Goal: Task Accomplishment & Management: Use online tool/utility

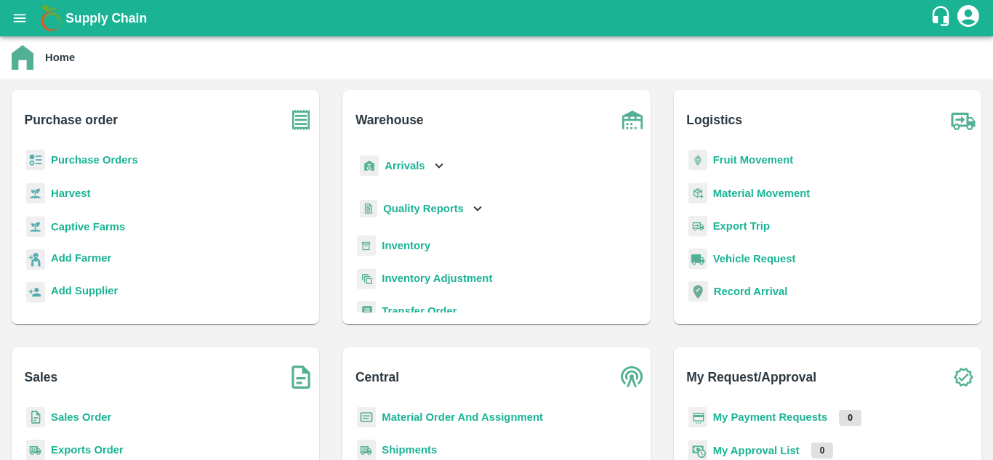
click at [746, 164] on b "Fruit Movement" at bounding box center [753, 160] width 81 height 12
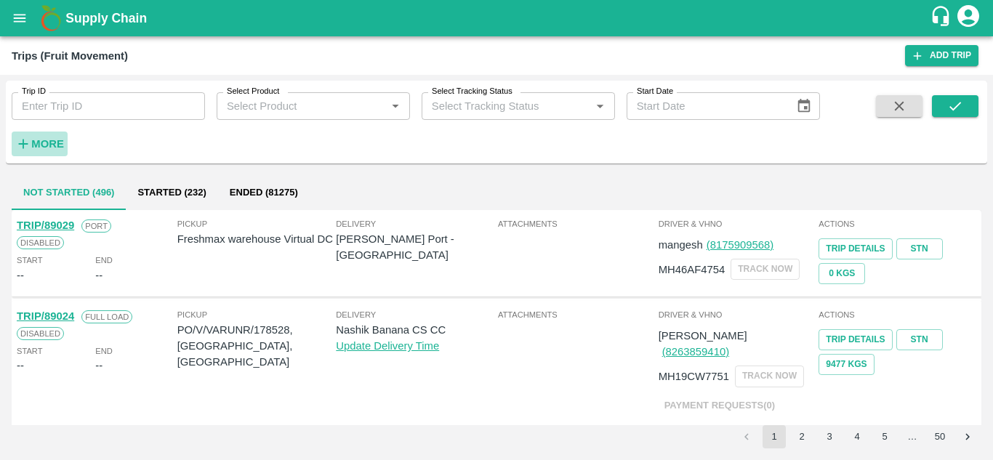
click at [55, 137] on h6 "More" at bounding box center [47, 143] width 33 height 19
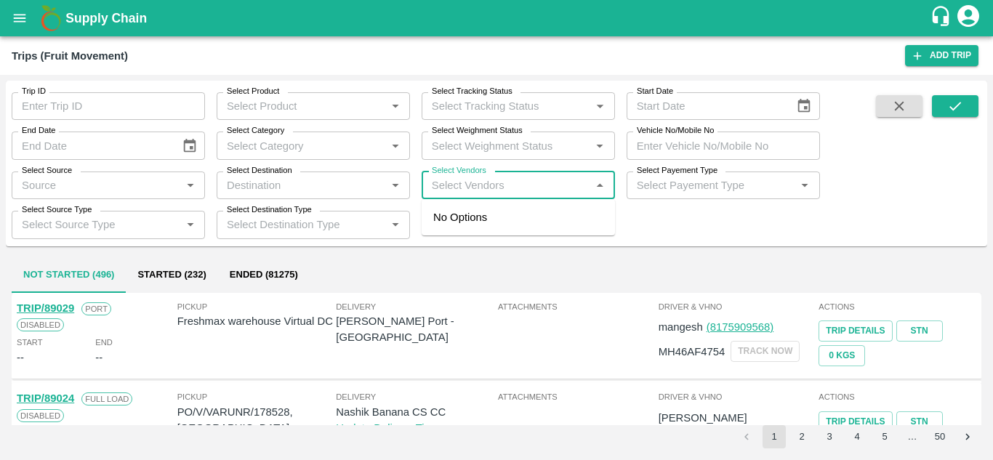
click at [440, 178] on input "Select Vendors" at bounding box center [506, 185] width 161 height 19
type input "vedant"
type input "f"
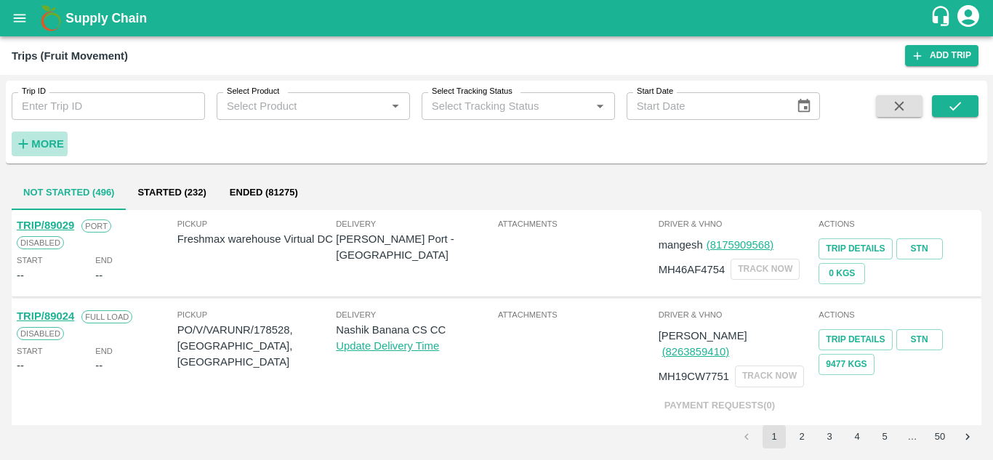
click at [52, 145] on strong "More" at bounding box center [47, 144] width 33 height 12
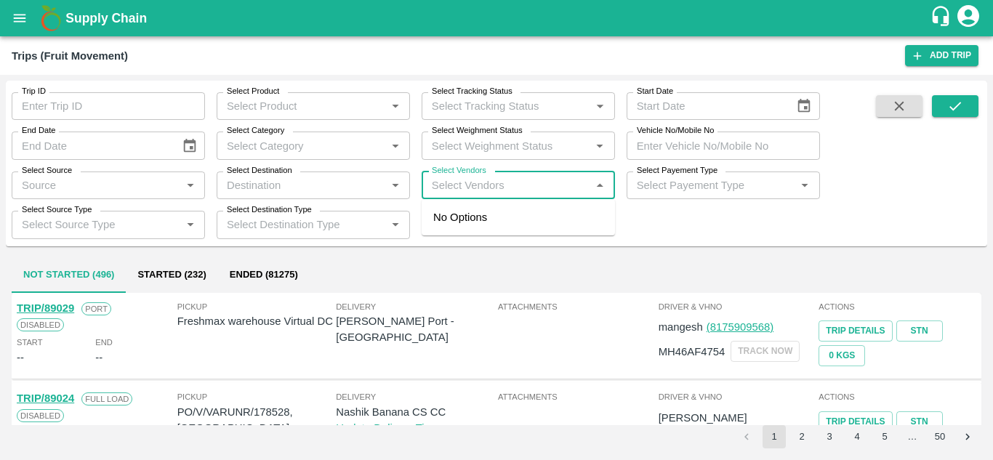
click at [437, 182] on input "Select Vendors" at bounding box center [506, 185] width 161 height 19
type input "vedant"
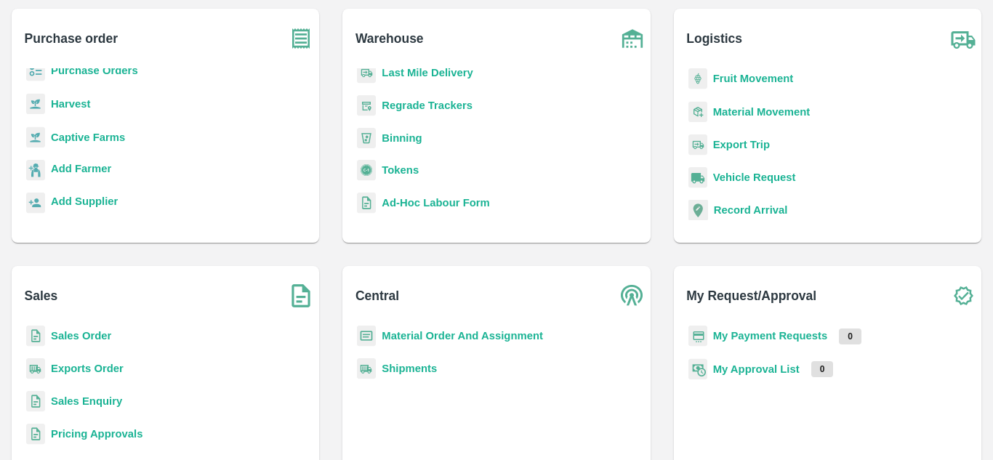
scroll to position [133, 0]
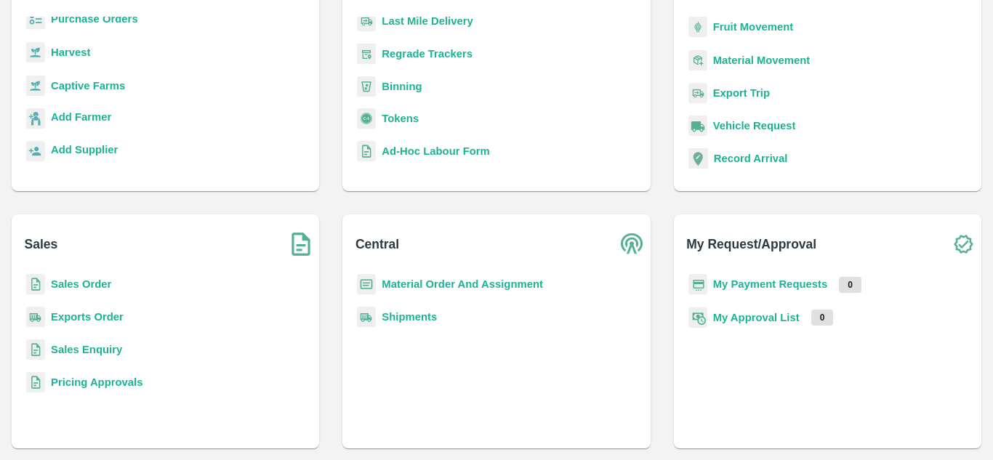
click at [802, 285] on b "My Payment Requests" at bounding box center [770, 284] width 115 height 12
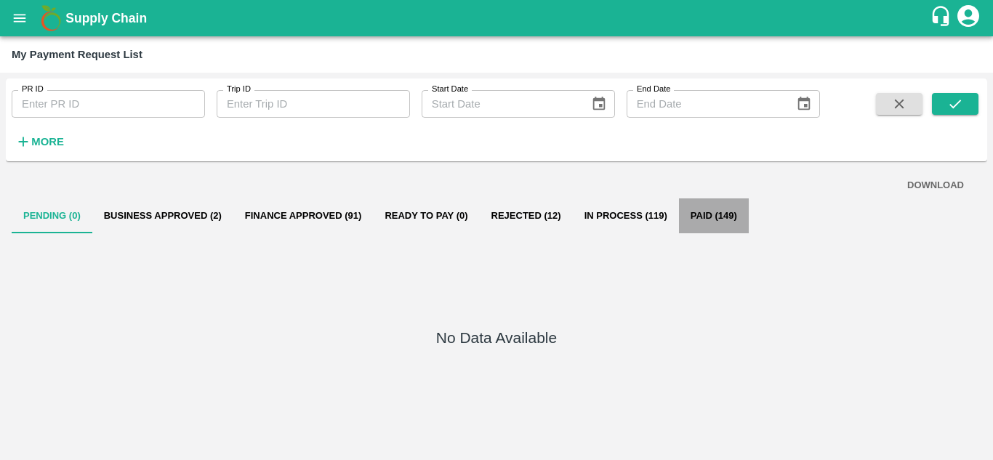
click at [707, 212] on button "Paid (149)" at bounding box center [714, 215] width 70 height 35
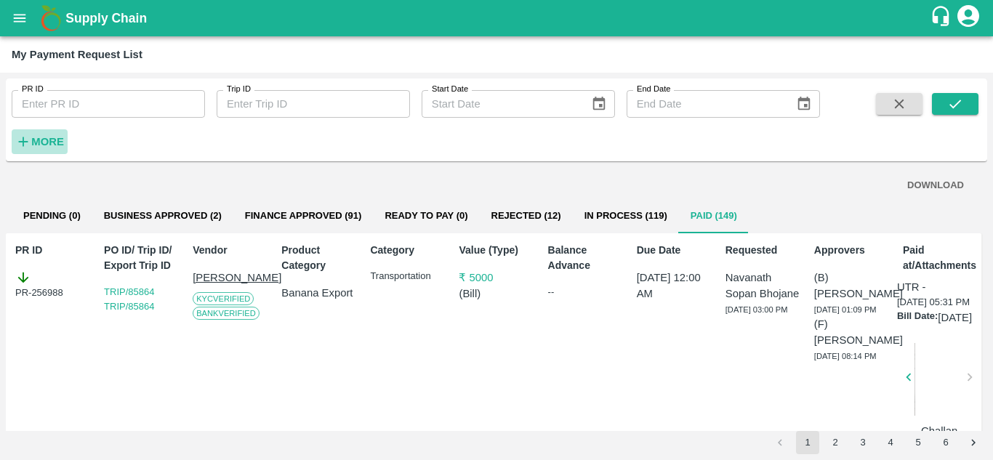
click at [49, 148] on h6 "More" at bounding box center [47, 141] width 33 height 19
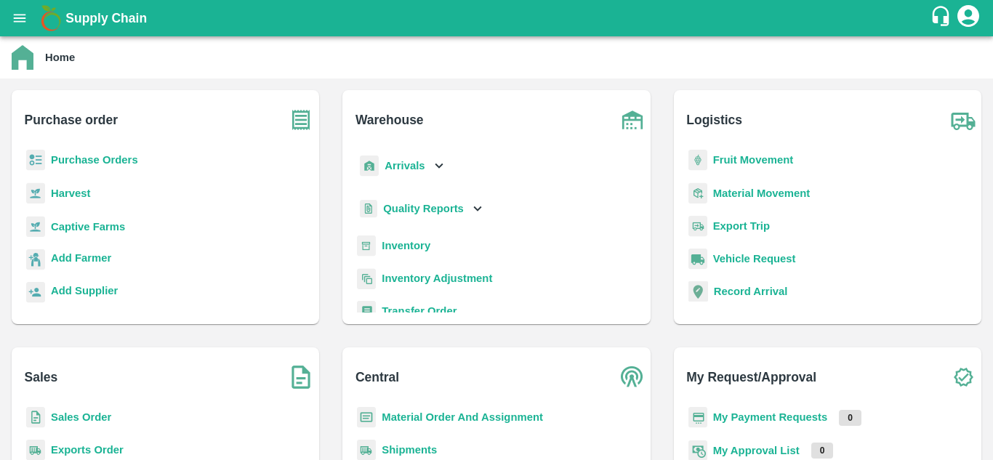
click at [74, 159] on b "Purchase Orders" at bounding box center [94, 160] width 87 height 12
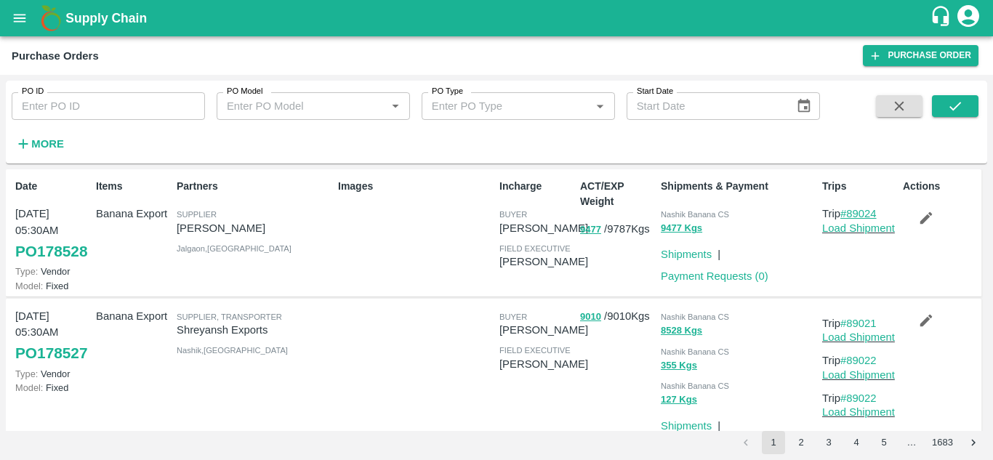
click at [871, 213] on link "#89024" at bounding box center [858, 214] width 36 height 12
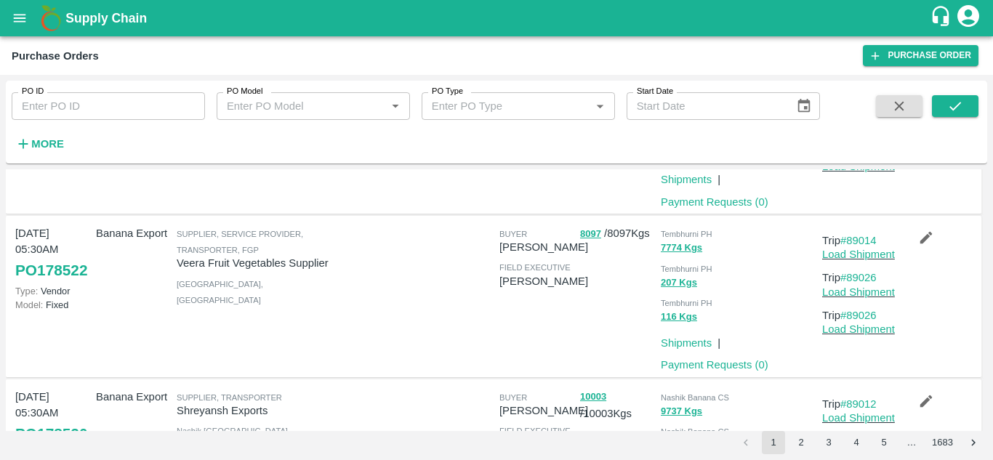
scroll to position [746, 0]
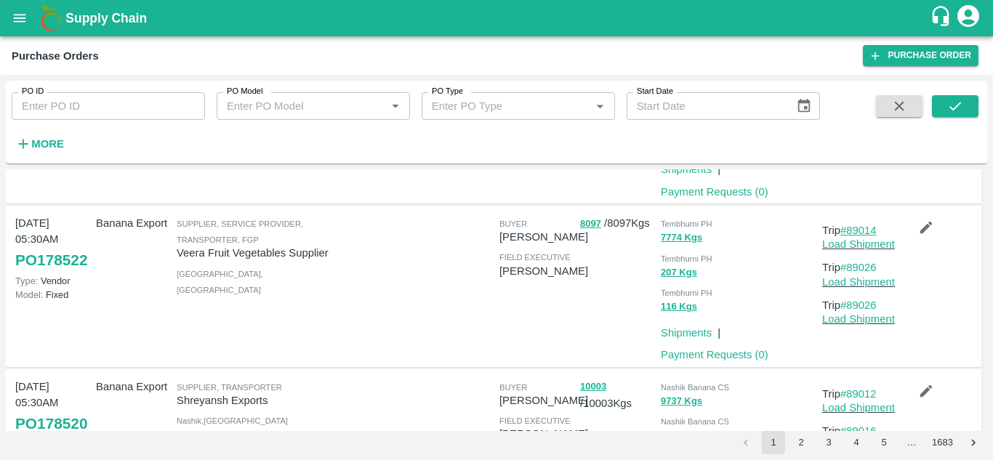
click at [865, 236] on link "#89014" at bounding box center [858, 231] width 36 height 12
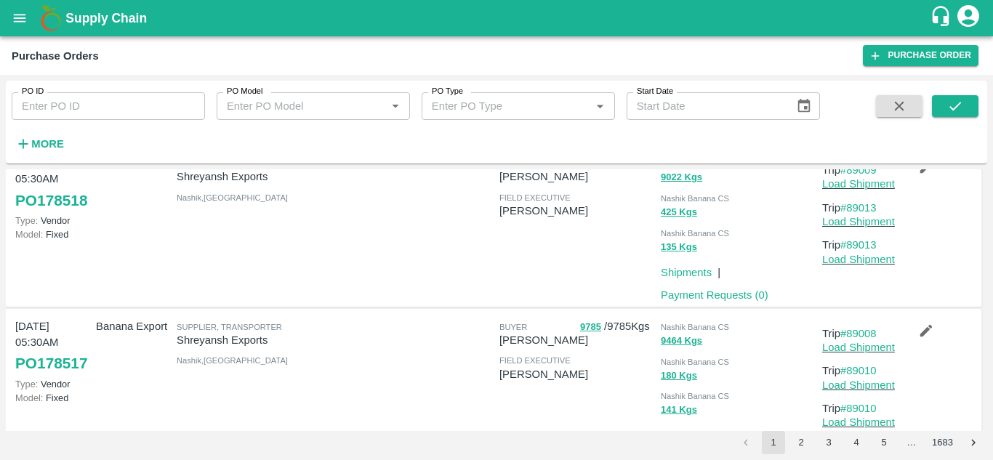
scroll to position [1377, 0]
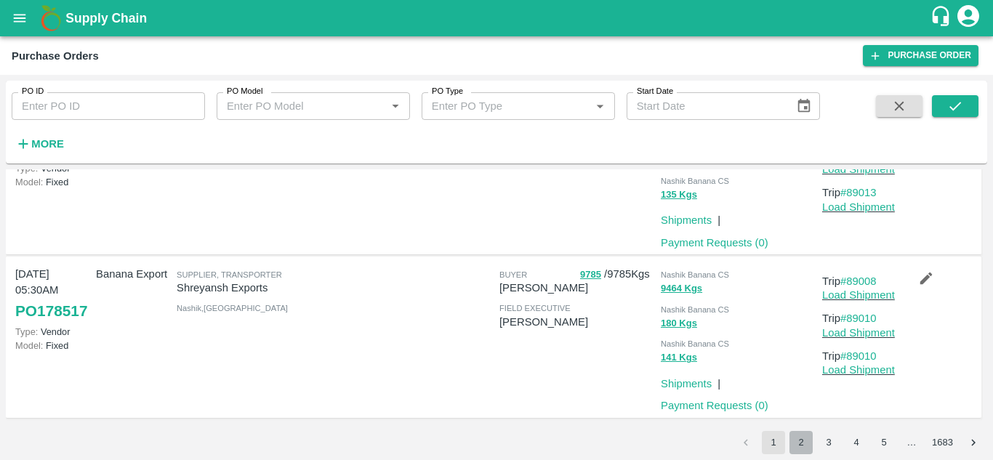
click at [799, 443] on button "2" at bounding box center [800, 442] width 23 height 23
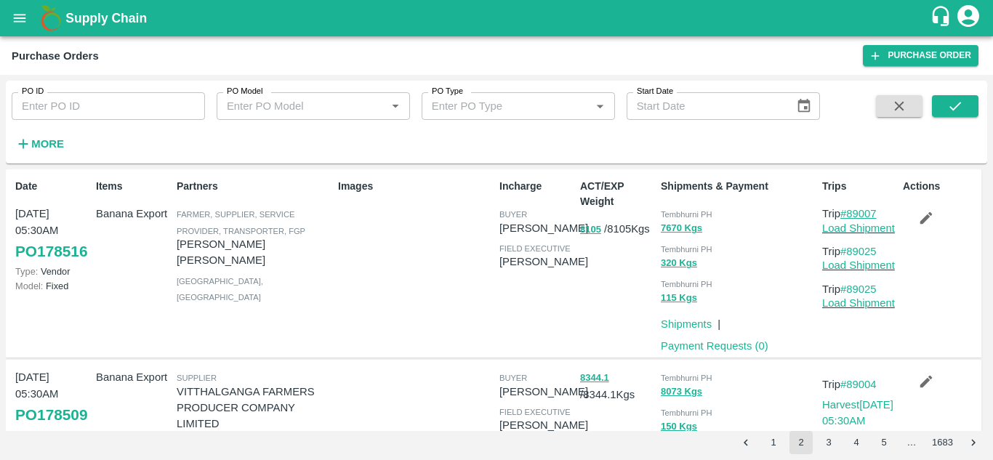
click at [862, 210] on link "#89007" at bounding box center [858, 214] width 36 height 12
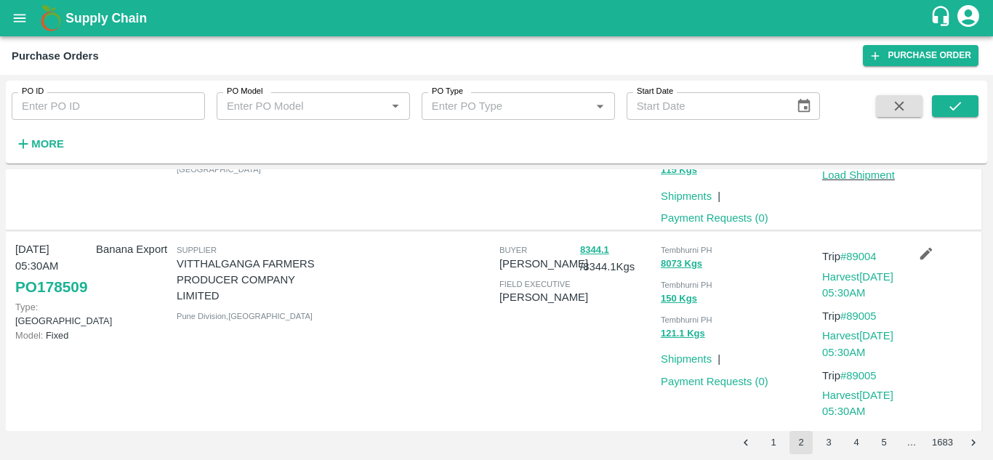
scroll to position [147, 0]
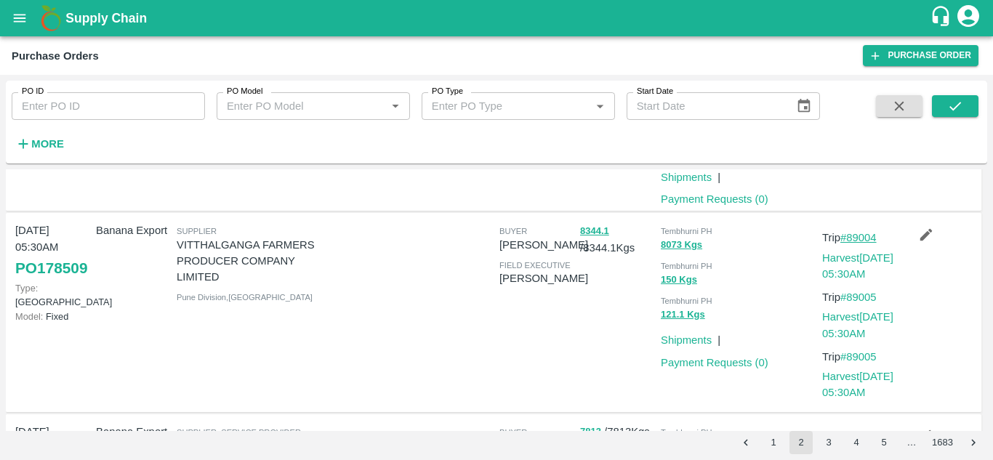
click at [861, 238] on link "#89004" at bounding box center [858, 238] width 36 height 12
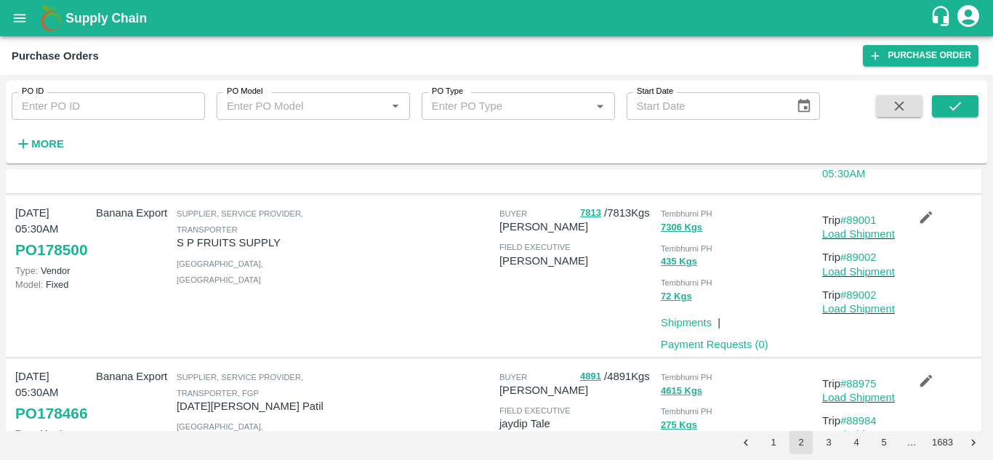
scroll to position [366, 0]
click at [860, 217] on link "#89001" at bounding box center [858, 220] width 36 height 12
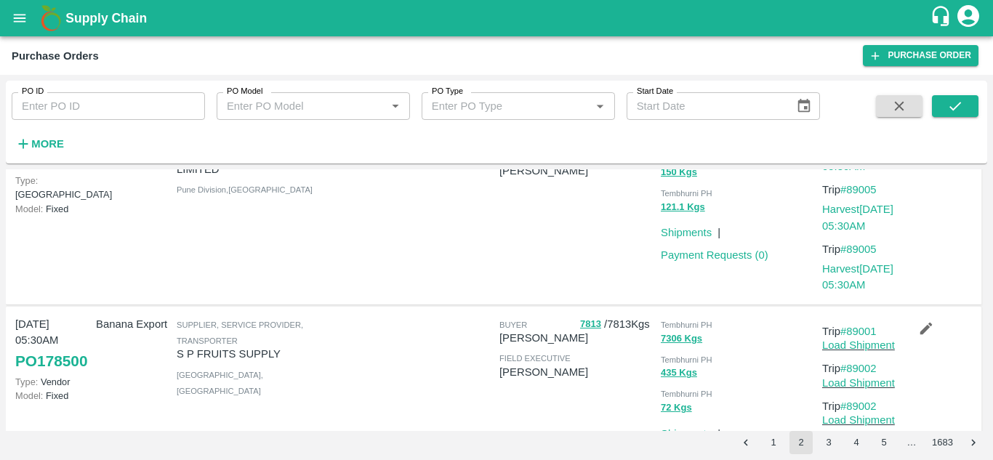
scroll to position [250, 0]
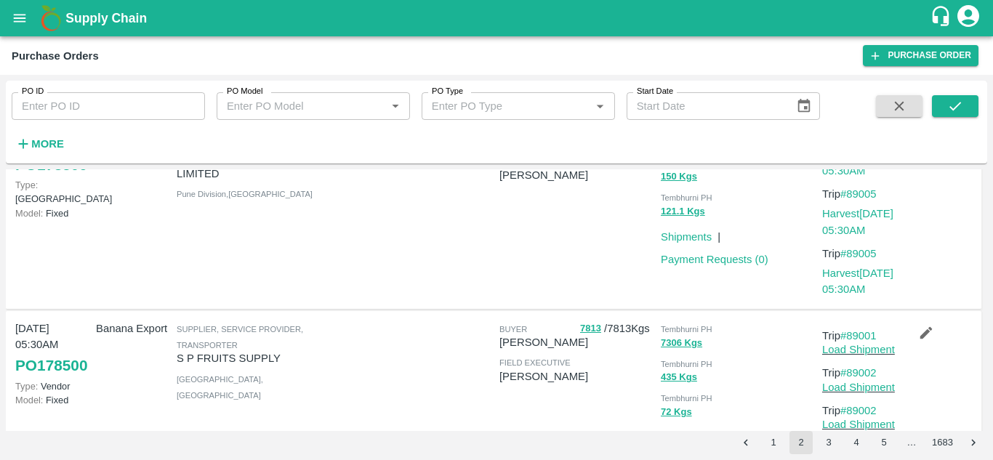
click at [265, 376] on div "Supplier, Service Provider, Transporter S P FRUITS SUPPLY Solapur , Maharashtra" at bounding box center [251, 392] width 161 height 154
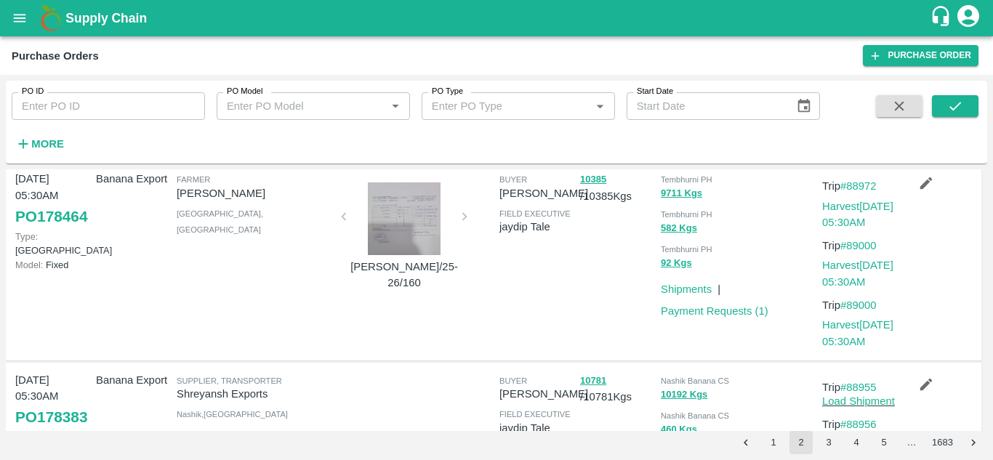
scroll to position [727, 0]
click at [861, 184] on link "#88972" at bounding box center [858, 186] width 36 height 12
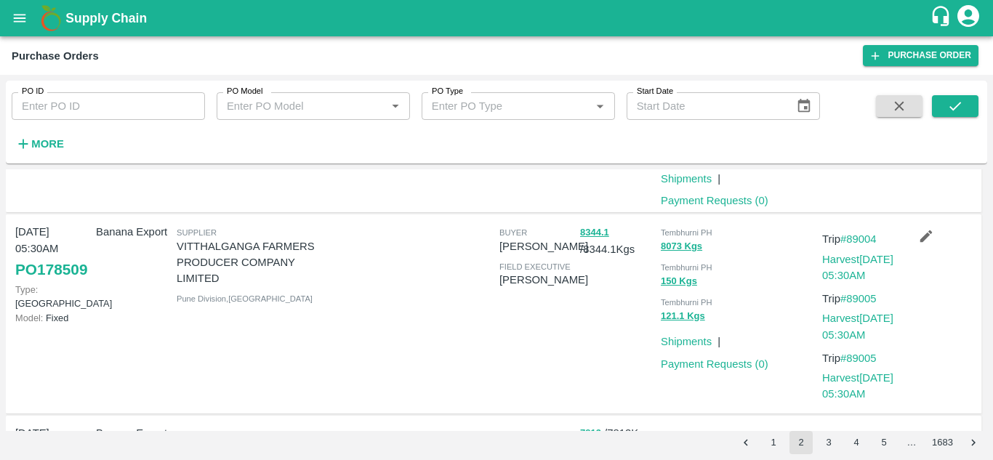
scroll to position [146, 0]
click at [773, 446] on button "1" at bounding box center [773, 442] width 23 height 23
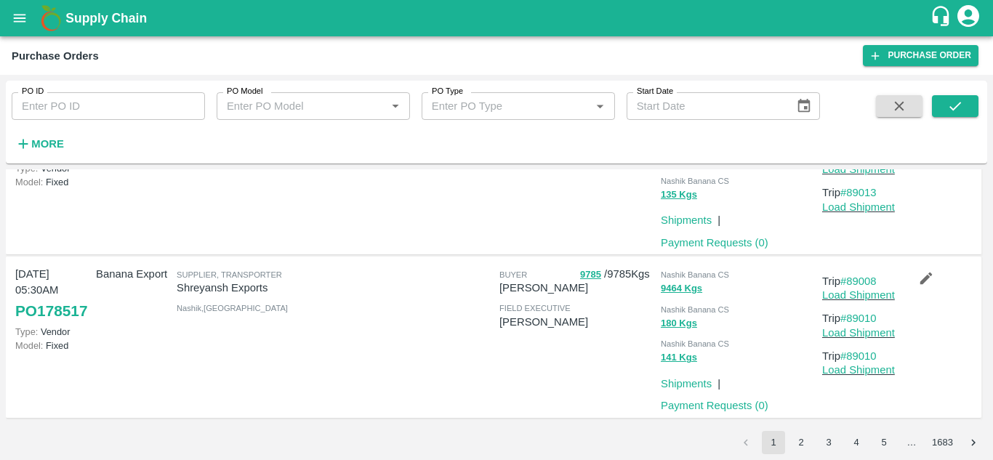
scroll to position [1377, 0]
click at [802, 448] on button "2" at bounding box center [800, 442] width 23 height 23
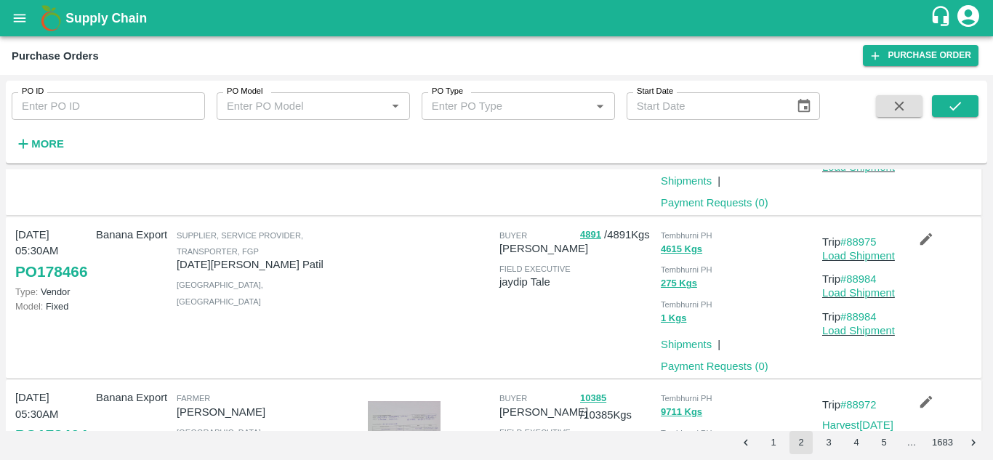
scroll to position [515, 0]
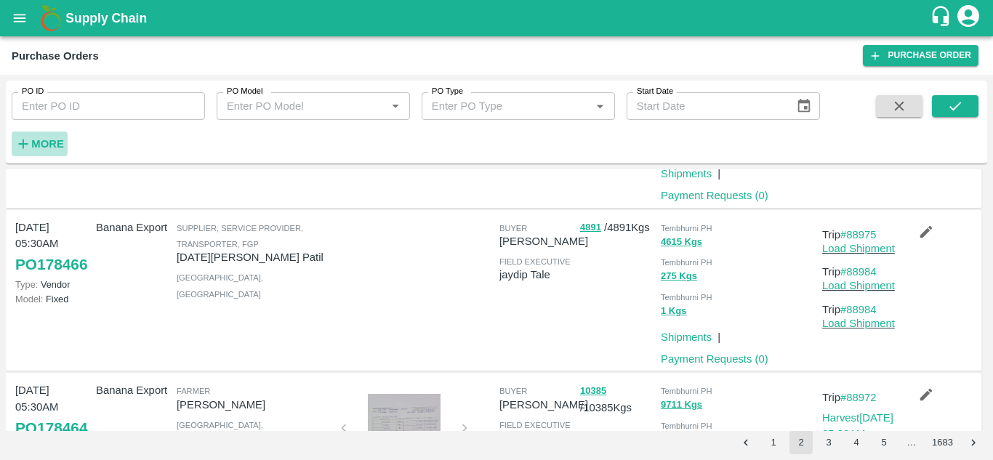
click at [55, 143] on strong "More" at bounding box center [47, 144] width 33 height 12
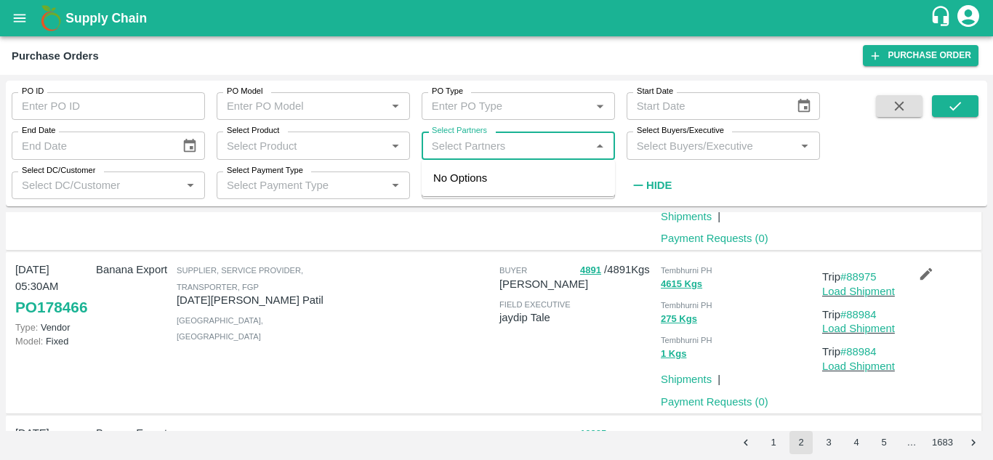
click at [510, 146] on input "Select Partners" at bounding box center [506, 145] width 161 height 19
click at [474, 149] on input "Select Partners" at bounding box center [506, 145] width 161 height 19
type input "a"
type input "AT"
click at [674, 140] on input "Select Buyers/Executive" at bounding box center [711, 145] width 161 height 19
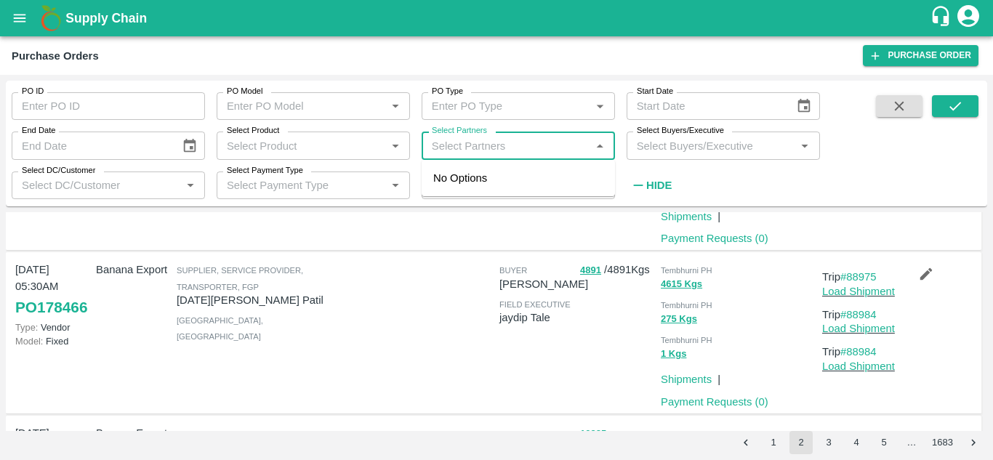
click at [443, 147] on input "Select Partners" at bounding box center [506, 145] width 161 height 19
type input "AT"
click at [903, 173] on span at bounding box center [899, 146] width 58 height 102
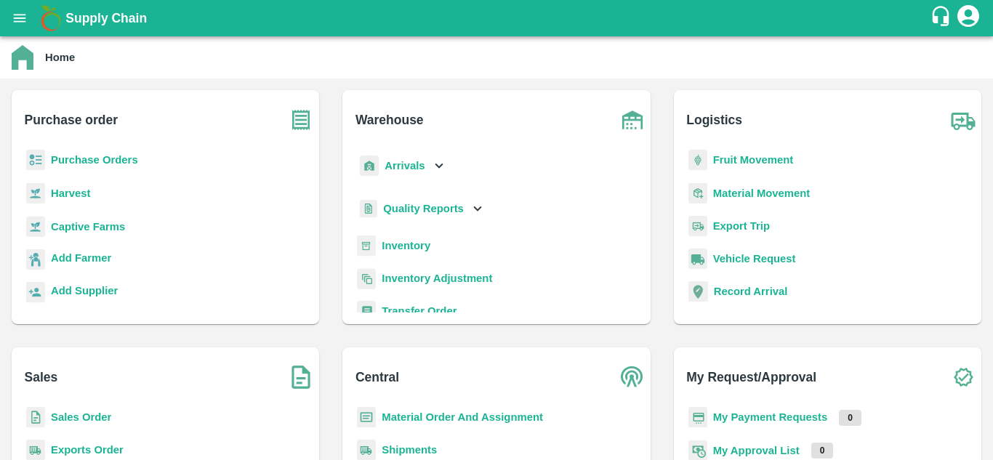
click at [94, 160] on b "Purchase Orders" at bounding box center [94, 160] width 87 height 12
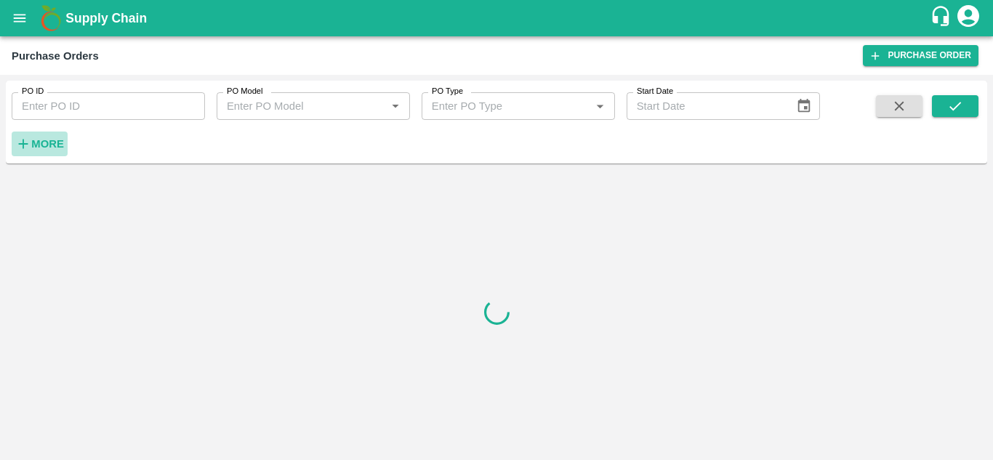
click at [41, 141] on strong "More" at bounding box center [47, 144] width 33 height 12
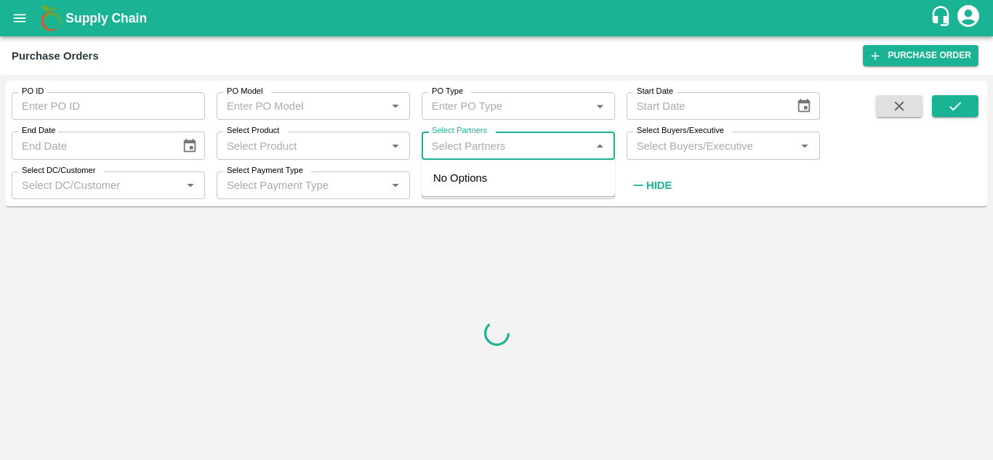
click at [440, 150] on input "Select Partners" at bounding box center [506, 145] width 161 height 19
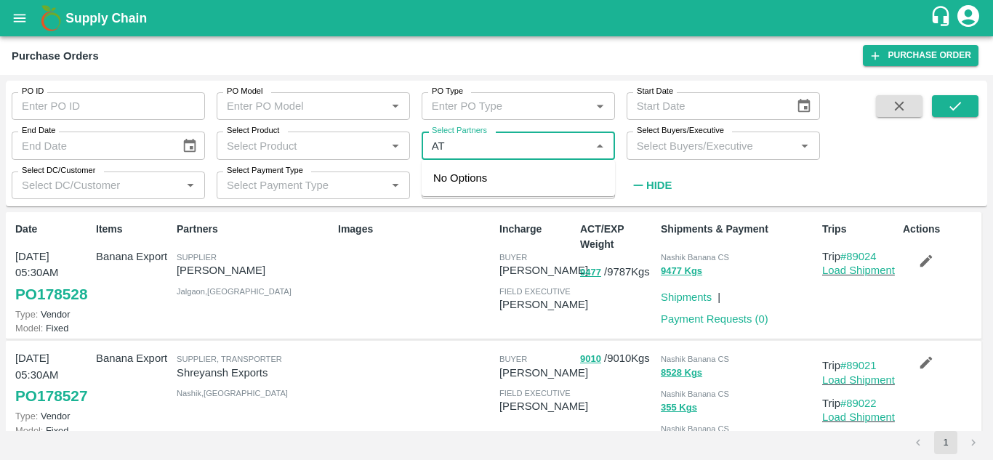
type input "A"
type input "AJINKYA"
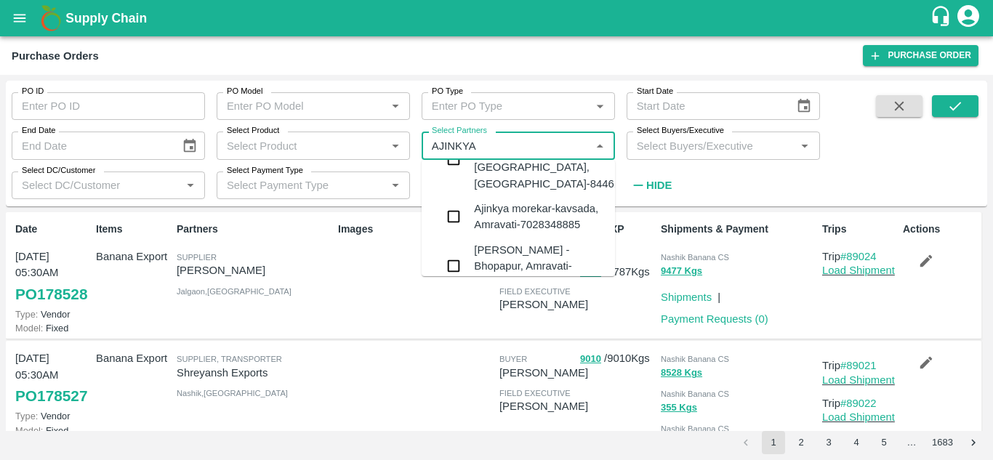
scroll to position [463, 0]
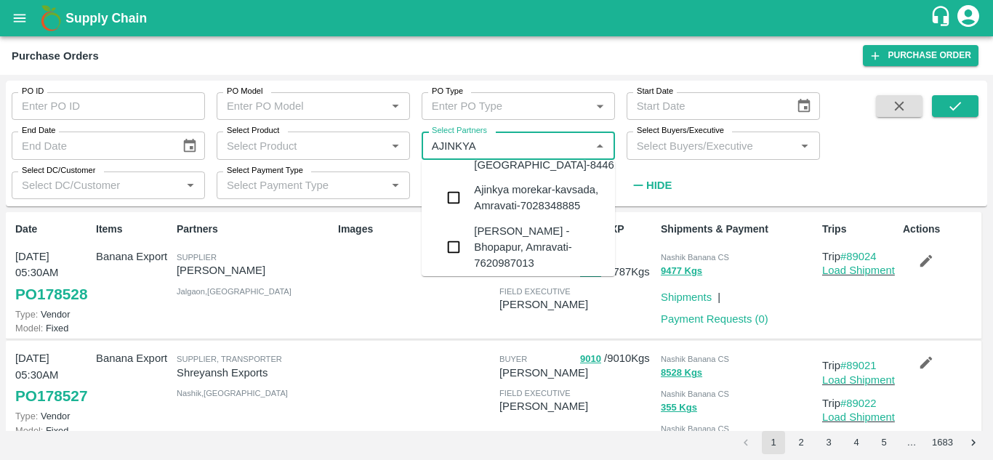
click at [522, 280] on div "Ajinkya Haridas Takik-Wangi, Solapur-9168800742" at bounding box center [562, 296] width 176 height 33
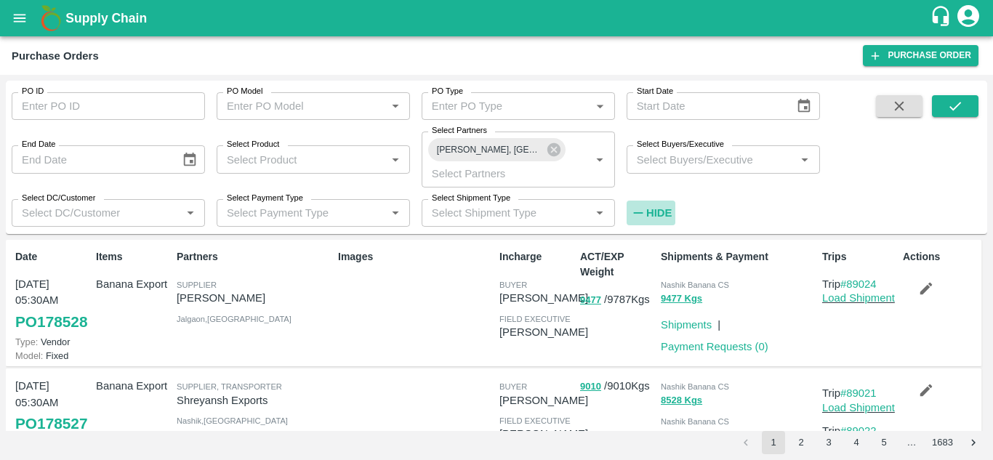
click at [653, 213] on strong "Hide" at bounding box center [658, 213] width 25 height 12
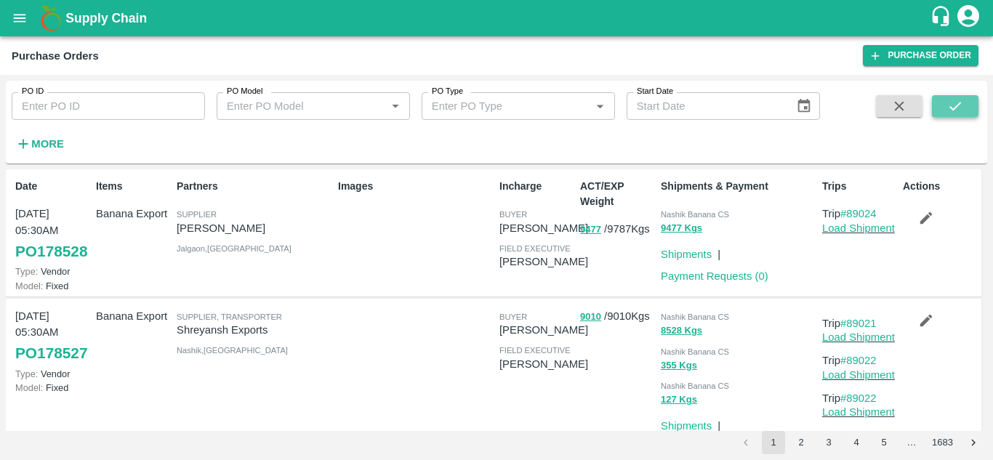
click at [944, 105] on button "submit" at bounding box center [955, 106] width 47 height 22
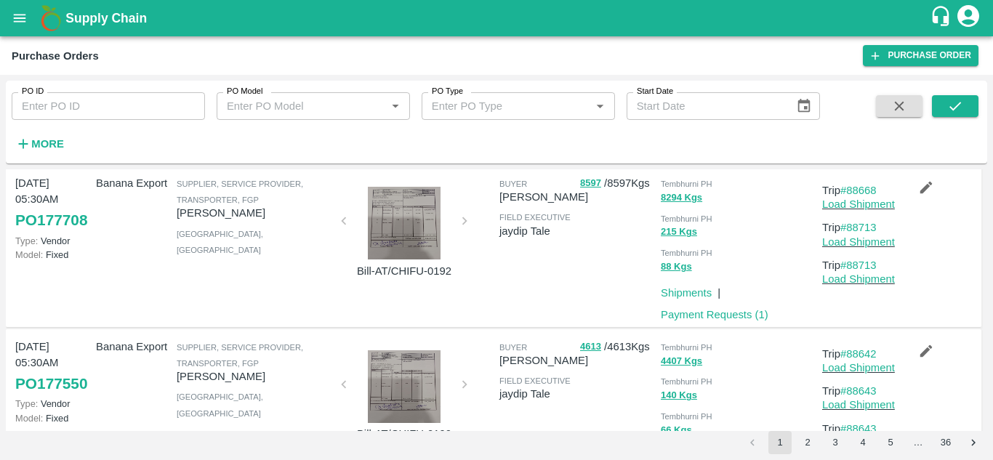
scroll to position [0, 0]
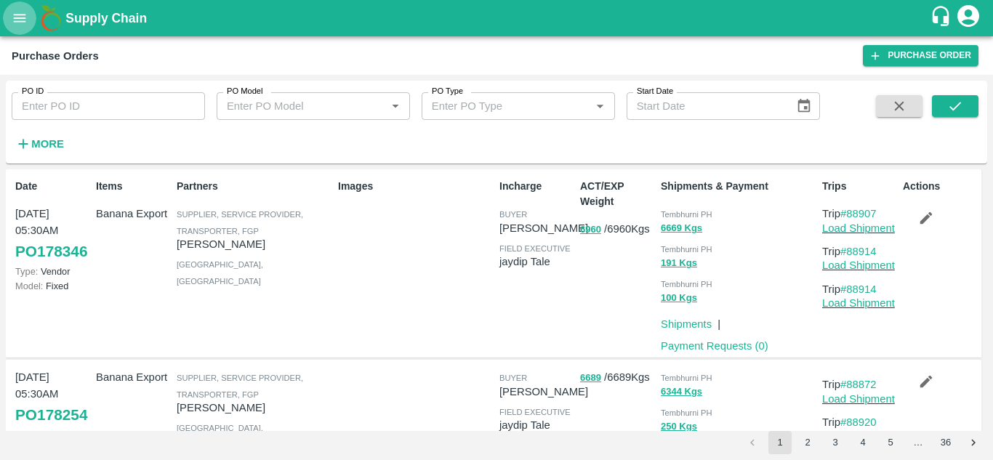
click at [24, 15] on icon "open drawer" at bounding box center [20, 18] width 12 height 8
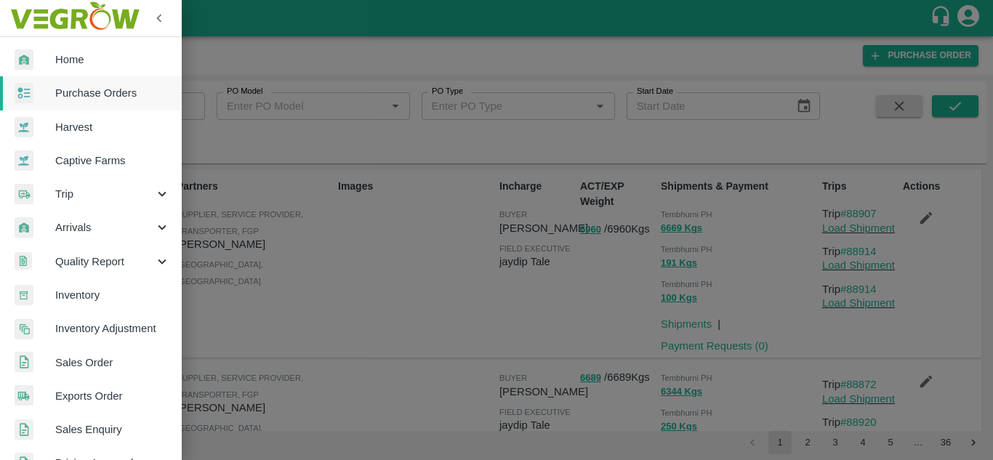
click at [324, 70] on div at bounding box center [496, 230] width 993 height 460
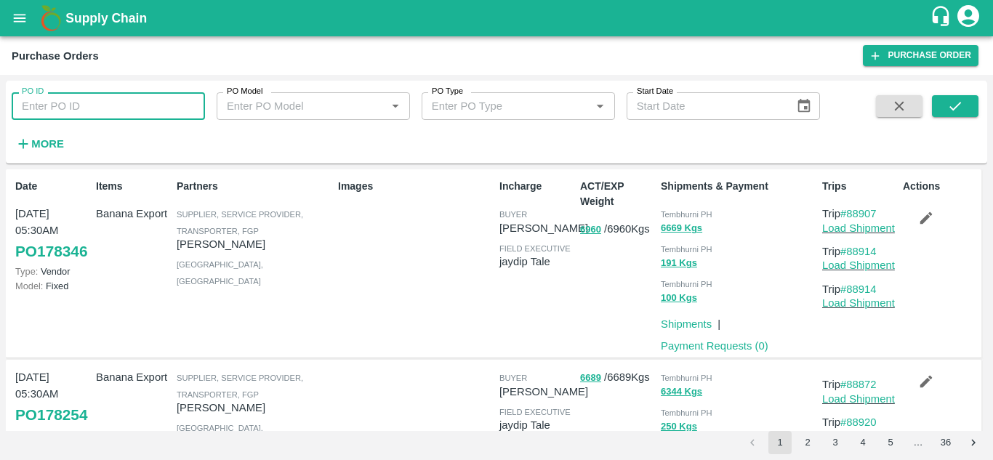
click at [84, 100] on input "PO ID" at bounding box center [108, 106] width 193 height 28
type input "173880"
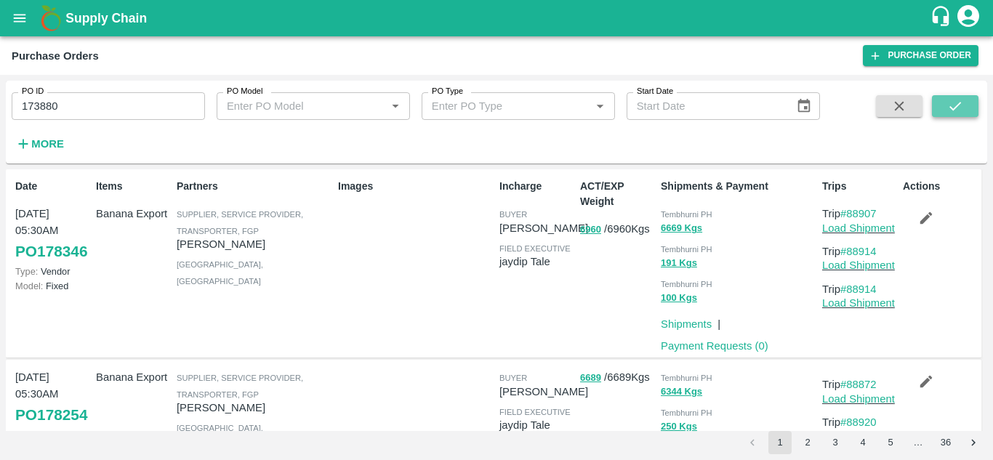
click at [964, 105] on button "submit" at bounding box center [955, 106] width 47 height 22
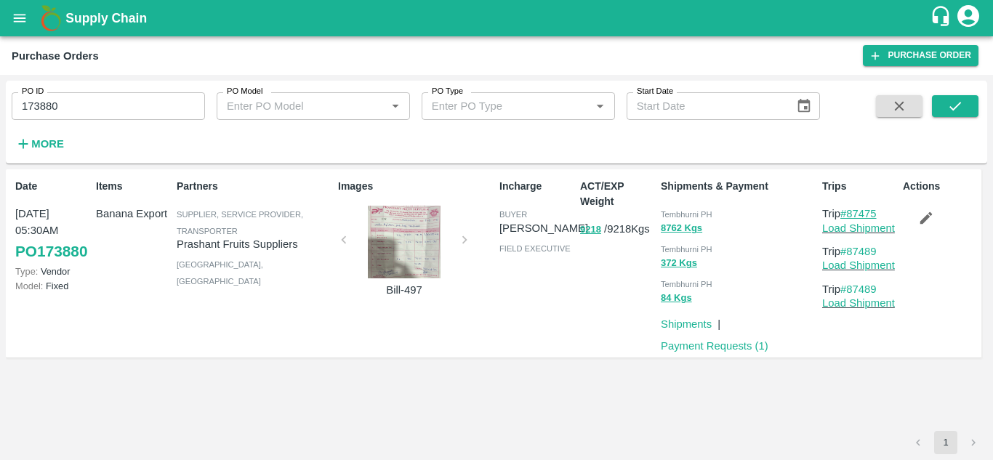
click at [866, 213] on link "#87475" at bounding box center [858, 214] width 36 height 12
click at [870, 224] on link "Load Shipment" at bounding box center [858, 228] width 73 height 12
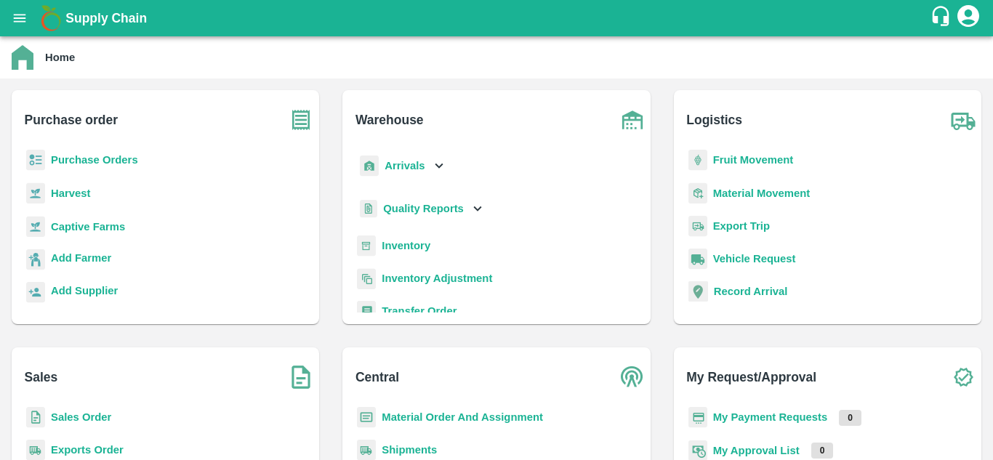
click at [736, 157] on b "Fruit Movement" at bounding box center [753, 160] width 81 height 12
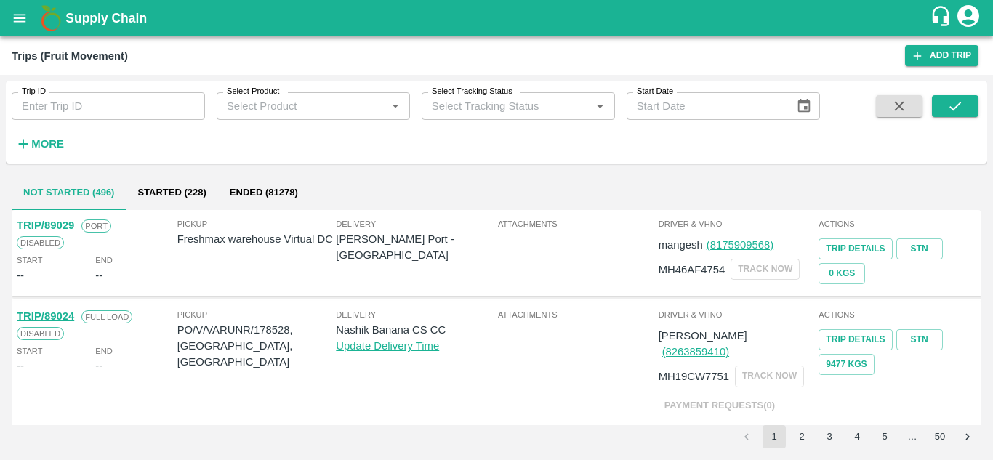
click at [736, 157] on div "Trip ID Trip ID Select Product Select Product   * Select Tracking Status Select…" at bounding box center [496, 121] width 981 height 71
click at [39, 145] on strong "More" at bounding box center [47, 144] width 33 height 12
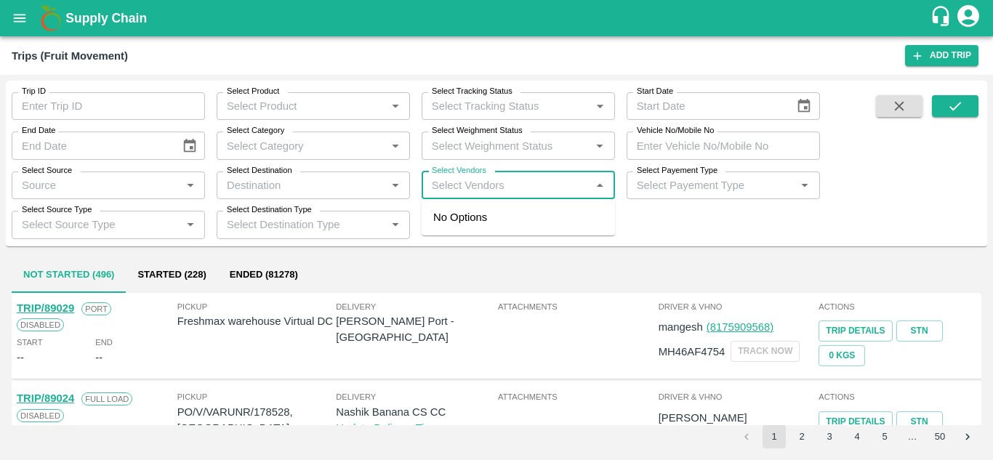
click at [449, 183] on input "Select Vendors" at bounding box center [506, 185] width 161 height 19
type input "PRASHANT"
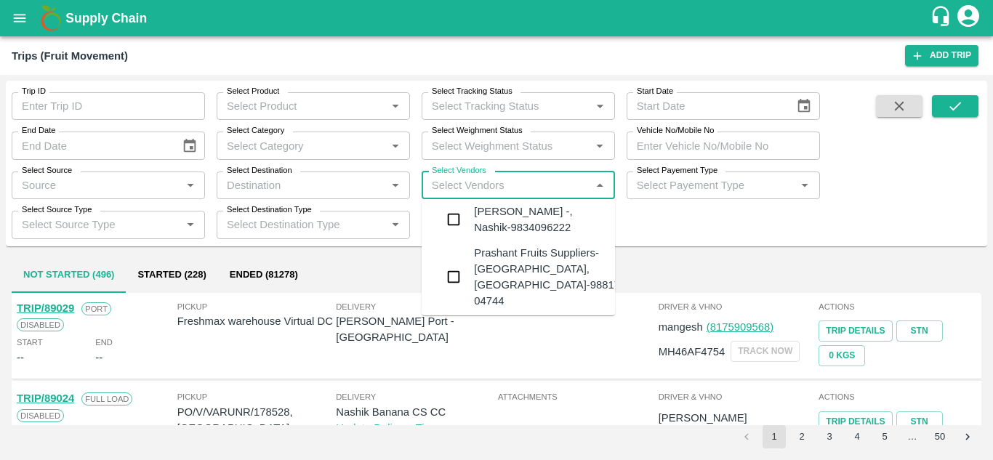
scroll to position [172, 0]
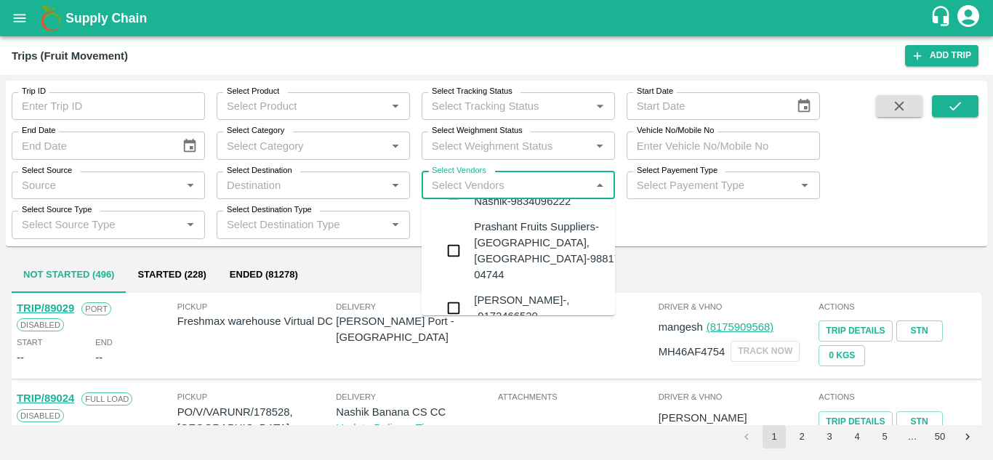
click at [533, 256] on div "Prashant Fruits Suppliers-Shiral, Solapur-98817 04744" at bounding box center [547, 251] width 146 height 65
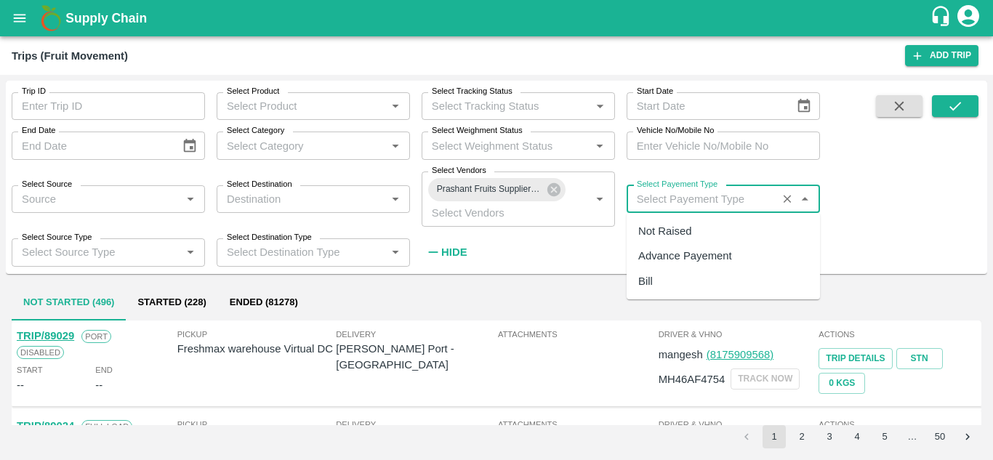
click at [659, 208] on input "Select Payement Type" at bounding box center [702, 199] width 142 height 19
click at [658, 234] on div "Not Raised" at bounding box center [664, 231] width 53 height 16
type input "Not Raised"
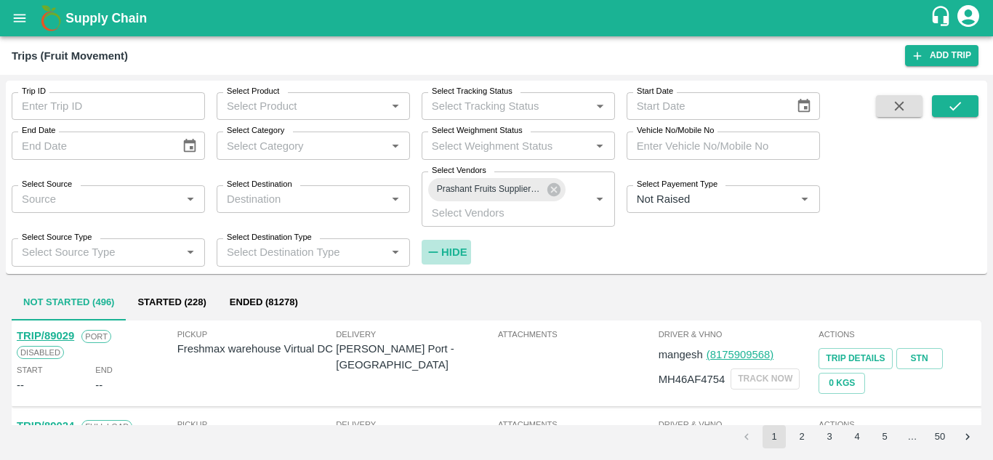
click at [453, 254] on strong "Hide" at bounding box center [453, 252] width 25 height 12
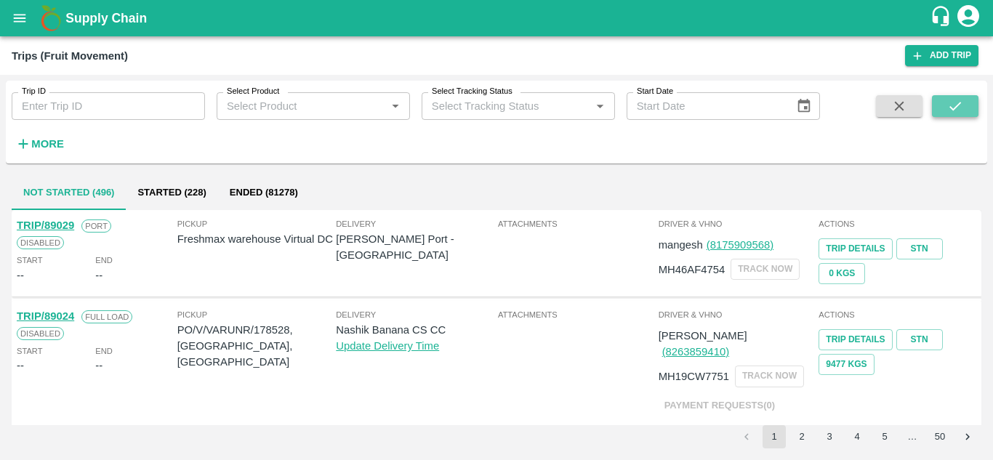
click at [951, 107] on icon "submit" at bounding box center [955, 106] width 12 height 9
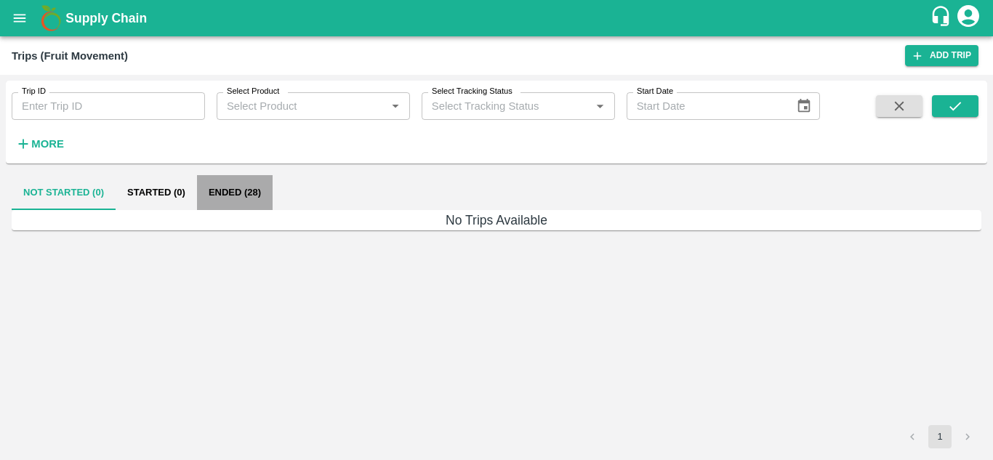
click at [225, 191] on button "Ended (28)" at bounding box center [235, 192] width 76 height 35
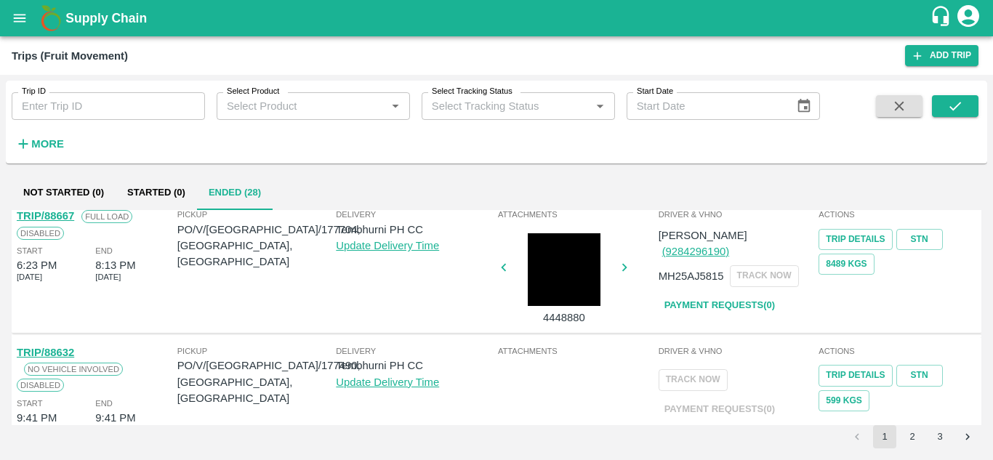
scroll to position [1045, 0]
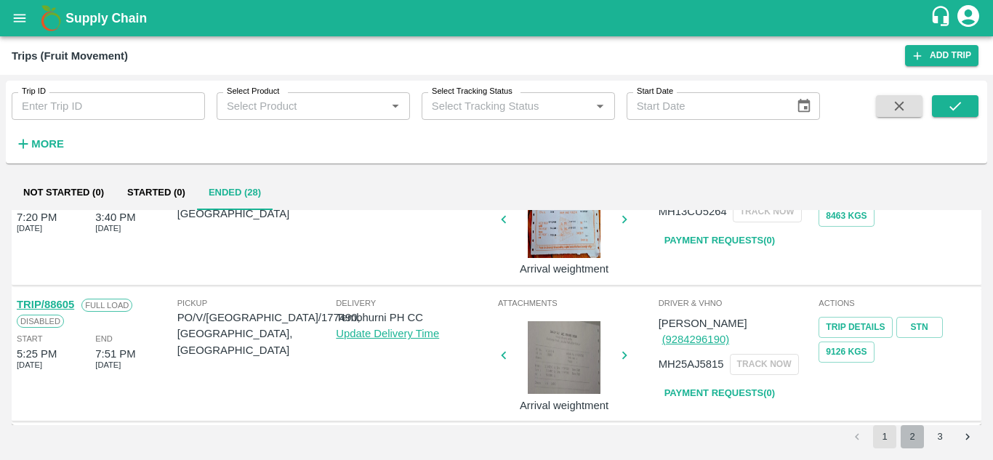
click at [908, 440] on button "2" at bounding box center [912, 436] width 23 height 23
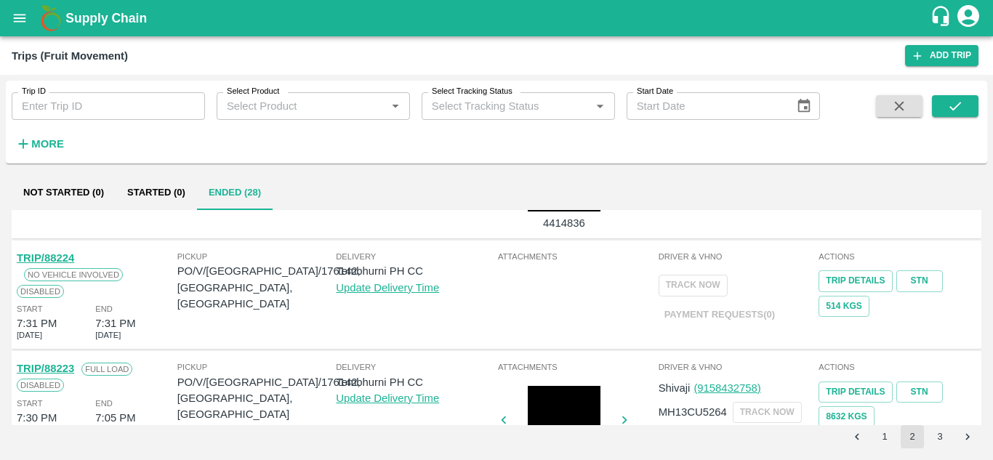
scroll to position [1019, 0]
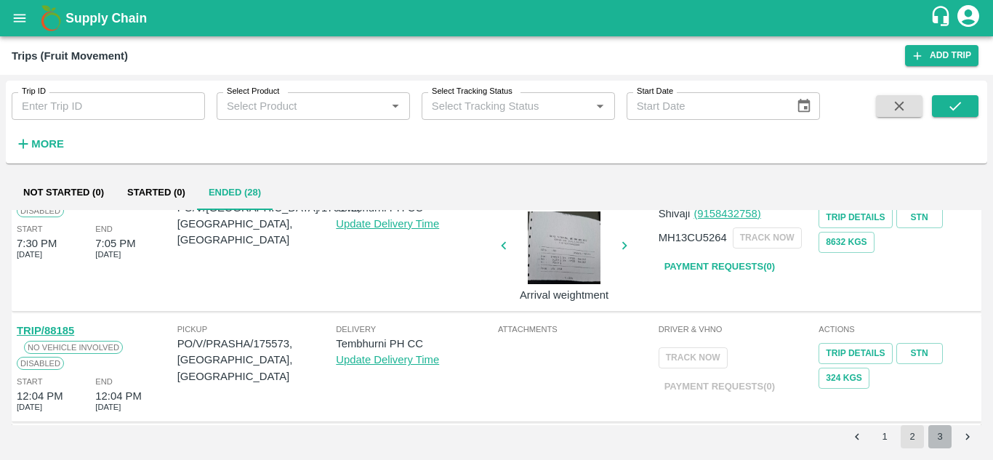
click at [935, 440] on button "3" at bounding box center [939, 436] width 23 height 23
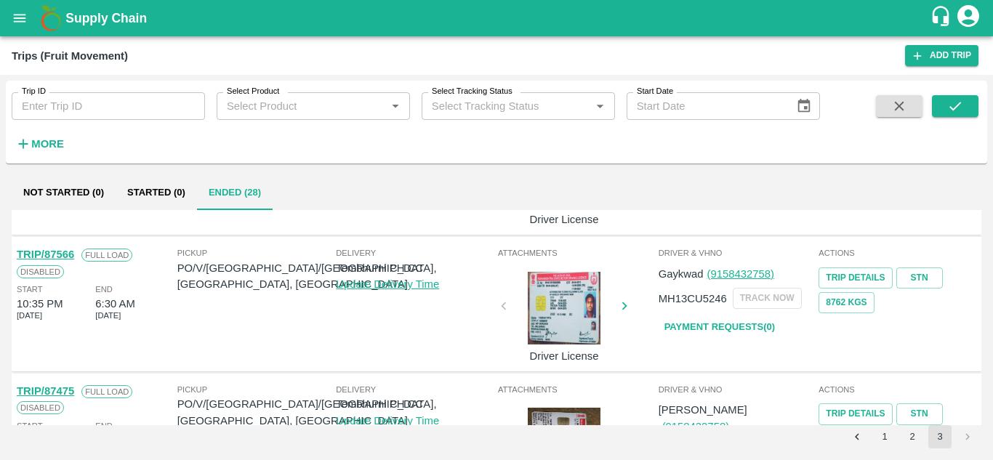
scroll to position [850, 0]
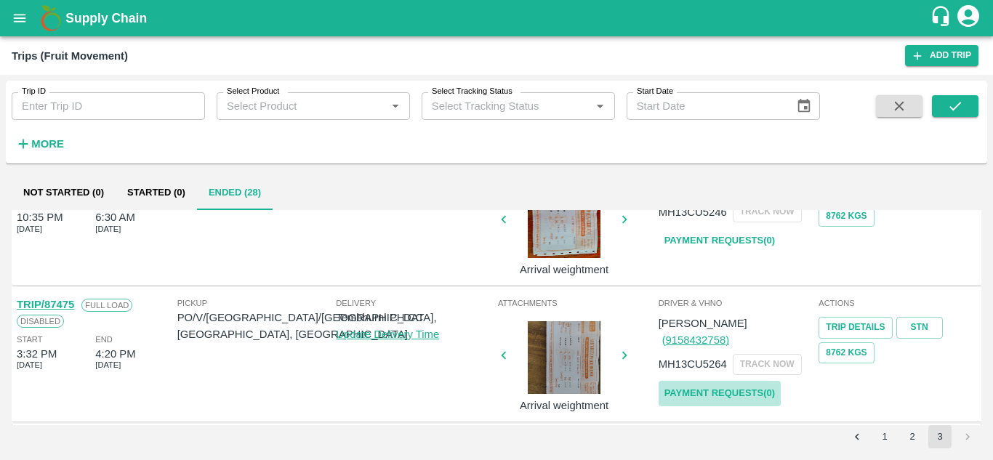
click at [721, 381] on link "Payment Requests( 0 )" at bounding box center [720, 393] width 122 height 25
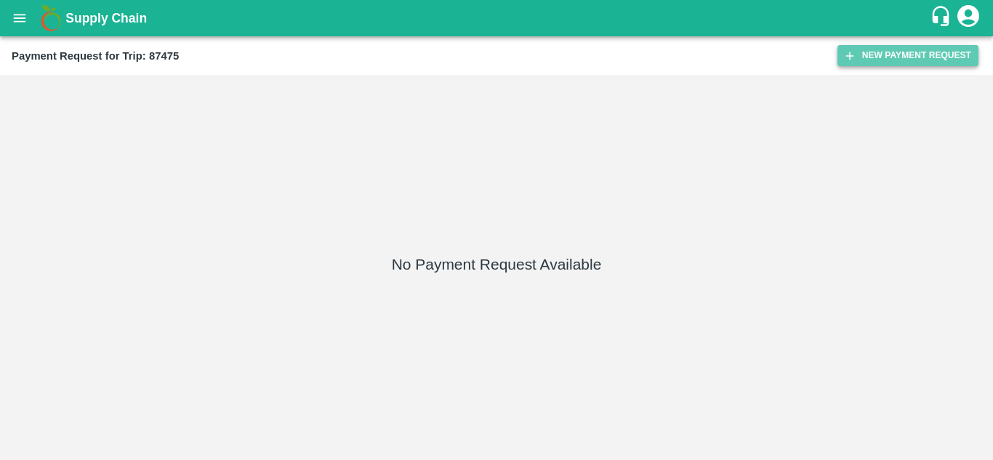
click at [903, 48] on button "New Payment Request" at bounding box center [907, 55] width 141 height 21
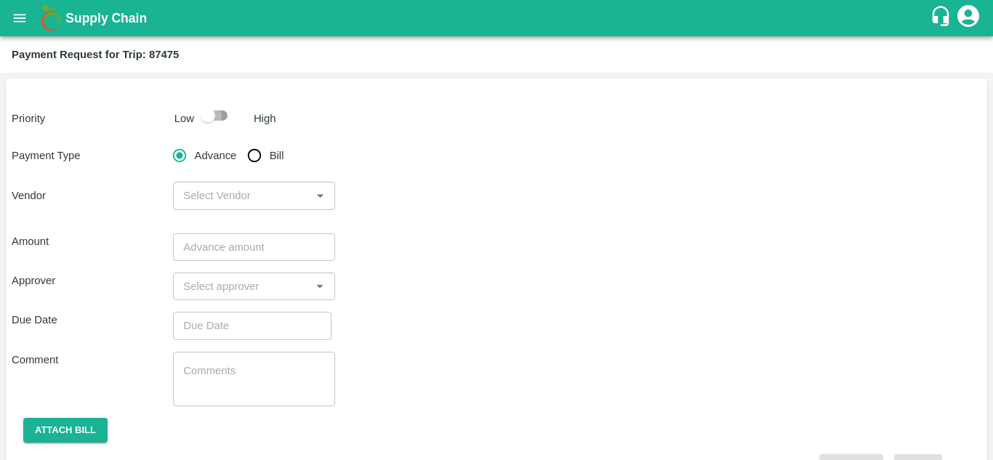
click at [223, 115] on input "checkbox" at bounding box center [207, 116] width 83 height 28
checkbox input "true"
click at [257, 156] on input "Bill" at bounding box center [254, 155] width 29 height 29
radio input "true"
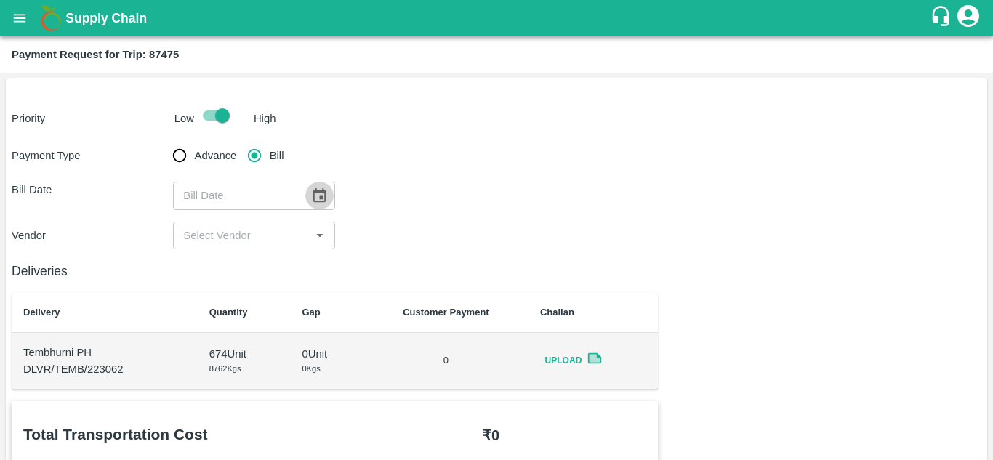
click at [313, 199] on icon "Choose date" at bounding box center [319, 195] width 12 height 14
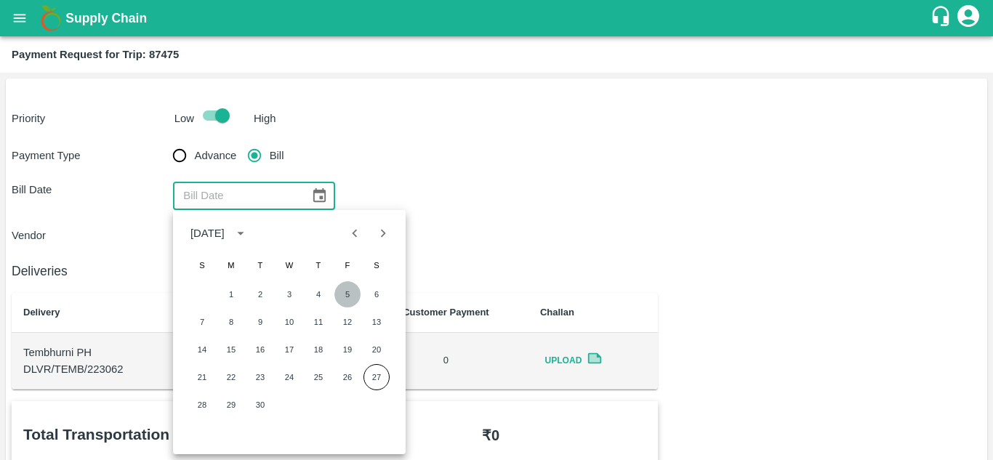
click at [342, 296] on button "5" at bounding box center [347, 294] width 26 height 26
type input "05/09/2025"
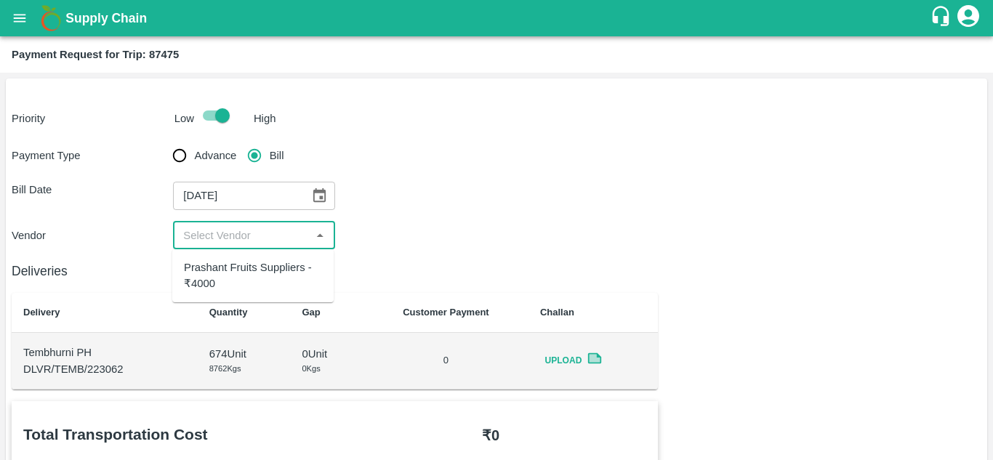
click at [228, 233] on input "input" at bounding box center [241, 235] width 129 height 19
click at [217, 299] on ul "Prashant Fruits Suppliers - ₹4000" at bounding box center [252, 275] width 161 height 53
click at [241, 286] on div "Prashant Fruits Suppliers - ₹4000" at bounding box center [253, 275] width 138 height 33
type input "Prashant Fruits Suppliers - ₹4000"
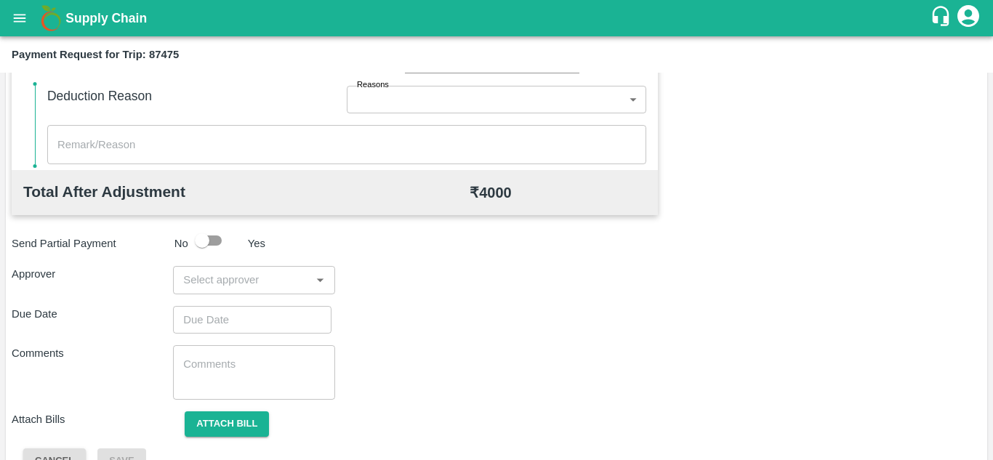
scroll to position [632, 0]
click at [728, 356] on div "Comments x ​" at bounding box center [497, 372] width 970 height 55
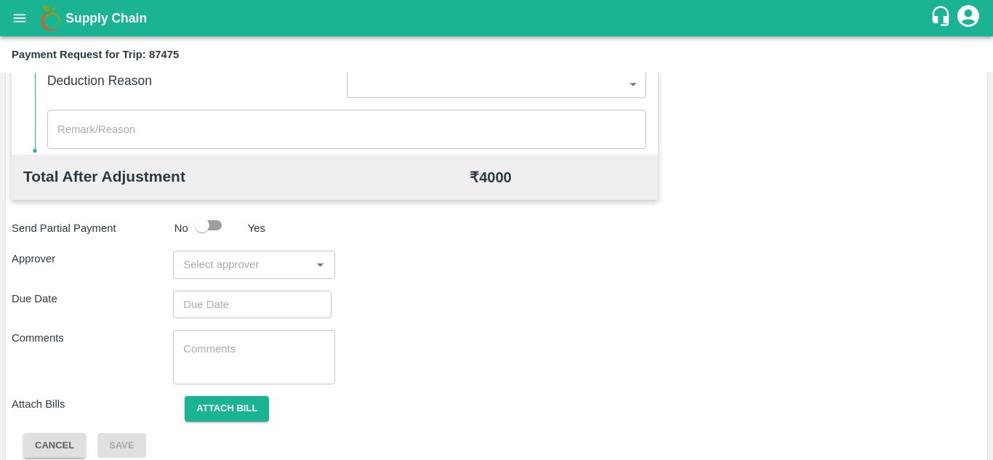
scroll to position [661, 0]
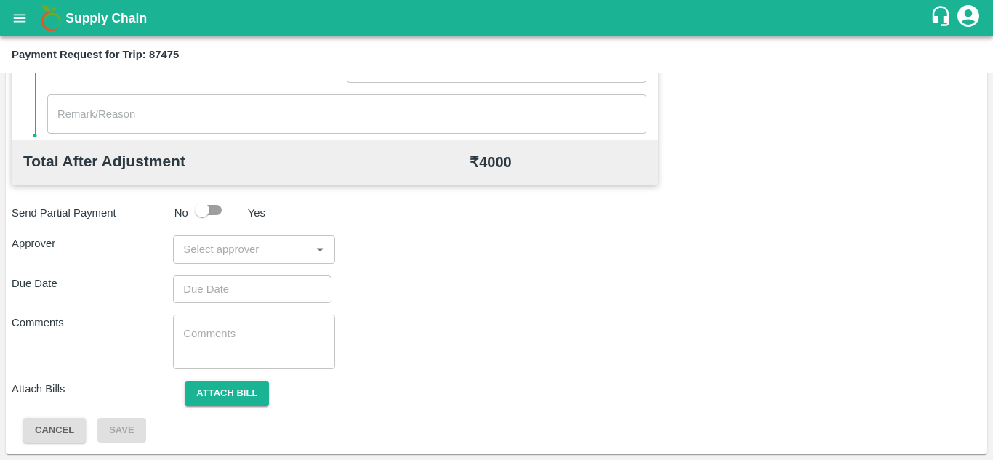
click at [201, 264] on div "Total Transportation Cost ₹ 4000 Advance payment - ₹ Additional Charges(+) Inam…" at bounding box center [497, 92] width 970 height 704
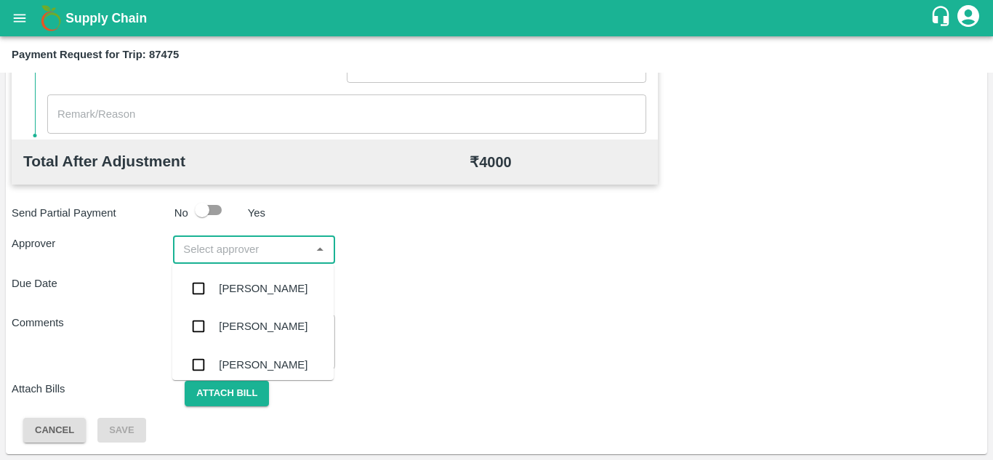
click at [185, 253] on input "input" at bounding box center [241, 249] width 129 height 19
type input "PRASA"
click at [264, 305] on div "Prasad Waghade" at bounding box center [252, 289] width 161 height 38
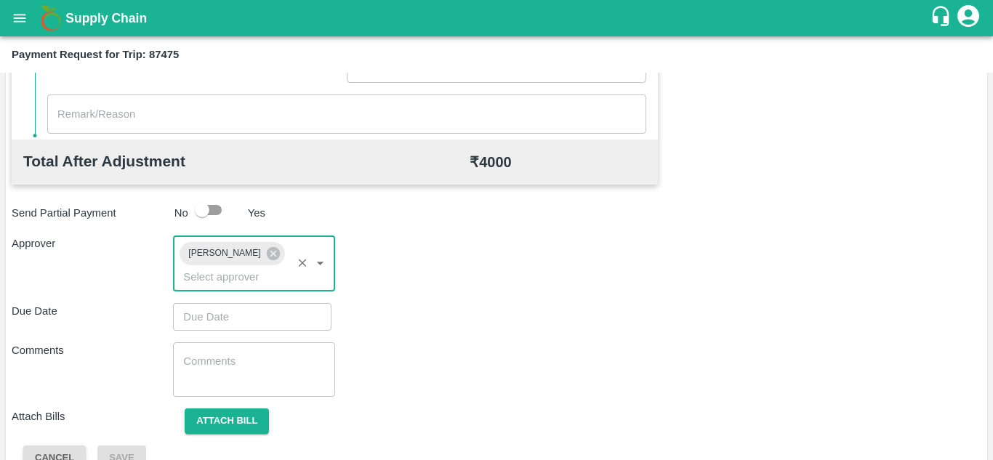
type input "DD/MM/YYYY hh:mm aa"
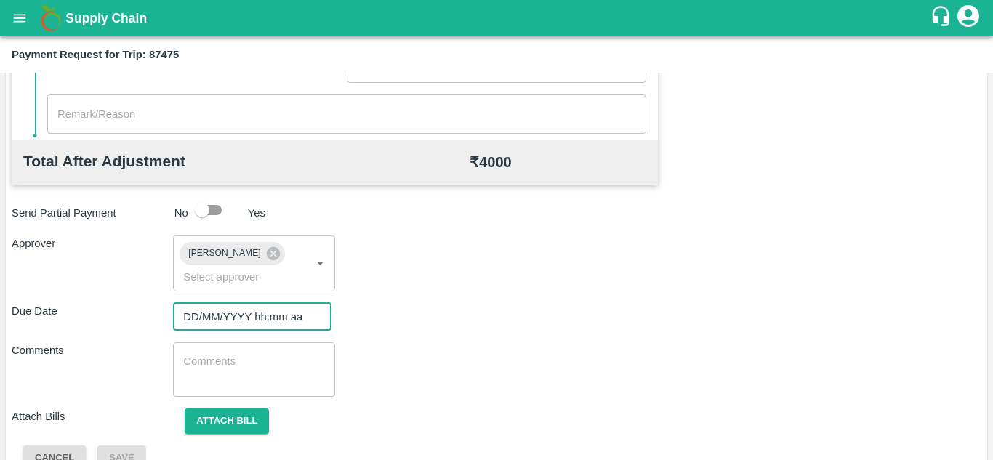
click at [209, 316] on input "DD/MM/YYYY hh:mm aa" at bounding box center [247, 317] width 148 height 28
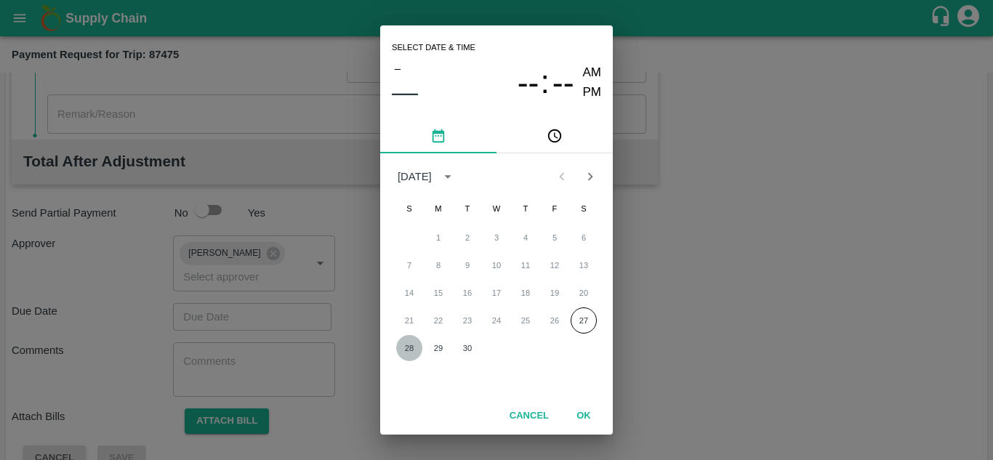
click at [403, 352] on button "28" at bounding box center [409, 348] width 26 height 26
type input "28/09/2025 12:00 AM"
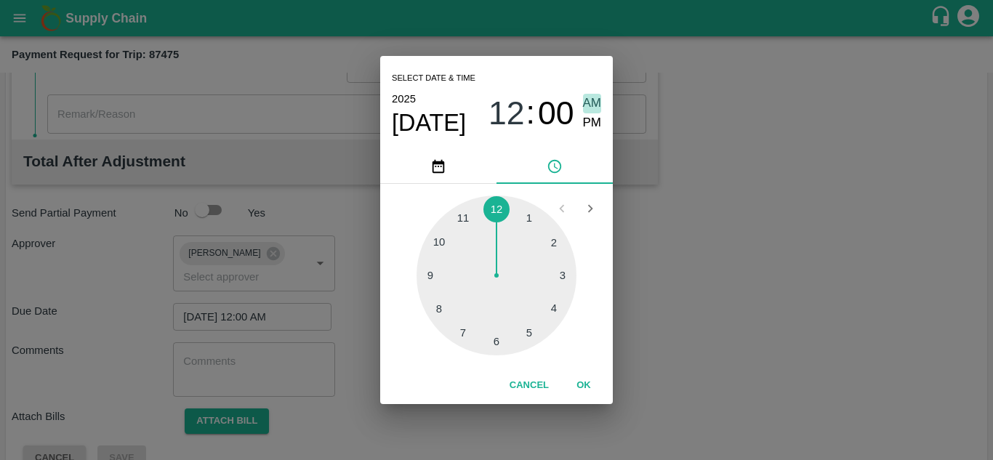
click at [587, 104] on span "AM" at bounding box center [592, 104] width 19 height 20
click at [584, 392] on button "OK" at bounding box center [583, 385] width 47 height 25
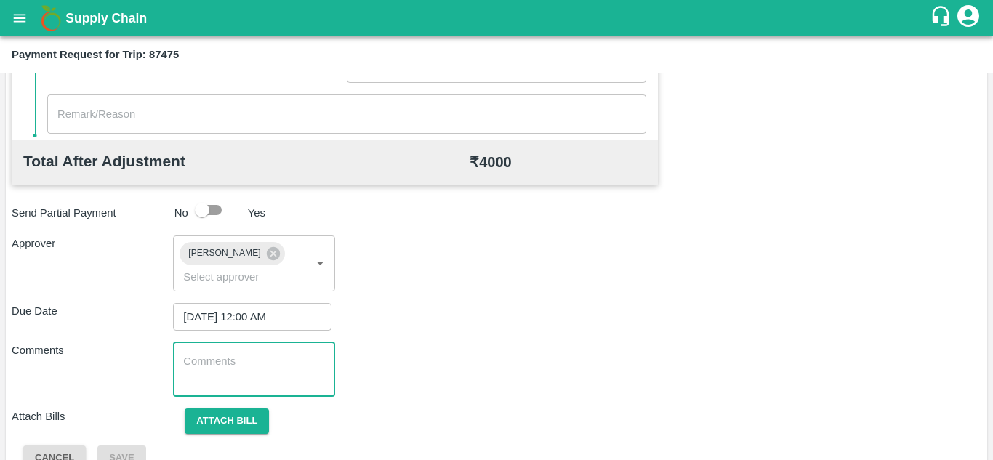
click at [200, 366] on textarea at bounding box center [253, 369] width 141 height 31
type textarea "Transport Bill"
click at [462, 390] on div "Comments Transport Bill x ​" at bounding box center [497, 369] width 970 height 55
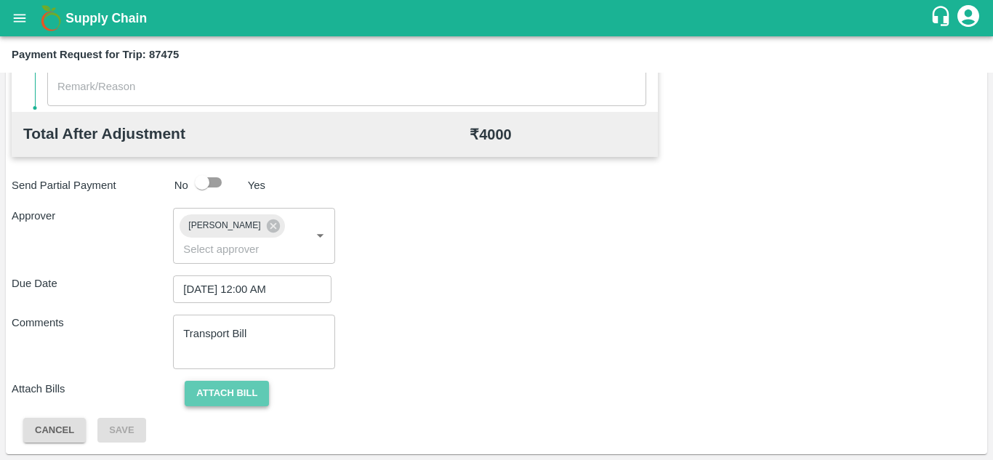
click at [241, 396] on button "Attach bill" at bounding box center [227, 393] width 84 height 25
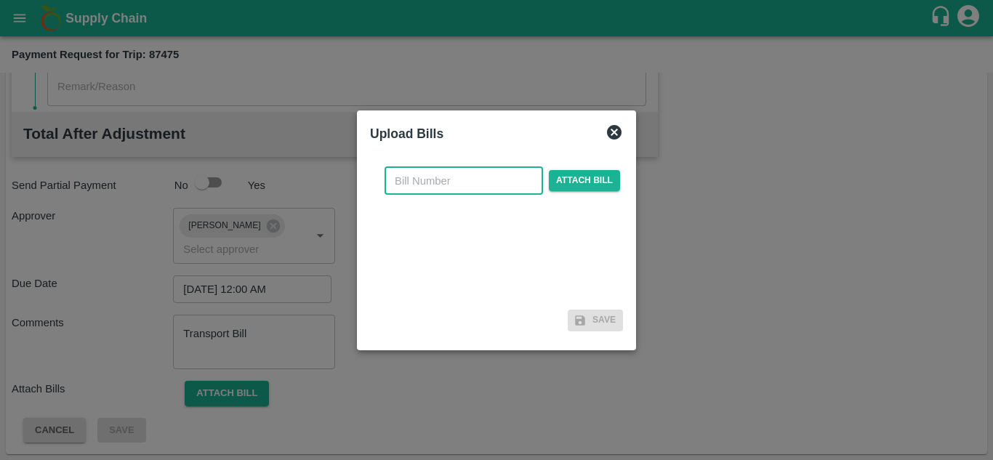
click at [413, 191] on input "text" at bounding box center [464, 181] width 158 height 28
type input "498"
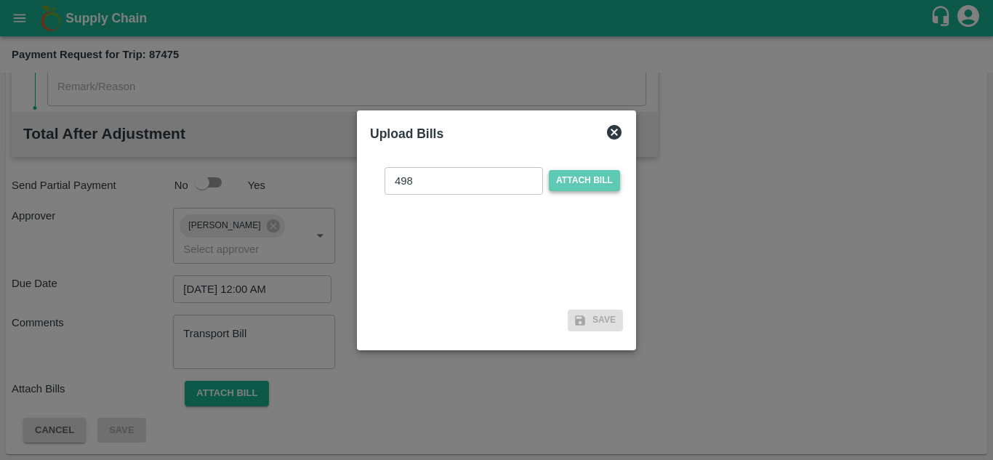
click at [587, 174] on span "Attach bill" at bounding box center [584, 180] width 71 height 21
click at [0, 0] on input "Attach bill" at bounding box center [0, 0] width 0 height 0
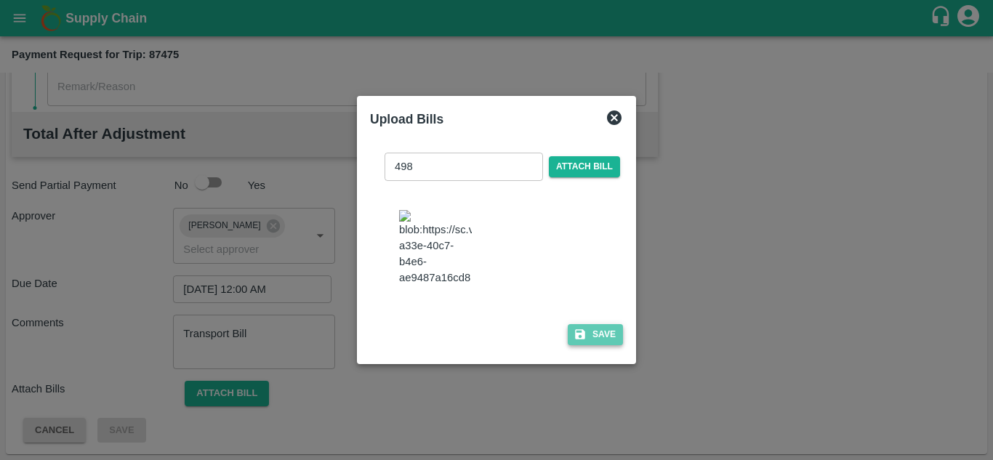
click at [616, 345] on button "Save" at bounding box center [595, 334] width 55 height 21
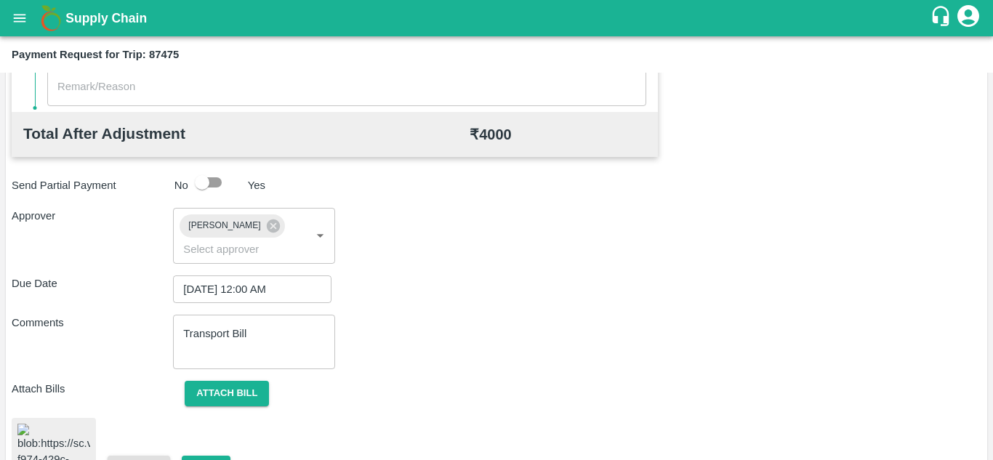
scroll to position [784, 0]
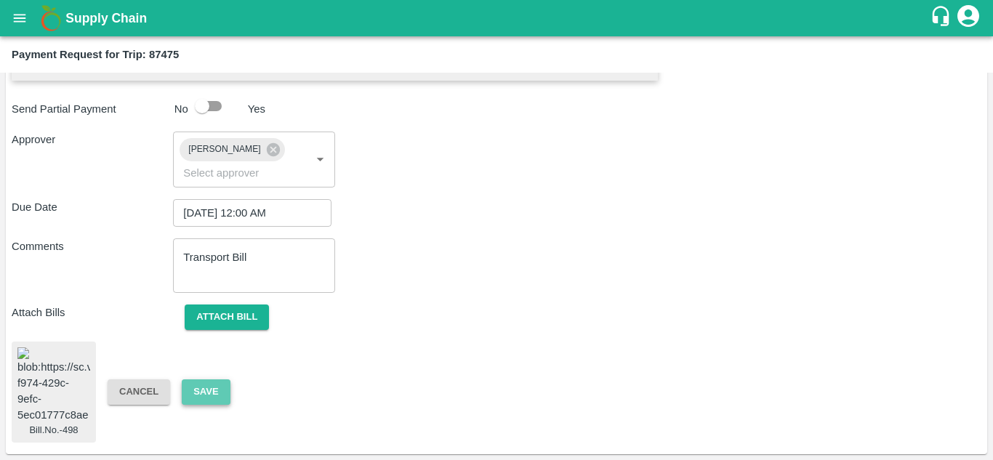
click at [193, 381] on button "Save" at bounding box center [206, 391] width 48 height 25
click at [228, 305] on button "Attach bill" at bounding box center [227, 317] width 84 height 25
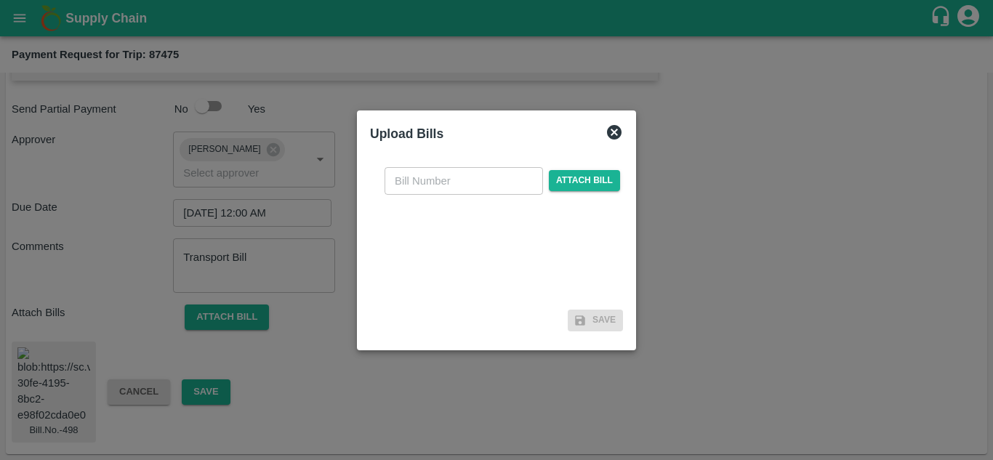
click at [409, 182] on input "text" at bounding box center [464, 181] width 158 height 28
type input "498"
click at [578, 181] on span "Attach bill" at bounding box center [584, 180] width 71 height 21
click at [0, 0] on input "Attach bill" at bounding box center [0, 0] width 0 height 0
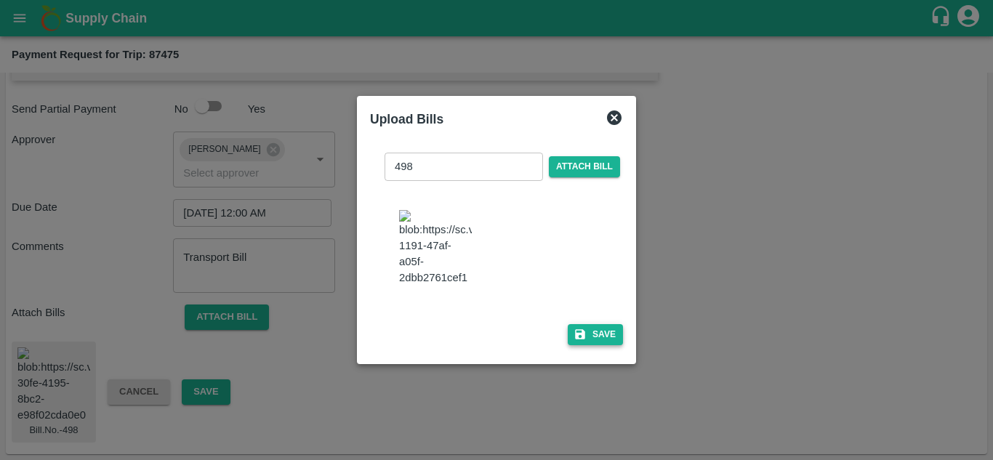
click at [600, 338] on button "Save" at bounding box center [595, 334] width 55 height 21
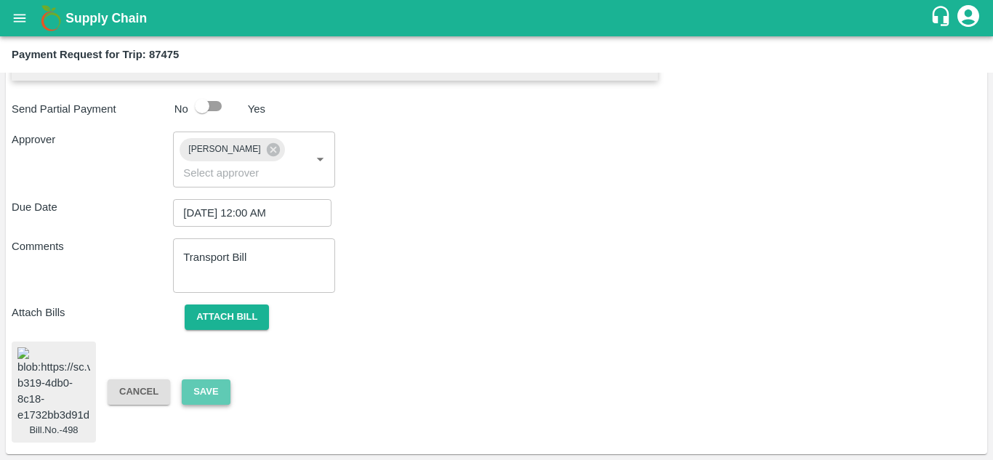
click at [204, 379] on button "Save" at bounding box center [206, 391] width 48 height 25
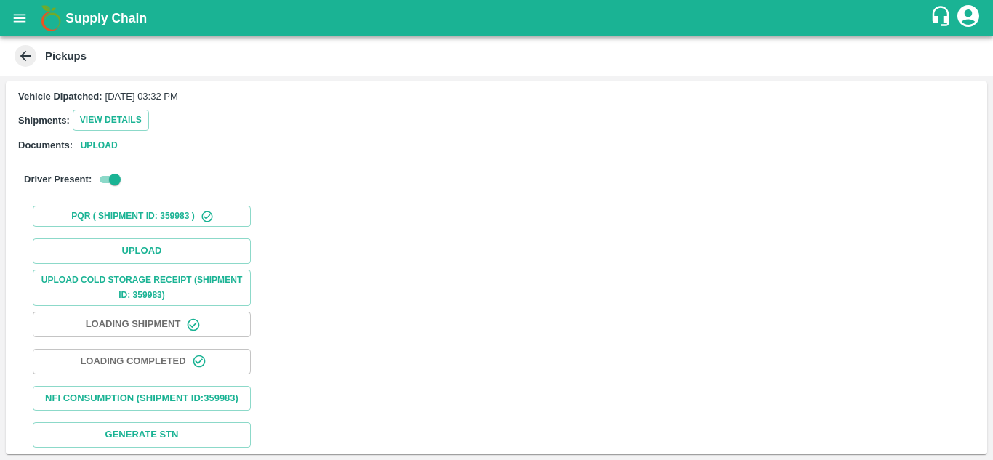
scroll to position [162, 0]
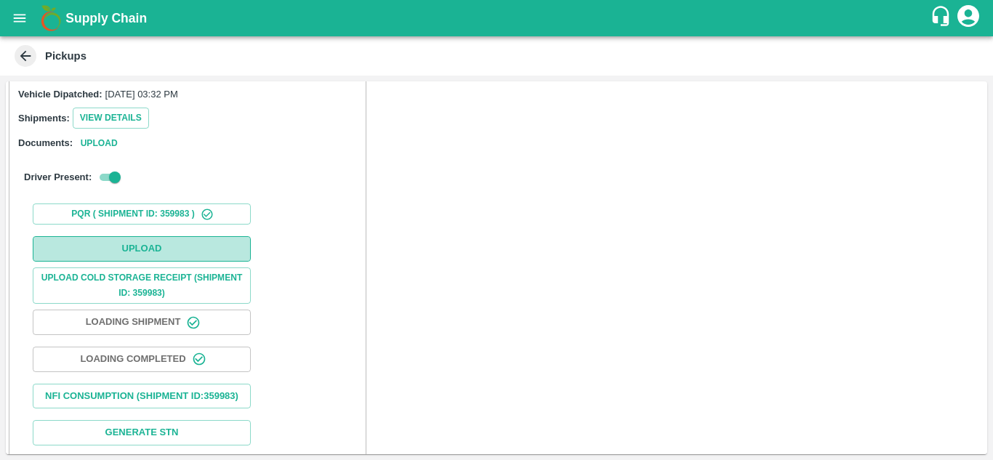
click at [158, 251] on button "Upload" at bounding box center [142, 248] width 218 height 25
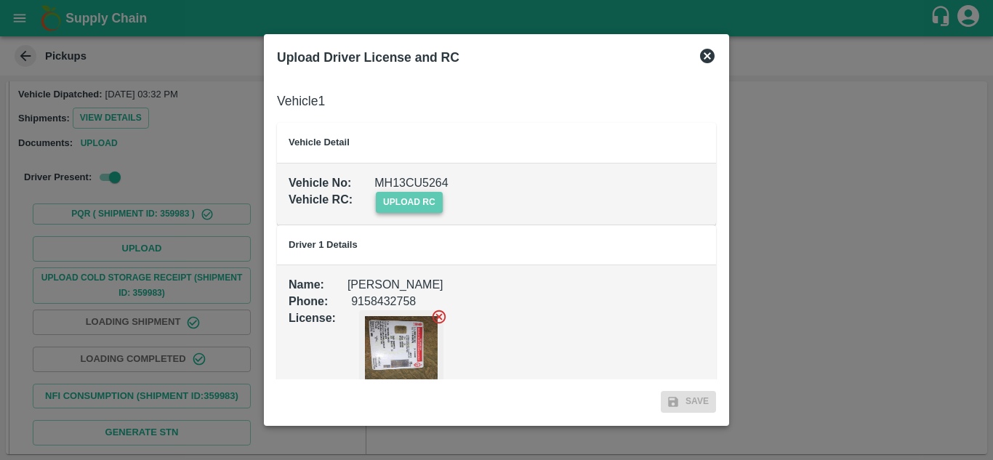
click at [414, 198] on span "upload rc" at bounding box center [409, 202] width 67 height 21
click at [0, 0] on input "upload rc" at bounding box center [0, 0] width 0 height 0
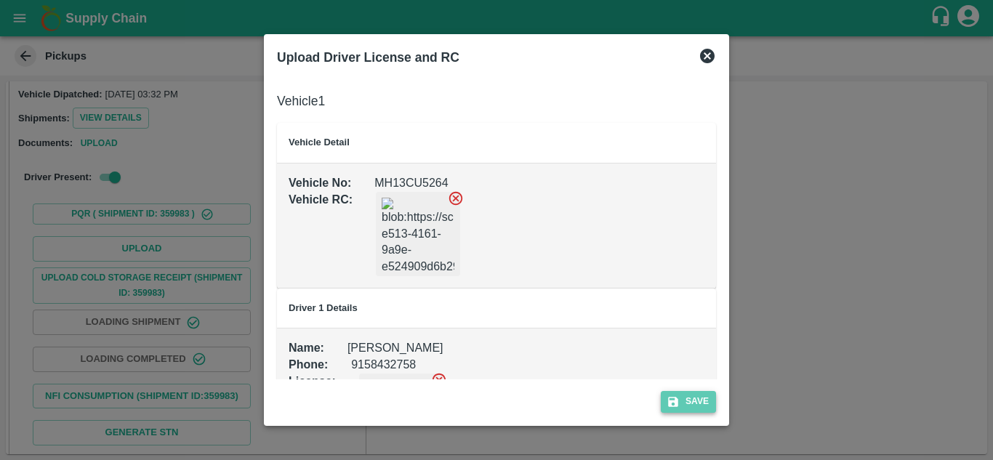
click at [701, 405] on button "Save" at bounding box center [688, 401] width 55 height 21
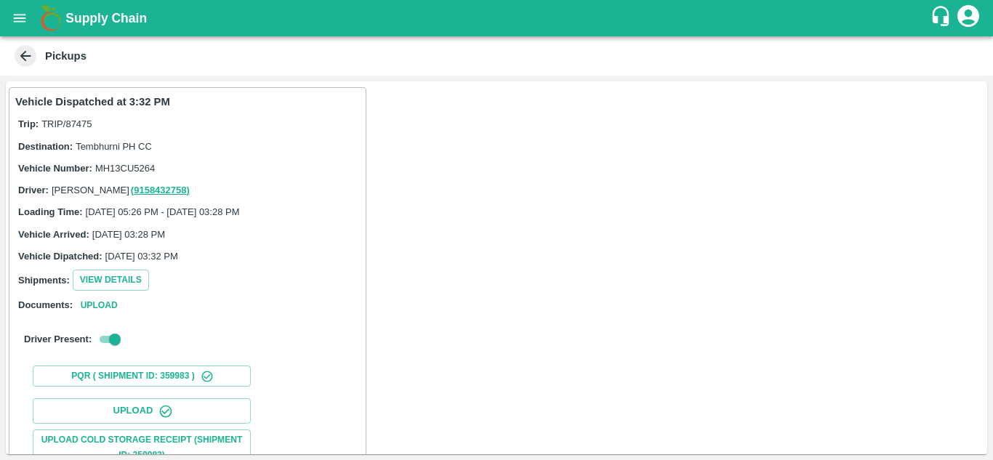
scroll to position [225, 0]
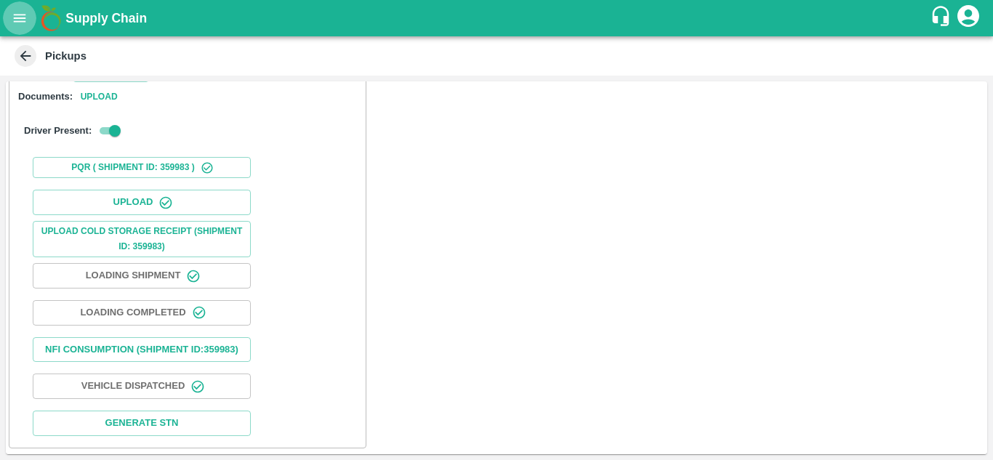
click at [15, 18] on icon "open drawer" at bounding box center [20, 18] width 12 height 8
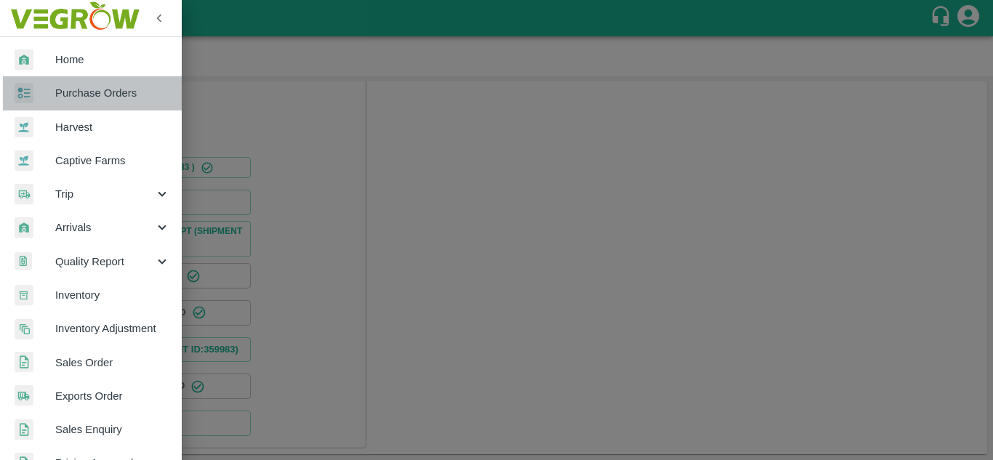
click at [94, 89] on span "Purchase Orders" at bounding box center [112, 93] width 115 height 16
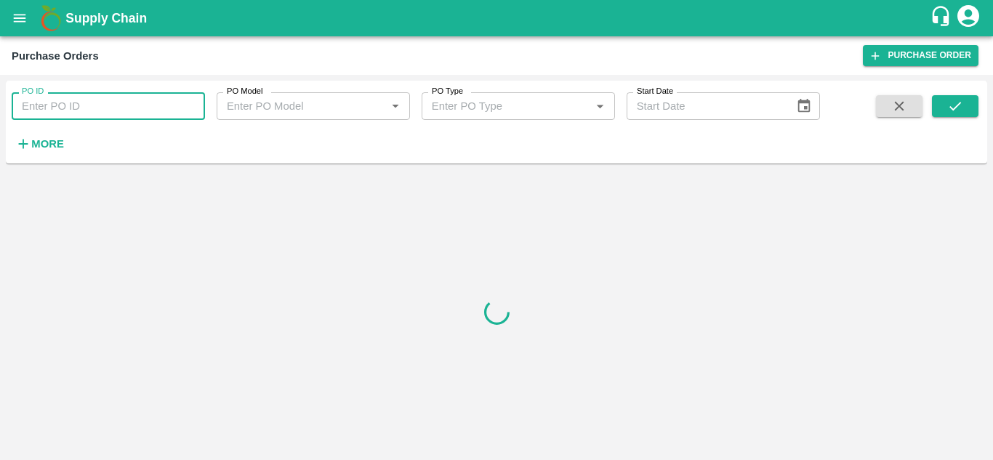
click at [79, 107] on input "PO ID" at bounding box center [108, 106] width 193 height 28
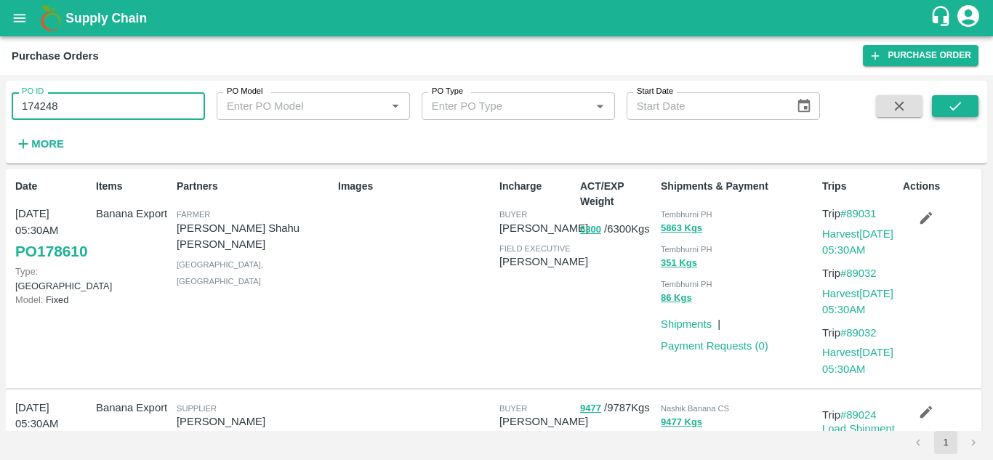
type input "174248"
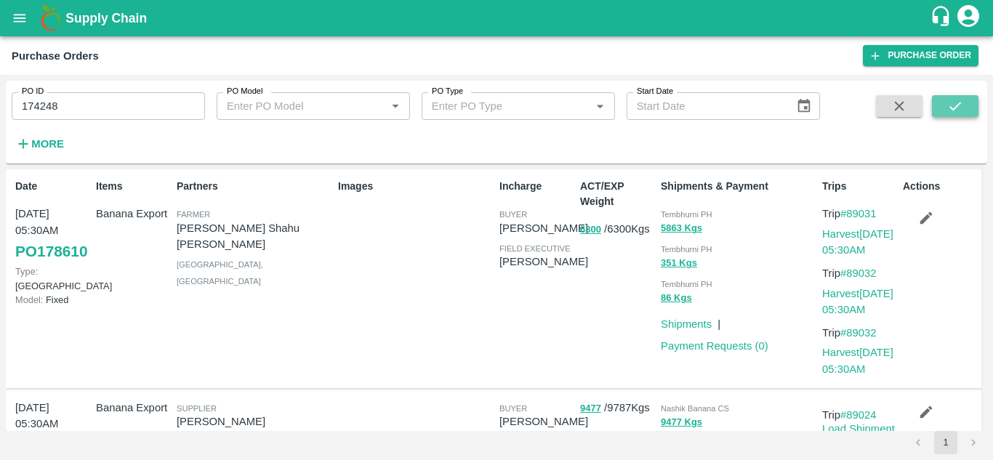
click at [956, 106] on icon "submit" at bounding box center [955, 106] width 16 height 16
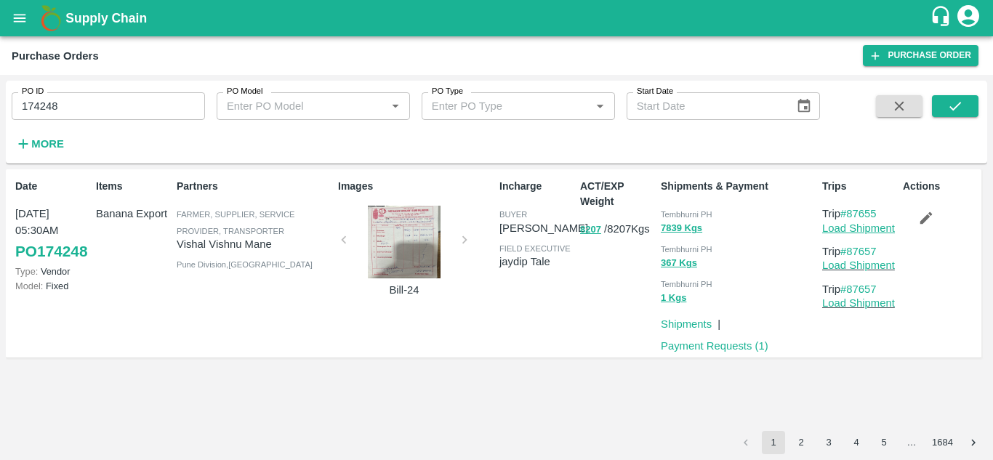
click at [865, 232] on link "Load Shipment" at bounding box center [858, 228] width 73 height 12
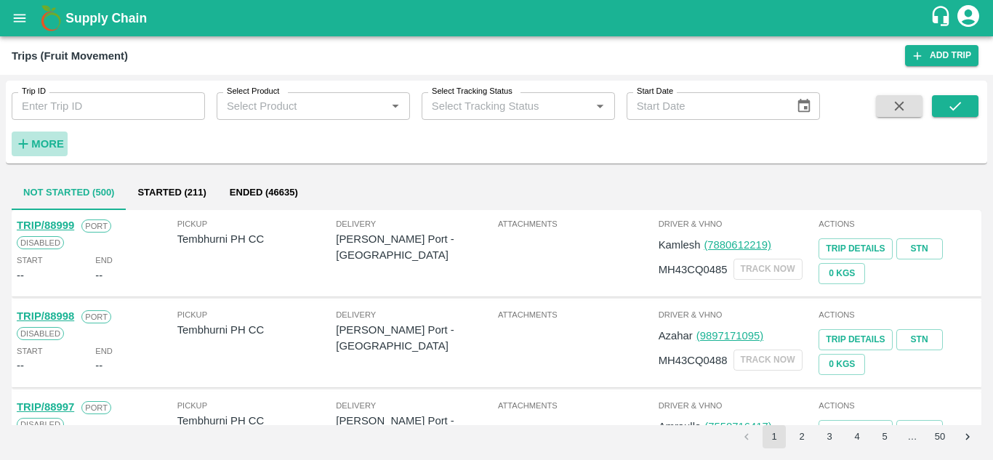
click at [51, 145] on strong "More" at bounding box center [47, 144] width 33 height 12
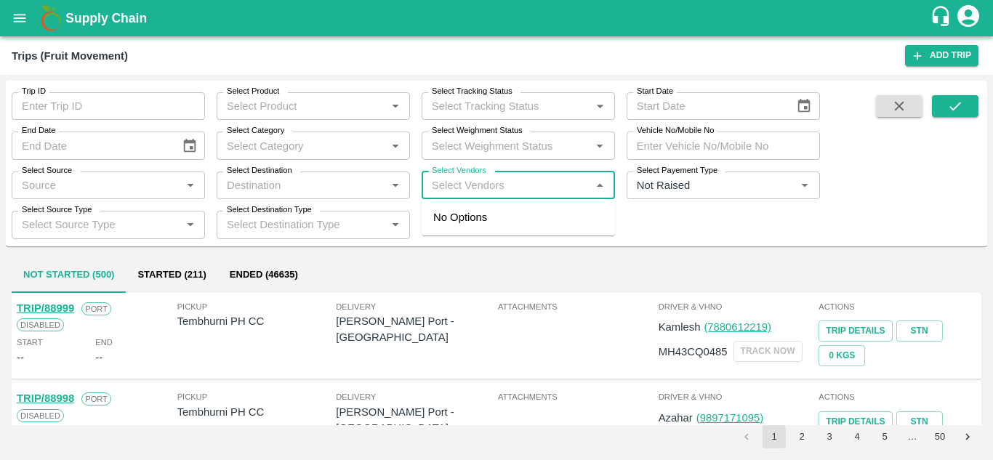
click at [445, 186] on input "Select Vendors" at bounding box center [506, 185] width 161 height 19
type input "prashant"
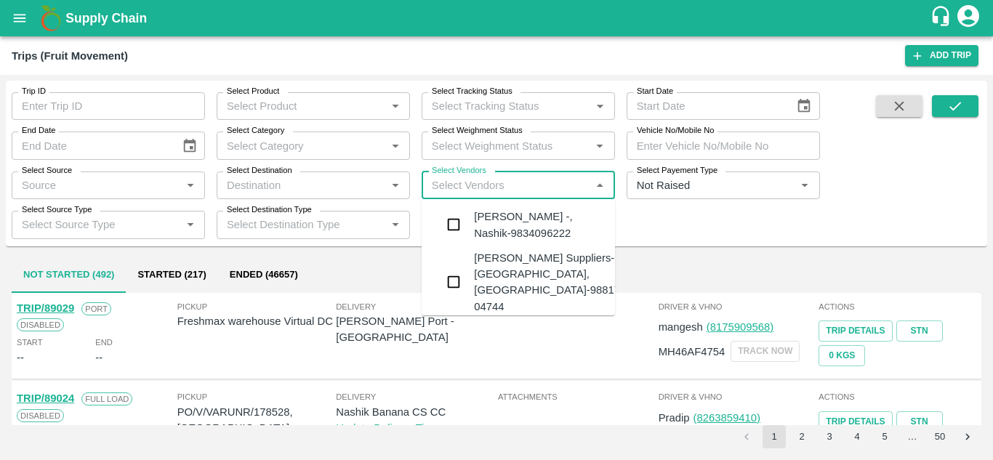
scroll to position [172, 0]
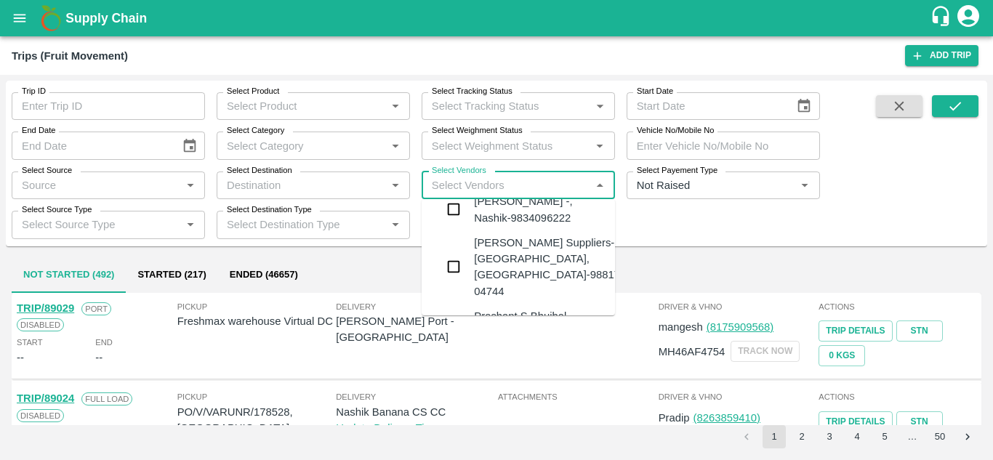
click at [502, 245] on div "Prashant Fruits Suppliers-Shiral, Solapur-98817 04744" at bounding box center [547, 267] width 146 height 65
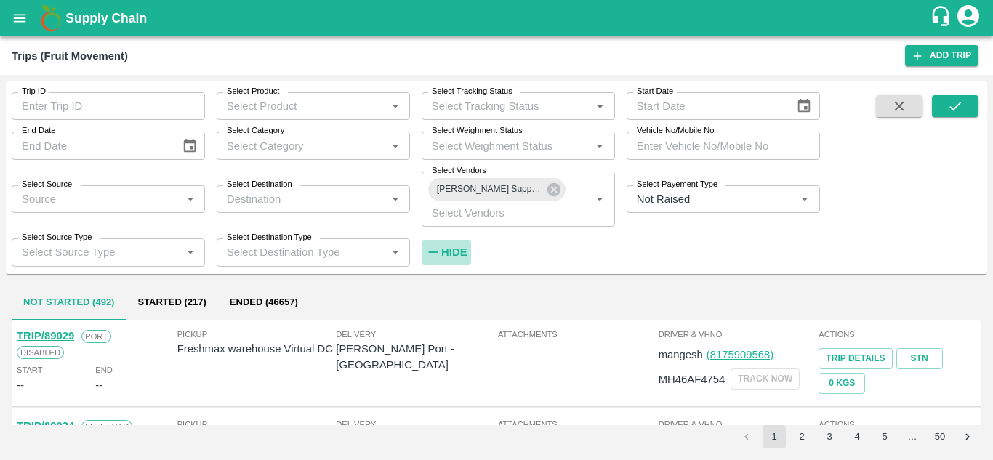
click at [455, 249] on strong "Hide" at bounding box center [453, 252] width 25 height 12
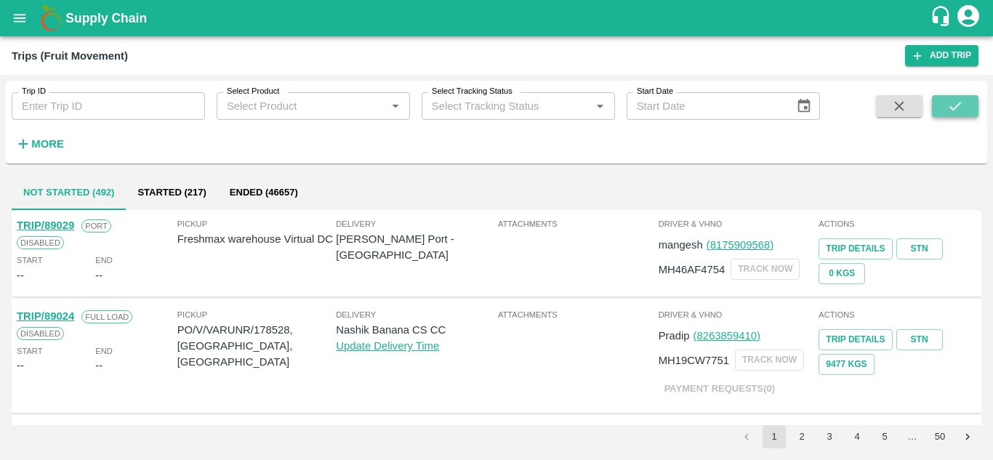
click at [947, 104] on icon "submit" at bounding box center [955, 106] width 16 height 16
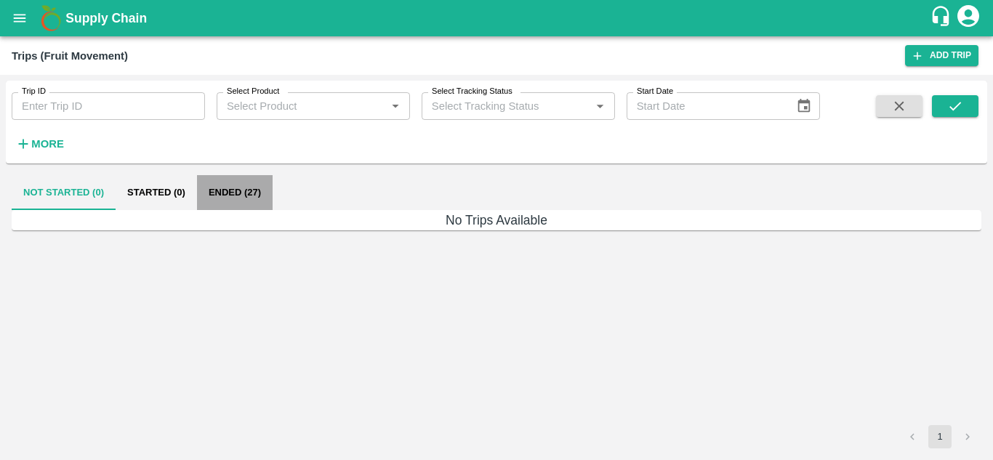
click at [227, 193] on button "Ended (27)" at bounding box center [235, 192] width 76 height 35
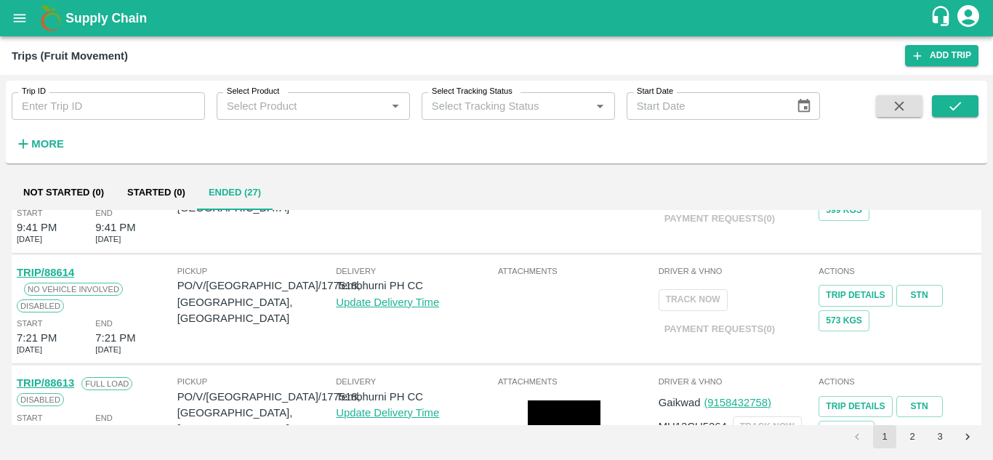
scroll to position [1045, 0]
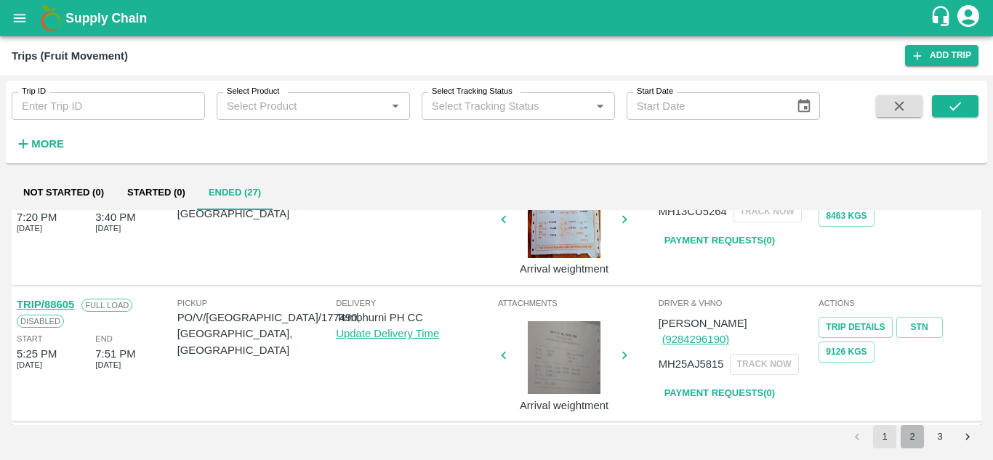
click at [917, 435] on button "2" at bounding box center [912, 436] width 23 height 23
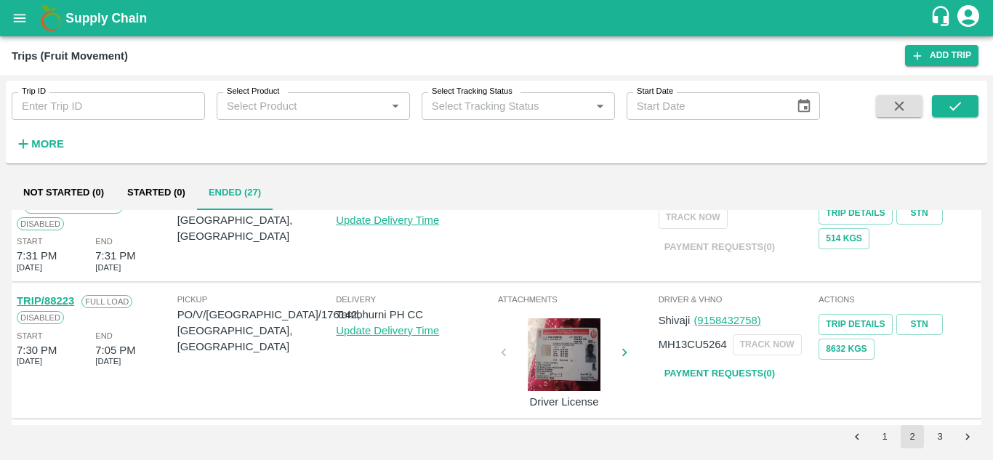
scroll to position [1019, 0]
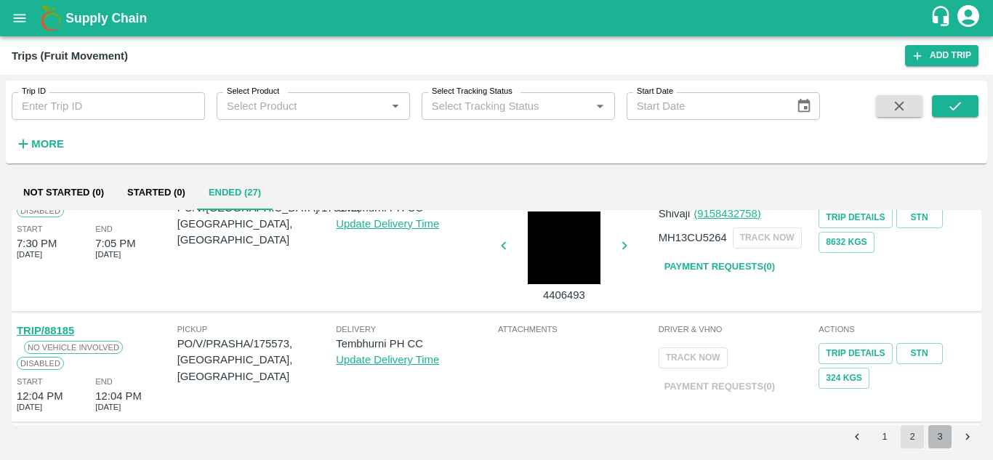
click at [938, 437] on button "3" at bounding box center [939, 436] width 23 height 23
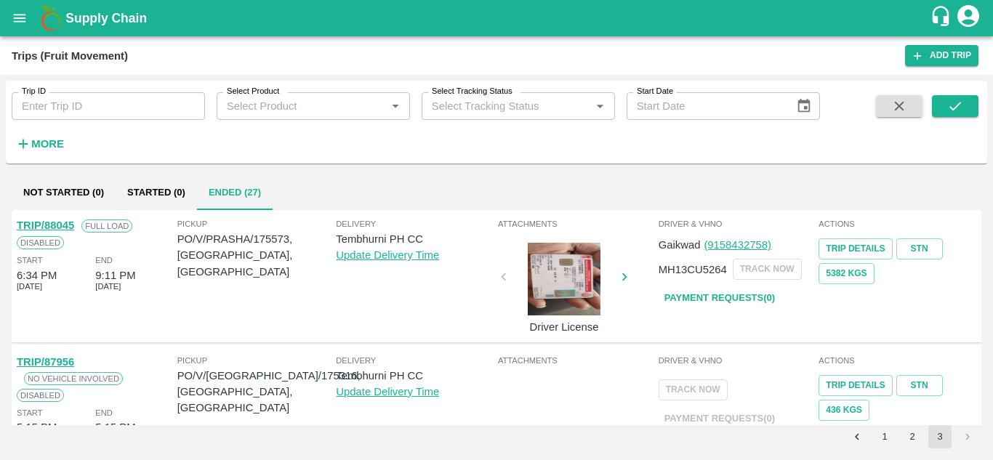
scroll to position [713, 0]
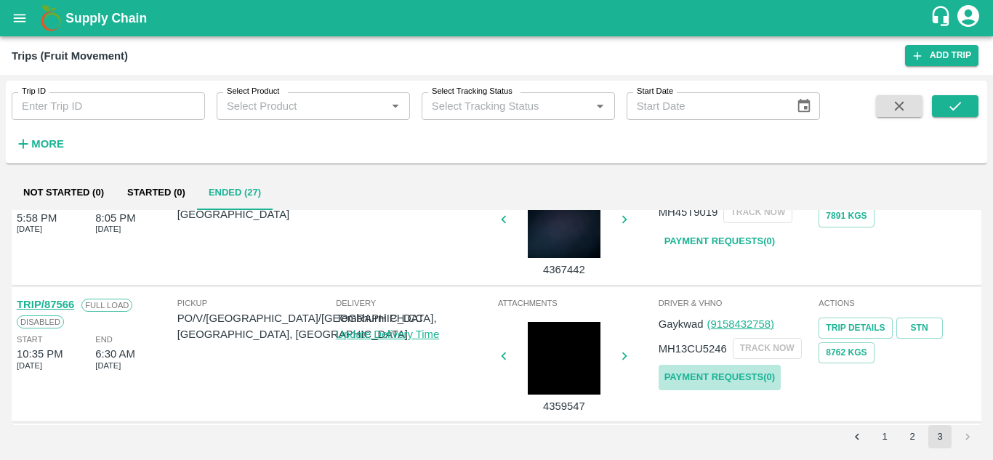
click at [713, 379] on link "Payment Requests( 0 )" at bounding box center [720, 377] width 122 height 25
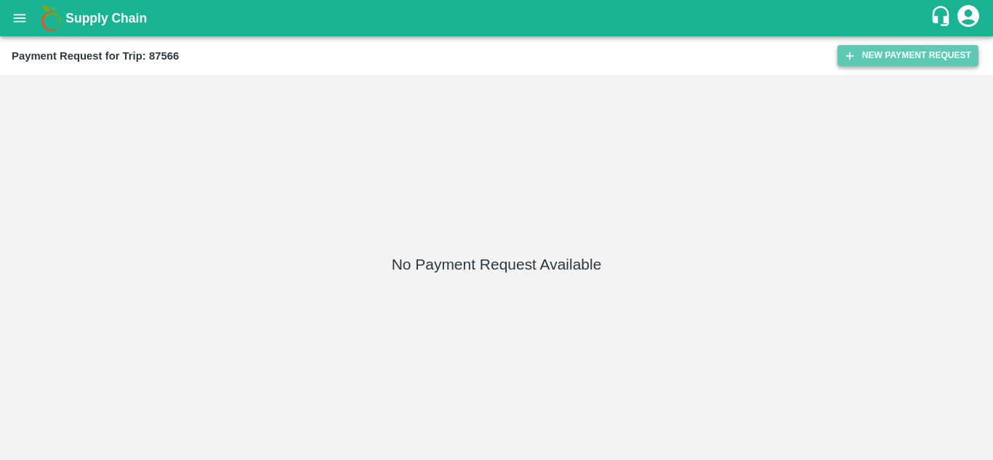
click at [898, 54] on button "New Payment Request" at bounding box center [907, 55] width 141 height 21
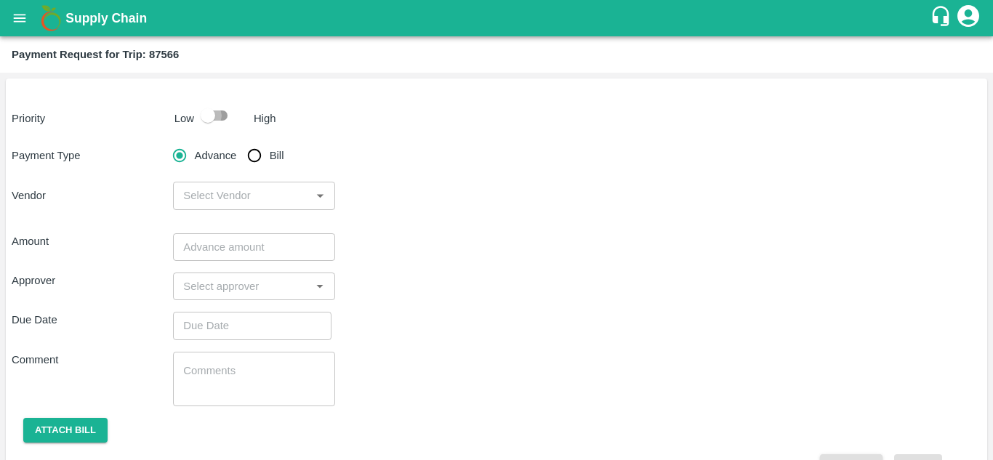
click at [222, 116] on input "checkbox" at bounding box center [207, 116] width 83 height 28
checkbox input "true"
click at [255, 153] on input "Bill" at bounding box center [254, 155] width 29 height 29
radio input "true"
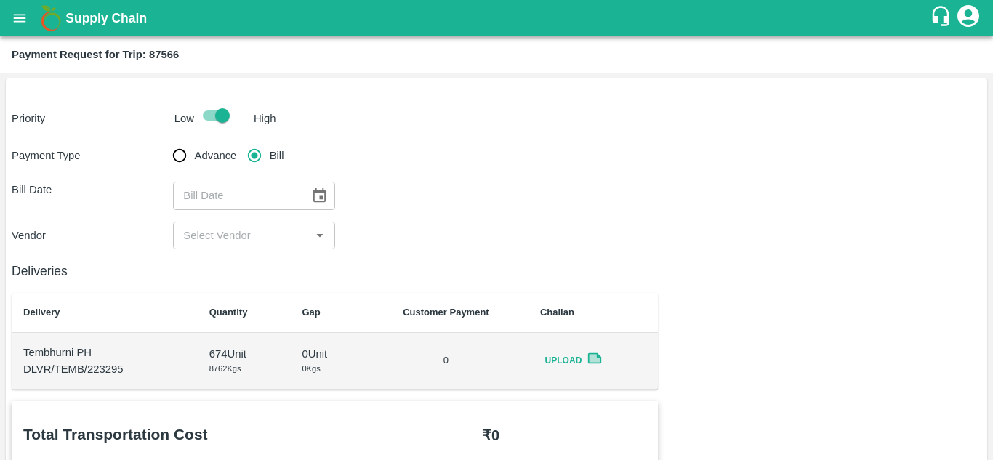
click at [319, 204] on icon "Choose date" at bounding box center [319, 196] width 16 height 16
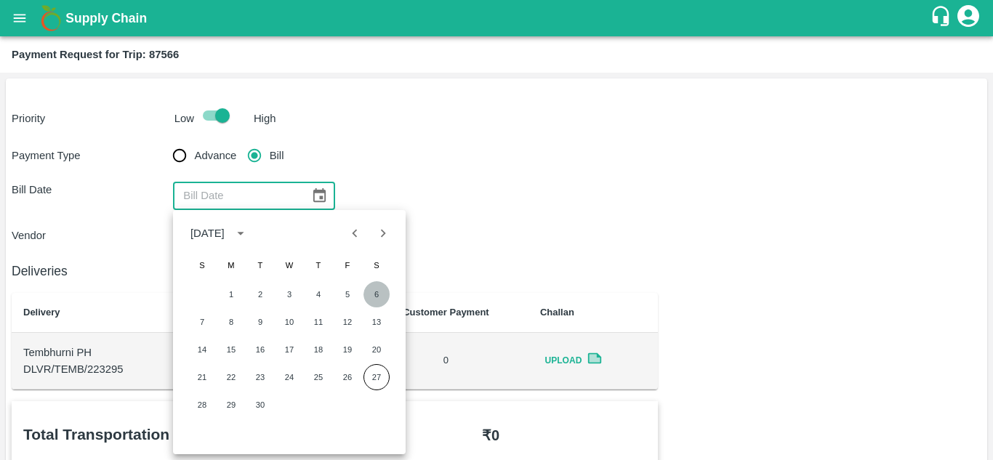
click at [381, 291] on button "6" at bounding box center [376, 294] width 26 height 26
type input "[DATE]"
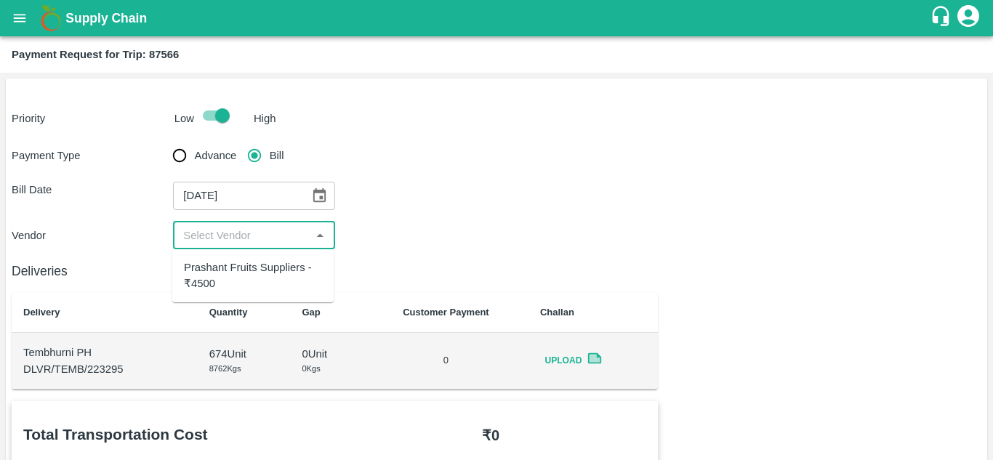
click at [232, 235] on input "input" at bounding box center [241, 235] width 129 height 19
click at [224, 278] on div "Prashant Fruits Suppliers - ₹4500" at bounding box center [253, 275] width 138 height 33
type input "Prashant Fruits Suppliers - ₹4500"
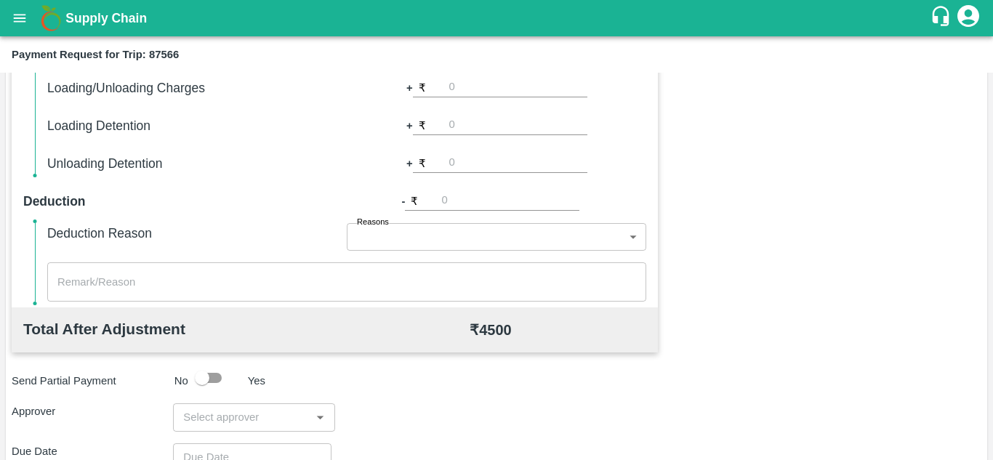
scroll to position [661, 0]
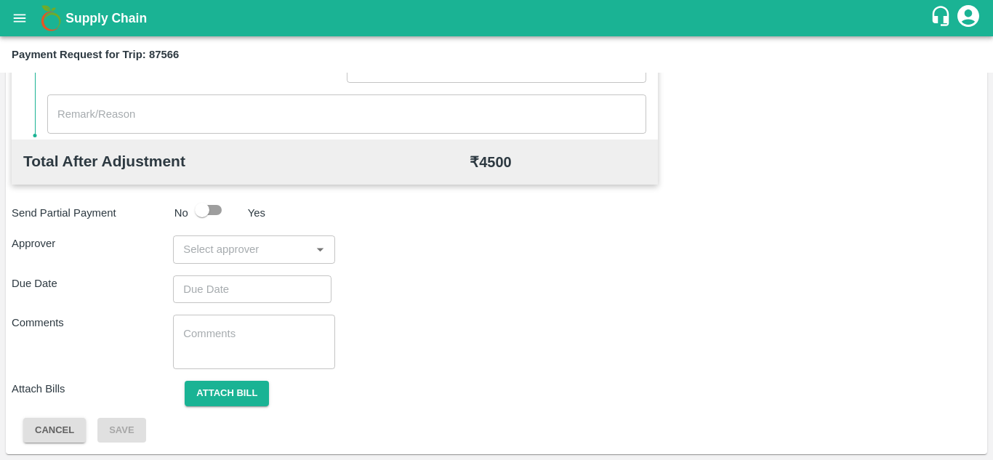
click at [236, 244] on input "input" at bounding box center [241, 249] width 129 height 19
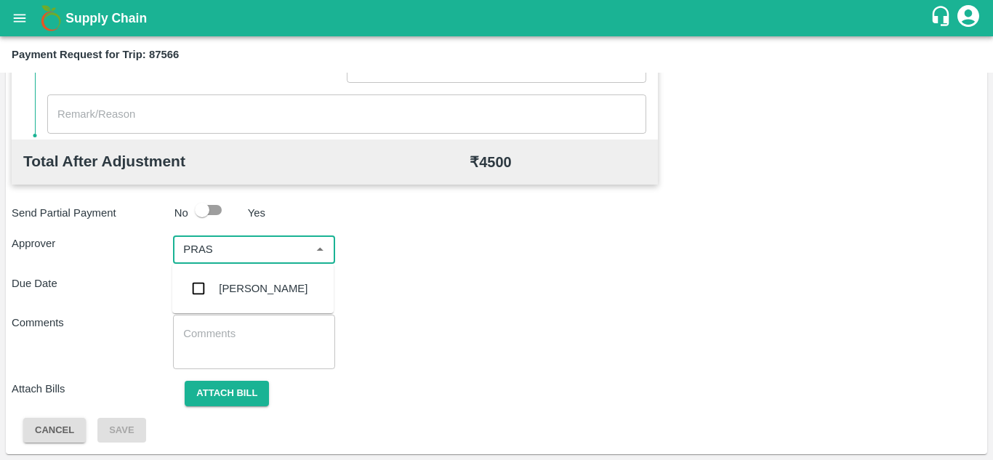
type input "PRASA"
click at [263, 286] on div "[PERSON_NAME]" at bounding box center [263, 289] width 89 height 16
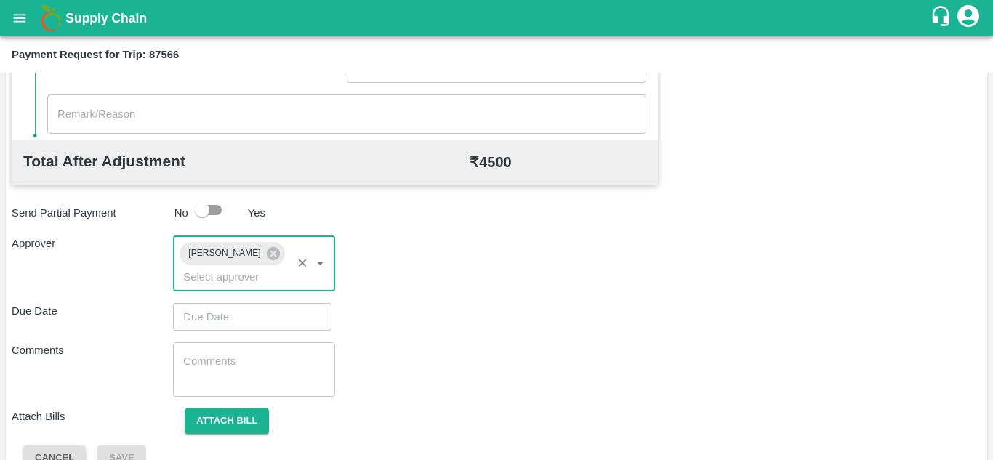
type input "DD/MM/YYYY hh:mm aa"
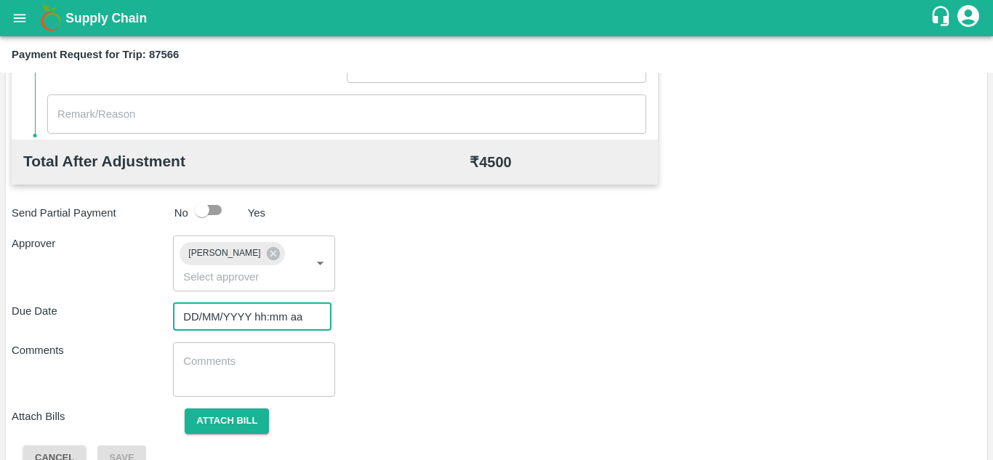
click at [182, 317] on input "DD/MM/YYYY hh:mm aa" at bounding box center [247, 317] width 148 height 28
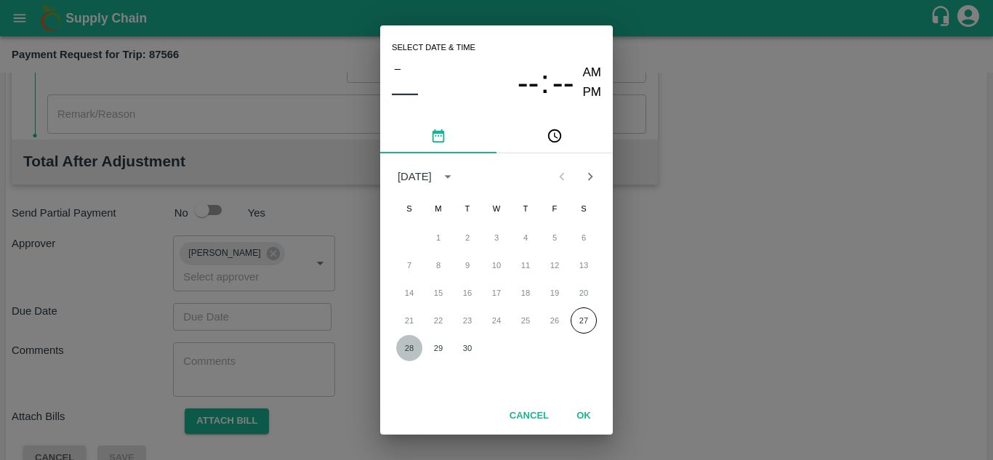
click at [400, 352] on button "28" at bounding box center [409, 348] width 26 height 26
type input "28/09/2025 12:00 AM"
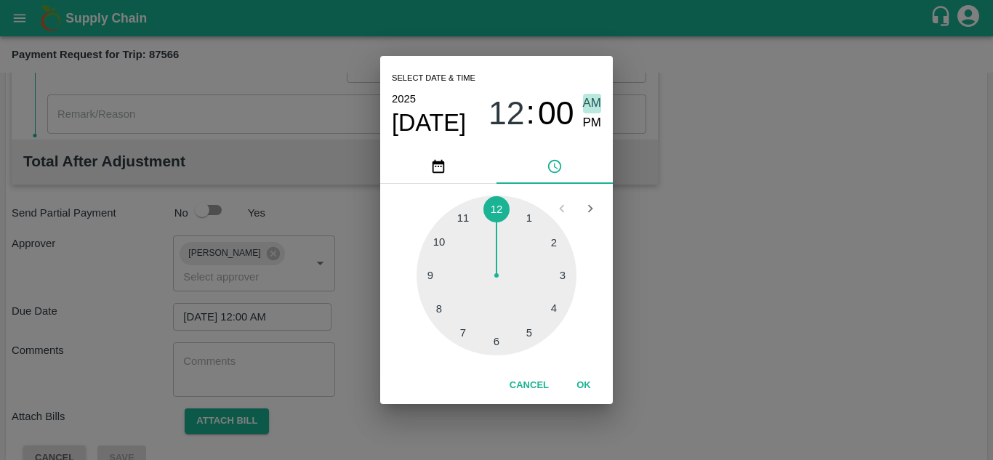
click at [586, 102] on span "AM" at bounding box center [592, 104] width 19 height 20
click at [592, 383] on button "OK" at bounding box center [583, 385] width 47 height 25
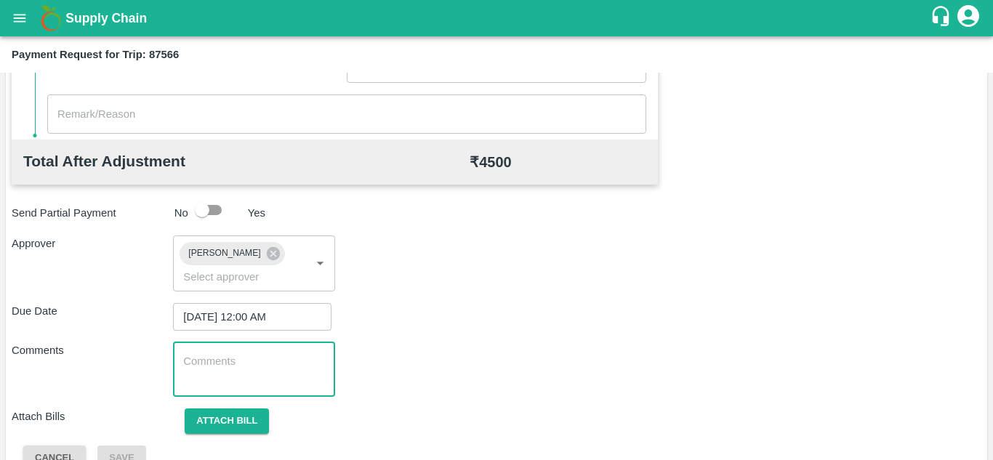
click at [230, 375] on textarea at bounding box center [253, 369] width 141 height 31
paste textarea "Transport Bill"
type textarea "Transport Bill"
click at [517, 296] on div "Total Transportation Cost ₹ 4500 Advance payment - ₹ Additional Charges(+) Inam…" at bounding box center [497, 105] width 970 height 731
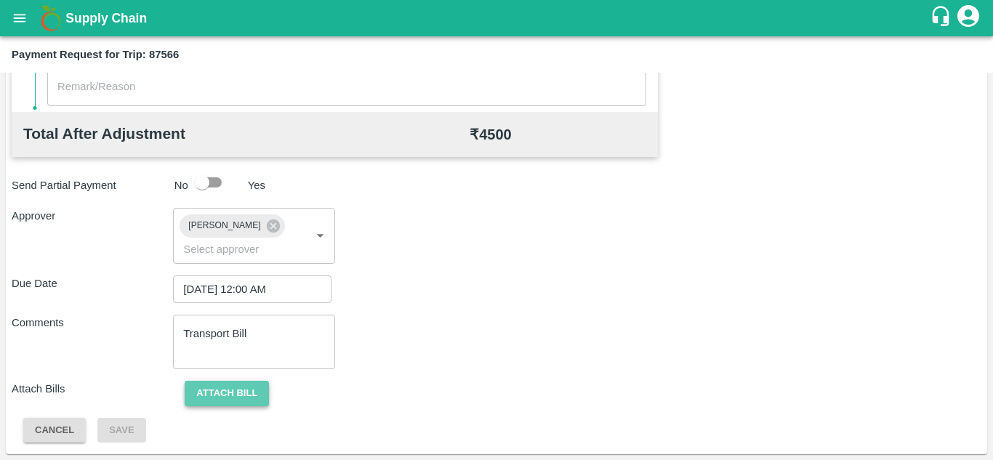
click at [257, 397] on button "Attach bill" at bounding box center [227, 393] width 84 height 25
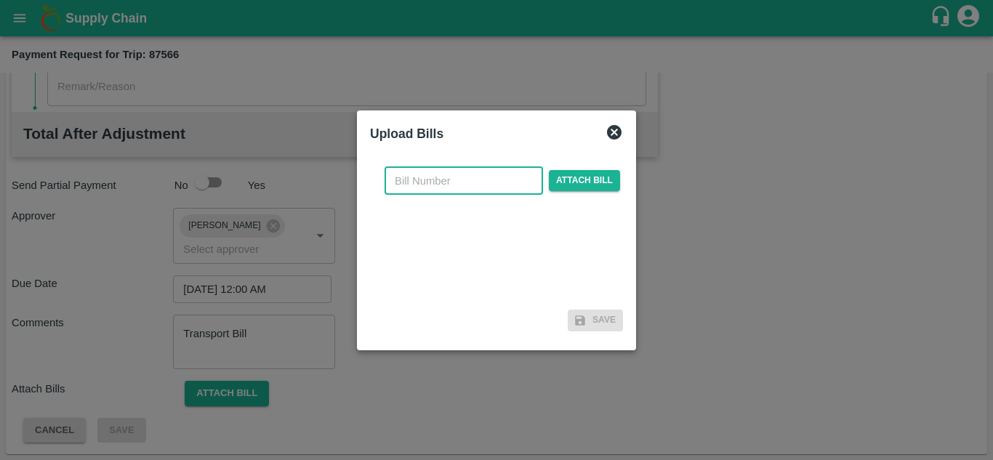
click at [430, 181] on input "text" at bounding box center [464, 181] width 158 height 28
type input "500"
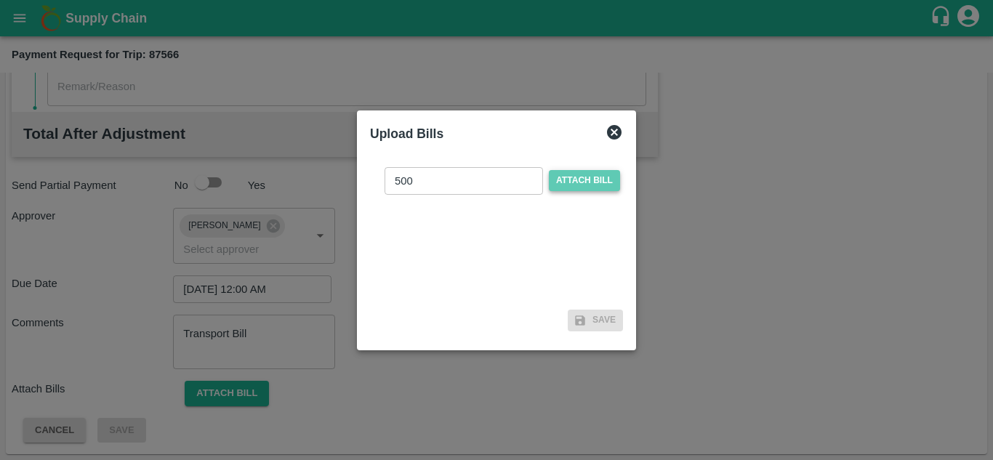
click at [576, 177] on span "Attach bill" at bounding box center [584, 180] width 71 height 21
click at [0, 0] on input "Attach bill" at bounding box center [0, 0] width 0 height 0
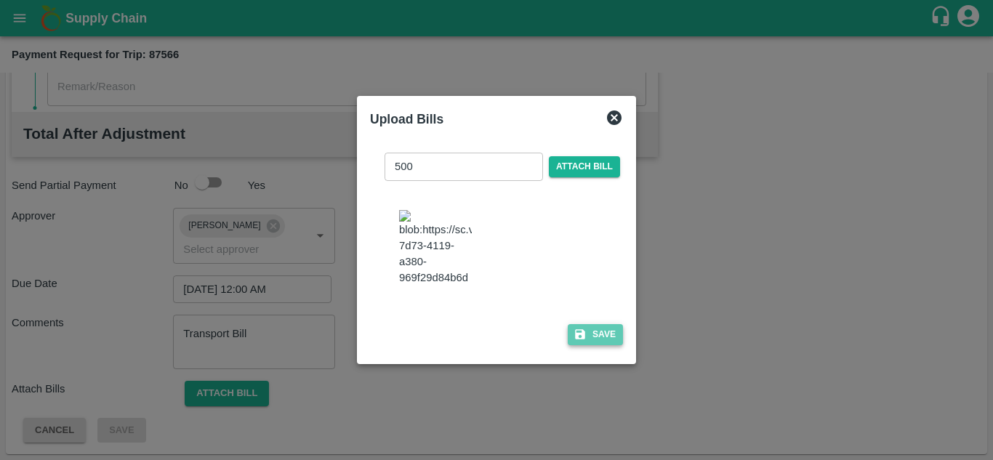
click at [592, 334] on button "Save" at bounding box center [595, 334] width 55 height 21
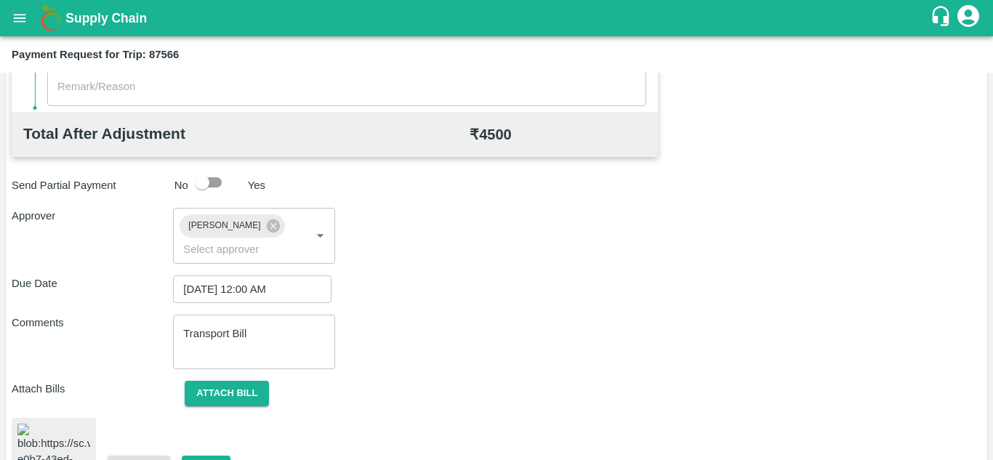
scroll to position [778, 0]
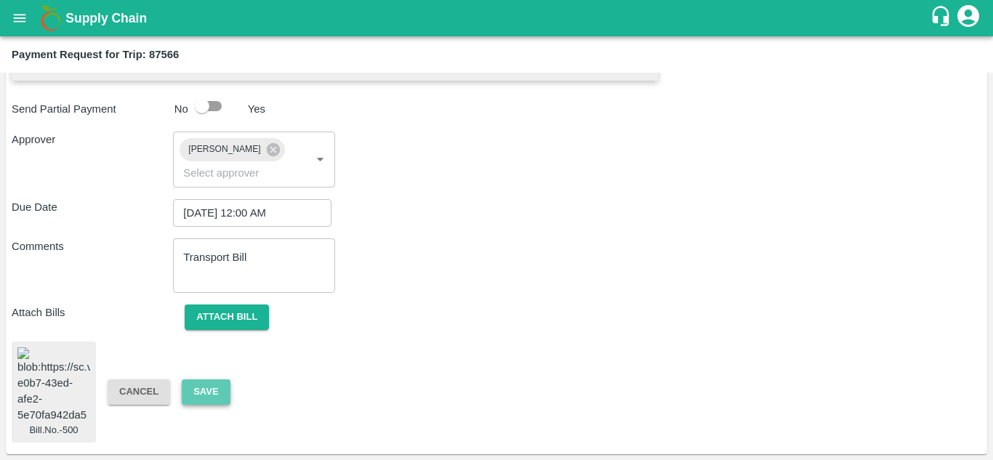
click at [212, 381] on button "Save" at bounding box center [206, 391] width 48 height 25
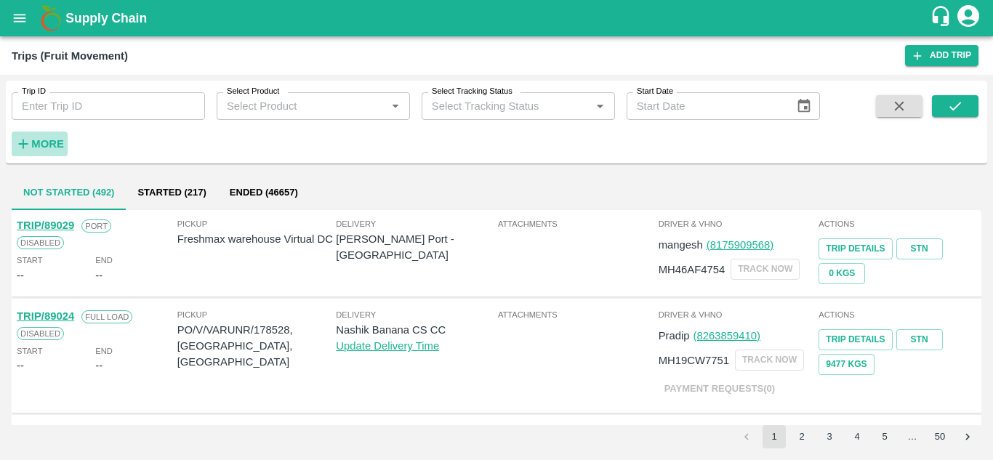
click at [47, 140] on strong "More" at bounding box center [47, 144] width 33 height 12
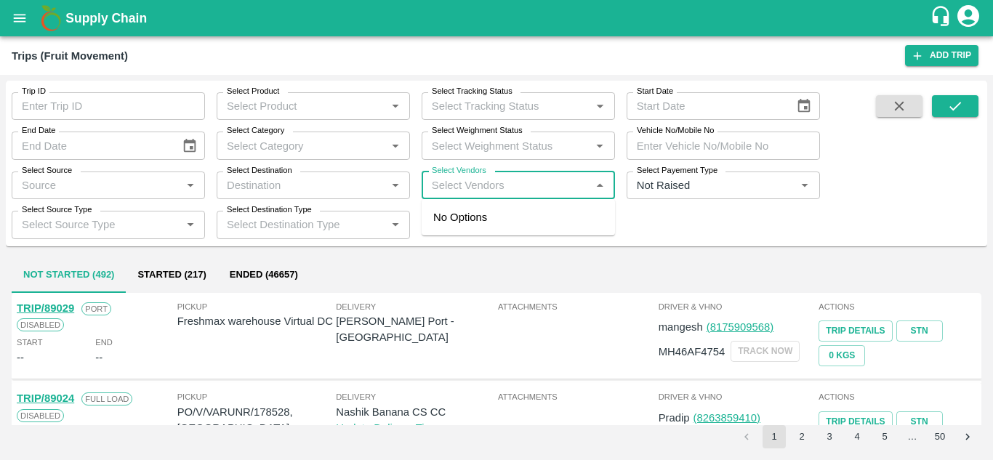
click at [484, 182] on input "Select Vendors" at bounding box center [506, 185] width 161 height 19
type input "prashant"
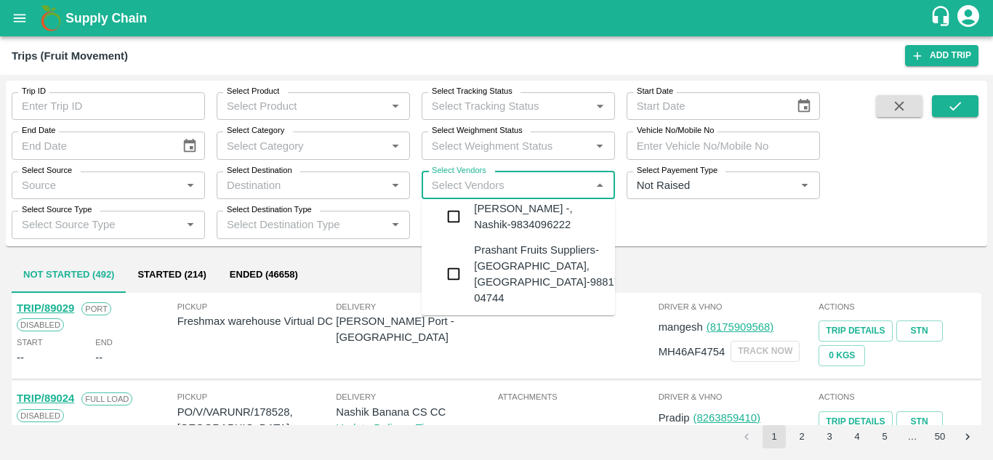
scroll to position [149, 0]
click at [528, 263] on div "Prashant Fruits Suppliers-[GEOGRAPHIC_DATA], [GEOGRAPHIC_DATA]-98817 04744" at bounding box center [547, 273] width 146 height 65
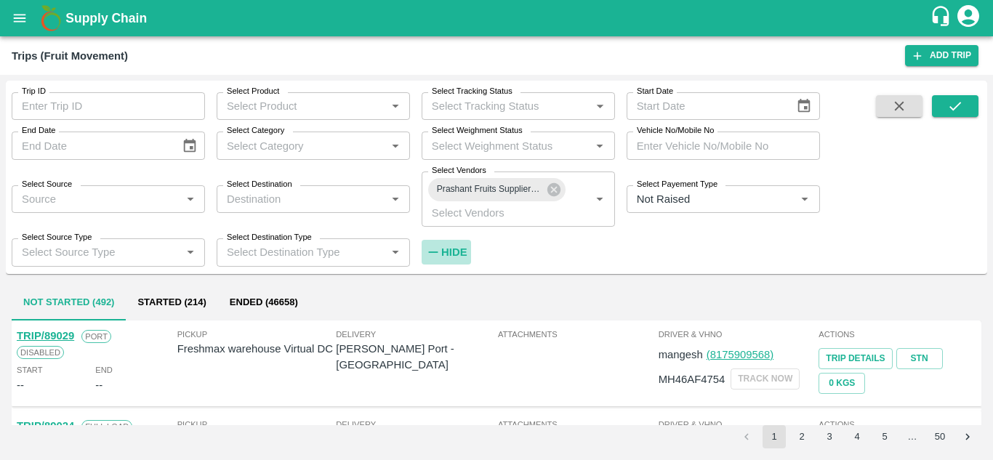
click at [450, 243] on h6 "Hide" at bounding box center [453, 252] width 25 height 19
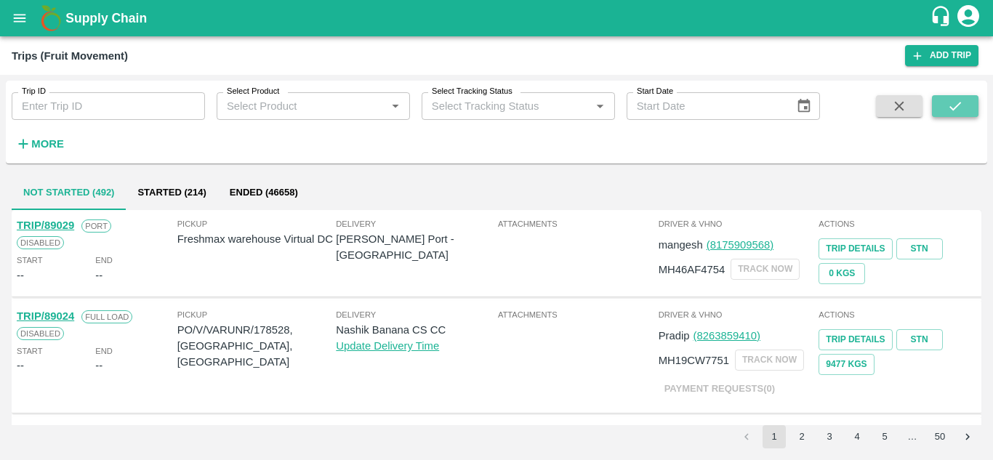
click at [957, 99] on icon "submit" at bounding box center [955, 106] width 16 height 16
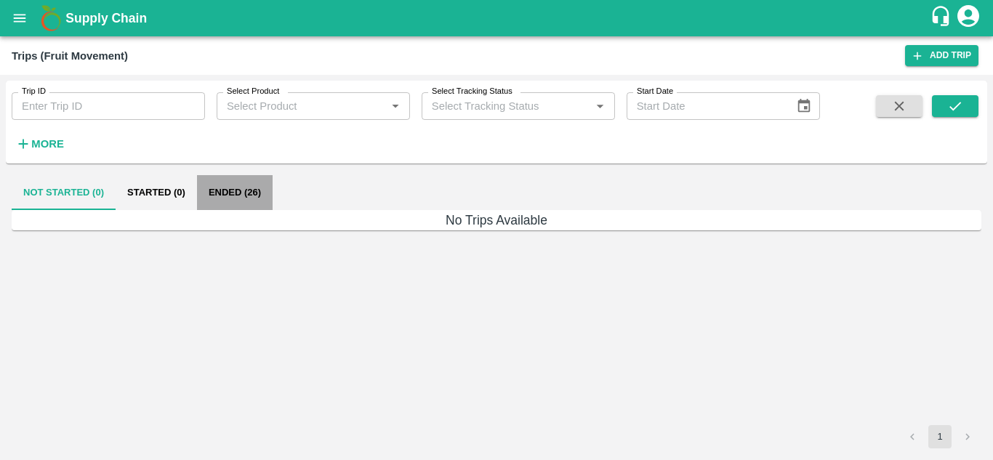
click at [241, 187] on button "Ended (26)" at bounding box center [235, 192] width 76 height 35
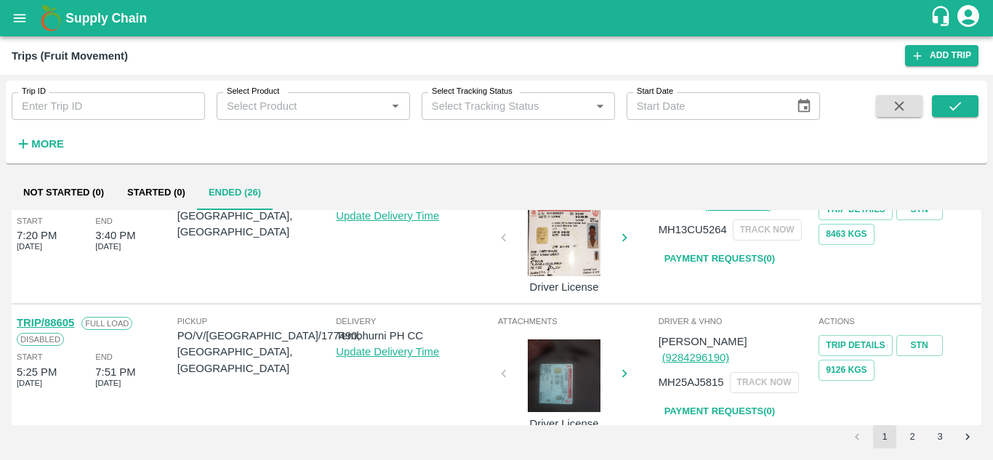
scroll to position [1045, 0]
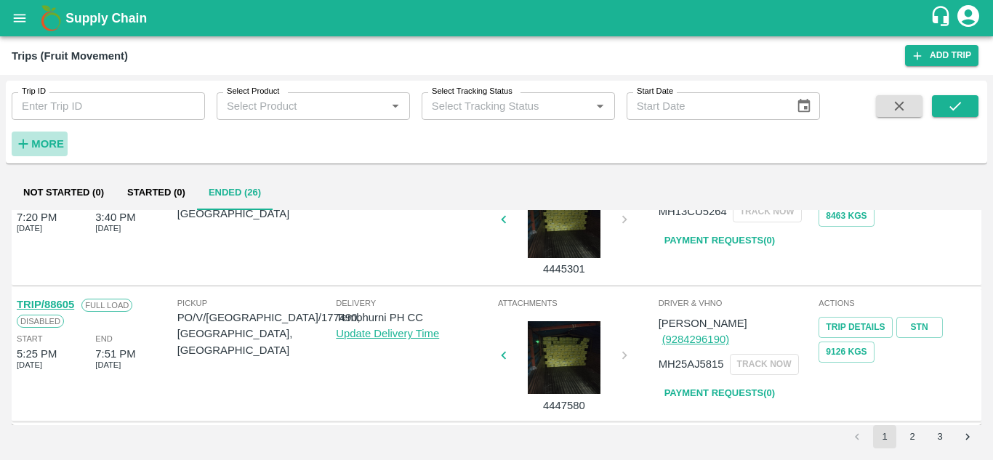
click at [59, 139] on strong "More" at bounding box center [47, 144] width 33 height 12
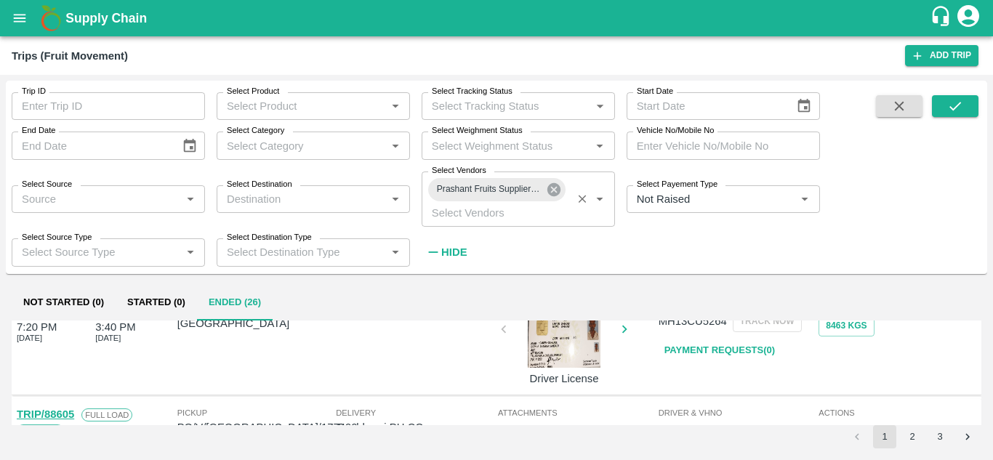
click at [556, 192] on icon at bounding box center [554, 190] width 16 height 16
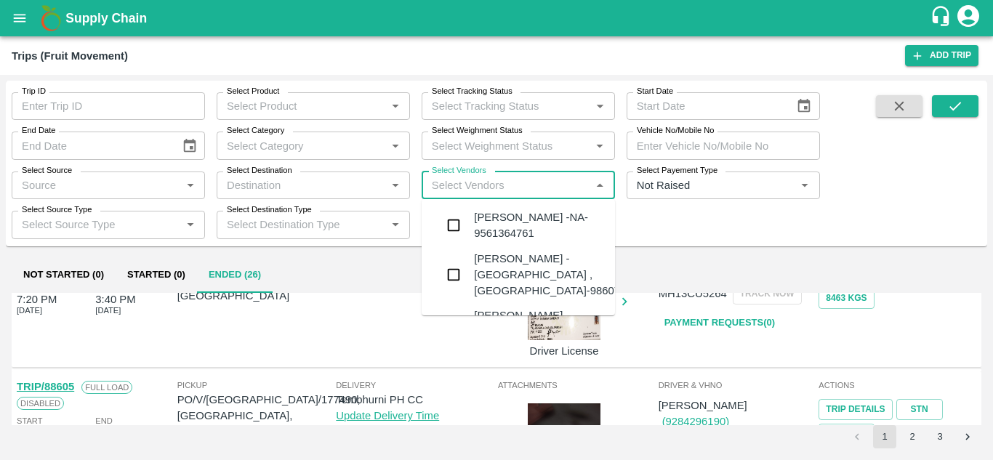
click at [437, 189] on input "Select Vendors" at bounding box center [506, 185] width 161 height 19
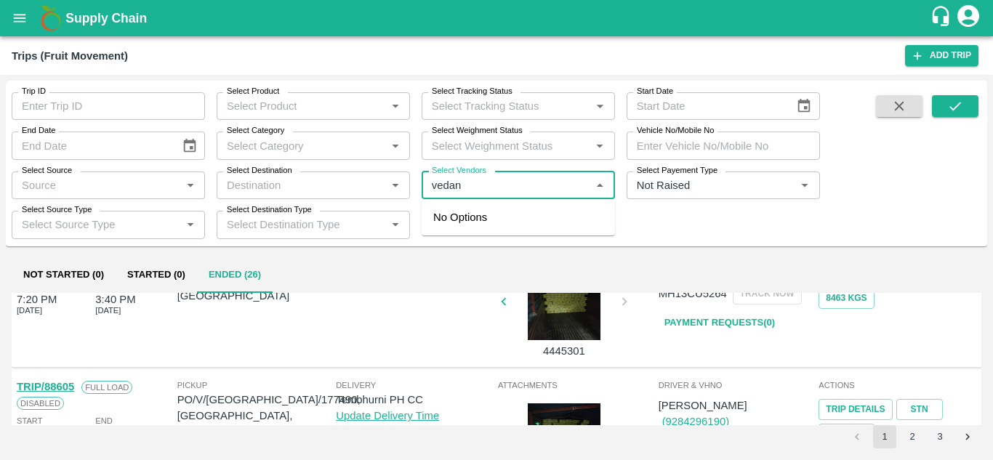
type input "[DEMOGRAPHIC_DATA]"
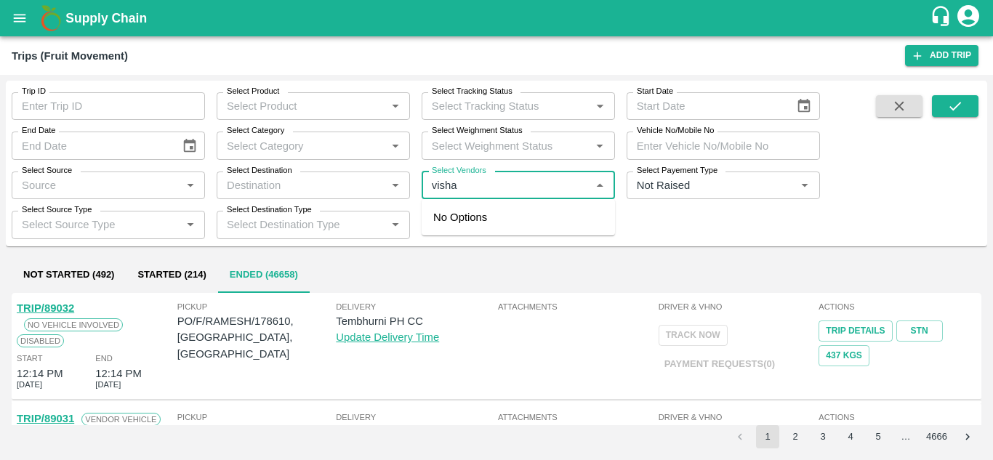
type input "vishal"
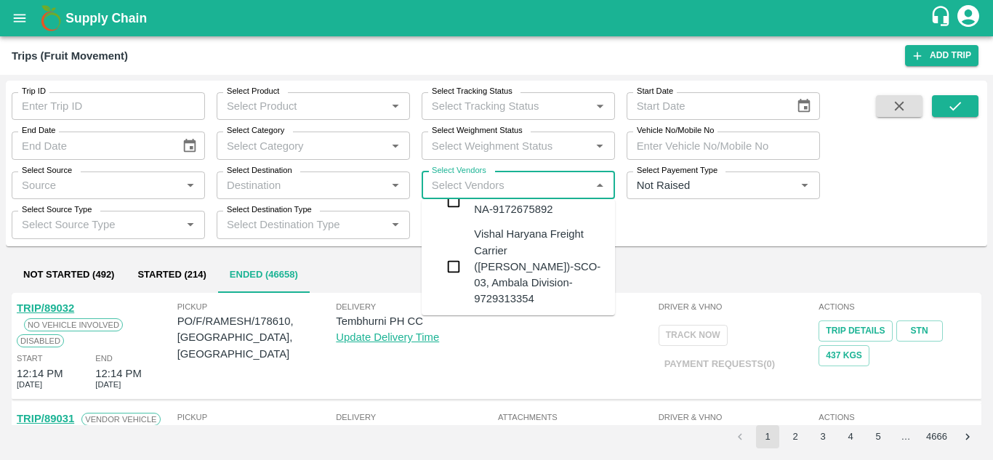
scroll to position [482, 0]
click at [512, 317] on div "Vishal Vishnu Mane -, Pune Division- 9503118777" at bounding box center [538, 341] width 129 height 49
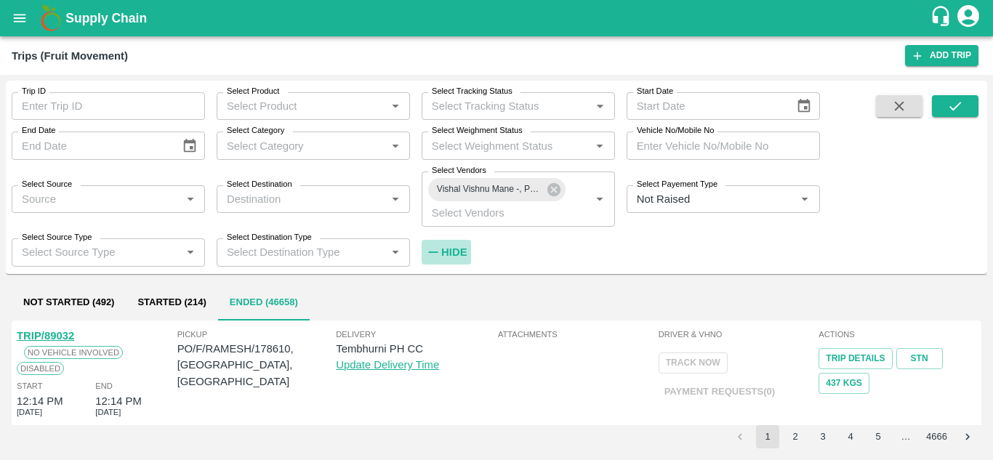
click at [455, 246] on h6 "Hide" at bounding box center [453, 252] width 25 height 19
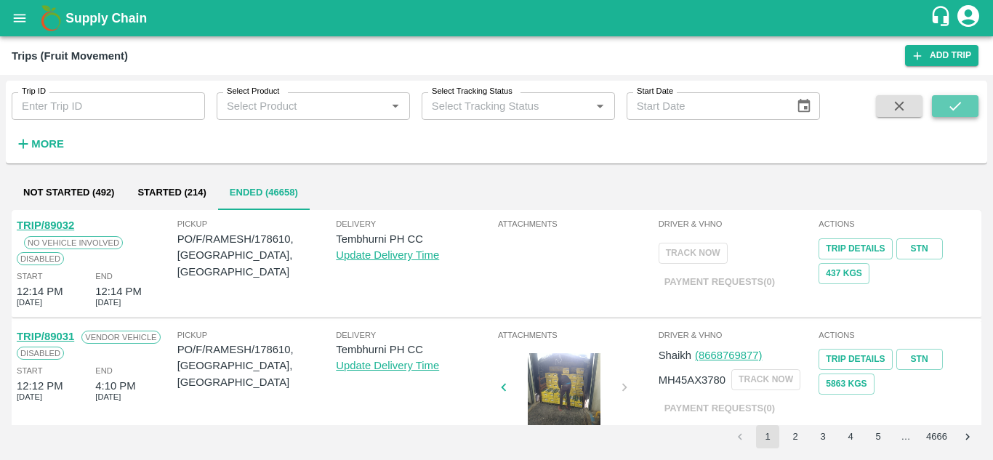
click at [956, 99] on icon "submit" at bounding box center [955, 106] width 16 height 16
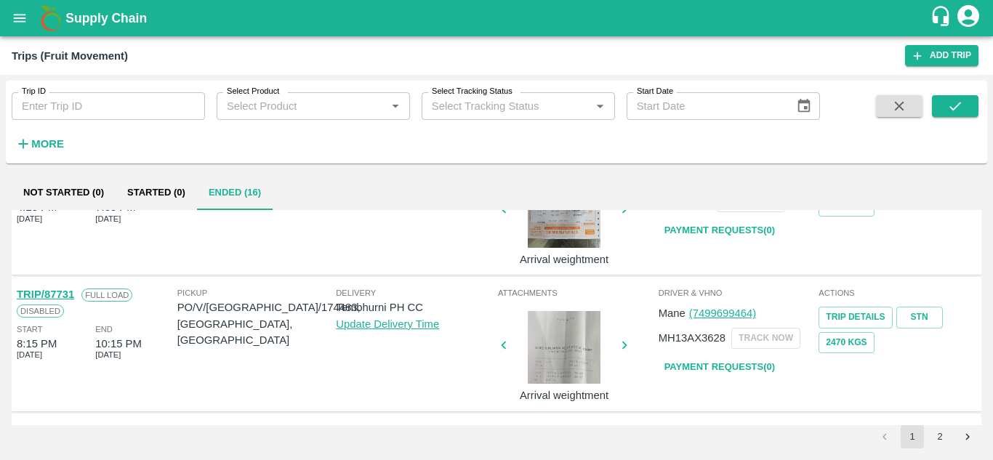
scroll to position [1071, 0]
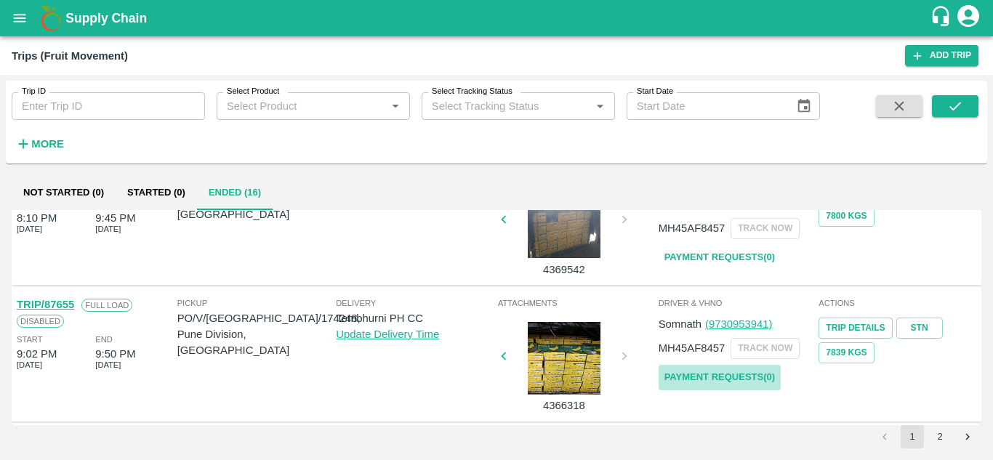
click at [730, 371] on link "Payment Requests( 0 )" at bounding box center [720, 377] width 122 height 25
click at [957, 100] on icon "submit" at bounding box center [955, 106] width 16 height 16
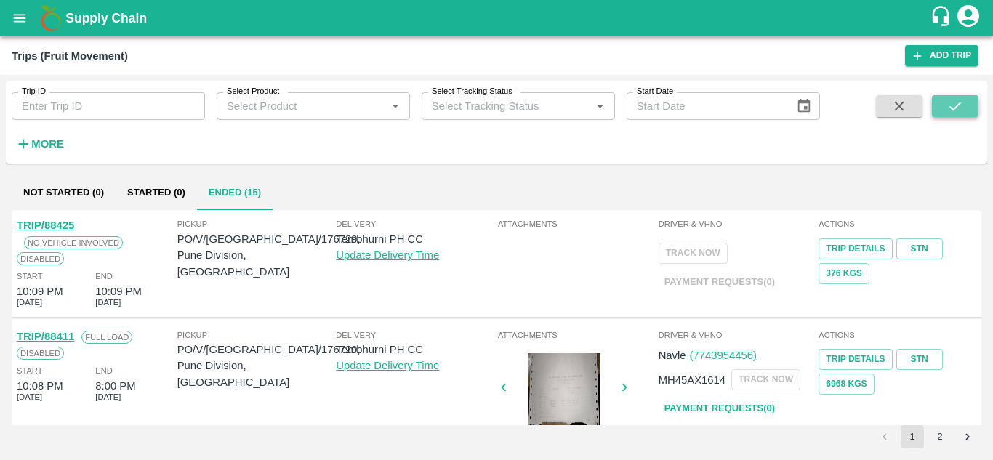
click at [957, 100] on icon "submit" at bounding box center [955, 106] width 16 height 16
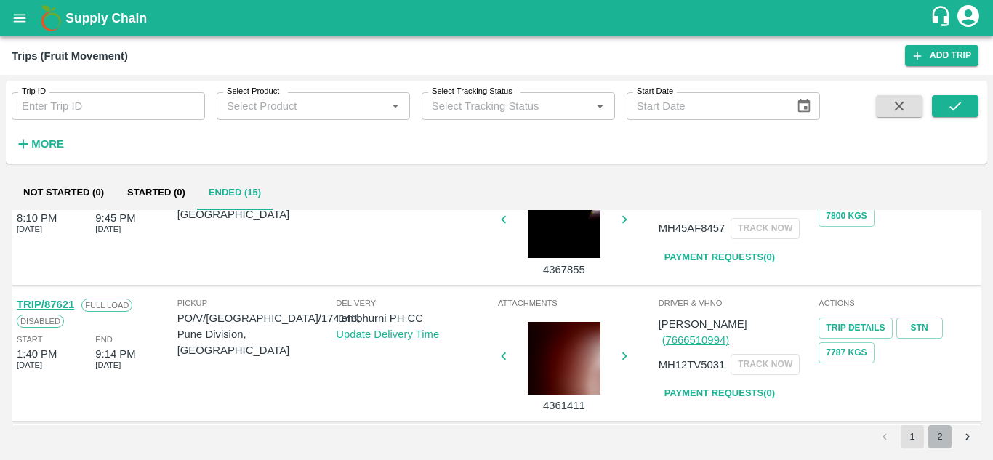
click at [940, 441] on button "2" at bounding box center [939, 436] width 23 height 23
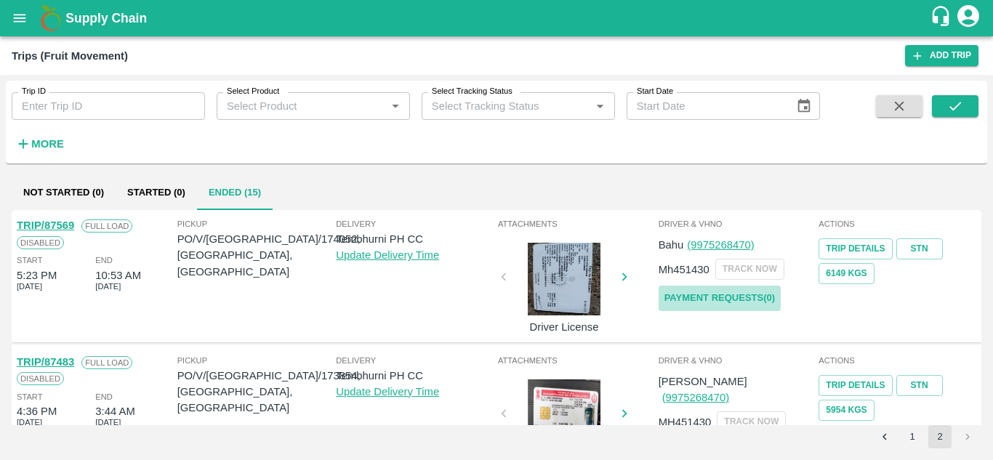
click at [732, 299] on link "Payment Requests( 0 )" at bounding box center [720, 298] width 122 height 25
click at [955, 102] on icon "submit" at bounding box center [955, 106] width 16 height 16
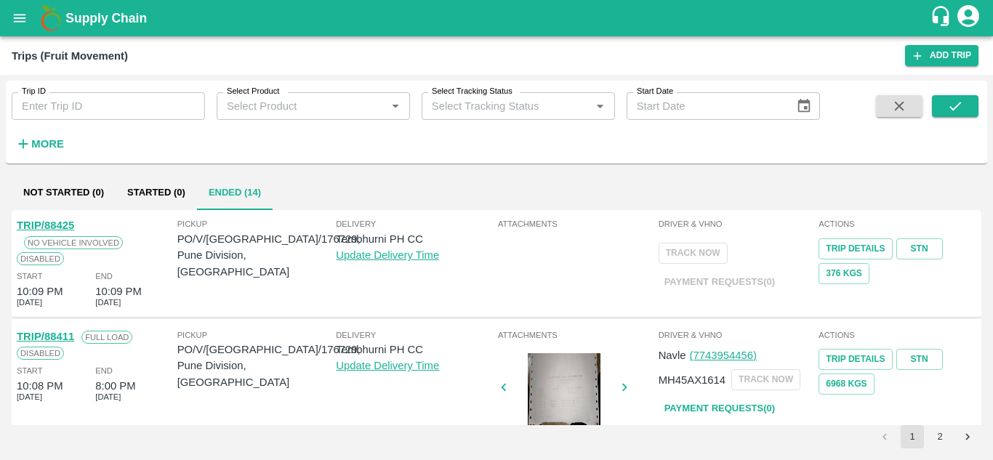
click at [933, 435] on button "2" at bounding box center [939, 436] width 23 height 23
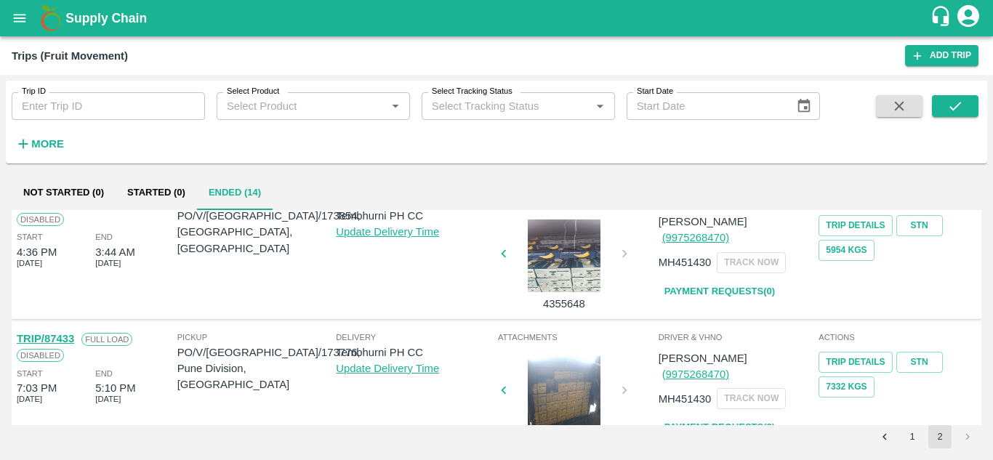
scroll to position [0, 0]
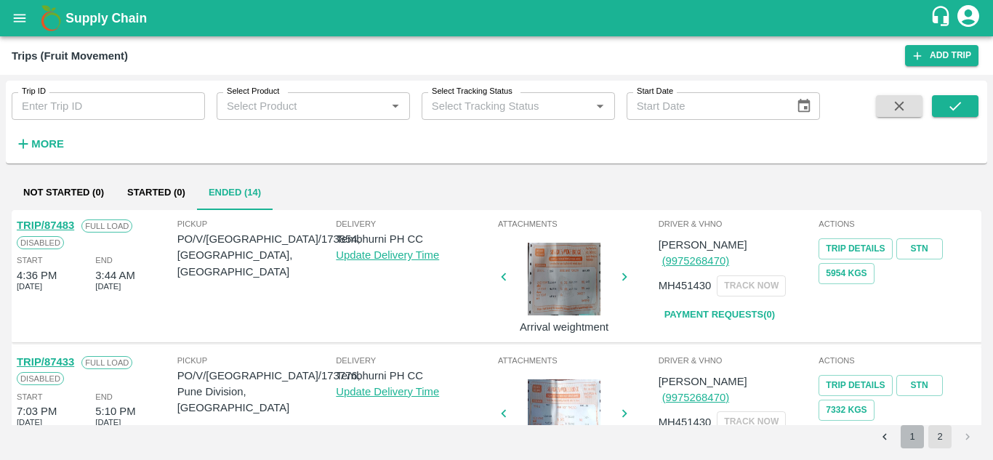
click at [916, 432] on button "1" at bounding box center [912, 436] width 23 height 23
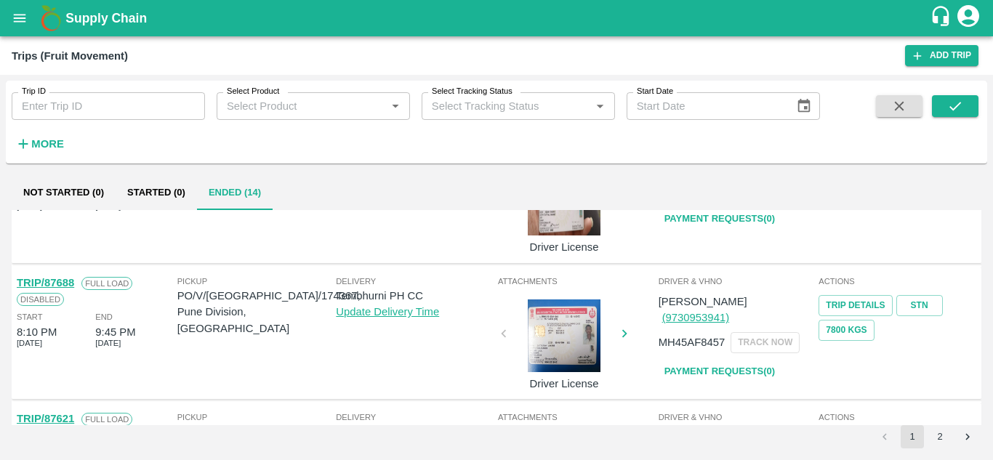
scroll to position [1071, 0]
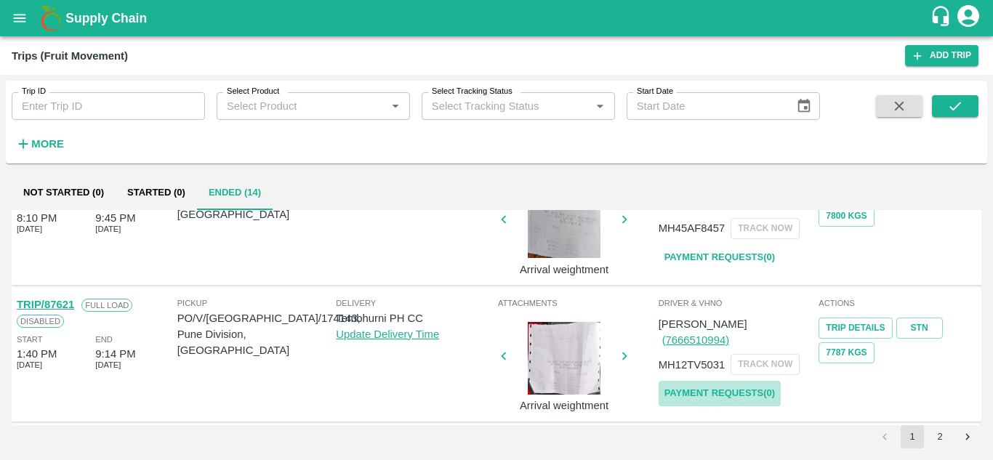
click at [752, 381] on link "Payment Requests( 0 )" at bounding box center [720, 393] width 122 height 25
click at [965, 108] on button "submit" at bounding box center [955, 106] width 47 height 22
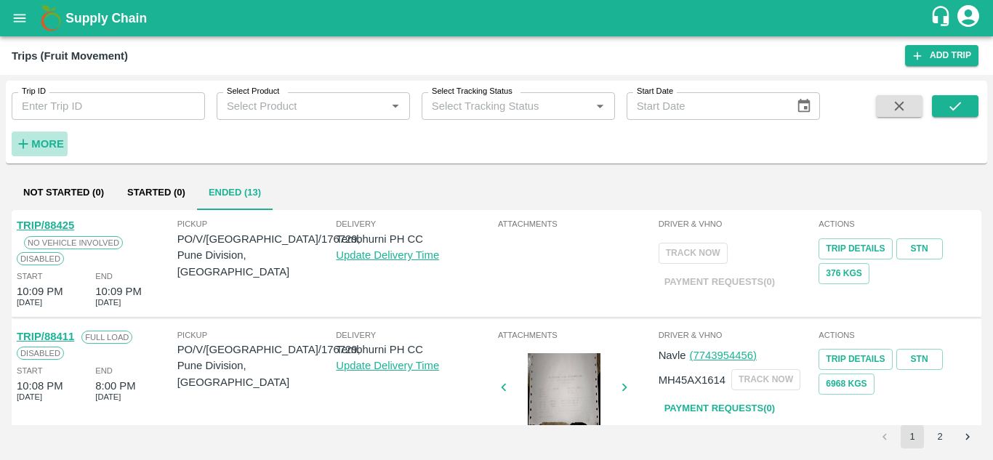
click at [49, 139] on strong "More" at bounding box center [47, 144] width 33 height 12
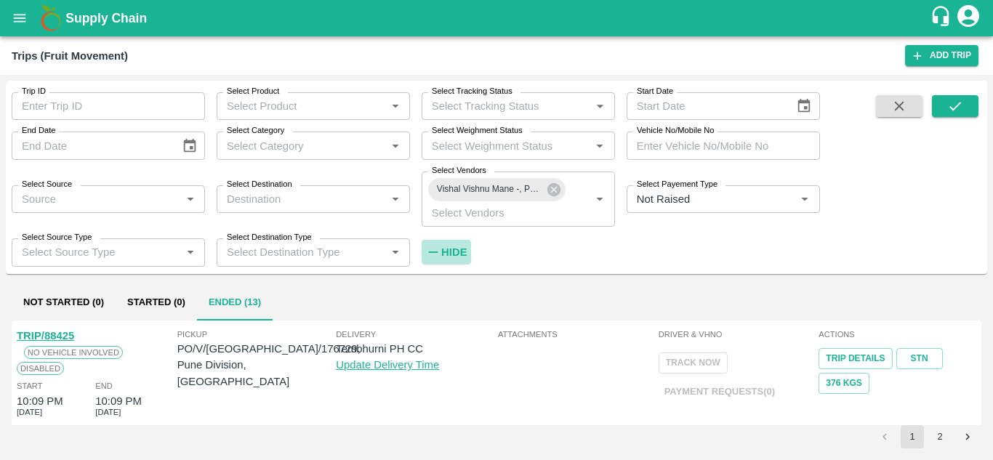
click at [463, 249] on strong "Hide" at bounding box center [453, 252] width 25 height 12
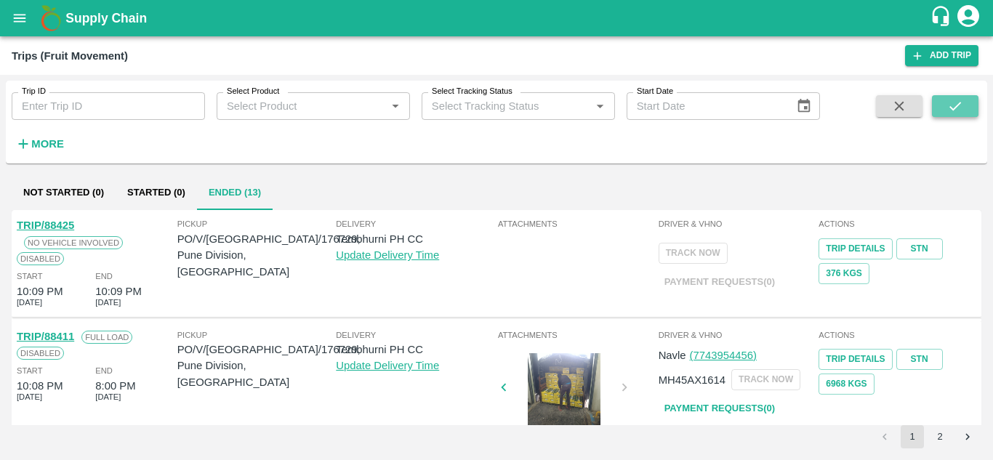
click at [944, 110] on button "submit" at bounding box center [955, 106] width 47 height 22
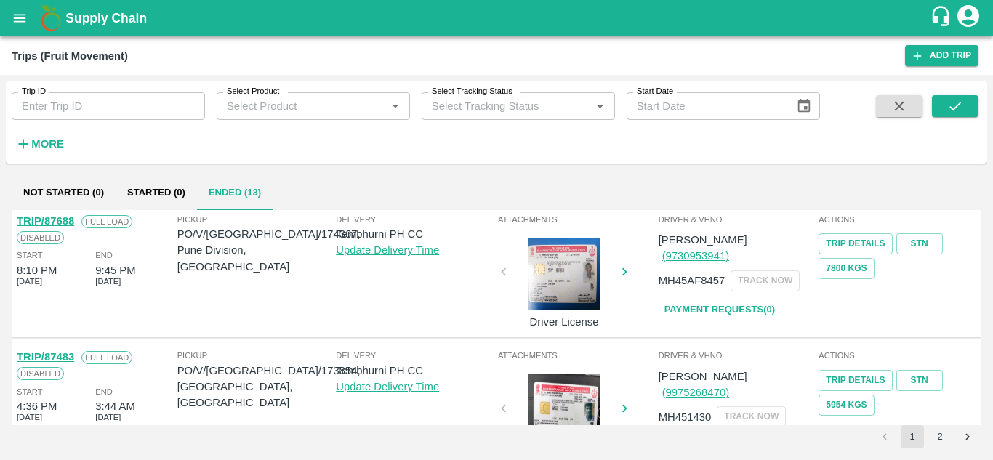
scroll to position [1013, 0]
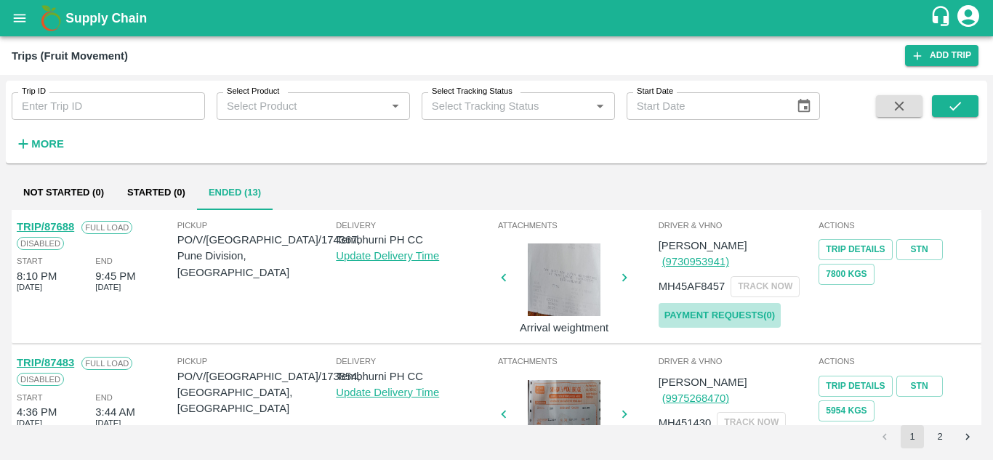
click at [728, 303] on link "Payment Requests( 0 )" at bounding box center [720, 315] width 122 height 25
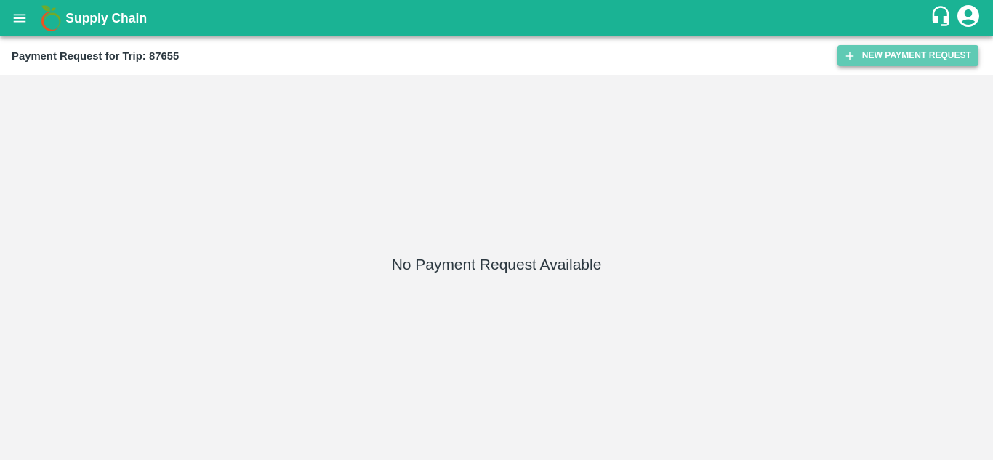
click at [894, 47] on button "New Payment Request" at bounding box center [907, 55] width 141 height 21
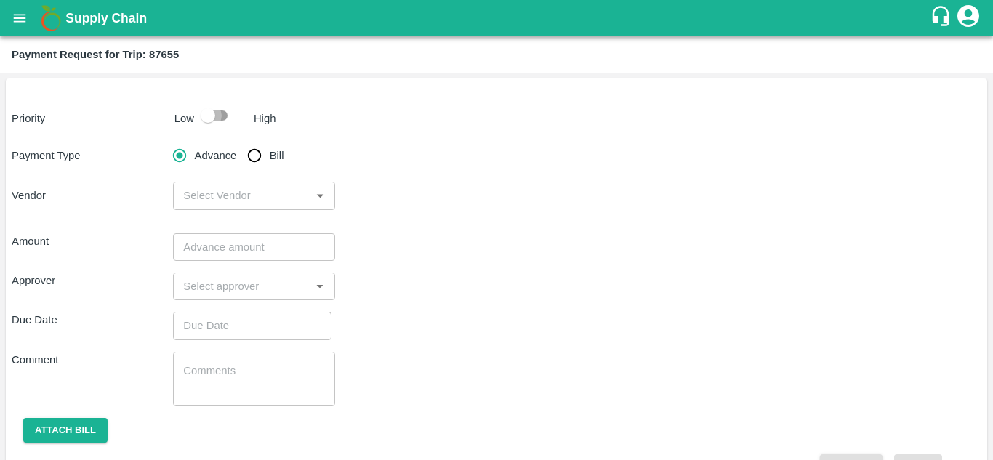
click at [222, 116] on input "checkbox" at bounding box center [207, 116] width 83 height 28
checkbox input "true"
click at [257, 155] on input "Bill" at bounding box center [254, 155] width 29 height 29
radio input "true"
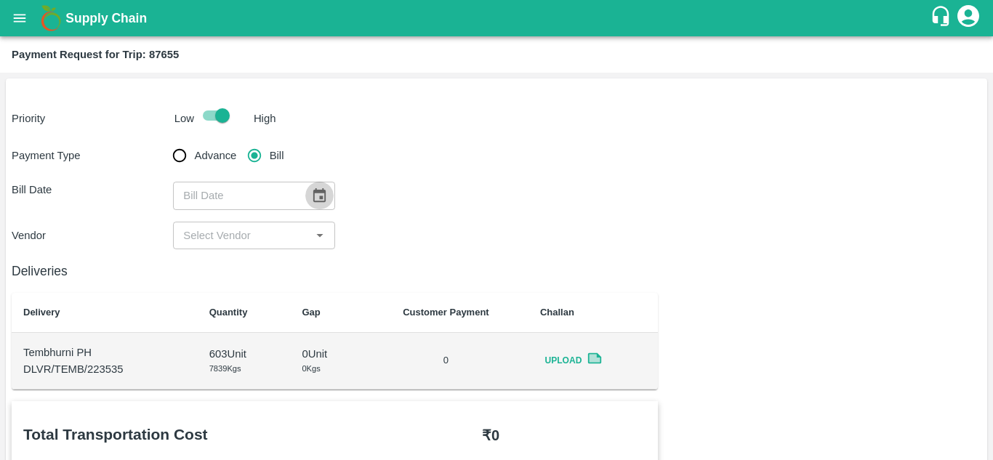
click at [320, 197] on icon "Choose date" at bounding box center [319, 195] width 12 height 14
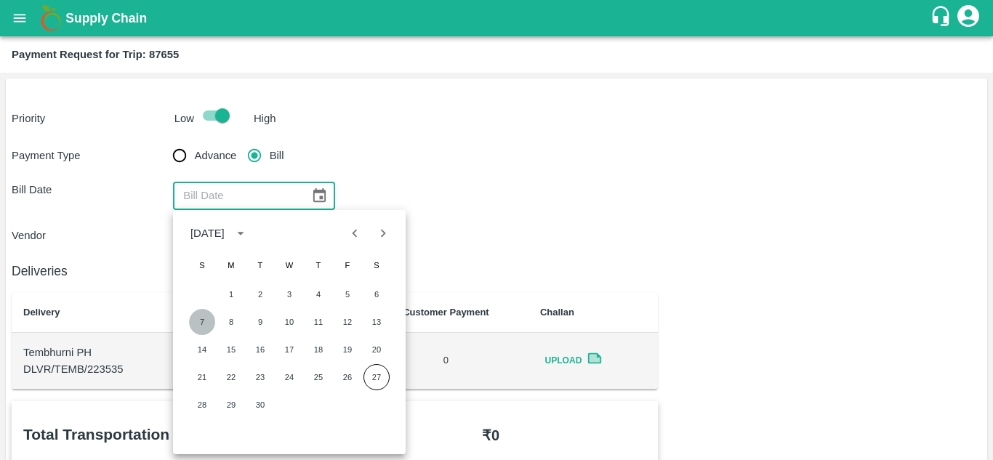
click at [196, 321] on button "7" at bounding box center [202, 322] width 26 height 26
type input "[DATE]"
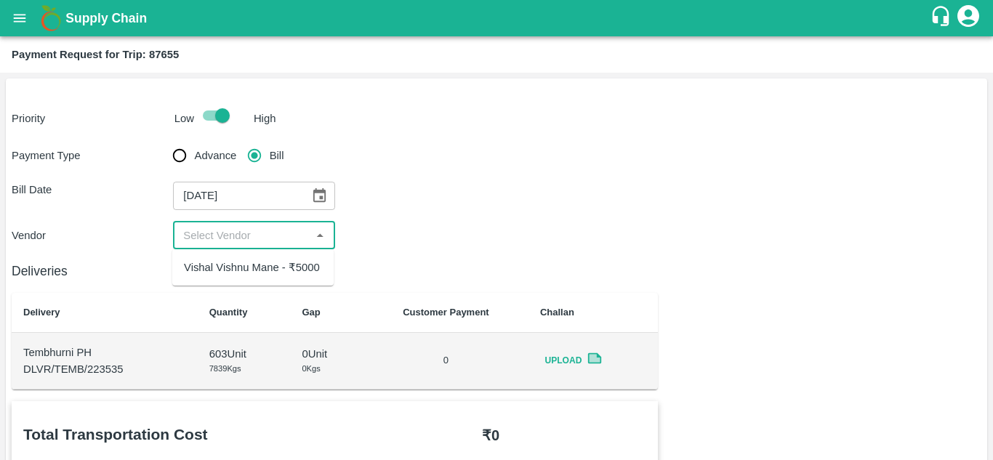
click at [257, 231] on input "input" at bounding box center [241, 235] width 129 height 19
click at [262, 265] on div "Vishal Vishnu Mane - ₹5000" at bounding box center [252, 267] width 136 height 16
type input "Vishal Vishnu Mane - ₹5000"
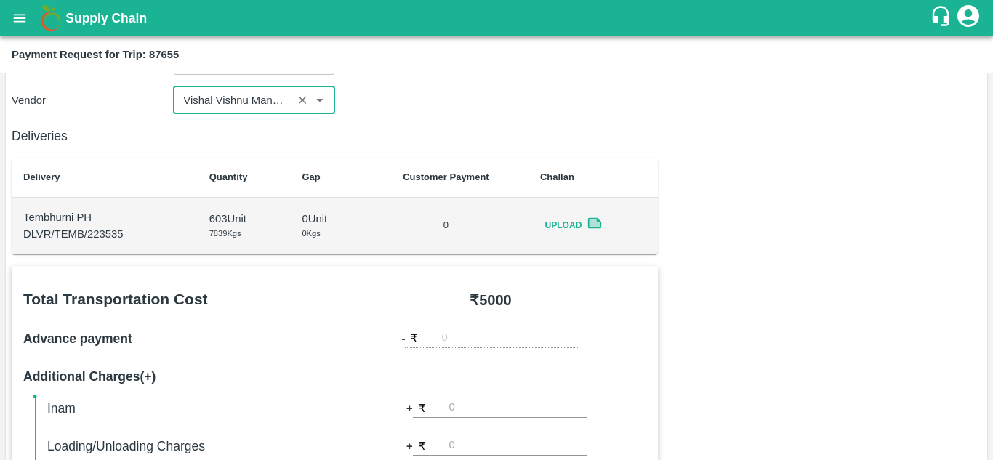
scroll to position [661, 0]
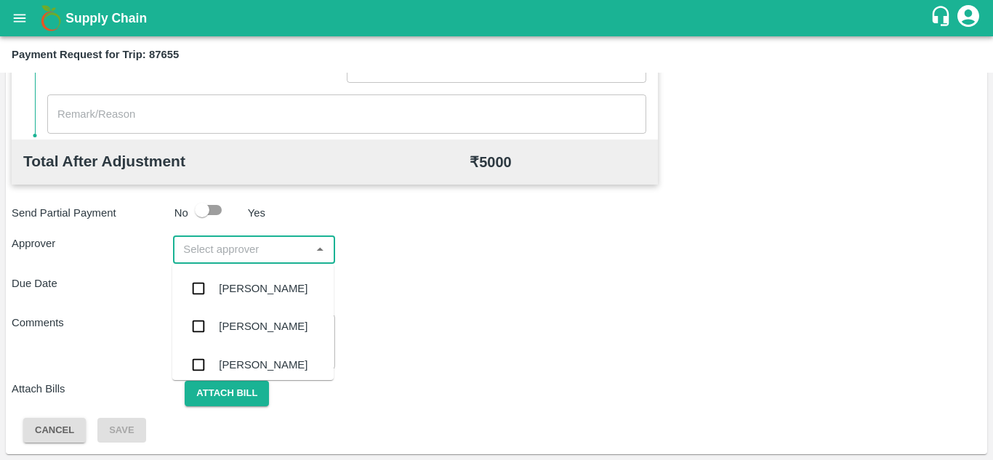
click at [230, 243] on input "input" at bounding box center [241, 249] width 129 height 19
type input "PRASAD"
click at [252, 288] on div "[PERSON_NAME]" at bounding box center [263, 289] width 89 height 16
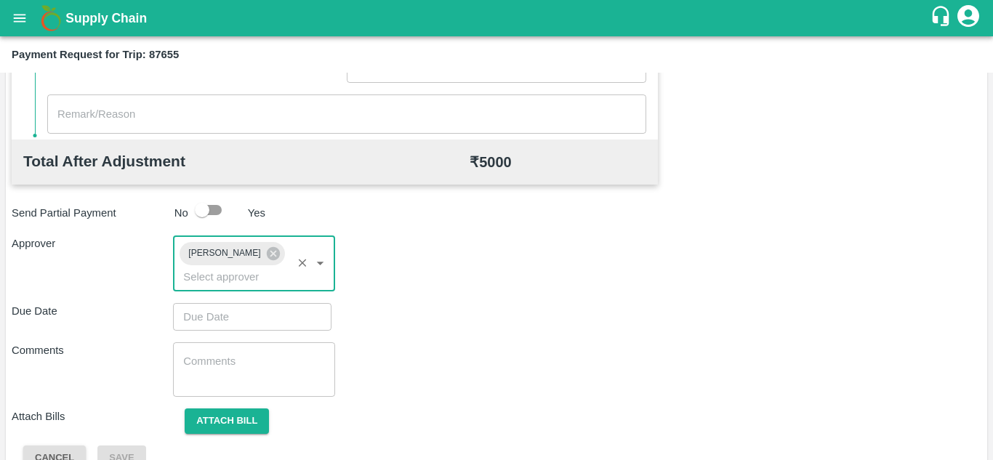
type input "DD/MM/YYYY hh:mm aa"
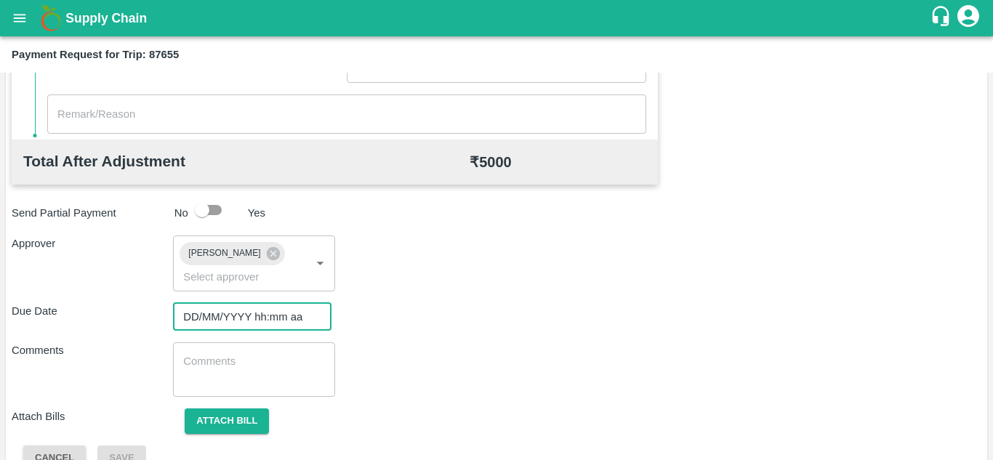
click at [225, 315] on input "DD/MM/YYYY hh:mm aa" at bounding box center [247, 317] width 148 height 28
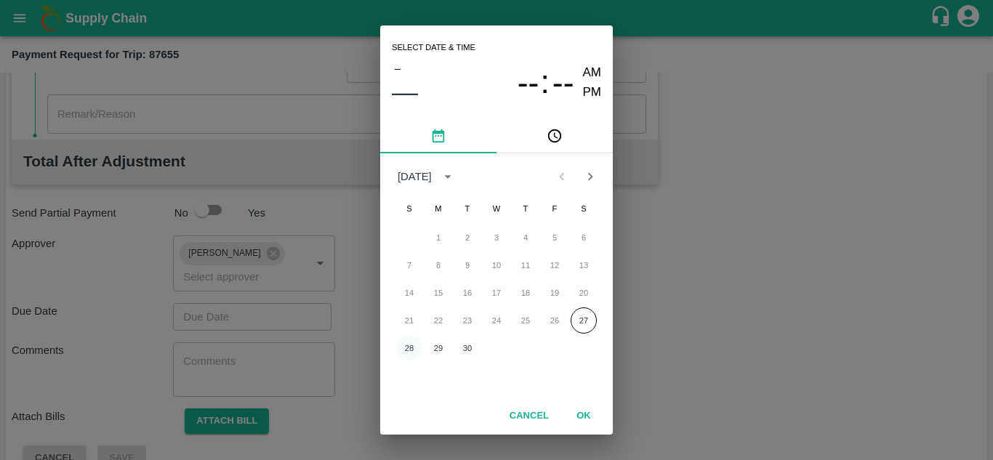
click at [408, 349] on button "28" at bounding box center [409, 348] width 26 height 26
type input "[DATE] 12:00 AM"
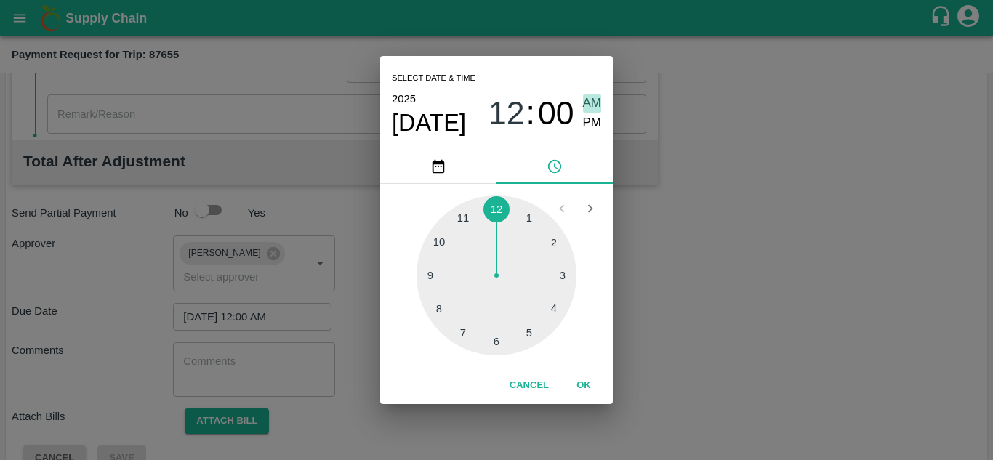
click at [595, 107] on span "AM" at bounding box center [592, 104] width 19 height 20
click at [584, 389] on button "OK" at bounding box center [583, 385] width 47 height 25
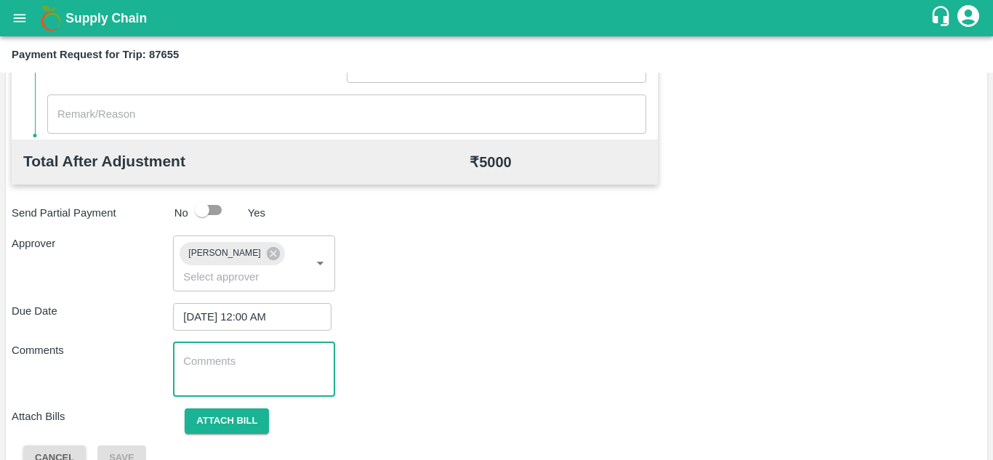
click at [220, 368] on textarea at bounding box center [253, 369] width 141 height 31
type textarea "t"
type textarea "T"
paste textarea "SE09-1395"
type textarea "S"
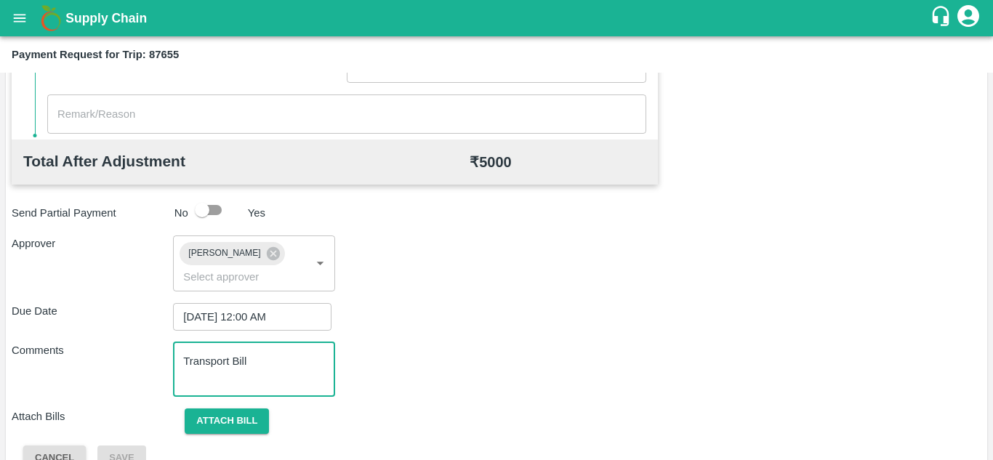
type textarea "Transport Bill"
click at [518, 360] on div "Comments Transport Bill x ​" at bounding box center [497, 369] width 970 height 55
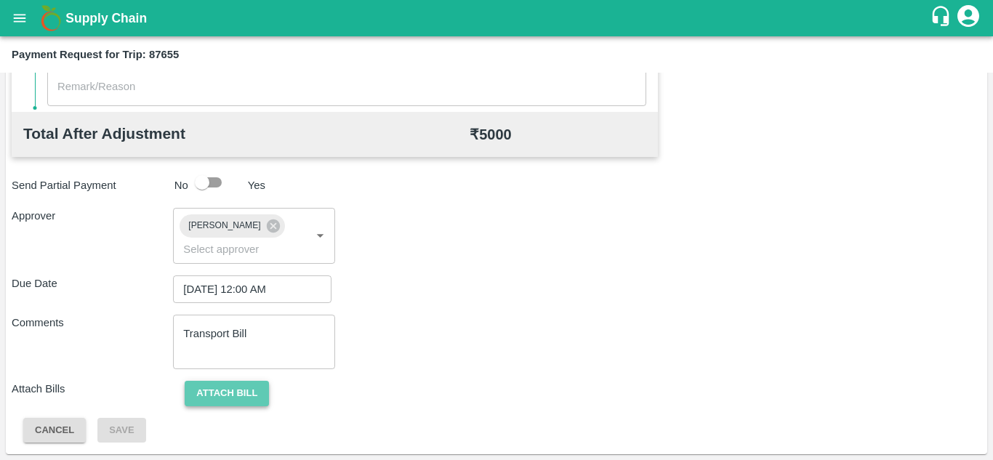
click at [231, 393] on button "Attach bill" at bounding box center [227, 393] width 84 height 25
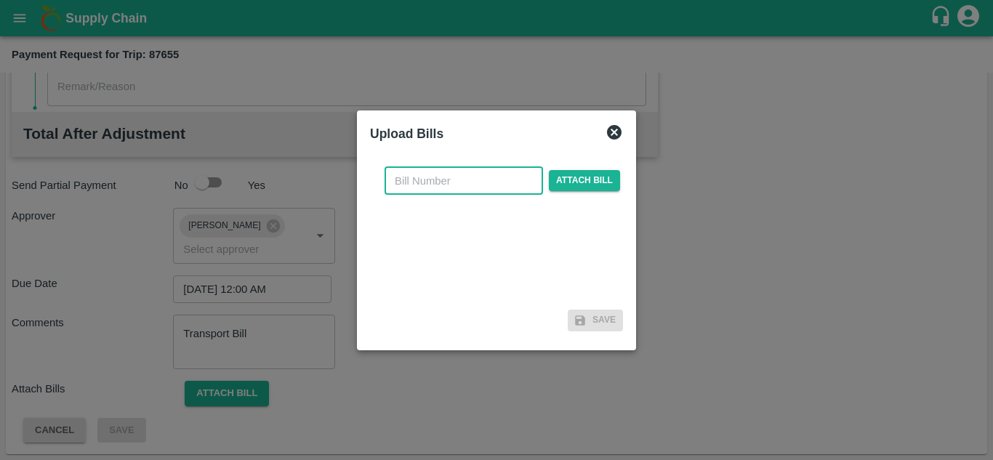
click at [439, 179] on input "text" at bounding box center [464, 181] width 158 height 28
type input "27"
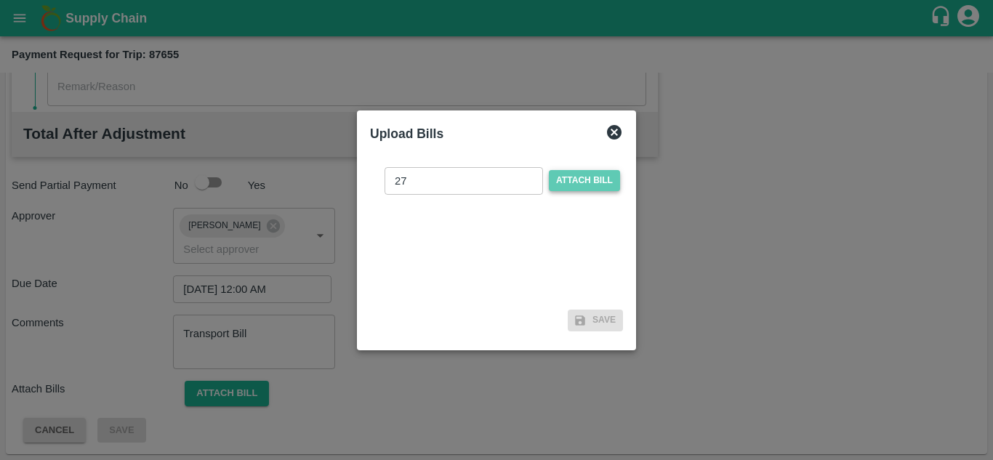
click at [579, 174] on span "Attach bill" at bounding box center [584, 180] width 71 height 21
click at [0, 0] on input "Attach bill" at bounding box center [0, 0] width 0 height 0
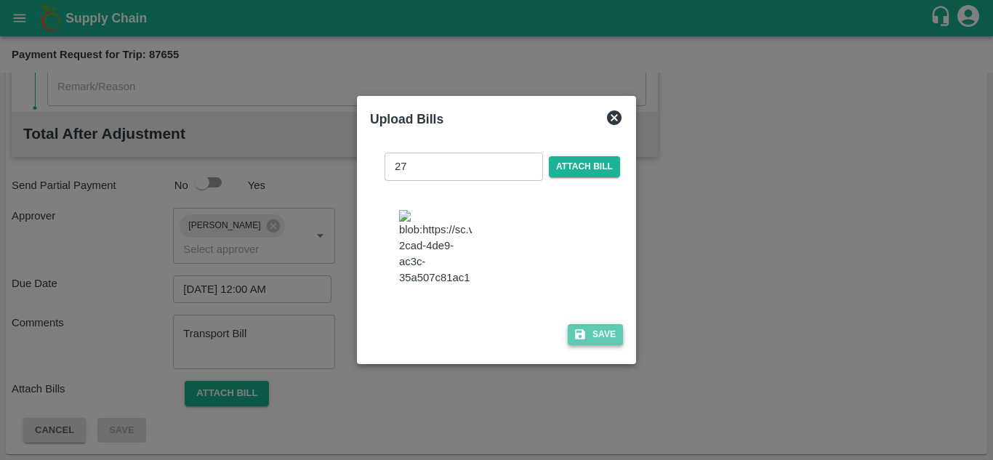
click at [611, 341] on button "Save" at bounding box center [595, 334] width 55 height 21
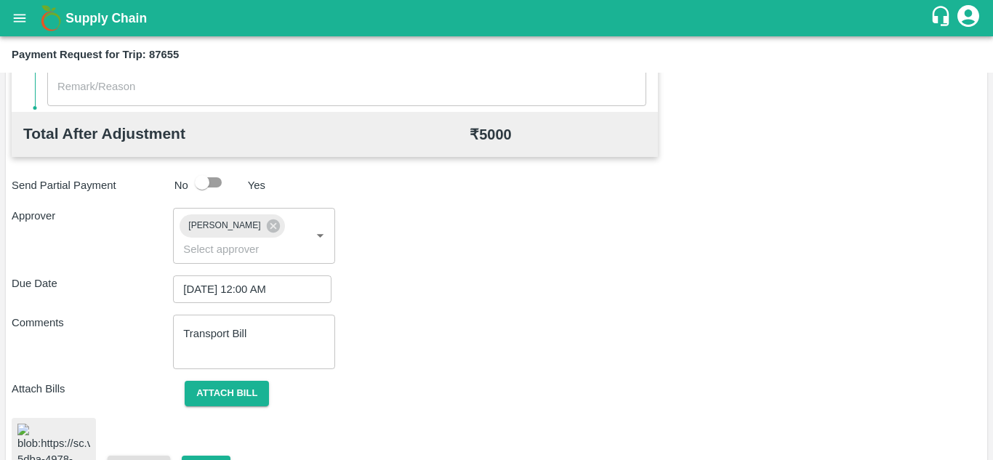
scroll to position [784, 0]
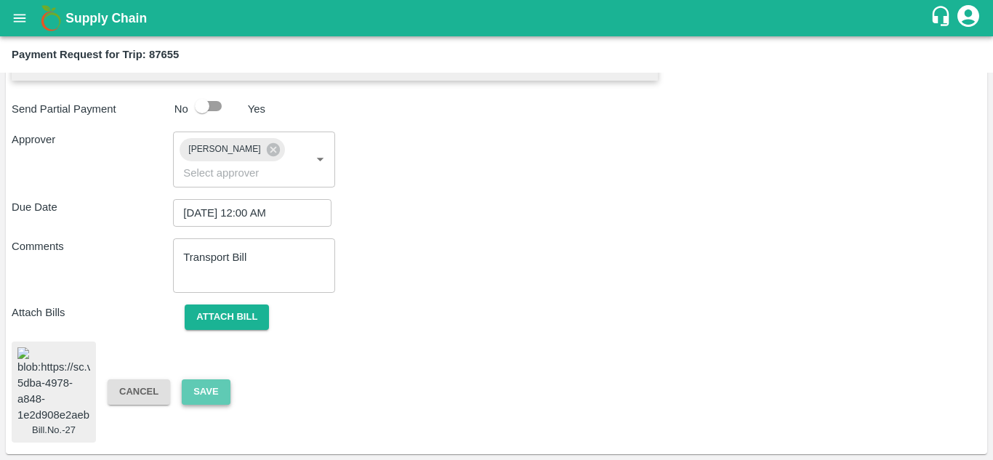
click at [210, 379] on button "Save" at bounding box center [206, 391] width 48 height 25
click at [251, 307] on button "Attach bill" at bounding box center [227, 317] width 84 height 25
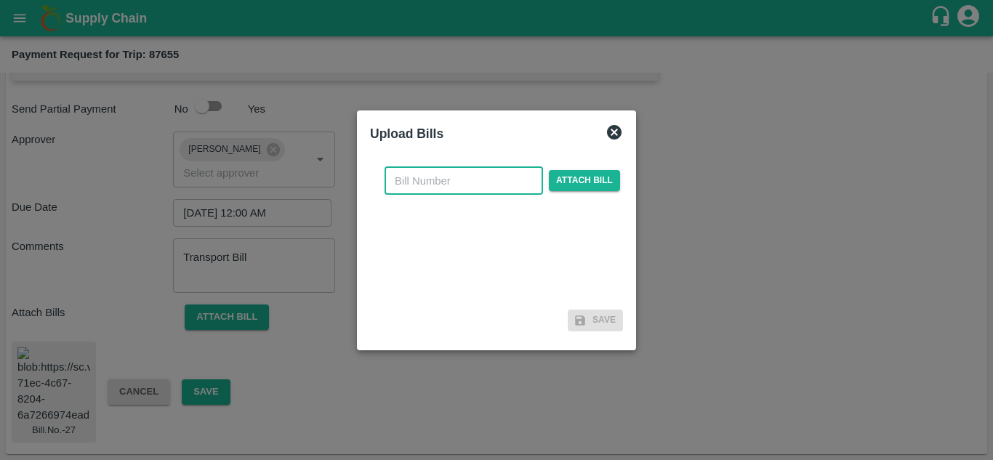
click at [433, 182] on input "text" at bounding box center [464, 181] width 158 height 28
type input "27"
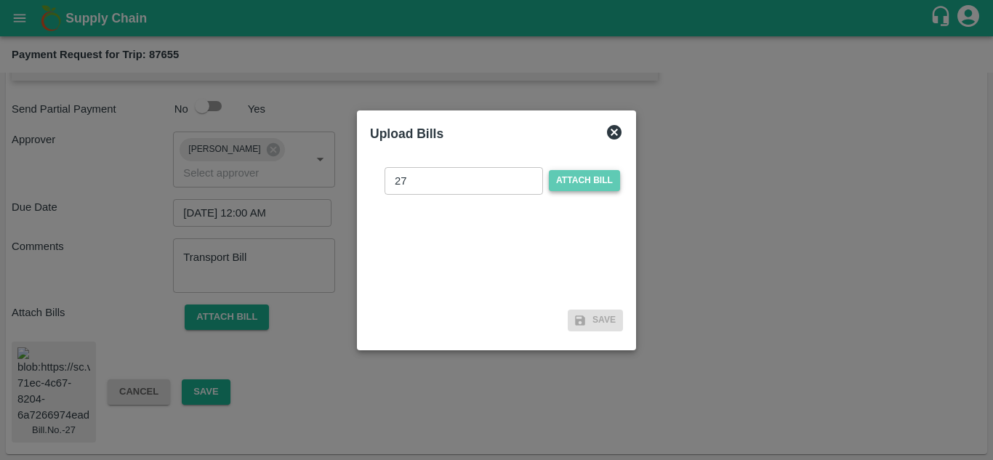
click at [594, 177] on span "Attach bill" at bounding box center [584, 180] width 71 height 21
click at [0, 0] on input "Attach bill" at bounding box center [0, 0] width 0 height 0
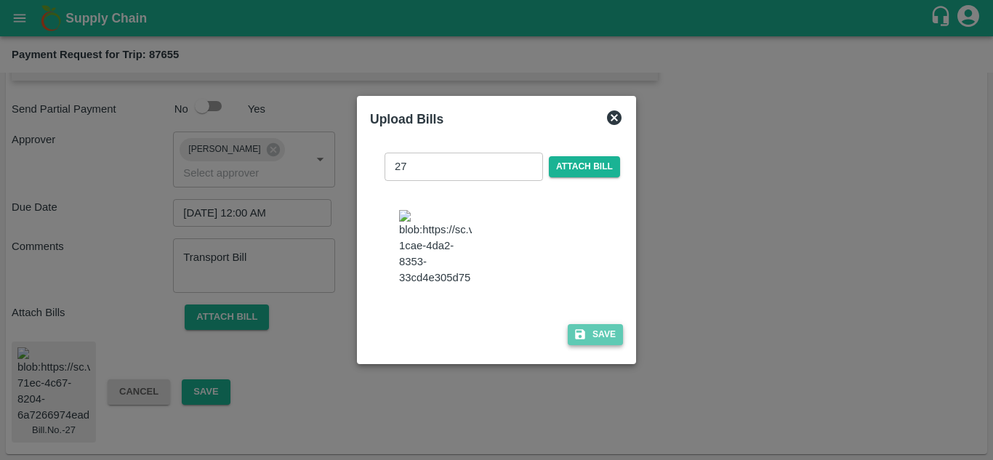
click at [608, 345] on button "Save" at bounding box center [595, 334] width 55 height 21
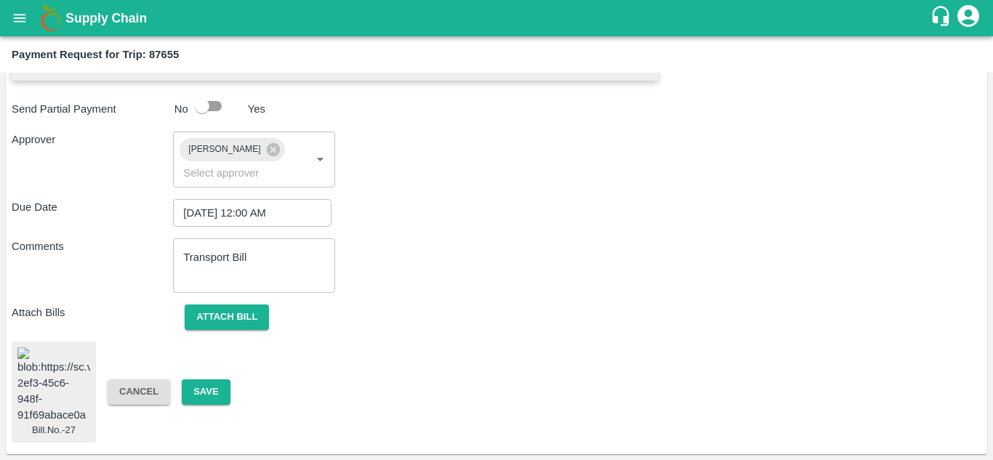
scroll to position [784, 0]
click at [201, 380] on button "Save" at bounding box center [206, 391] width 48 height 25
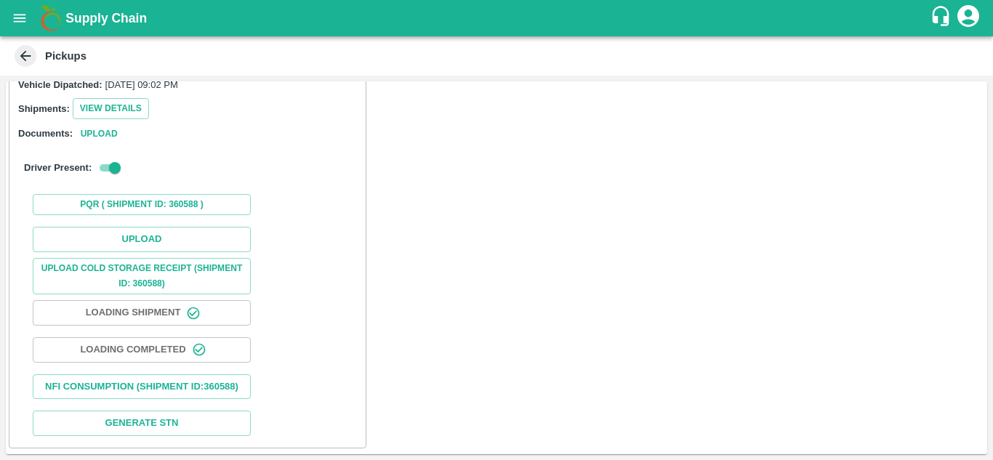
scroll to position [188, 0]
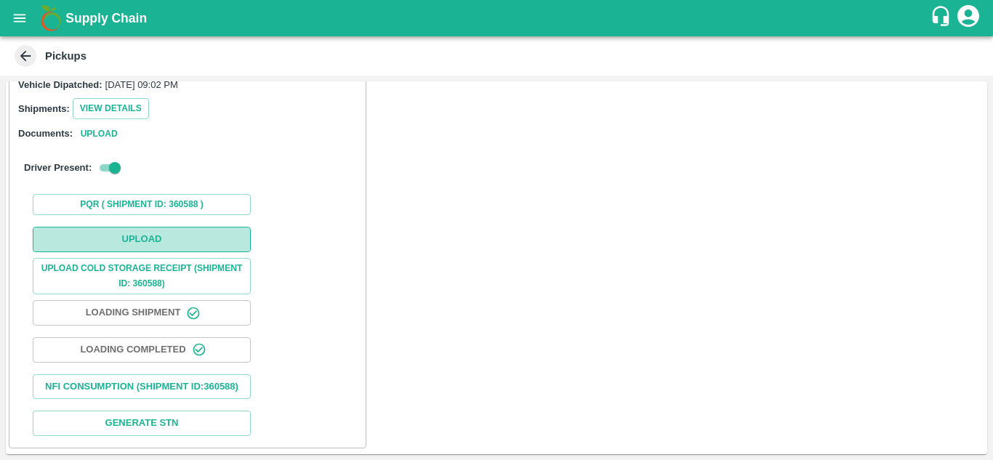
click at [157, 227] on button "Upload" at bounding box center [142, 239] width 218 height 25
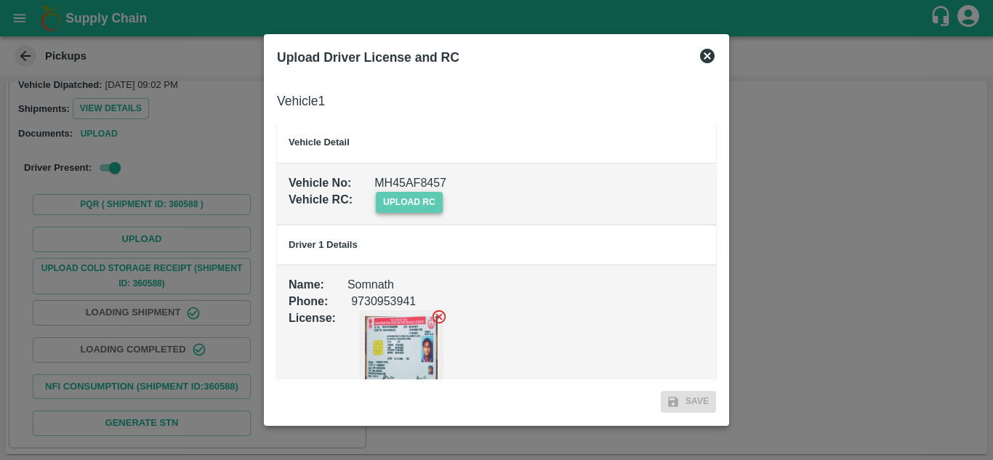
click at [420, 204] on span "upload rc" at bounding box center [409, 202] width 67 height 21
click at [0, 0] on input "upload rc" at bounding box center [0, 0] width 0 height 0
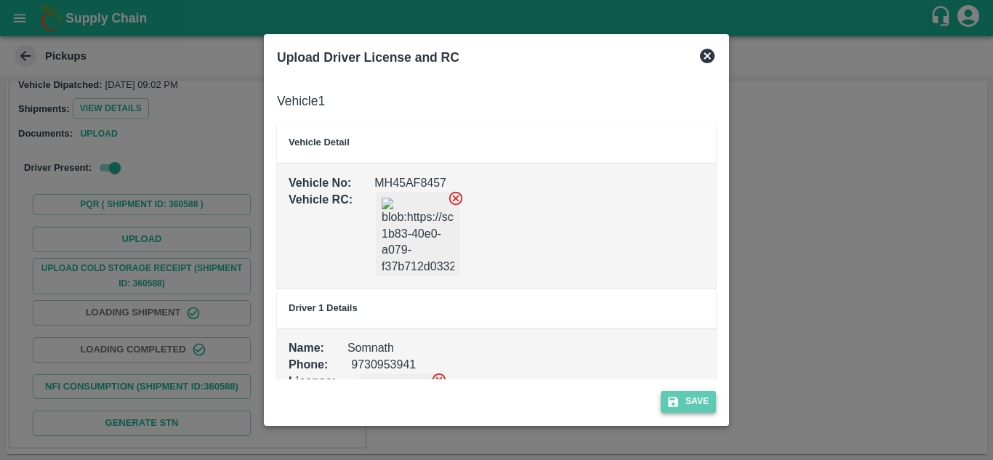
click at [696, 398] on button "Save" at bounding box center [688, 401] width 55 height 21
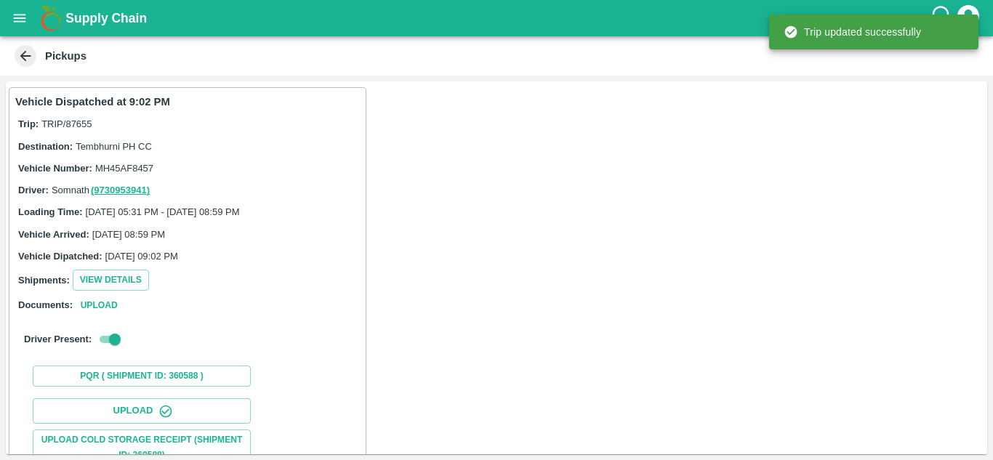
scroll to position [225, 0]
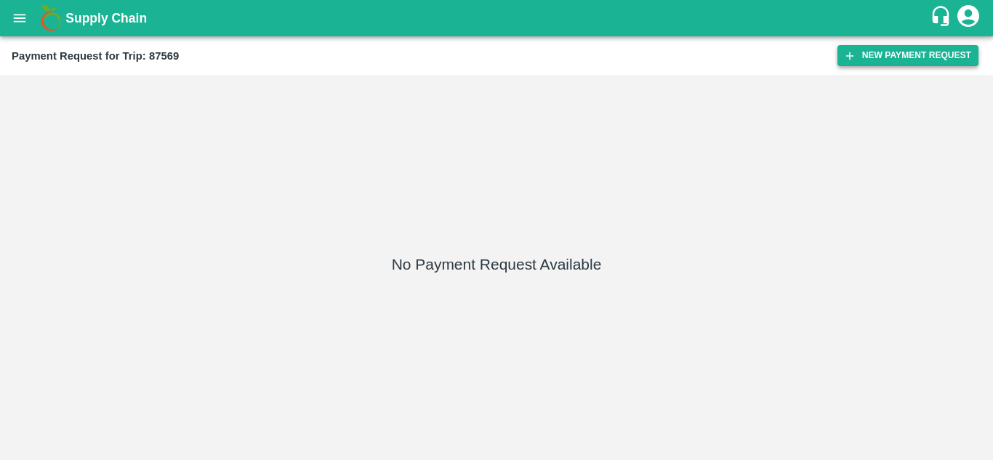
click at [889, 52] on button "New Payment Request" at bounding box center [907, 55] width 141 height 21
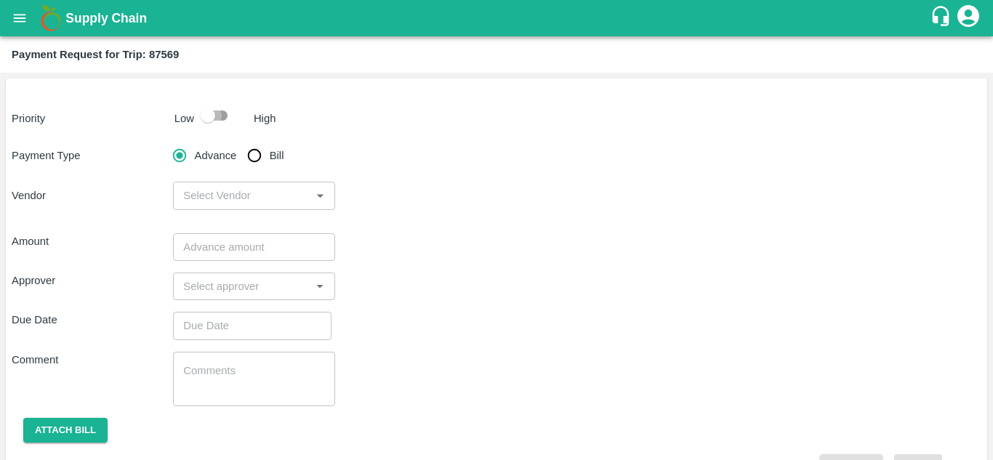
click at [224, 114] on input "checkbox" at bounding box center [207, 116] width 83 height 28
checkbox input "true"
click at [254, 154] on input "Bill" at bounding box center [254, 155] width 29 height 29
radio input "true"
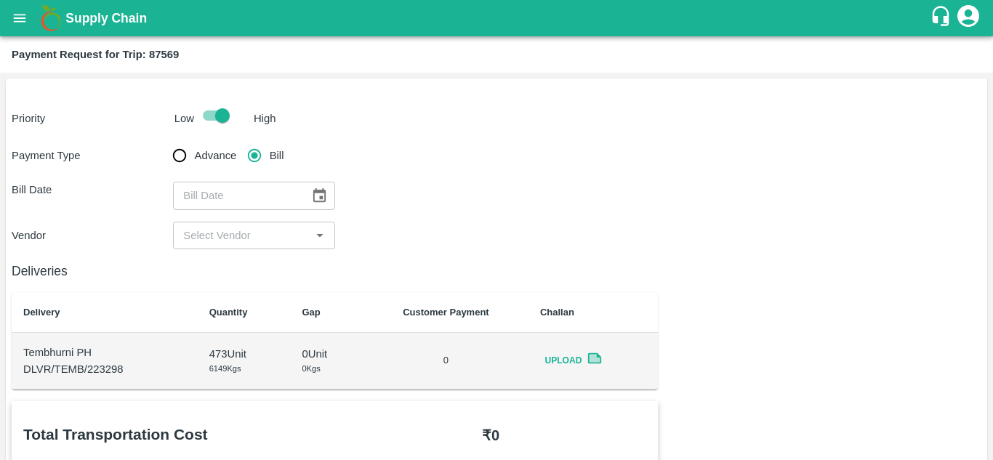
click at [317, 201] on icon "Choose date" at bounding box center [319, 195] width 12 height 14
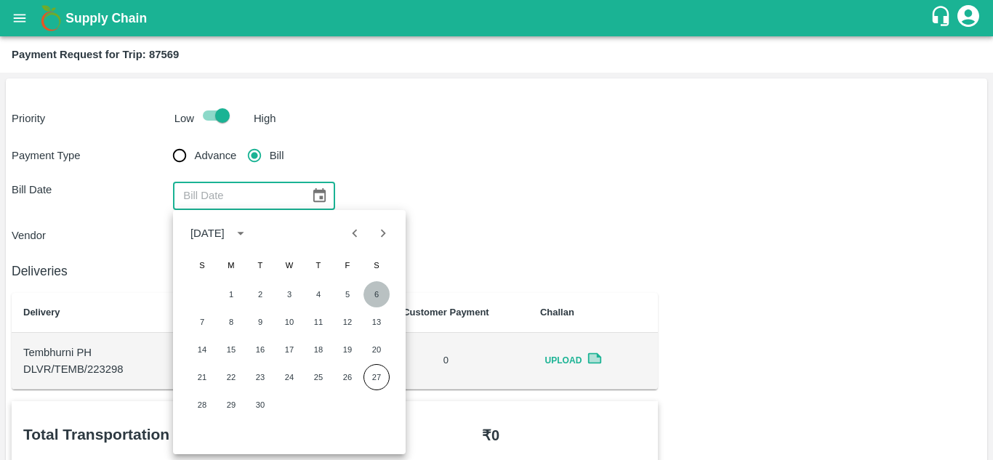
click at [377, 294] on button "6" at bounding box center [376, 294] width 26 height 26
type input "06/09/2025"
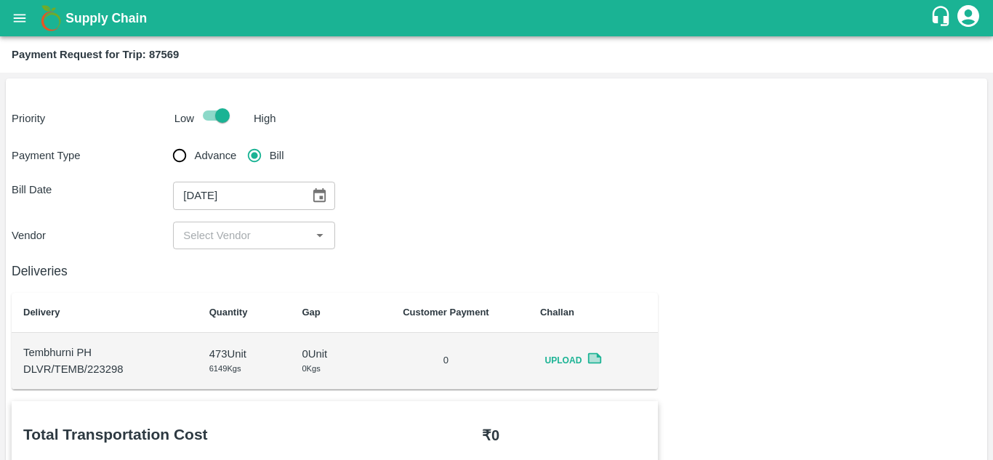
click at [254, 220] on div "Payment Type Advance Bill Bill Date 06/09/2025 ​ Vendor ​" at bounding box center [497, 195] width 970 height 108
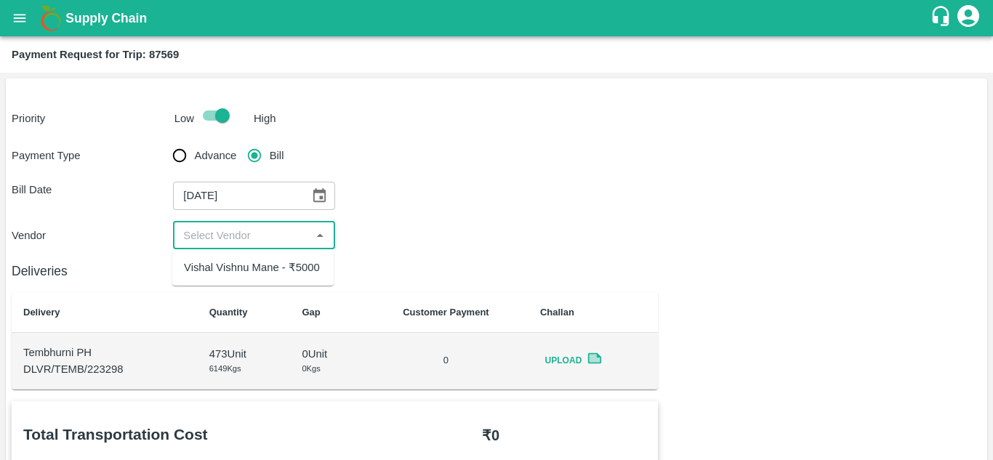
click at [250, 232] on input "input" at bounding box center [241, 235] width 129 height 19
click at [244, 259] on div "Vishal Vishnu Mane - ₹5000" at bounding box center [252, 267] width 136 height 16
type input "Vishal Vishnu Mane - ₹5000"
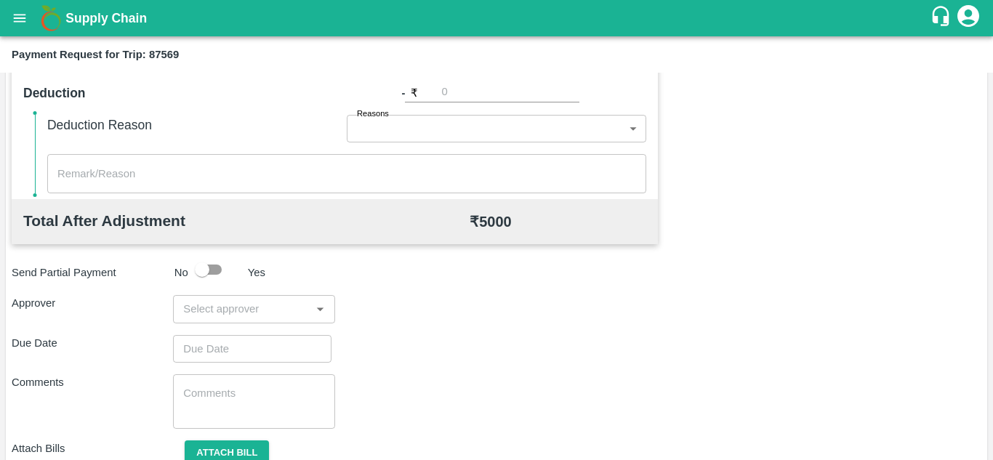
scroll to position [661, 0]
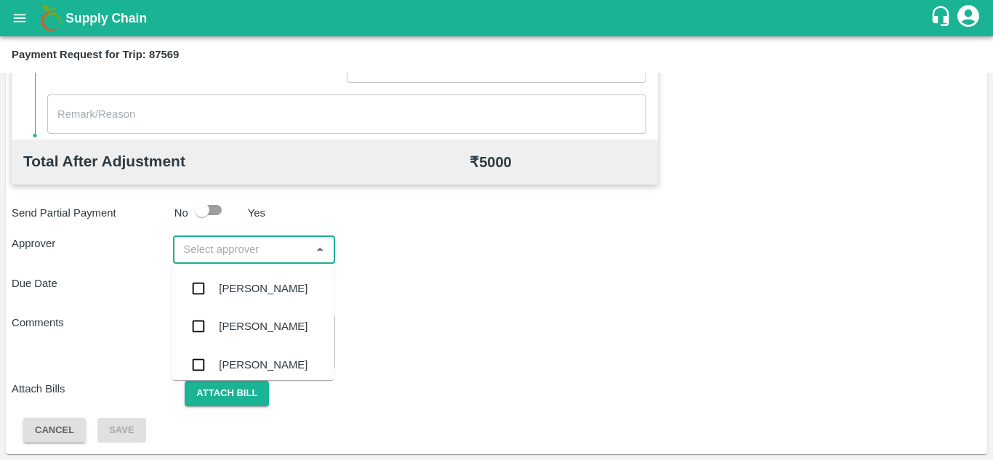
click at [241, 249] on input "input" at bounding box center [241, 249] width 129 height 19
type input "PRASAD"
click at [272, 291] on div "Prasad Waghade" at bounding box center [263, 289] width 89 height 16
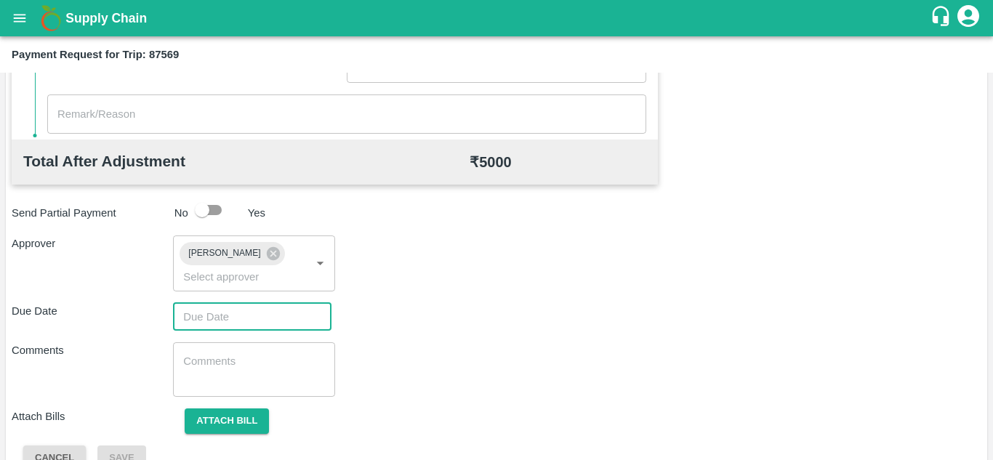
type input "DD/MM/YYYY hh:mm aa"
click at [202, 325] on input "DD/MM/YYYY hh:mm aa" at bounding box center [247, 317] width 148 height 28
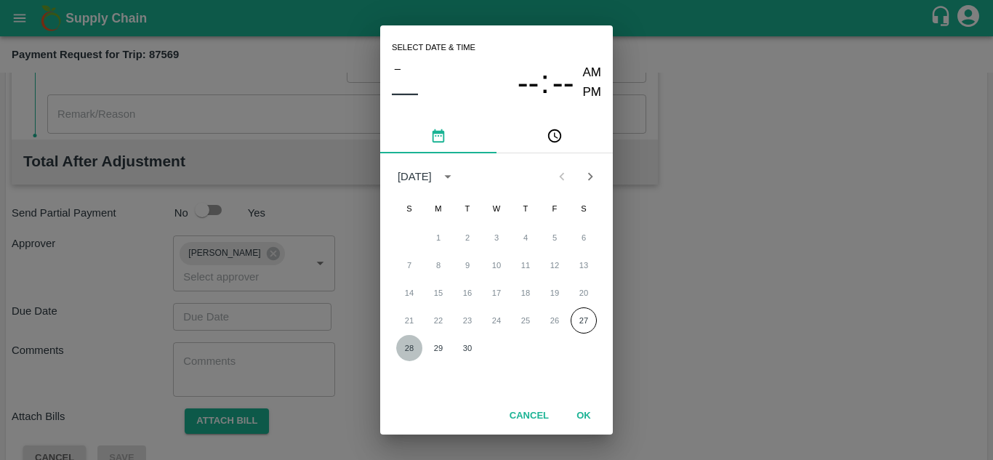
click at [406, 347] on button "28" at bounding box center [409, 348] width 26 height 26
type input "28/09/2025 12:00 AM"
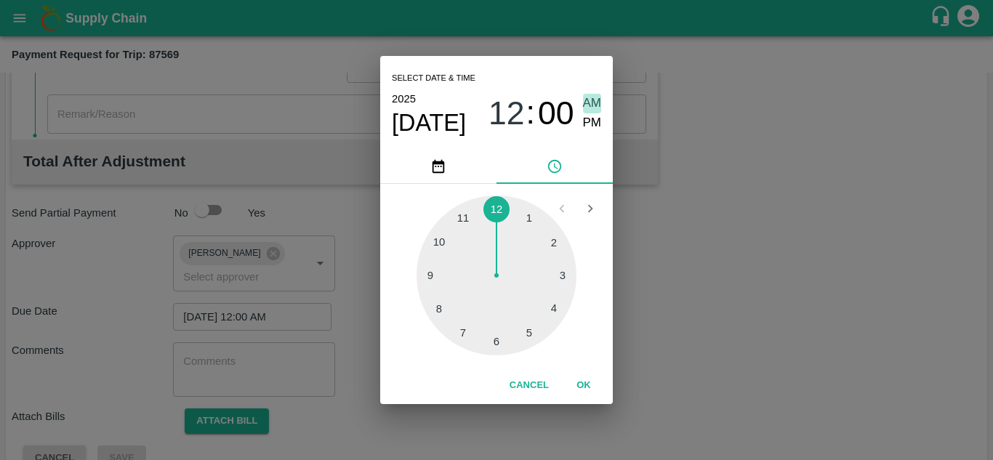
click at [595, 105] on span "AM" at bounding box center [592, 104] width 19 height 20
click at [586, 383] on button "OK" at bounding box center [583, 385] width 47 height 25
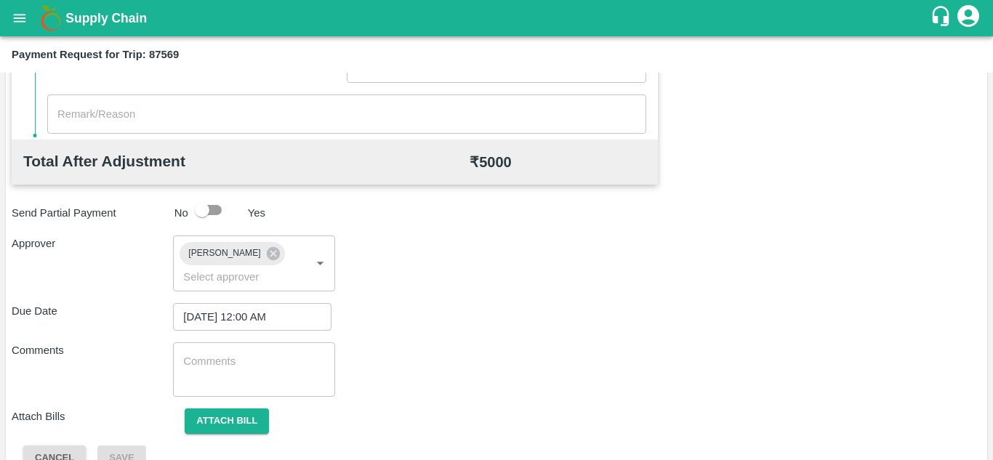
click at [251, 353] on div "x ​" at bounding box center [253, 369] width 161 height 55
paste textarea "Transport Bill"
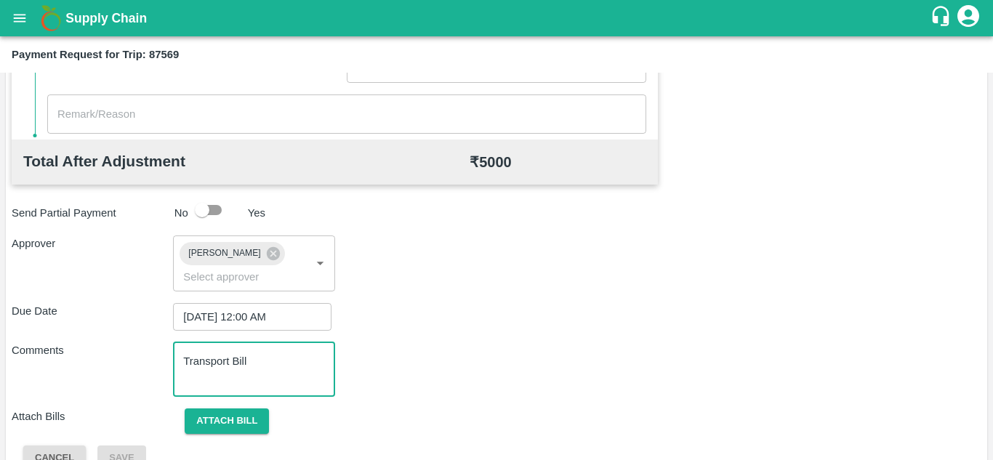
type textarea "Transport Bill"
click at [518, 304] on div "Due Date 28/09/2025 12:00 AM ​" at bounding box center [497, 317] width 970 height 28
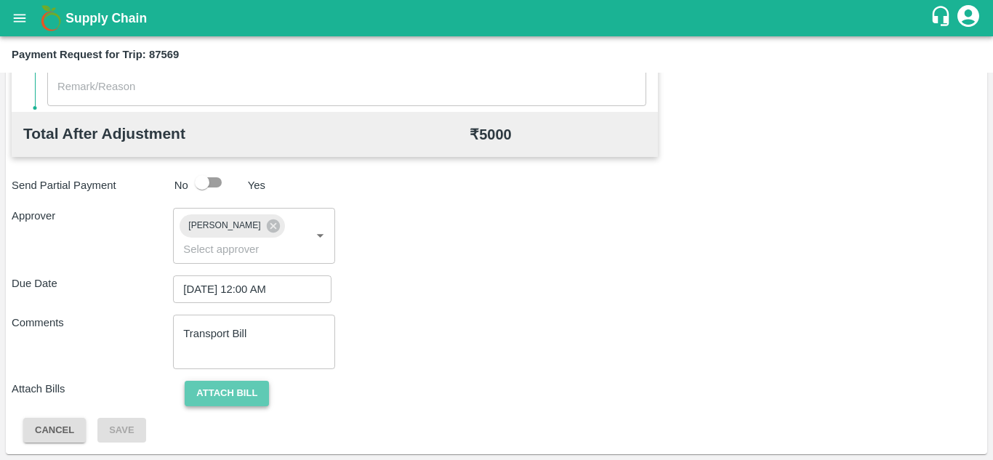
click at [229, 393] on button "Attach bill" at bounding box center [227, 393] width 84 height 25
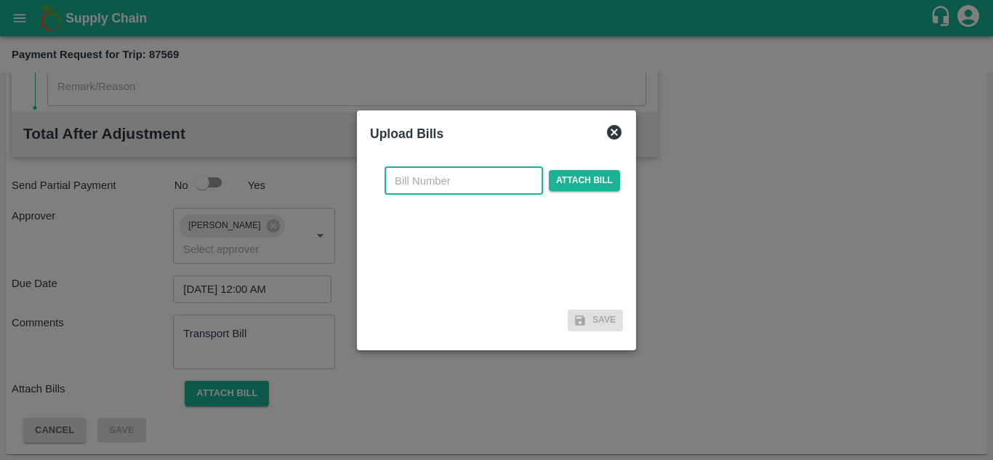
click at [423, 185] on input "text" at bounding box center [464, 181] width 158 height 28
type input "25"
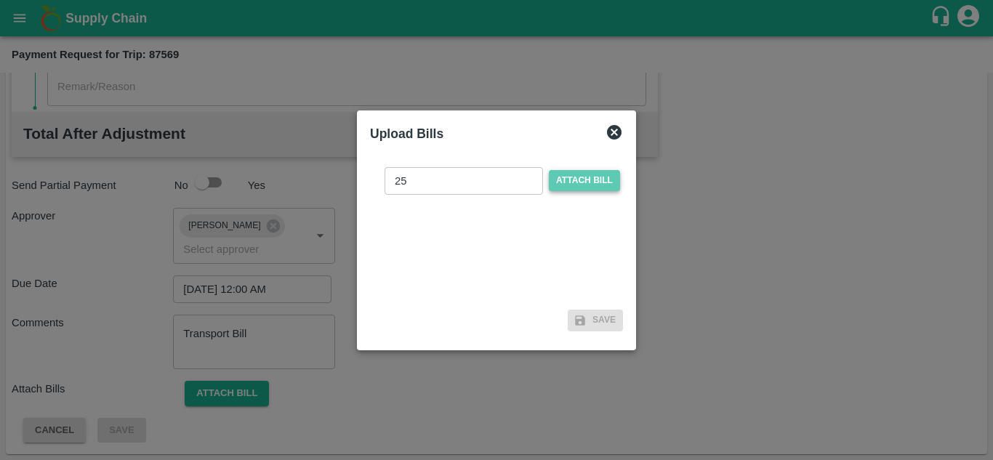
click at [589, 178] on span "Attach bill" at bounding box center [584, 180] width 71 height 21
click at [0, 0] on input "Attach bill" at bounding box center [0, 0] width 0 height 0
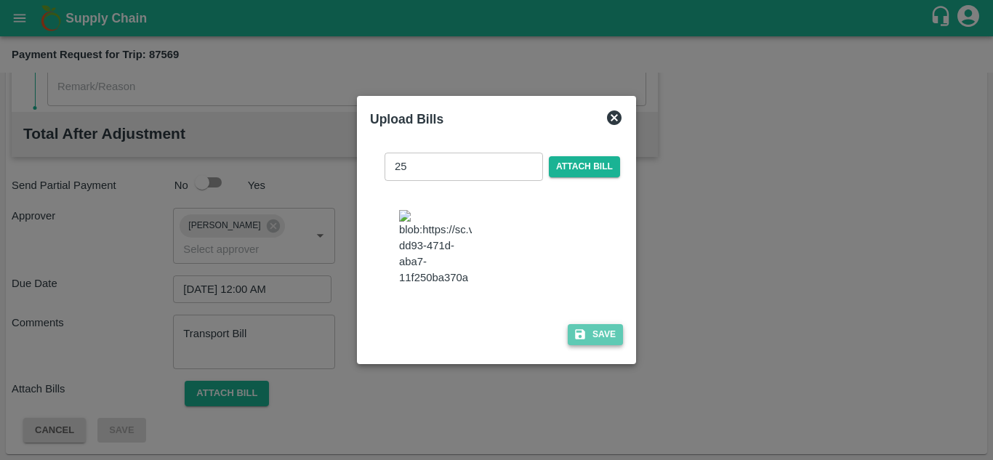
click at [597, 345] on button "Save" at bounding box center [595, 334] width 55 height 21
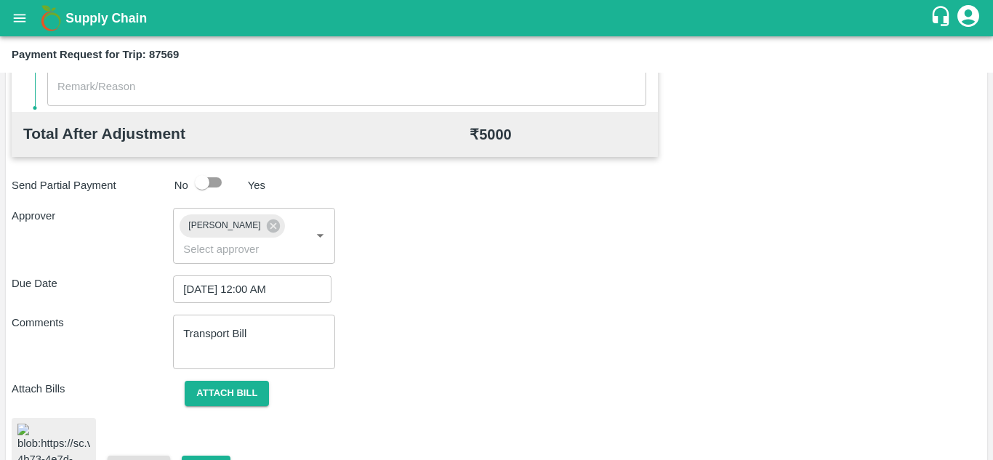
scroll to position [786, 0]
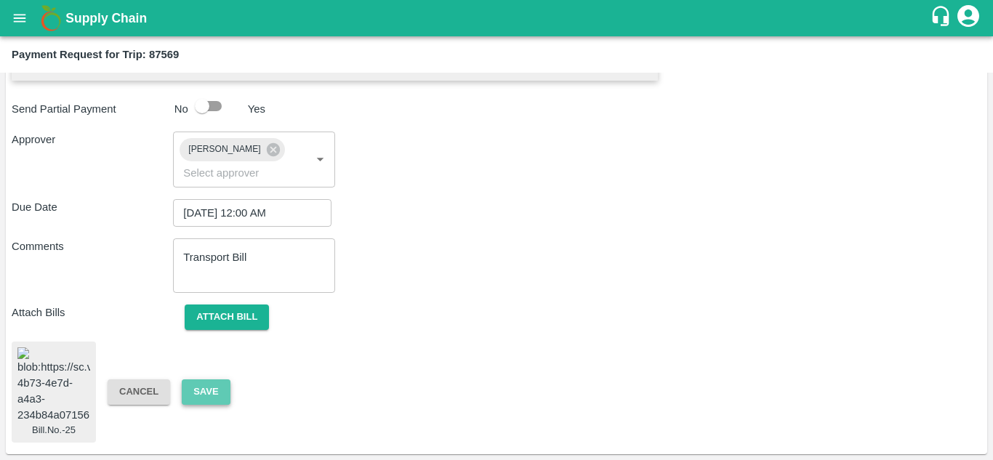
click at [209, 379] on button "Save" at bounding box center [206, 391] width 48 height 25
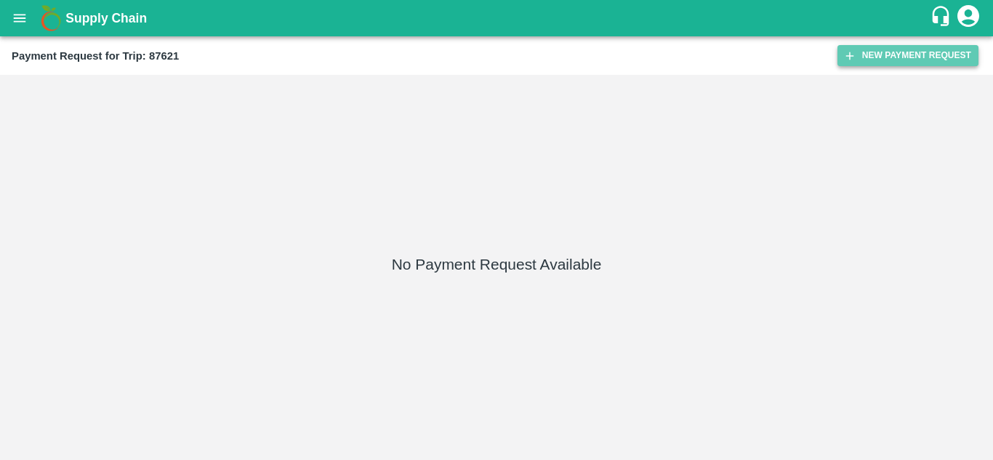
click at [901, 49] on button "New Payment Request" at bounding box center [907, 55] width 141 height 21
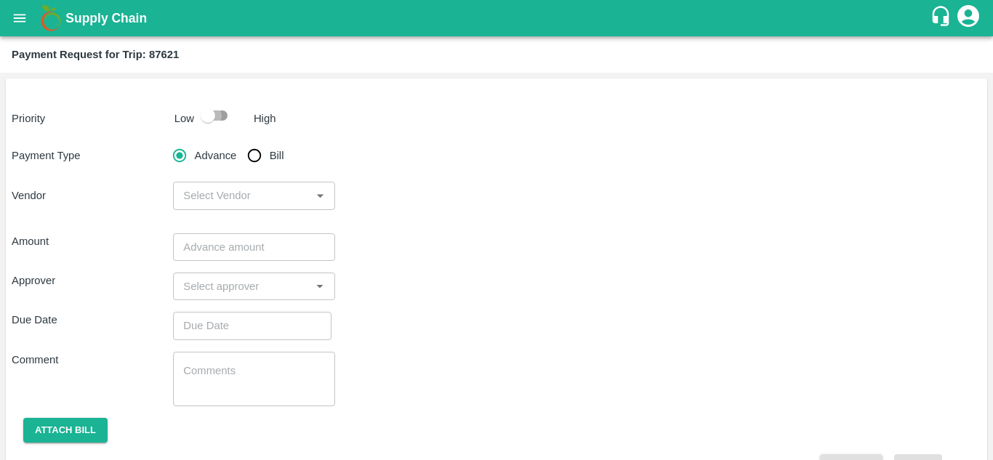
click at [222, 114] on input "checkbox" at bounding box center [207, 116] width 83 height 28
checkbox input "true"
click at [254, 154] on input "Bill" at bounding box center [254, 155] width 29 height 29
radio input "true"
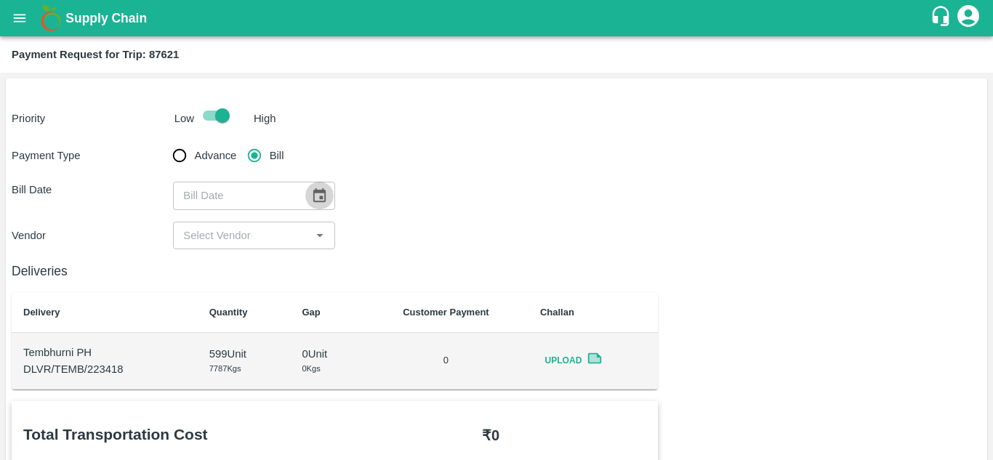
click at [315, 195] on icon "Choose date" at bounding box center [319, 196] width 16 height 16
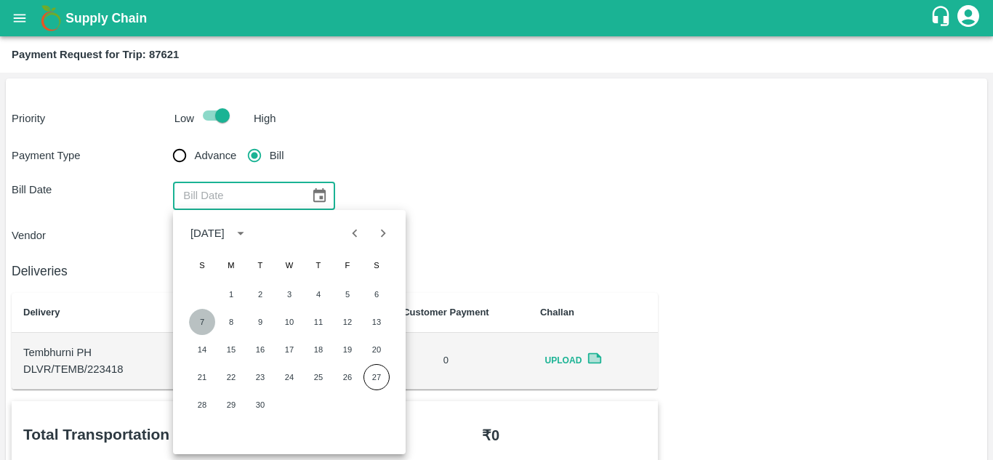
click at [201, 321] on button "7" at bounding box center [202, 322] width 26 height 26
type input "[DATE]"
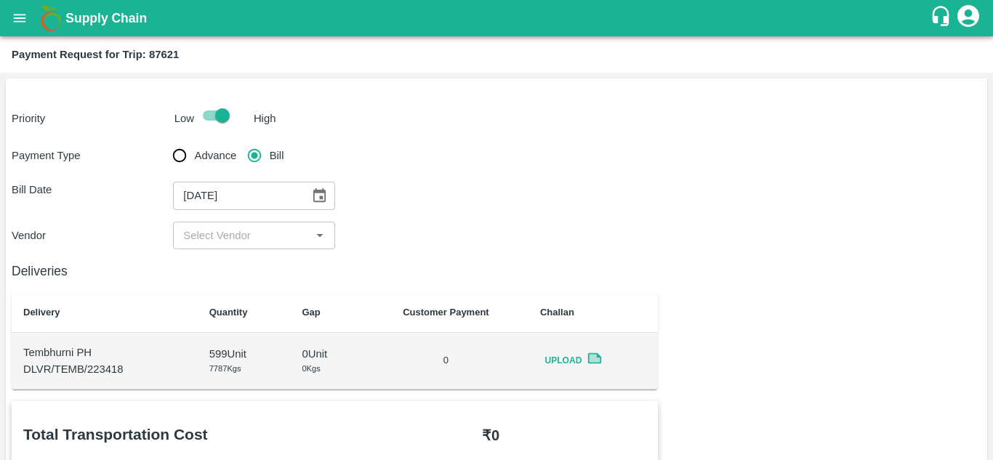
click at [263, 238] on input "input" at bounding box center [241, 235] width 129 height 19
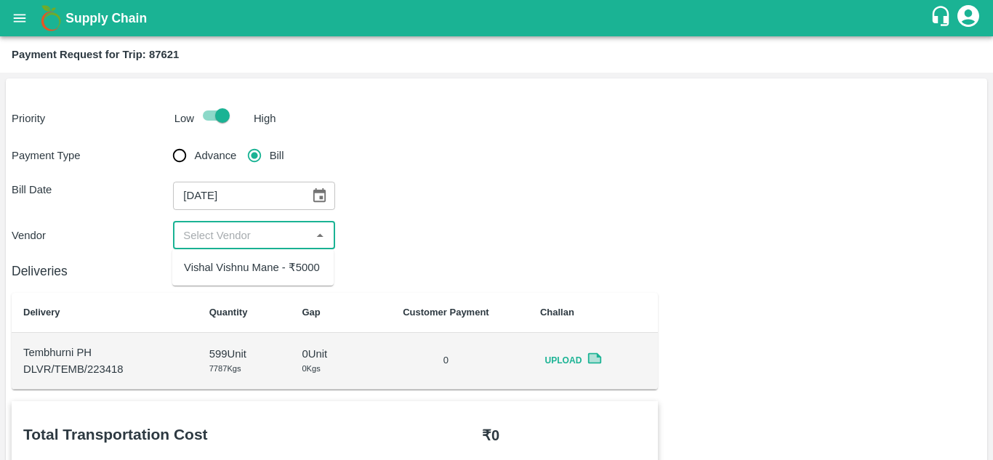
click at [230, 273] on div "Vishal Vishnu Mane - ₹5000" at bounding box center [252, 267] width 136 height 16
type input "Vishal Vishnu Mane - ₹5000"
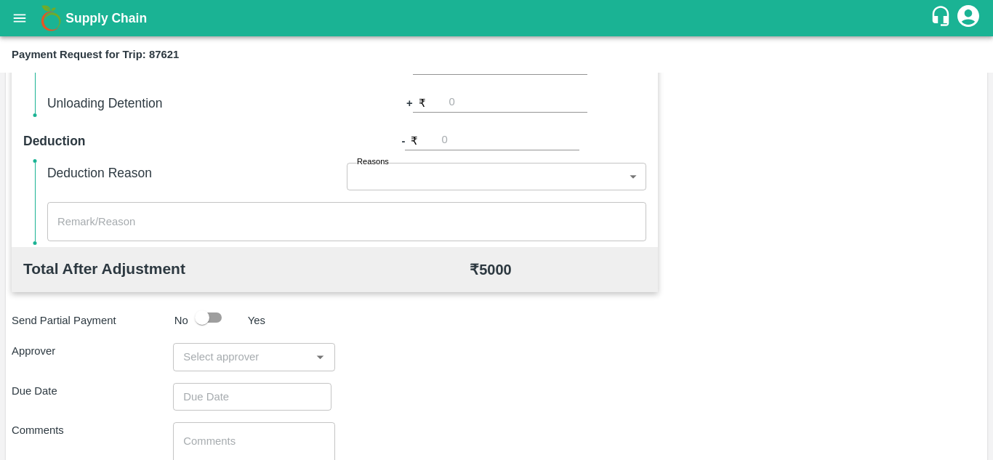
scroll to position [553, 0]
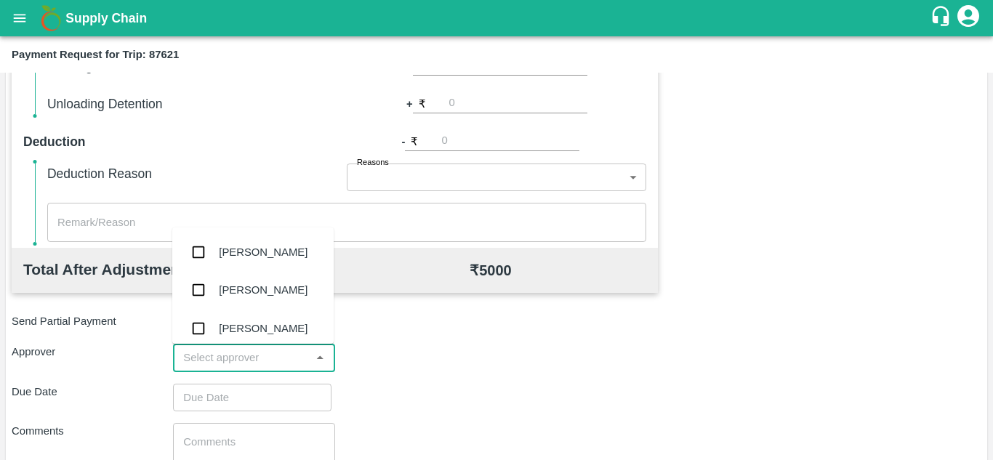
click at [221, 352] on input "input" at bounding box center [241, 357] width 129 height 19
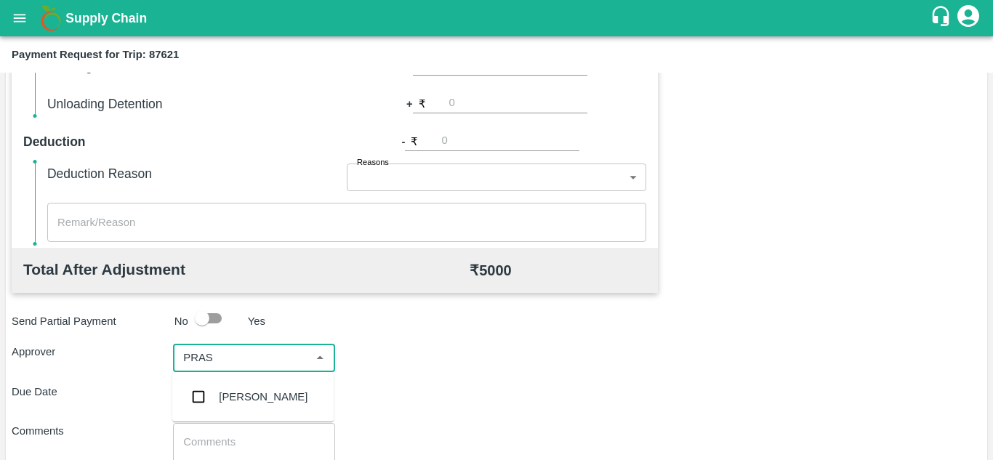
type input "PRASA"
click at [256, 387] on div "[PERSON_NAME]" at bounding box center [252, 397] width 161 height 38
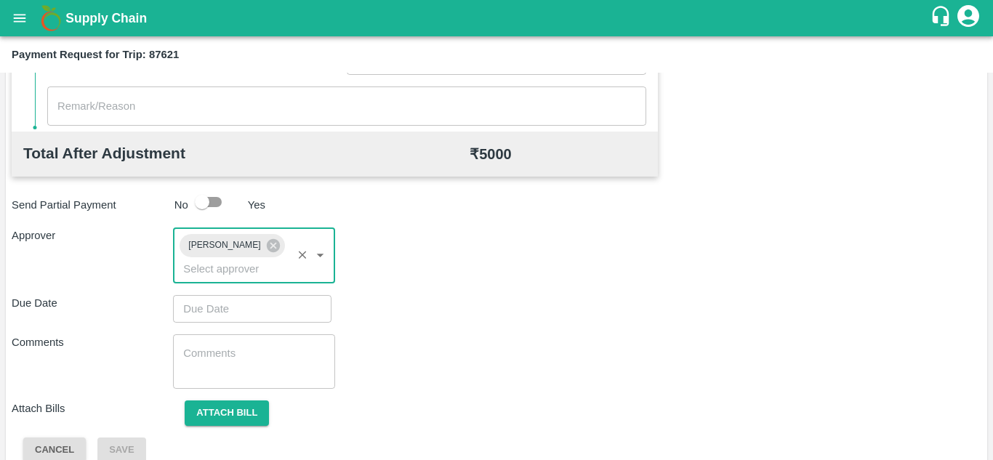
scroll to position [689, 0]
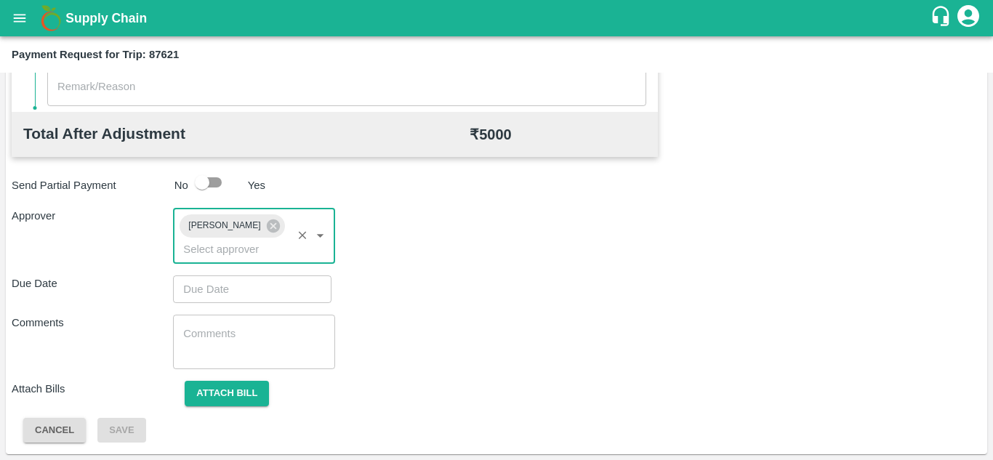
type input "DD/MM/YYYY hh:mm aa"
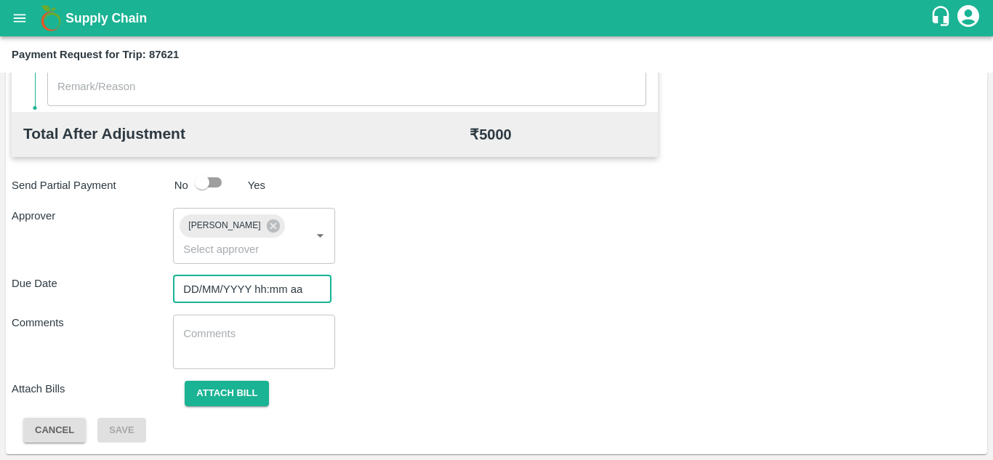
click at [225, 292] on input "DD/MM/YYYY hh:mm aa" at bounding box center [247, 289] width 148 height 28
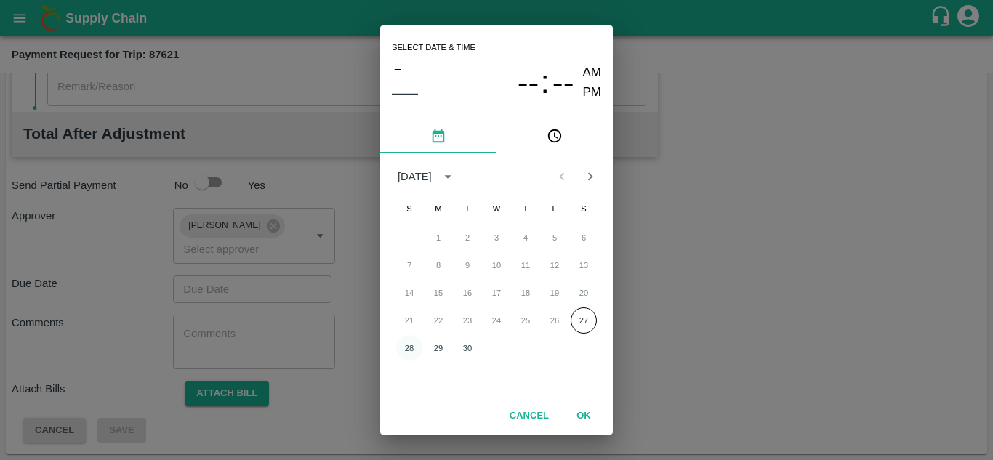
click at [404, 354] on button "28" at bounding box center [409, 348] width 26 height 26
type input "[DATE] 12:00 AM"
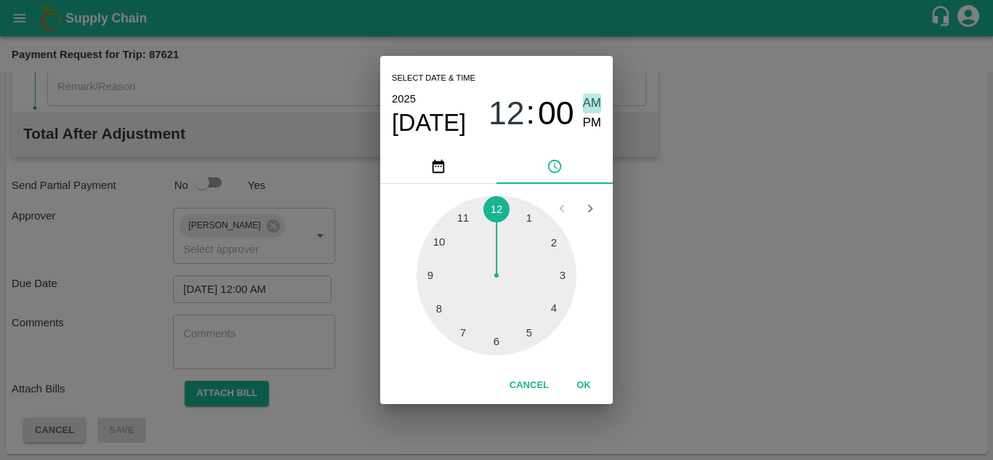
click at [587, 100] on span "AM" at bounding box center [592, 104] width 19 height 20
click at [585, 378] on button "OK" at bounding box center [583, 385] width 47 height 25
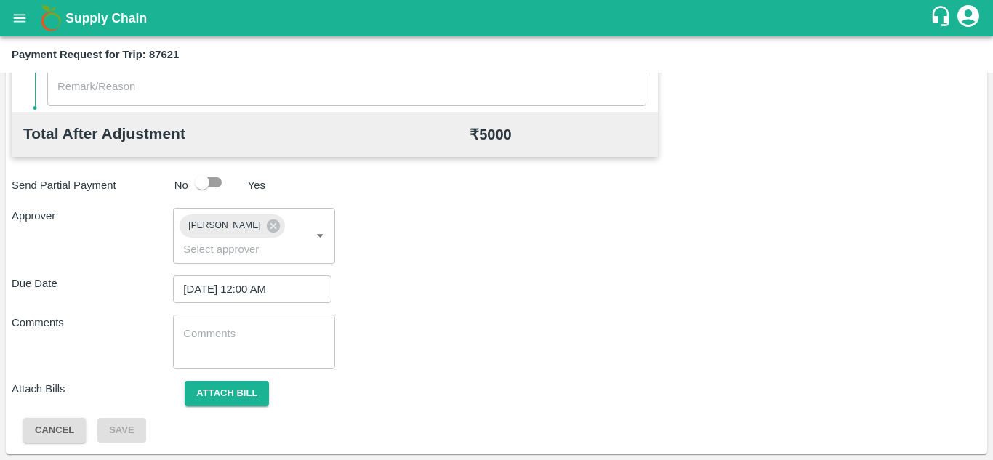
click at [294, 374] on div "Total Transportation Cost ₹ 5000 Advance payment - ₹ Additional Charges(+) Inam…" at bounding box center [497, 77] width 970 height 731
click at [230, 335] on textarea at bounding box center [253, 341] width 141 height 31
paste textarea "Transport Bill"
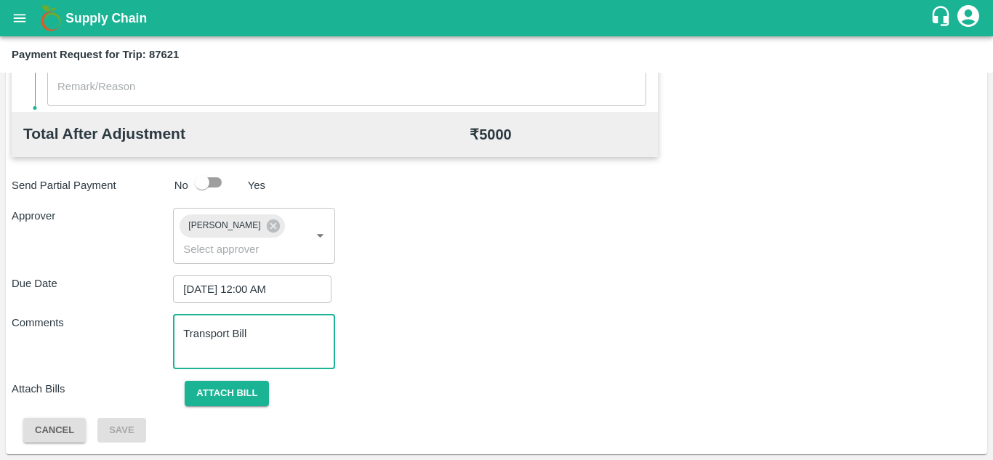
type textarea "Transport Bill"
click at [495, 312] on div "Total Transportation Cost ₹ 5000 Advance payment - ₹ Additional Charges(+) Inam…" at bounding box center [497, 77] width 970 height 731
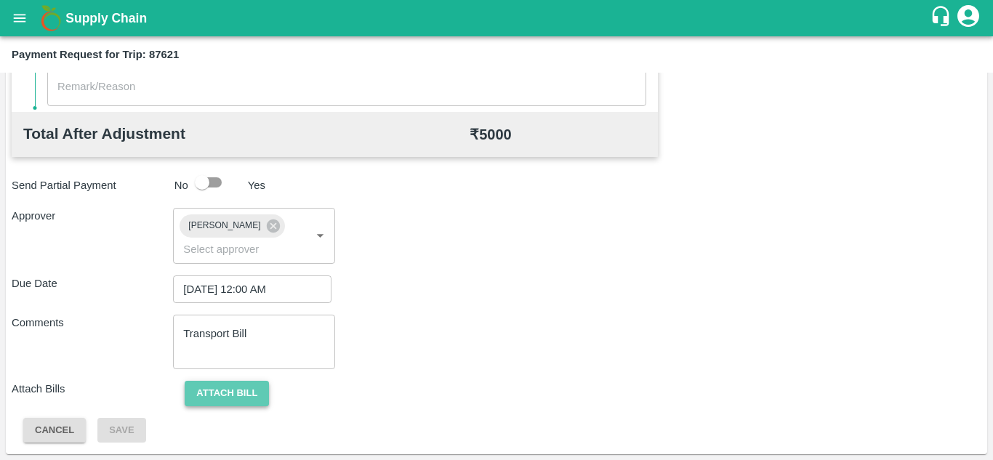
click at [236, 395] on button "Attach bill" at bounding box center [227, 393] width 84 height 25
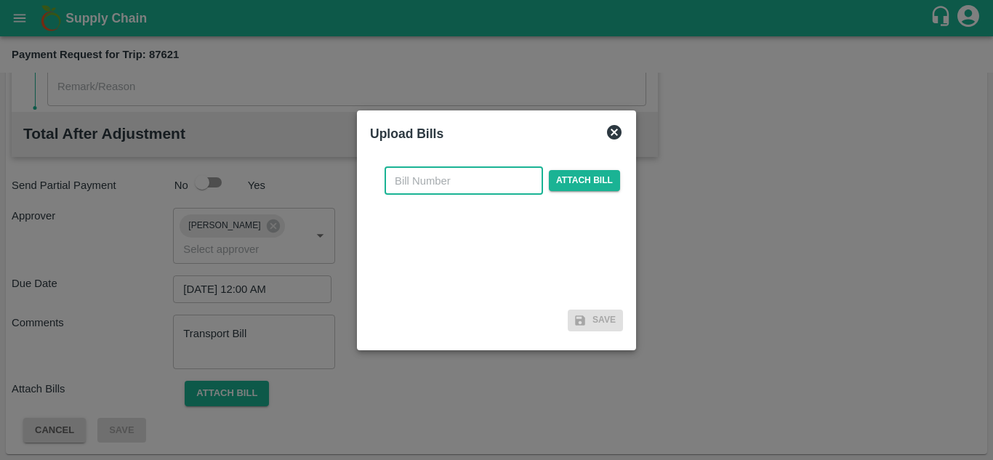
click at [443, 184] on input "text" at bounding box center [464, 181] width 158 height 28
type input "26"
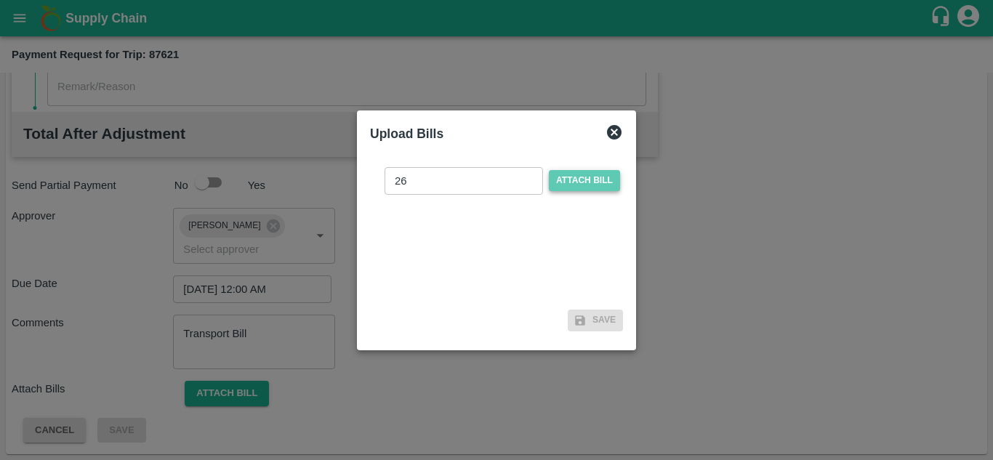
click at [594, 178] on span "Attach bill" at bounding box center [584, 180] width 71 height 21
click at [0, 0] on input "Attach bill" at bounding box center [0, 0] width 0 height 0
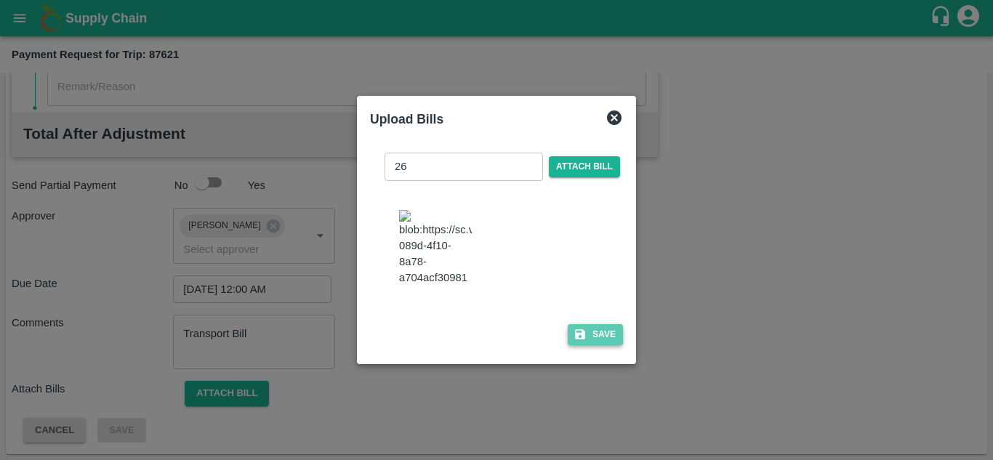
click at [606, 339] on button "Save" at bounding box center [595, 334] width 55 height 21
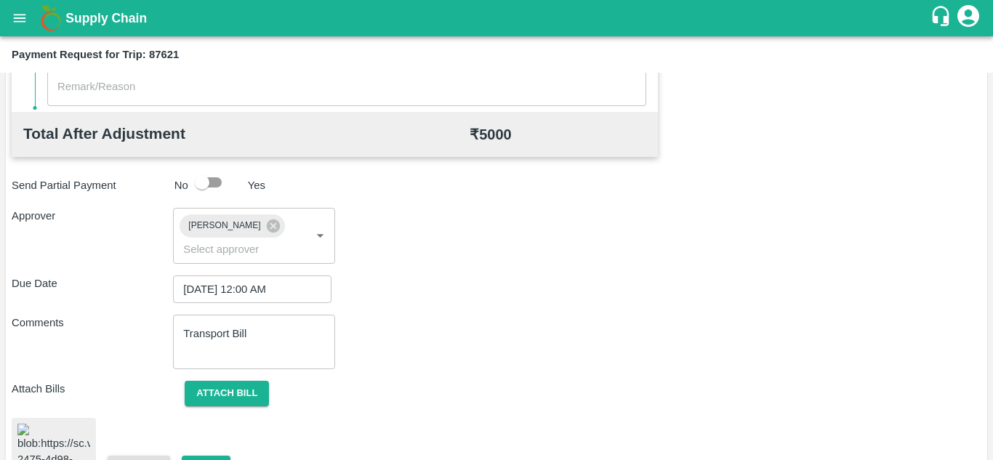
scroll to position [780, 0]
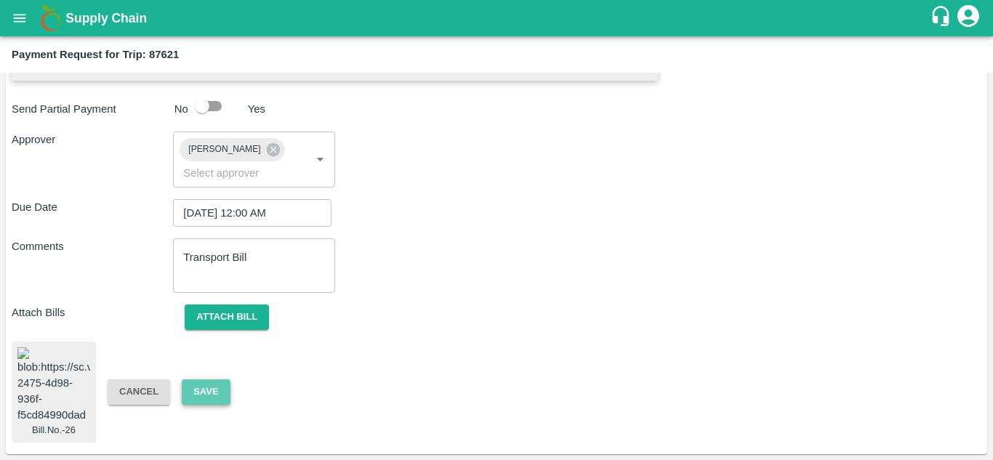
click at [219, 379] on button "Save" at bounding box center [206, 391] width 48 height 25
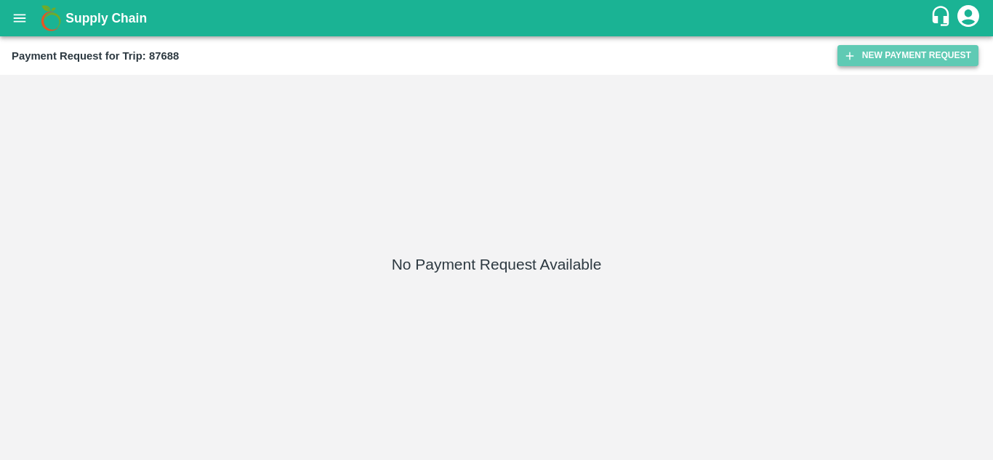
click at [901, 50] on button "New Payment Request" at bounding box center [907, 55] width 141 height 21
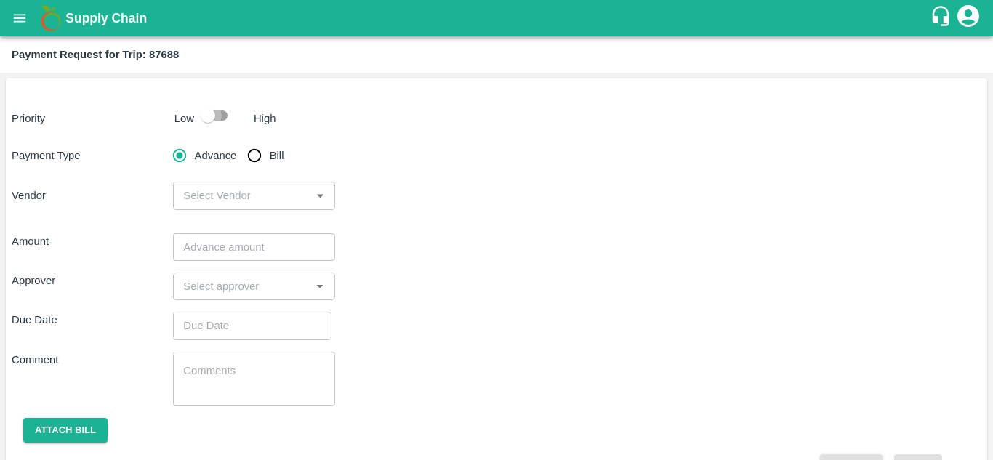
click at [218, 116] on input "checkbox" at bounding box center [207, 116] width 83 height 28
checkbox input "true"
click at [251, 153] on input "Bill" at bounding box center [254, 155] width 29 height 29
radio input "true"
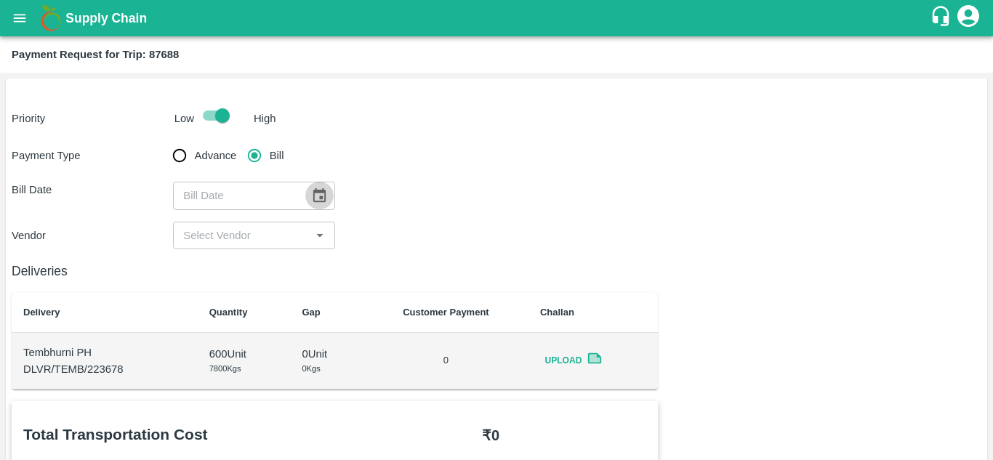
click at [317, 198] on icon "Choose date" at bounding box center [319, 196] width 16 height 16
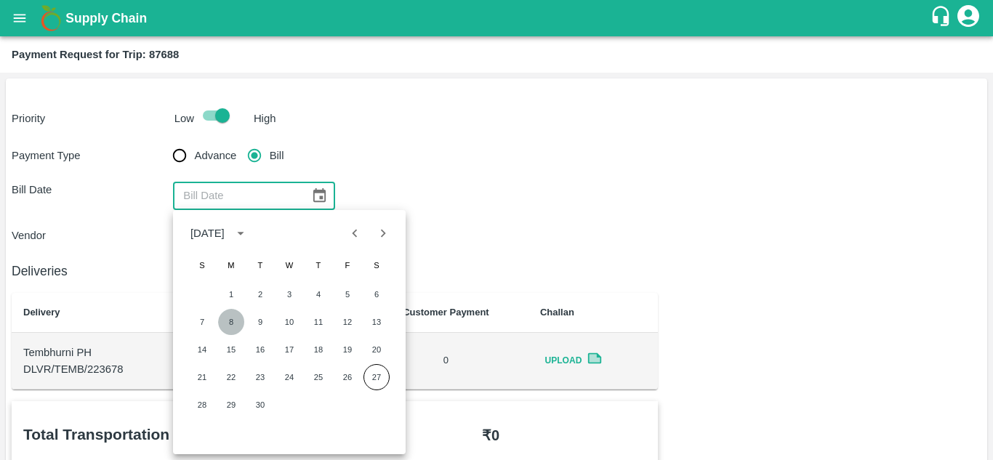
click at [231, 325] on button "8" at bounding box center [231, 322] width 26 height 26
type input "08/09/2025"
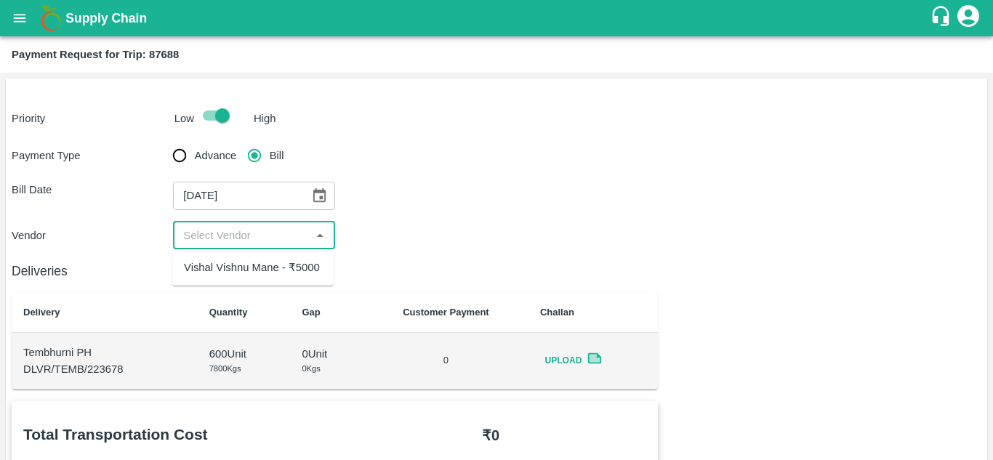
click at [217, 240] on input "input" at bounding box center [241, 235] width 129 height 19
click at [224, 268] on div "Vishal Vishnu Mane - ₹5000" at bounding box center [252, 267] width 136 height 16
type input "Vishal Vishnu Mane - ₹5000"
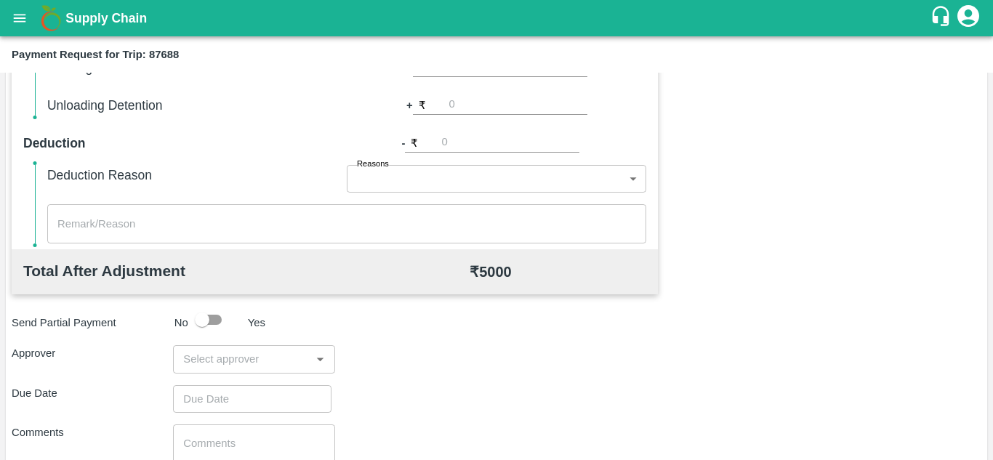
scroll to position [552, 0]
click at [192, 353] on input "input" at bounding box center [241, 358] width 129 height 19
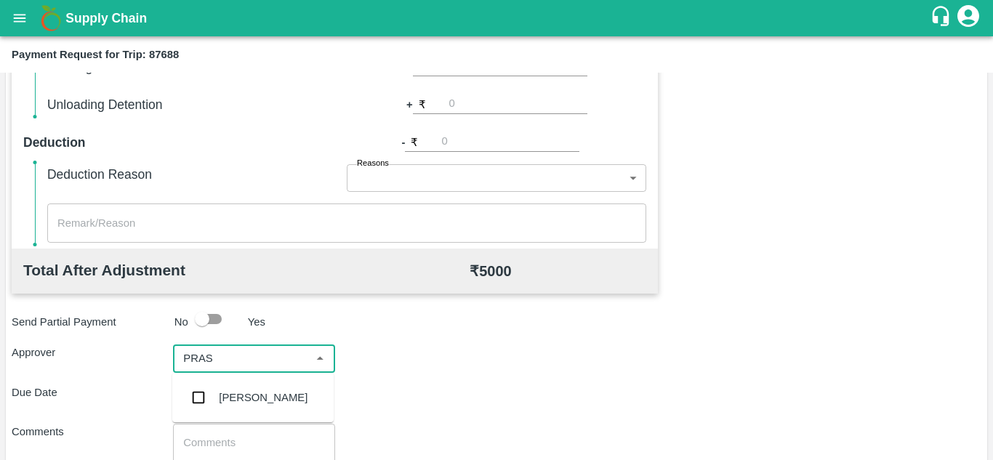
type input "PRASA"
click at [256, 393] on div "Prasad Waghade" at bounding box center [263, 398] width 89 height 16
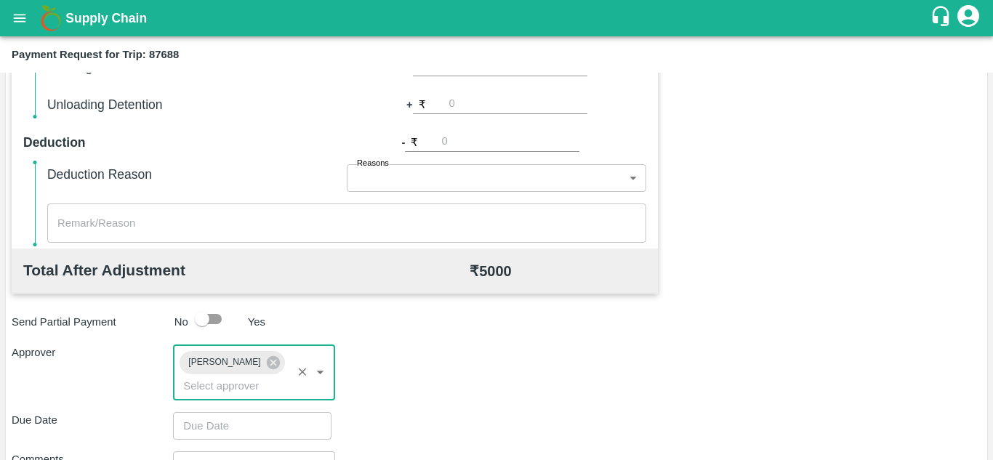
type input "DD/MM/YYYY hh:mm aa"
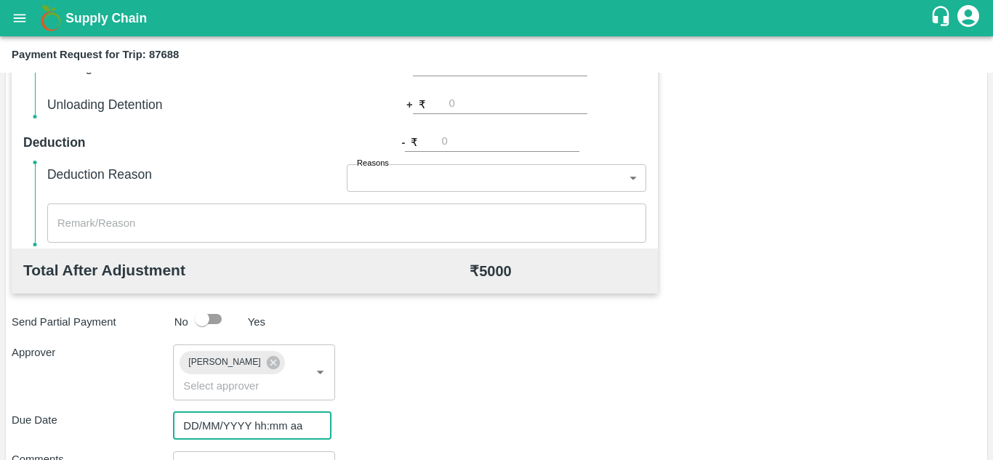
click at [213, 419] on input "DD/MM/YYYY hh:mm aa" at bounding box center [247, 426] width 148 height 28
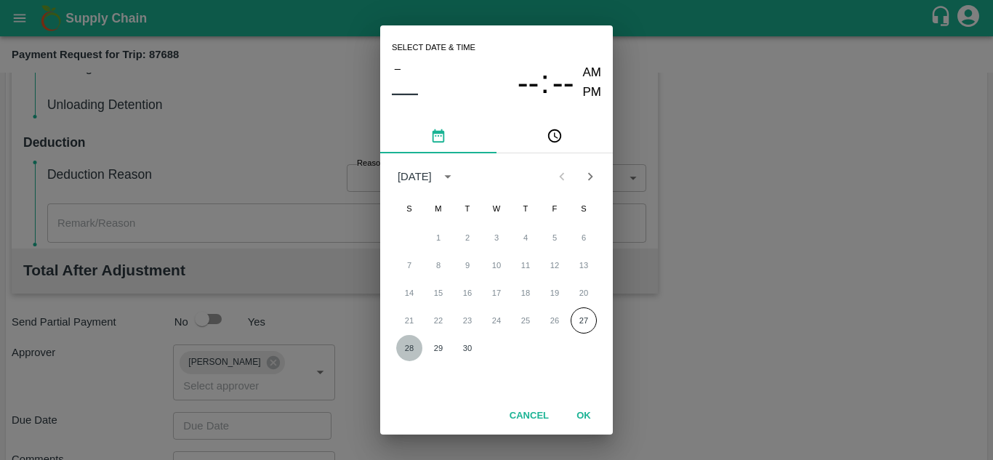
click at [404, 358] on button "28" at bounding box center [409, 348] width 26 height 26
type input "28/09/2025 12:00 AM"
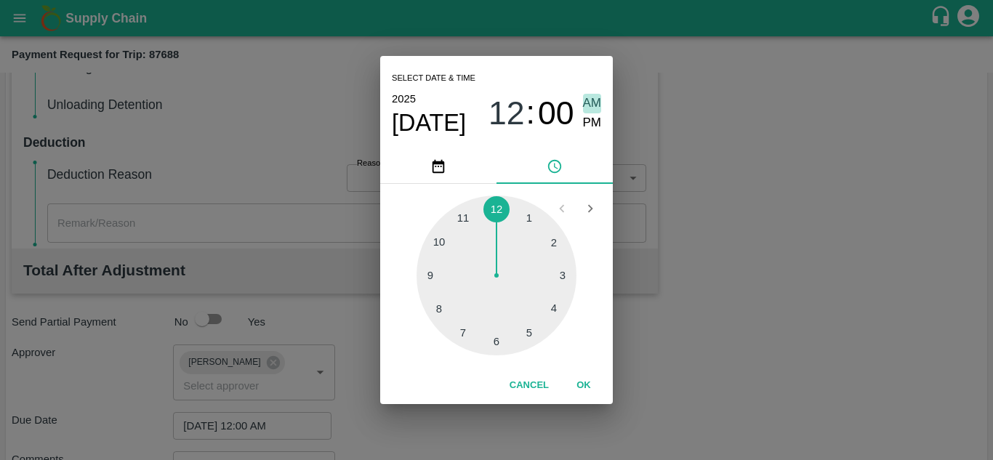
click at [600, 95] on span "AM" at bounding box center [592, 104] width 19 height 20
click at [577, 384] on button "OK" at bounding box center [583, 385] width 47 height 25
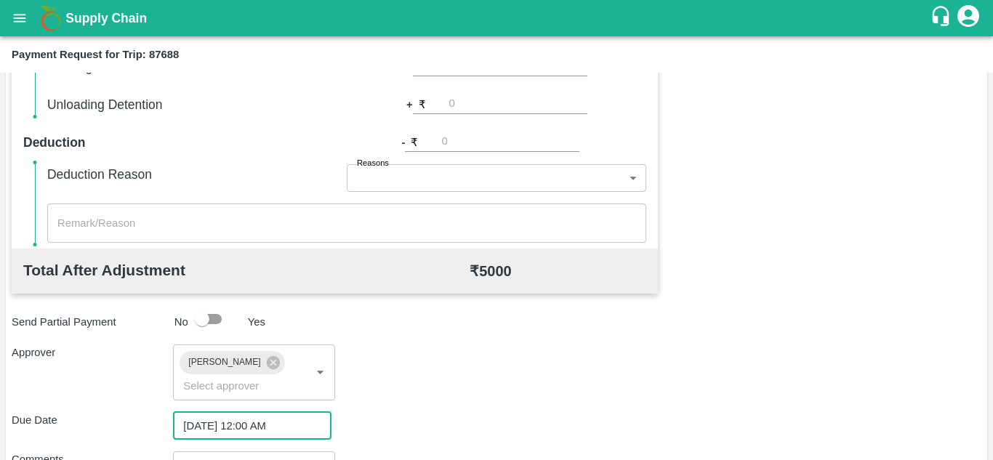
scroll to position [689, 0]
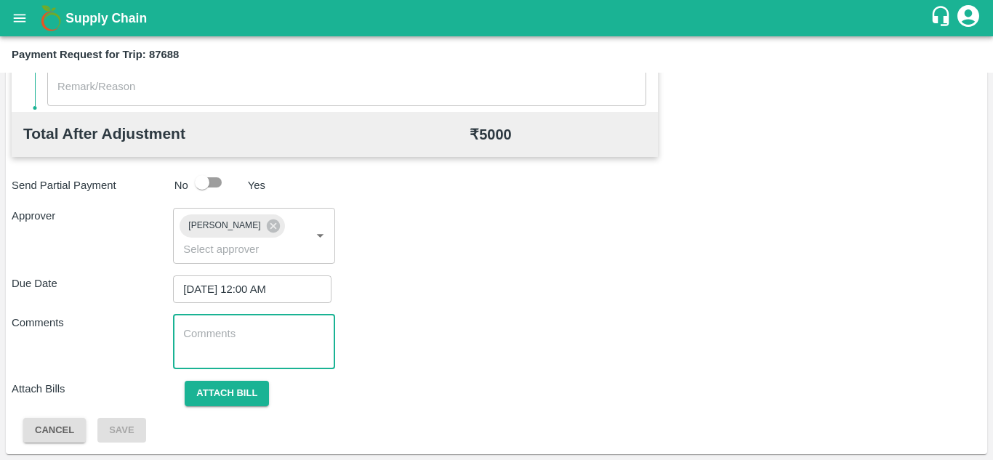
click at [216, 352] on textarea at bounding box center [253, 341] width 141 height 31
paste textarea "Transport Bill"
type textarea "Transport Bill"
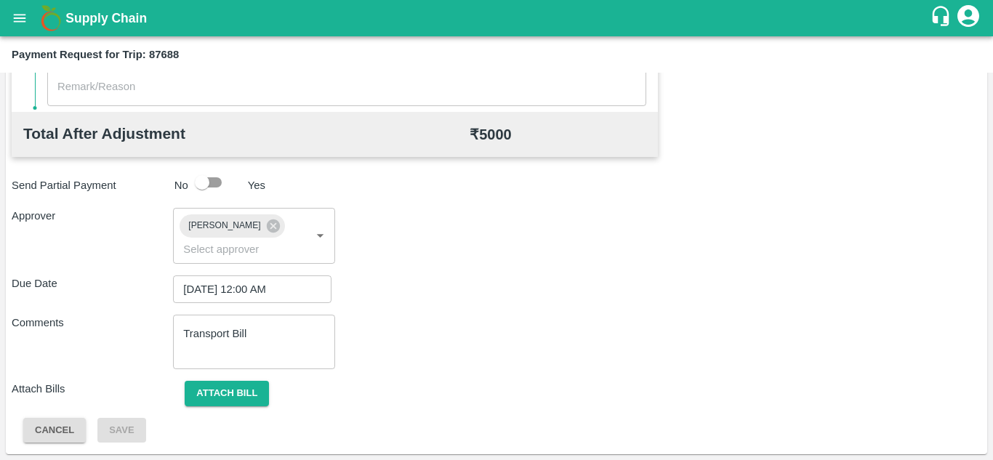
click at [561, 283] on div "Due Date 28/09/2025 12:00 AM ​" at bounding box center [497, 289] width 970 height 28
click at [231, 393] on button "Attach bill" at bounding box center [227, 393] width 84 height 25
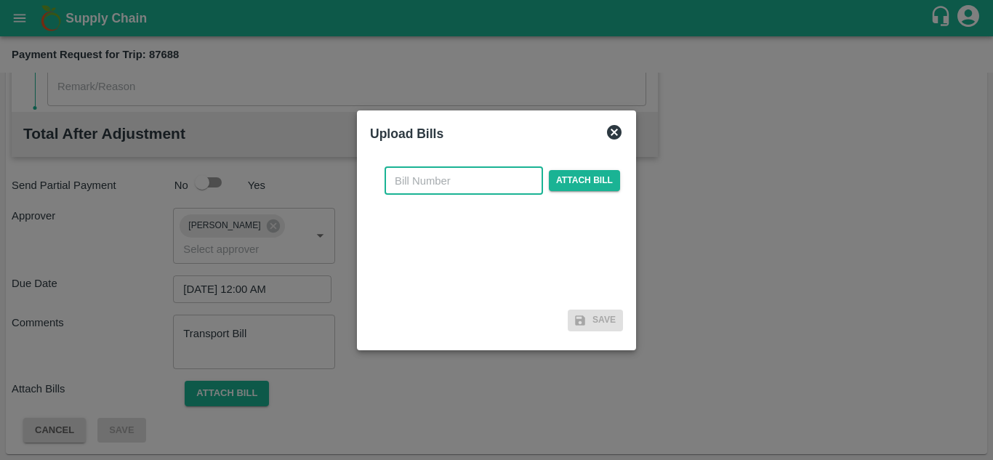
click at [422, 185] on input "text" at bounding box center [464, 181] width 158 height 28
type input "30"
click at [582, 179] on span "Attach bill" at bounding box center [584, 180] width 71 height 21
click at [0, 0] on input "Attach bill" at bounding box center [0, 0] width 0 height 0
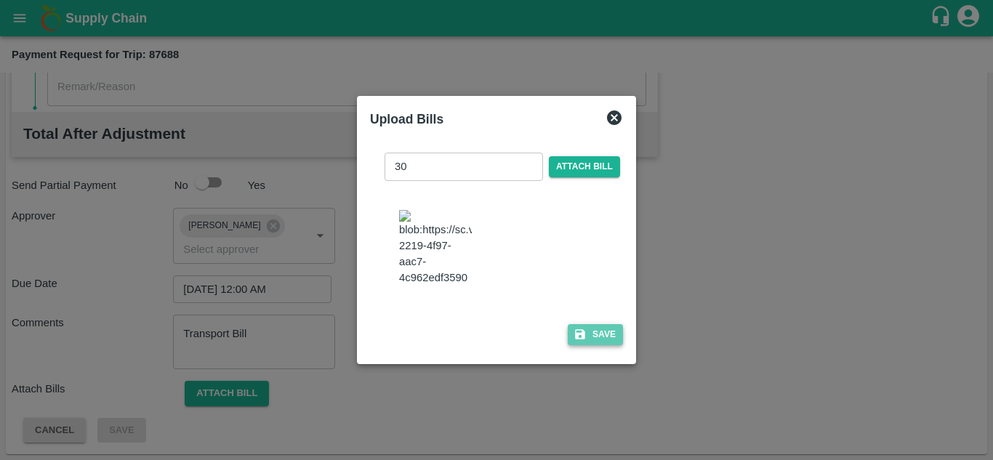
click at [598, 334] on button "Save" at bounding box center [595, 334] width 55 height 21
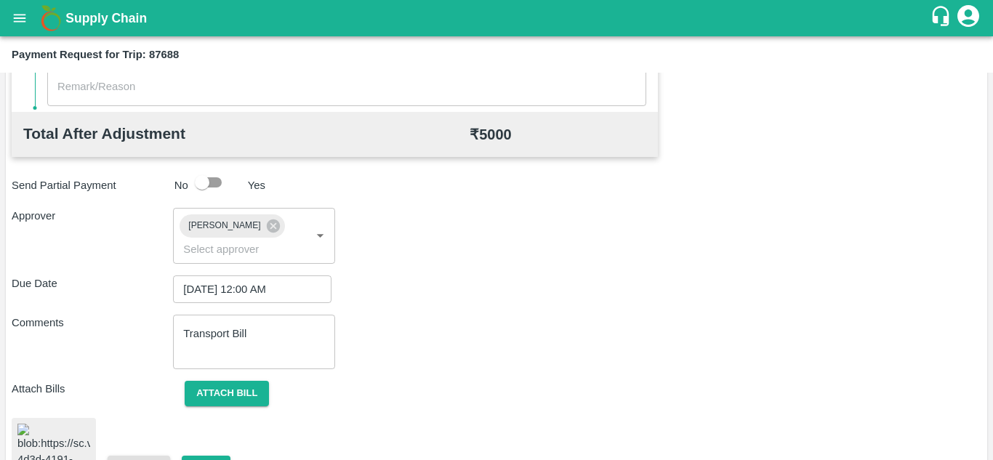
scroll to position [780, 0]
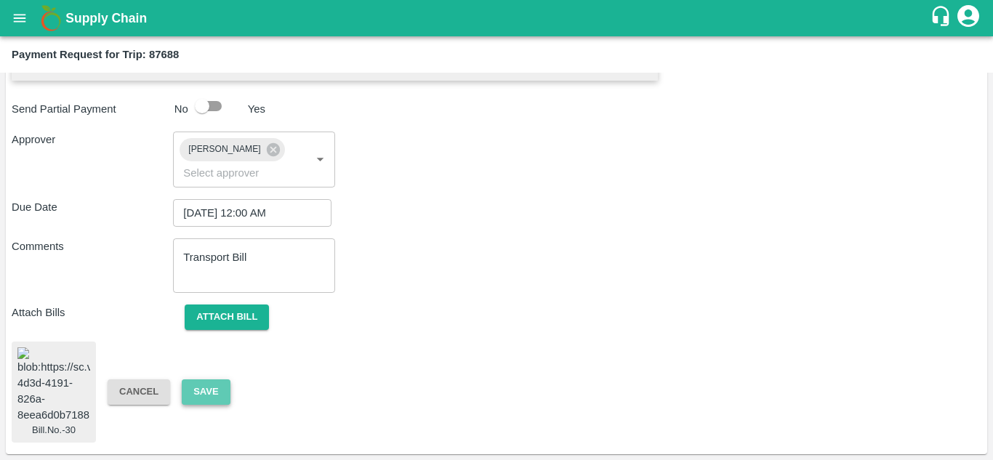
click at [210, 379] on button "Save" at bounding box center [206, 391] width 48 height 25
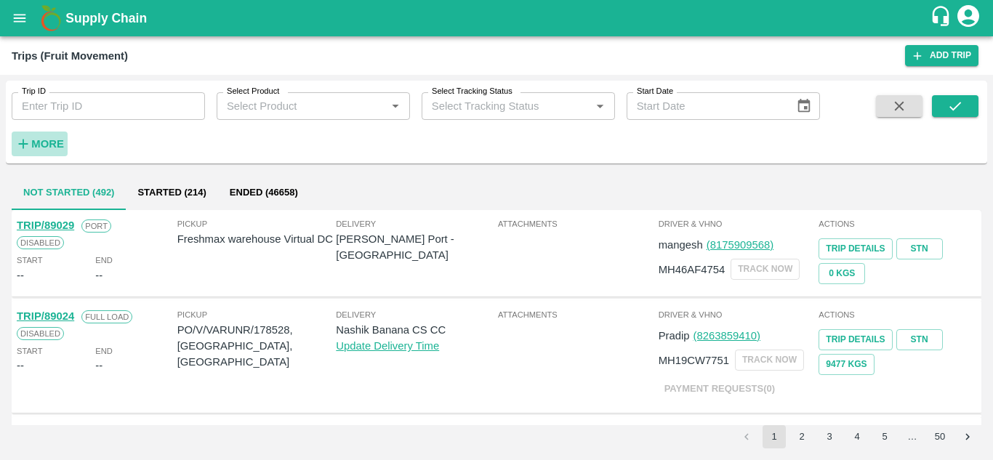
click at [46, 139] on strong "More" at bounding box center [47, 144] width 33 height 12
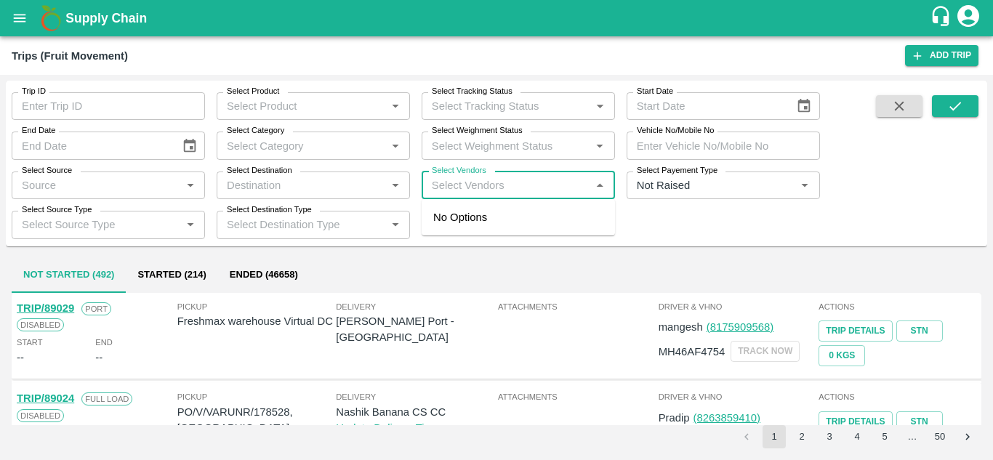
click at [451, 190] on input "Select Vendors" at bounding box center [506, 185] width 161 height 19
type input "S P F"
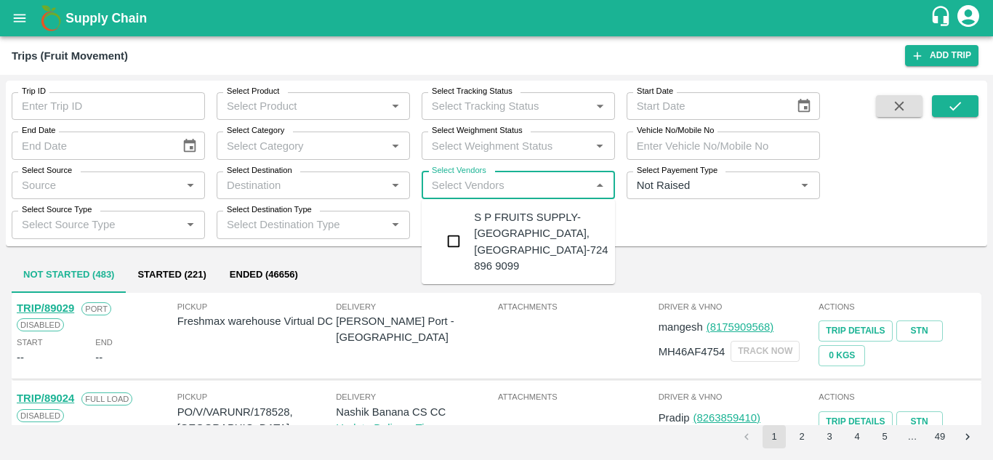
click at [555, 236] on div "S P FRUITS SUPPLY-[GEOGRAPHIC_DATA], [GEOGRAPHIC_DATA]-724 896 9099" at bounding box center [541, 241] width 134 height 65
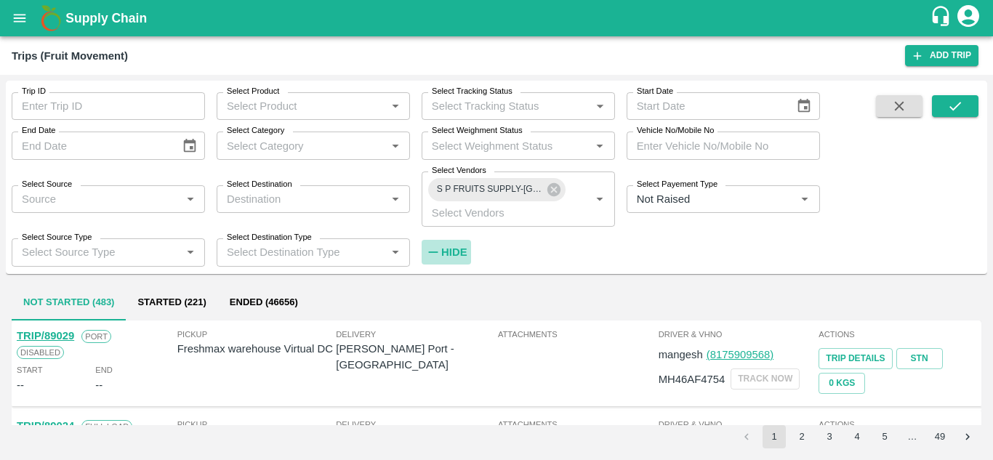
click at [464, 251] on strong "Hide" at bounding box center [453, 252] width 25 height 12
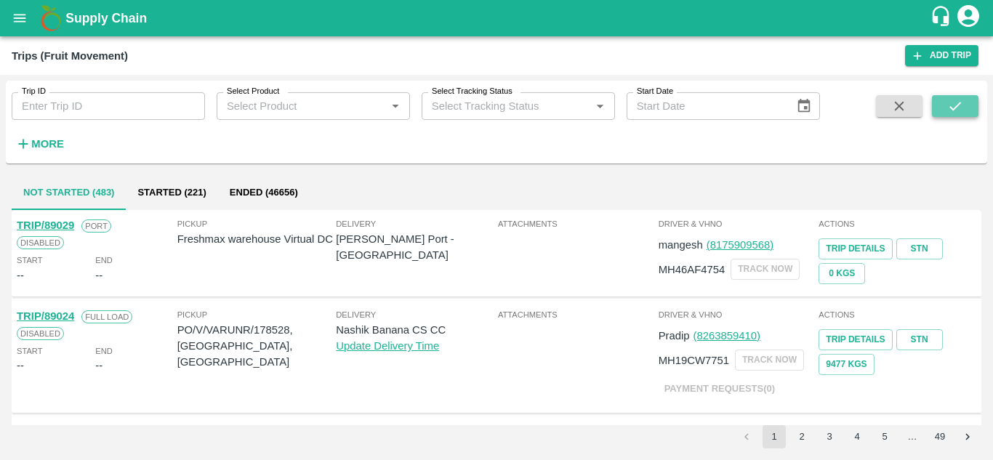
click at [962, 101] on icon "submit" at bounding box center [955, 106] width 16 height 16
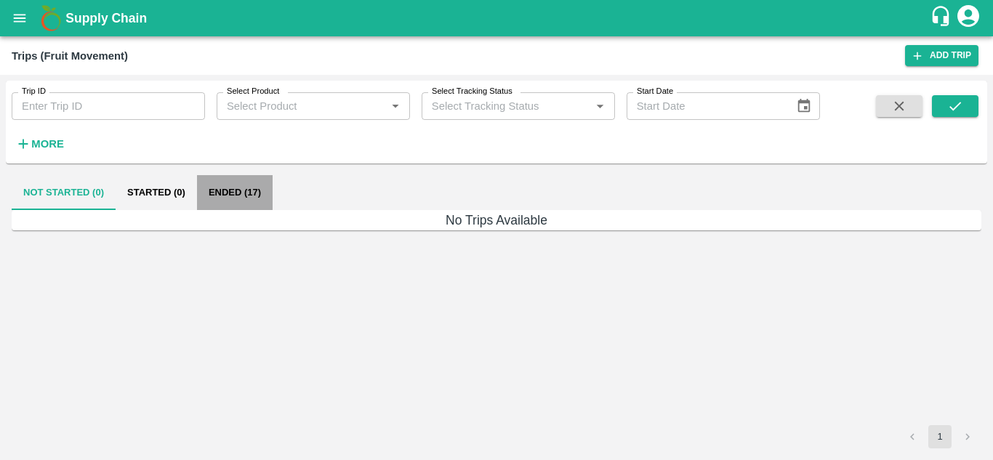
click at [236, 193] on button "Ended (17)" at bounding box center [235, 192] width 76 height 35
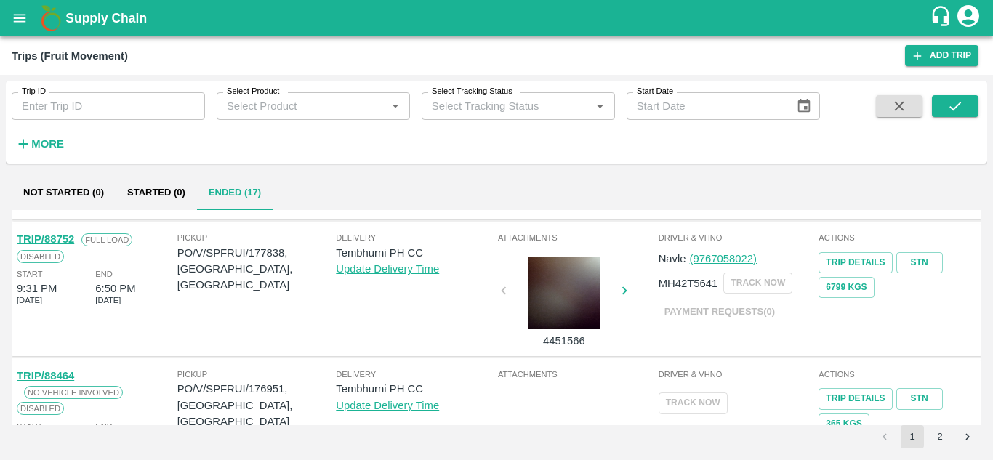
scroll to position [1045, 0]
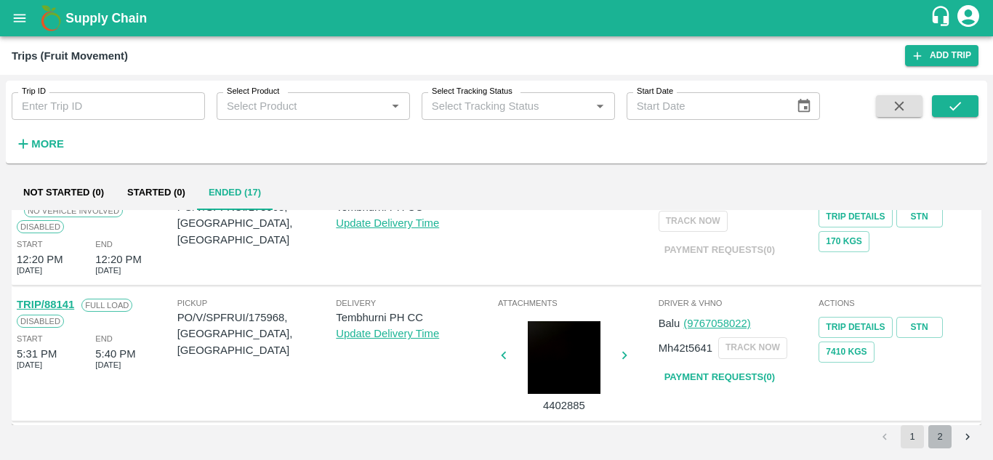
click at [938, 434] on button "2" at bounding box center [939, 436] width 23 height 23
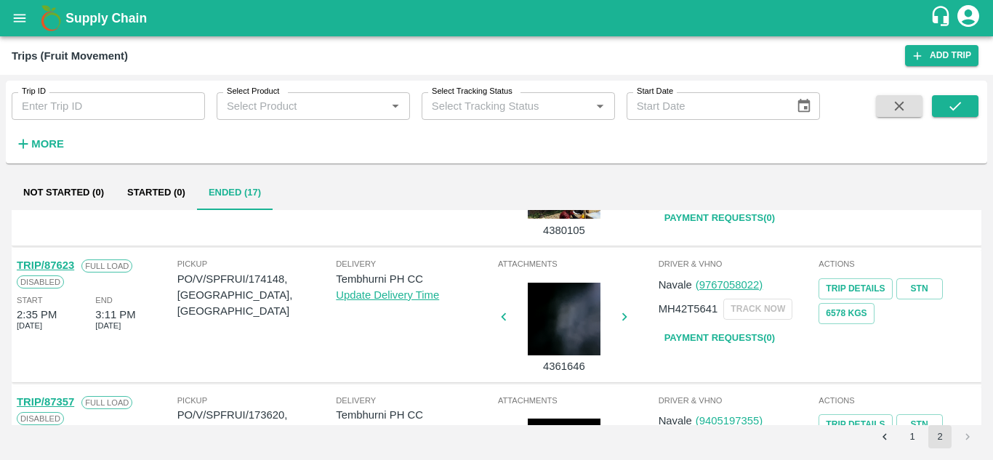
scroll to position [95, 0]
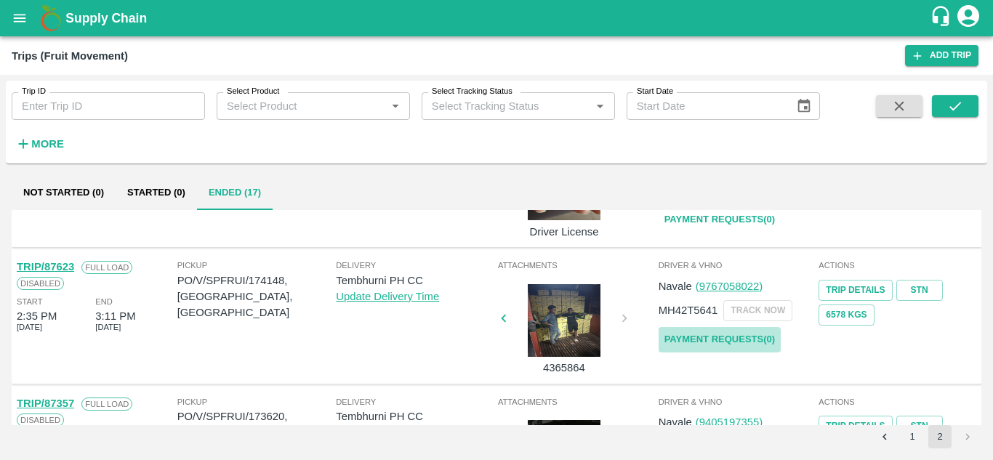
click at [720, 344] on link "Payment Requests( 0 )" at bounding box center [720, 339] width 122 height 25
click at [956, 108] on icon "submit" at bounding box center [955, 106] width 12 height 9
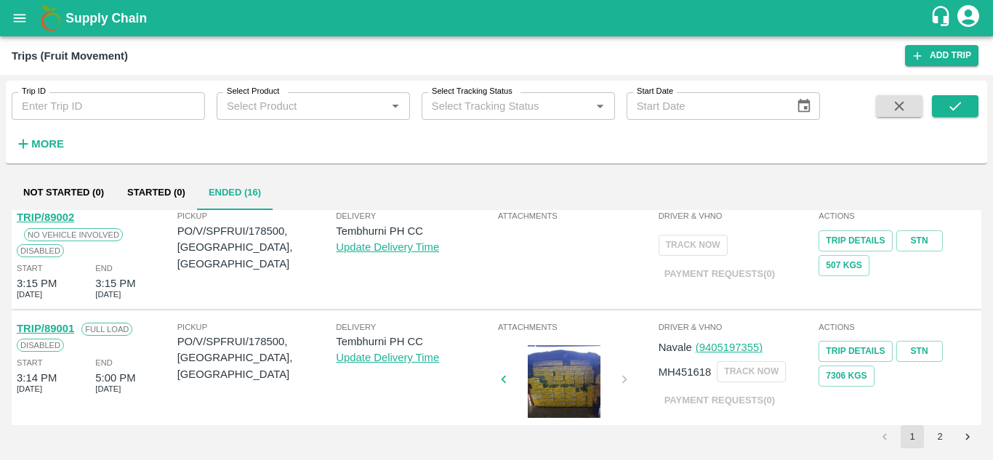
scroll to position [0, 0]
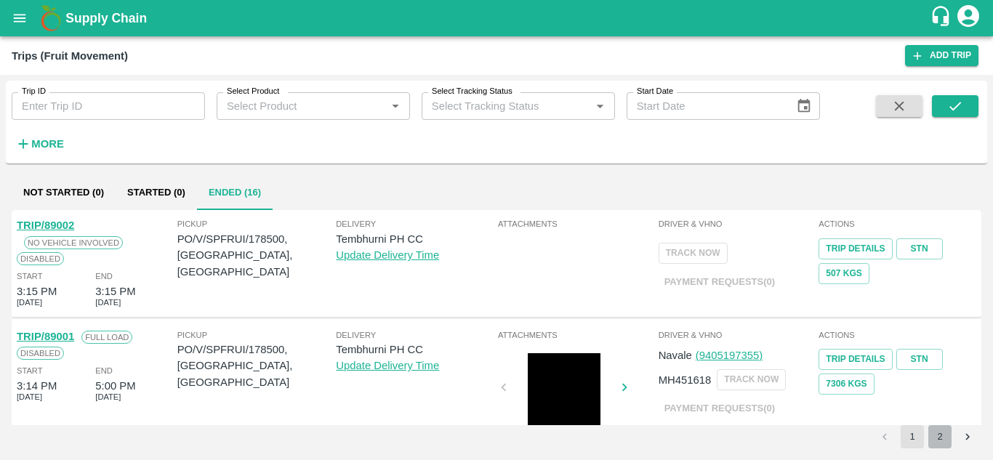
click at [939, 439] on button "2" at bounding box center [939, 436] width 23 height 23
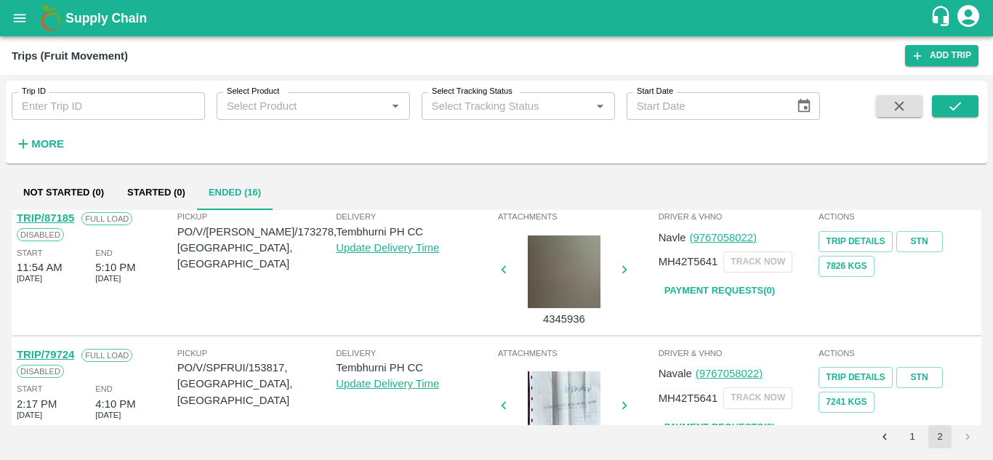
scroll to position [417, 0]
click at [730, 282] on link "Payment Requests( 0 )" at bounding box center [720, 290] width 122 height 25
click at [972, 110] on button "submit" at bounding box center [955, 106] width 47 height 22
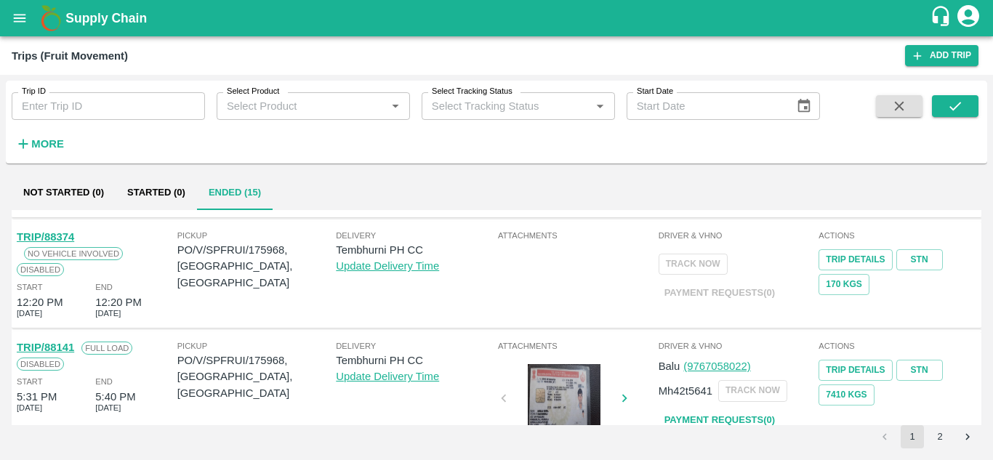
scroll to position [1045, 0]
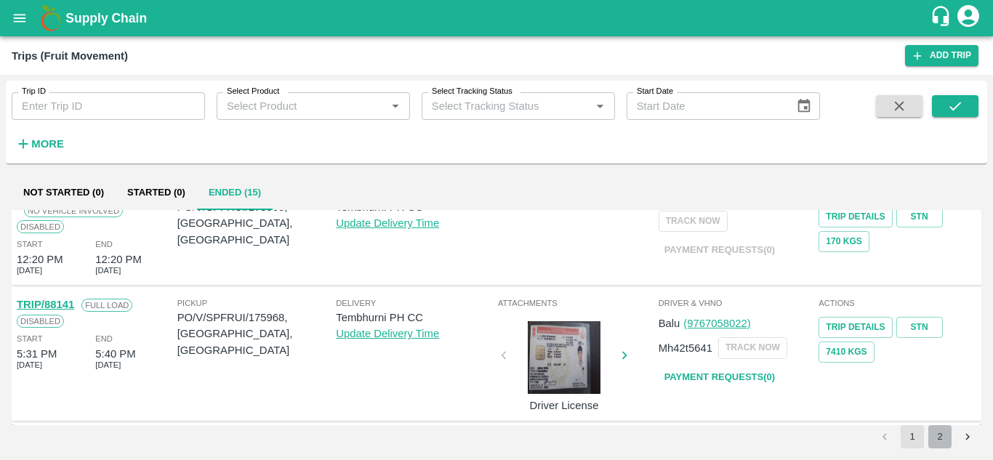
click at [944, 434] on button "2" at bounding box center [939, 436] width 23 height 23
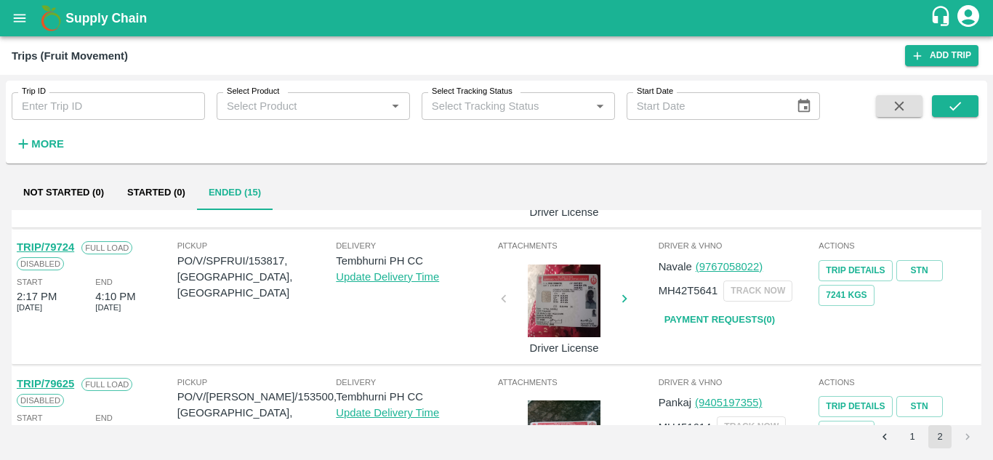
scroll to position [388, 0]
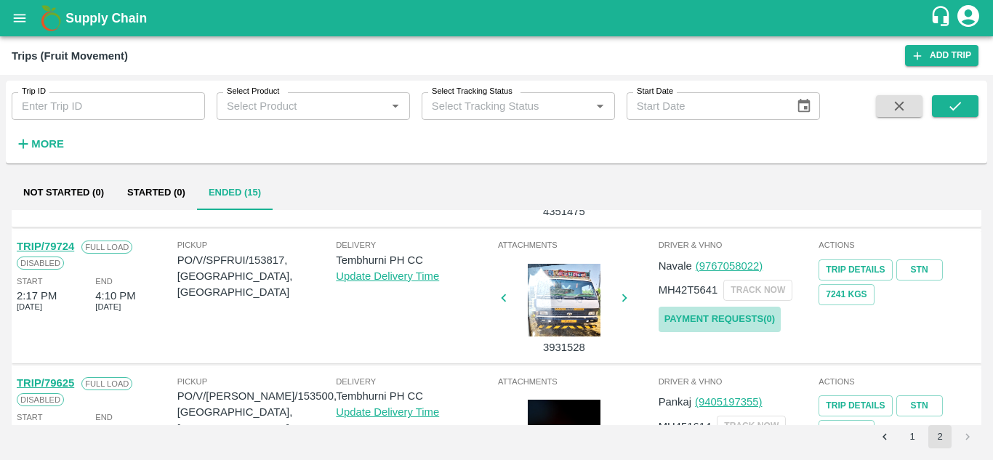
click at [736, 311] on link "Payment Requests( 0 )" at bounding box center [720, 319] width 122 height 25
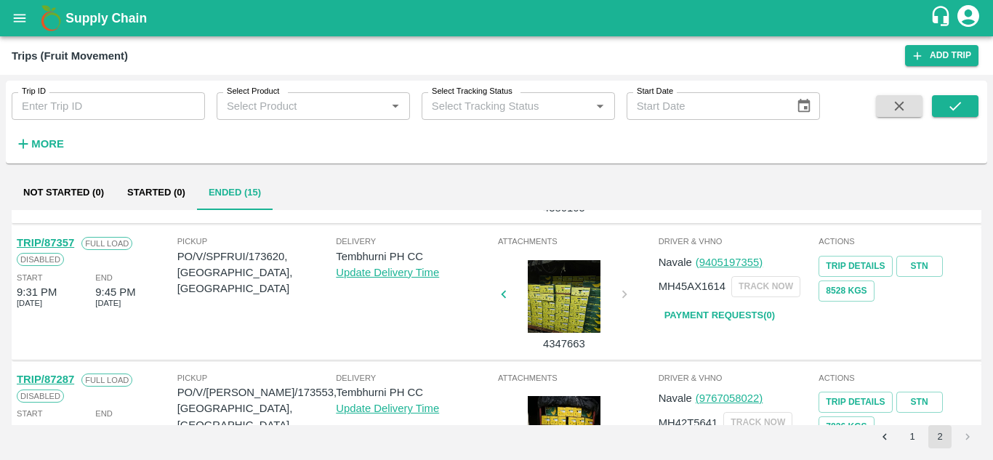
scroll to position [0, 0]
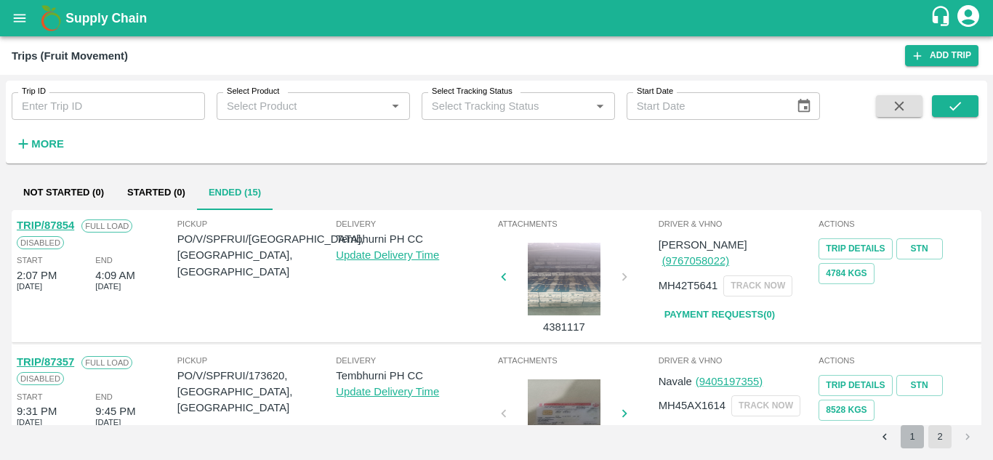
click at [907, 433] on button "1" at bounding box center [912, 436] width 23 height 23
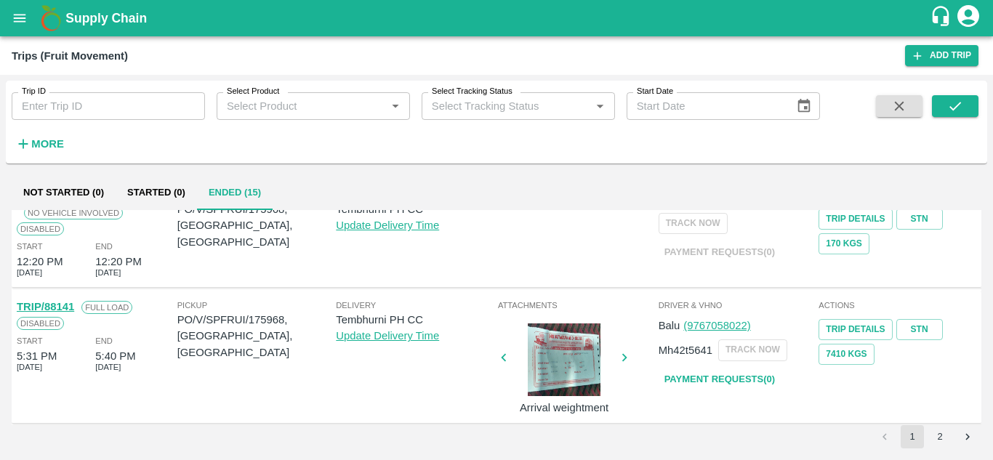
scroll to position [1045, 0]
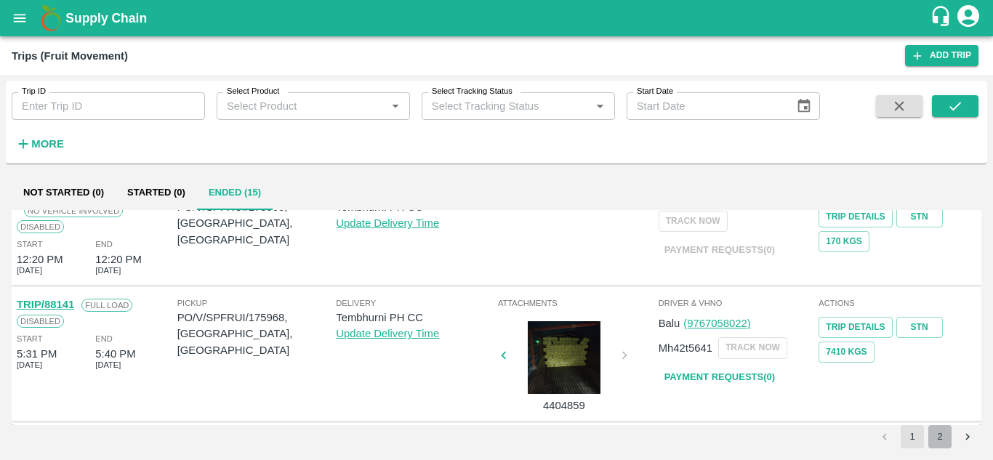
click at [940, 432] on button "2" at bounding box center [939, 436] width 23 height 23
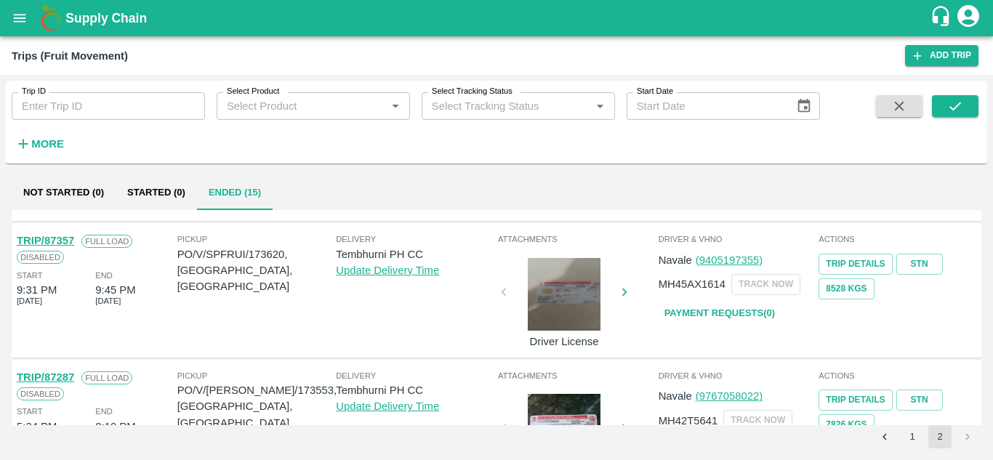
scroll to position [0, 0]
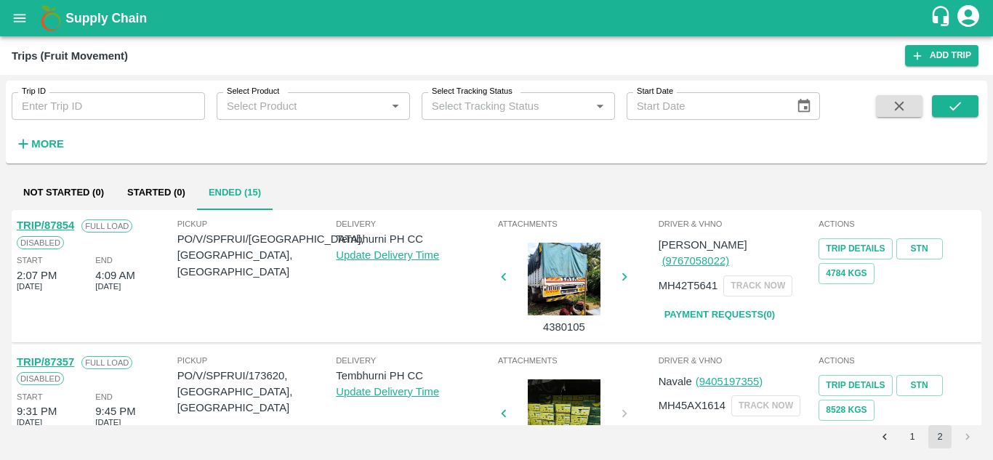
click at [962, 438] on li "pagination navigation" at bounding box center [968, 436] width 28 height 23
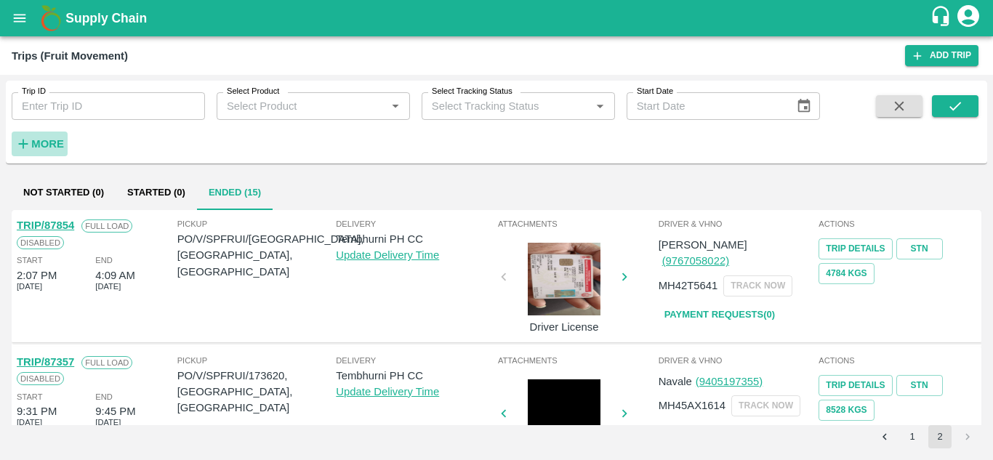
click at [44, 140] on strong "More" at bounding box center [47, 144] width 33 height 12
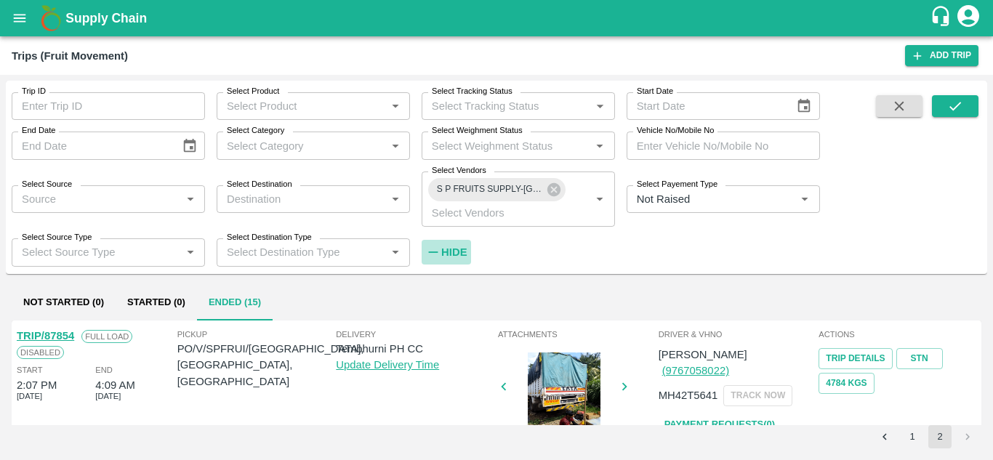
click at [456, 257] on strong "Hide" at bounding box center [453, 252] width 25 height 12
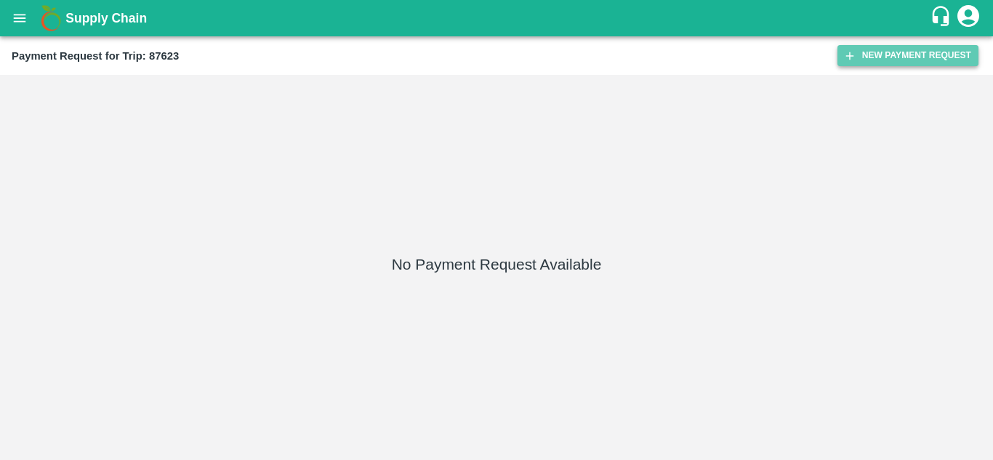
click at [880, 55] on button "New Payment Request" at bounding box center [907, 55] width 141 height 21
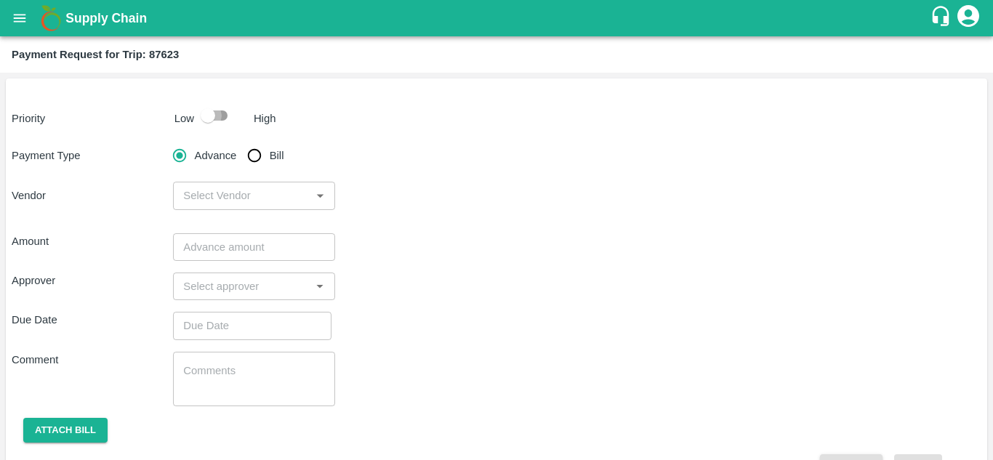
click at [222, 117] on input "checkbox" at bounding box center [207, 116] width 83 height 28
checkbox input "true"
click at [253, 158] on input "Bill" at bounding box center [254, 155] width 29 height 29
radio input "true"
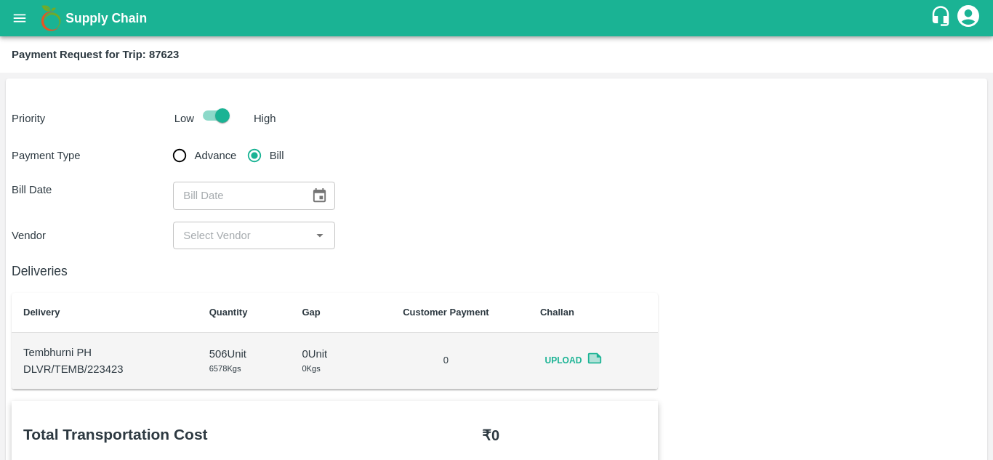
click at [316, 201] on icon "Choose date" at bounding box center [319, 195] width 12 height 14
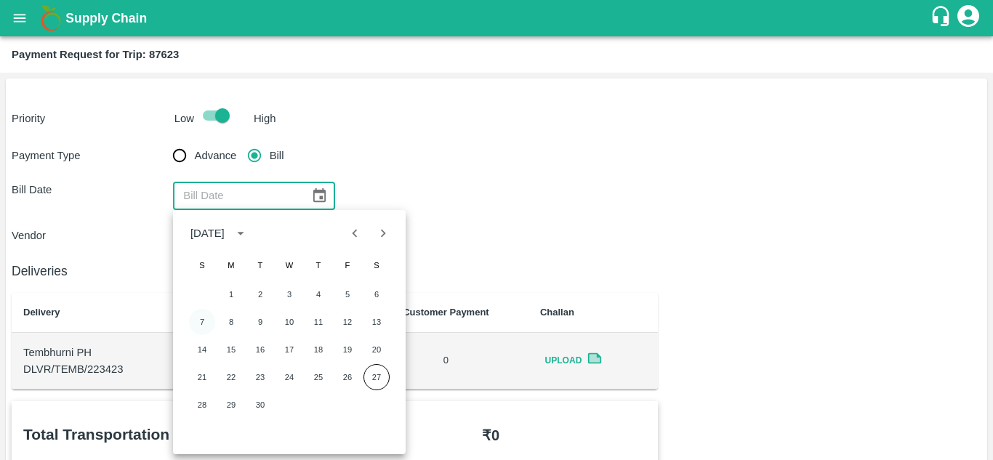
click at [203, 323] on button "7" at bounding box center [202, 322] width 26 height 26
type input "07/09/2025"
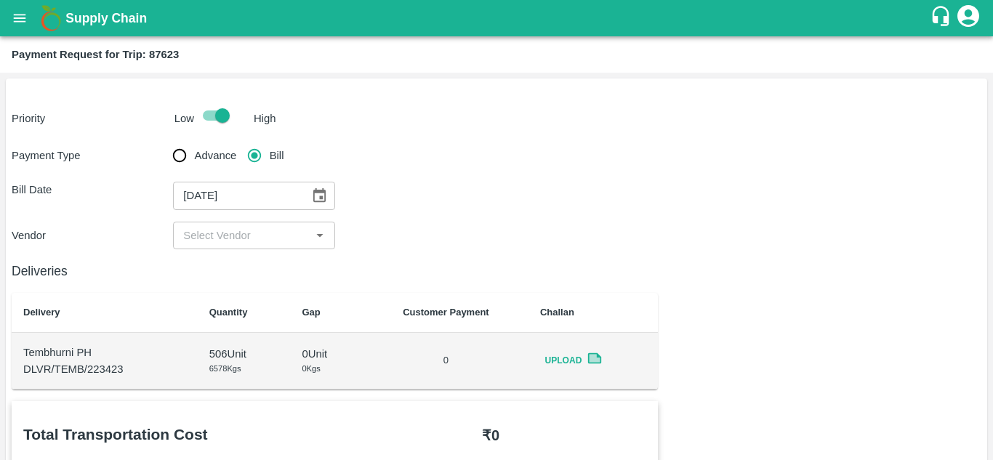
click at [220, 230] on input "input" at bounding box center [241, 235] width 129 height 19
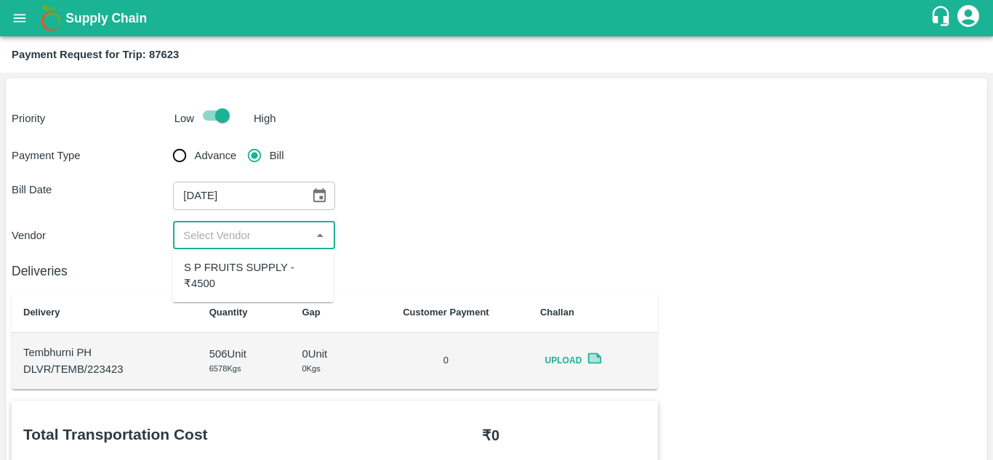
click at [233, 267] on div "S P FRUITS SUPPLY - ₹4500" at bounding box center [253, 275] width 138 height 33
type input "S P FRUITS SUPPLY - ₹4500"
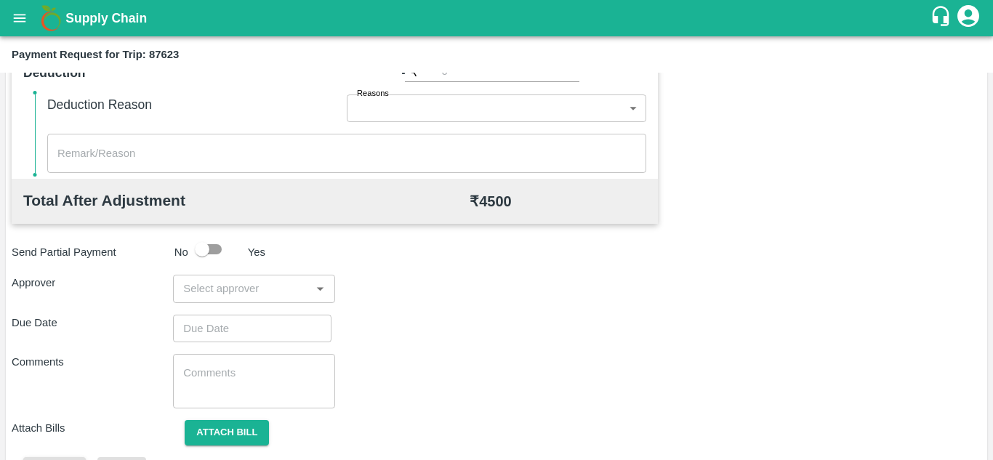
scroll to position [661, 0]
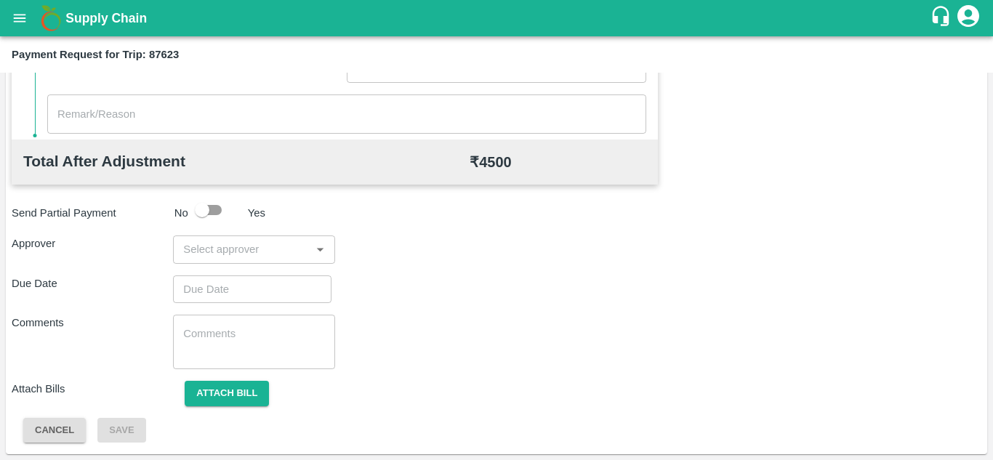
click at [211, 261] on div "​" at bounding box center [253, 250] width 161 height 28
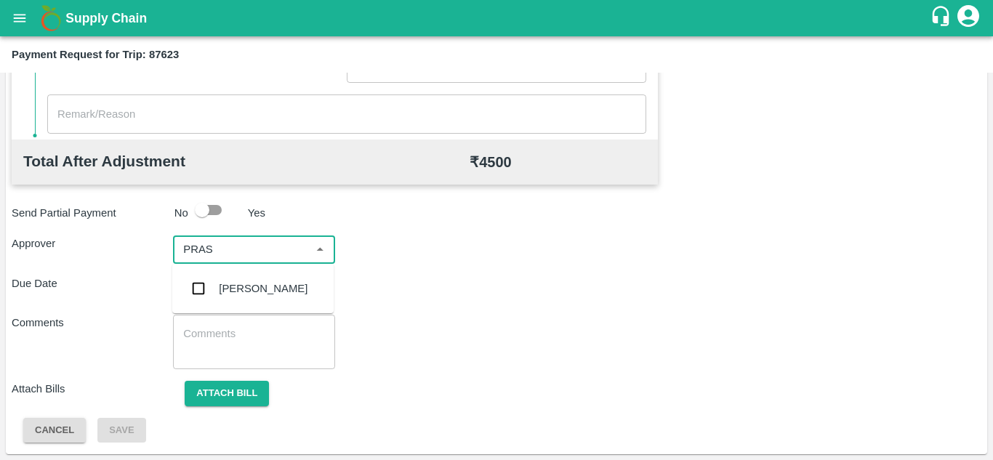
type input "PRASA"
click at [254, 283] on div "Prasad Waghade" at bounding box center [263, 289] width 89 height 16
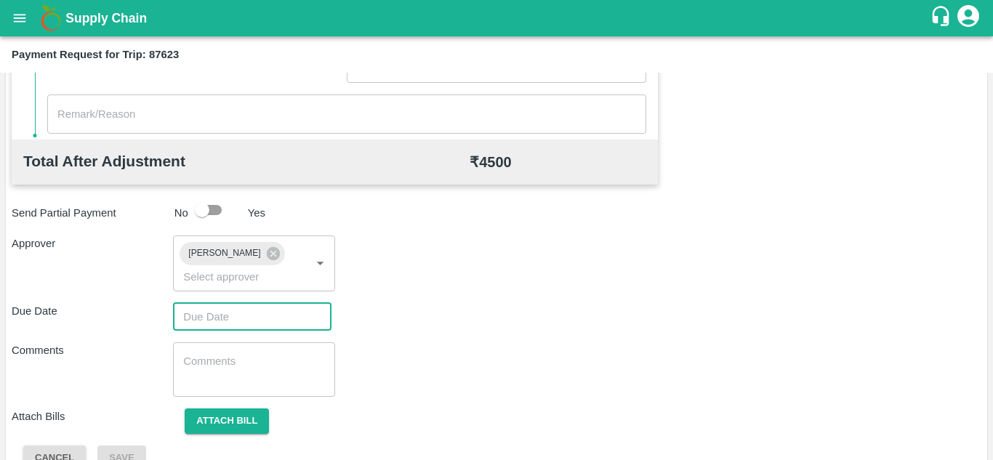
type input "DD/MM/YYYY hh:mm aa"
click at [202, 317] on input "DD/MM/YYYY hh:mm aa" at bounding box center [247, 317] width 148 height 28
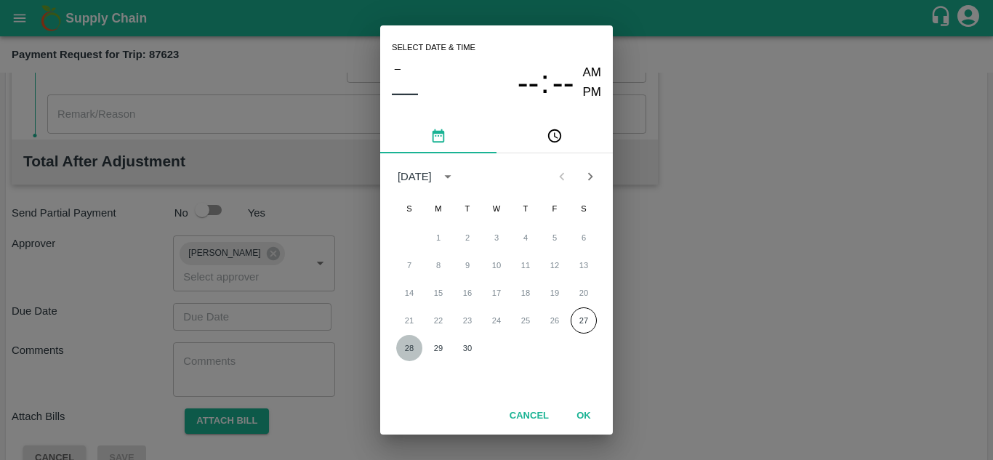
click at [407, 345] on button "28" at bounding box center [409, 348] width 26 height 26
type input "28/09/2025 12:00 AM"
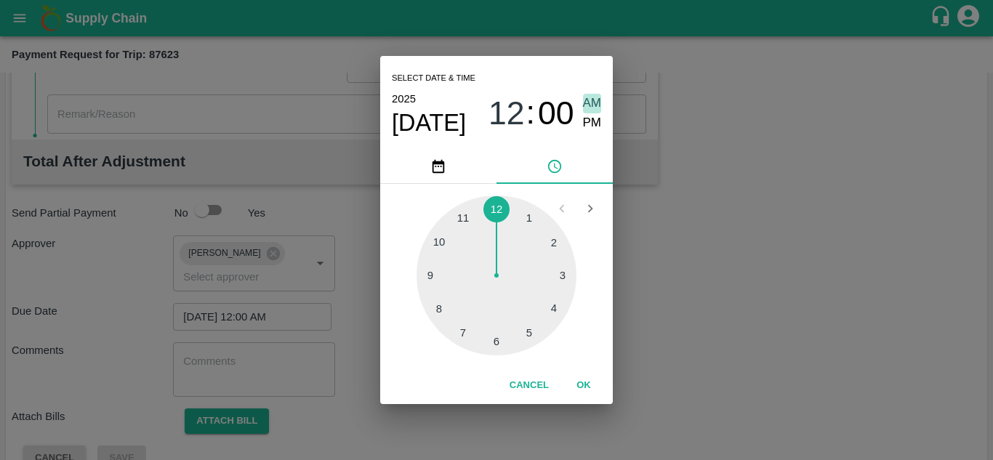
click at [589, 101] on span "AM" at bounding box center [592, 104] width 19 height 20
click at [583, 386] on button "OK" at bounding box center [583, 385] width 47 height 25
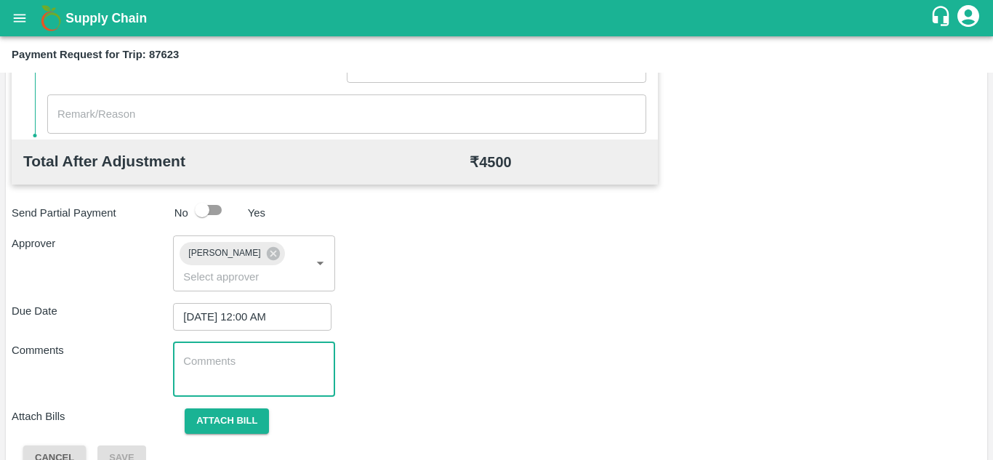
click at [223, 377] on textarea at bounding box center [253, 369] width 141 height 31
type textarea "T"
paste textarea "Transport Bill"
type textarea "Transport Bill"
click at [578, 318] on div "Due Date 28/09/2025 12:00 AM ​" at bounding box center [497, 317] width 970 height 28
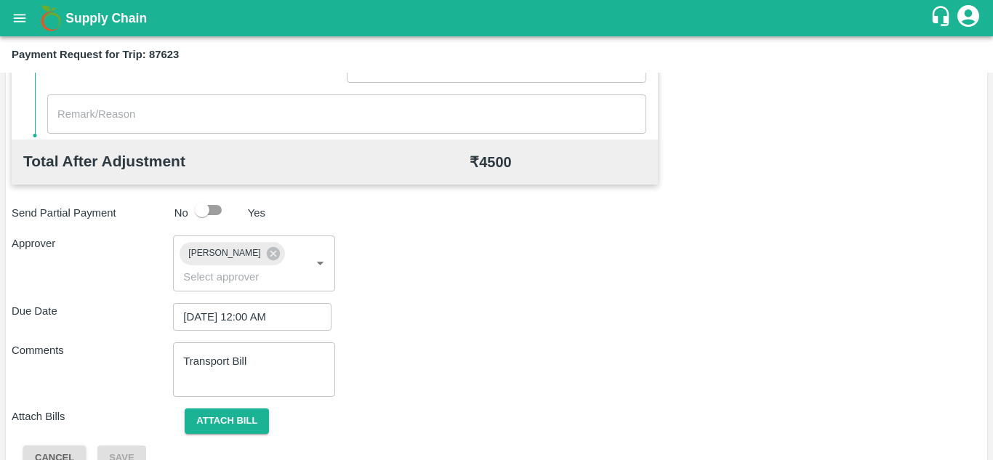
scroll to position [689, 0]
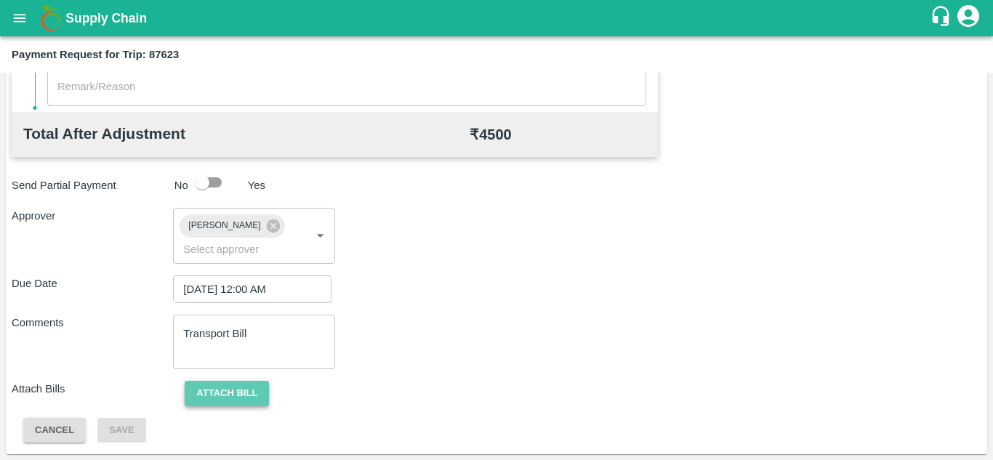
click at [238, 390] on button "Attach bill" at bounding box center [227, 393] width 84 height 25
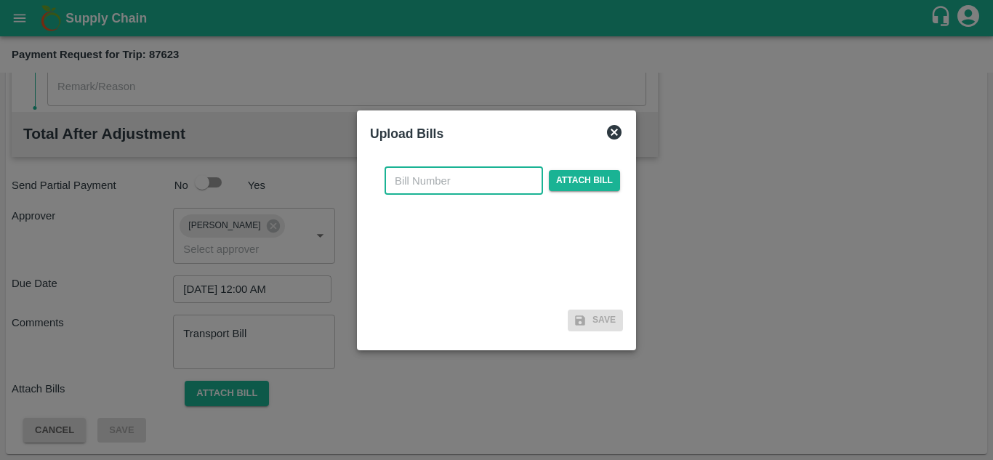
click at [430, 179] on input "text" at bounding box center [464, 181] width 158 height 28
type input "525"
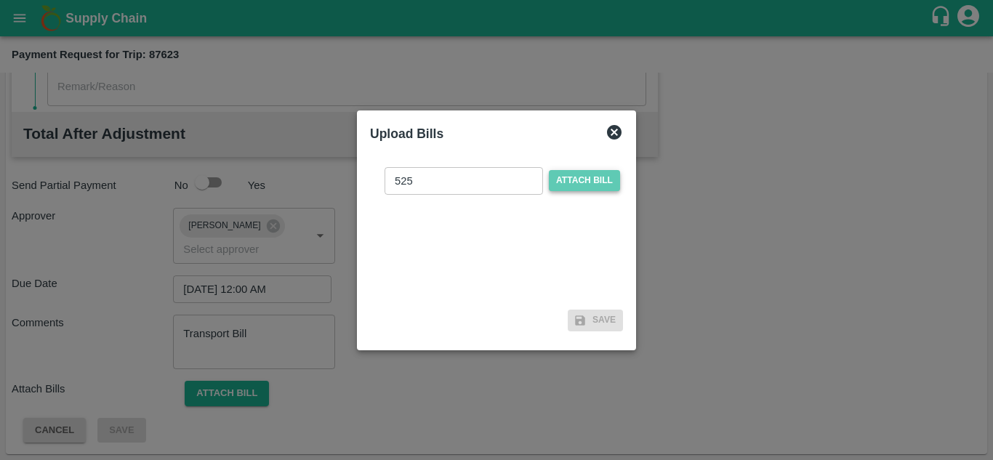
click at [591, 174] on span "Attach bill" at bounding box center [584, 180] width 71 height 21
click at [0, 0] on input "Attach bill" at bounding box center [0, 0] width 0 height 0
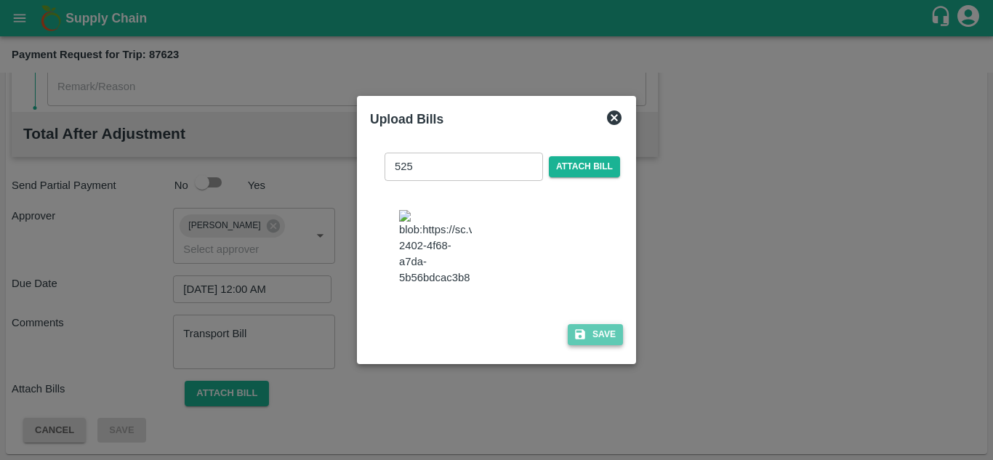
click at [606, 337] on button "Save" at bounding box center [595, 334] width 55 height 21
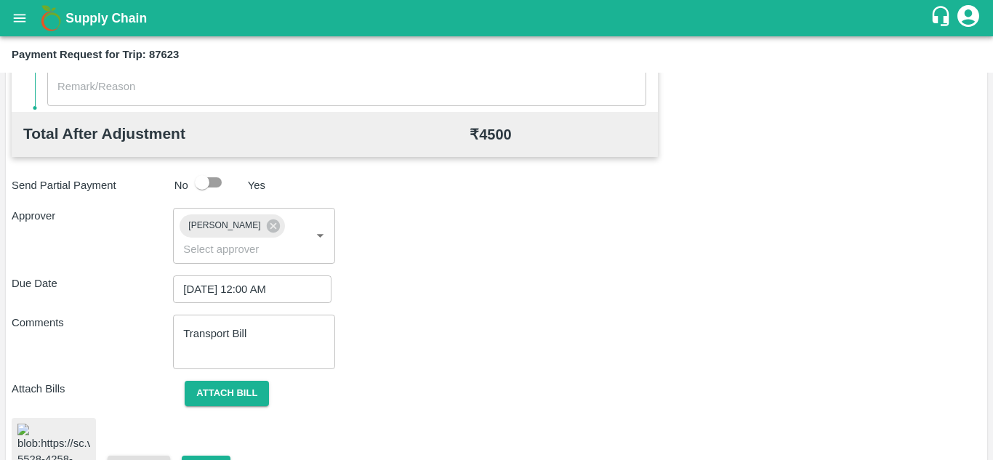
scroll to position [777, 0]
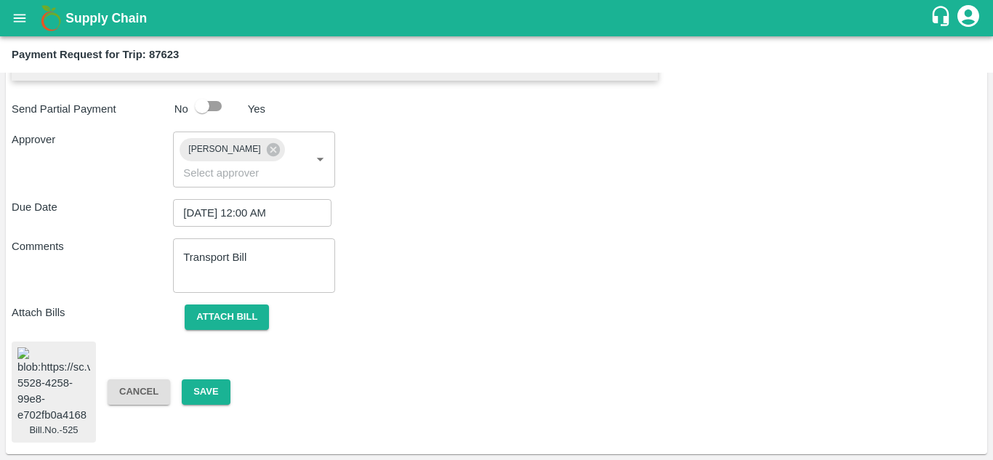
click at [56, 361] on img at bounding box center [53, 385] width 73 height 76
click at [206, 379] on button "Save" at bounding box center [206, 391] width 48 height 25
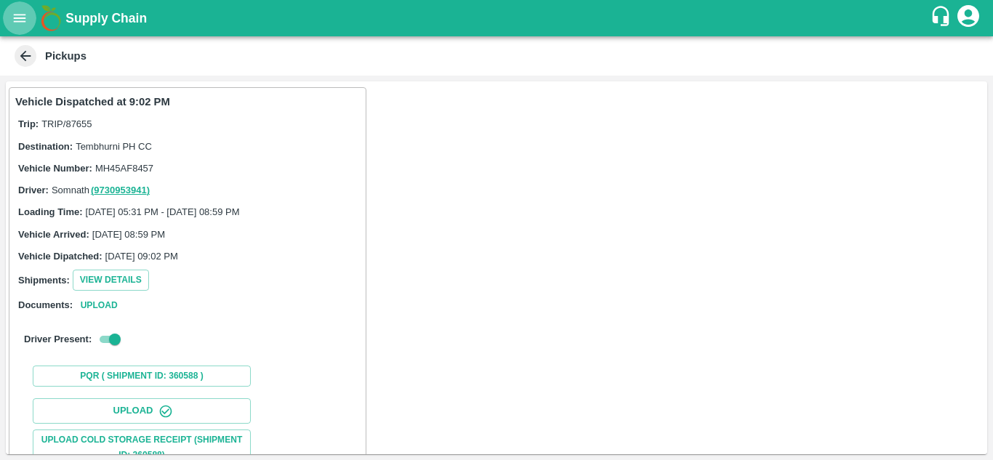
click at [12, 19] on icon "open drawer" at bounding box center [20, 18] width 16 height 16
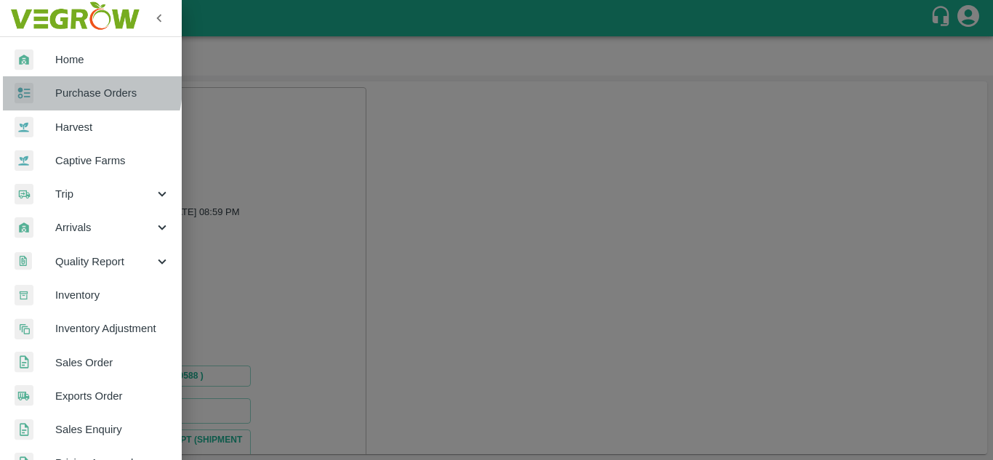
click at [73, 86] on span "Purchase Orders" at bounding box center [112, 93] width 115 height 16
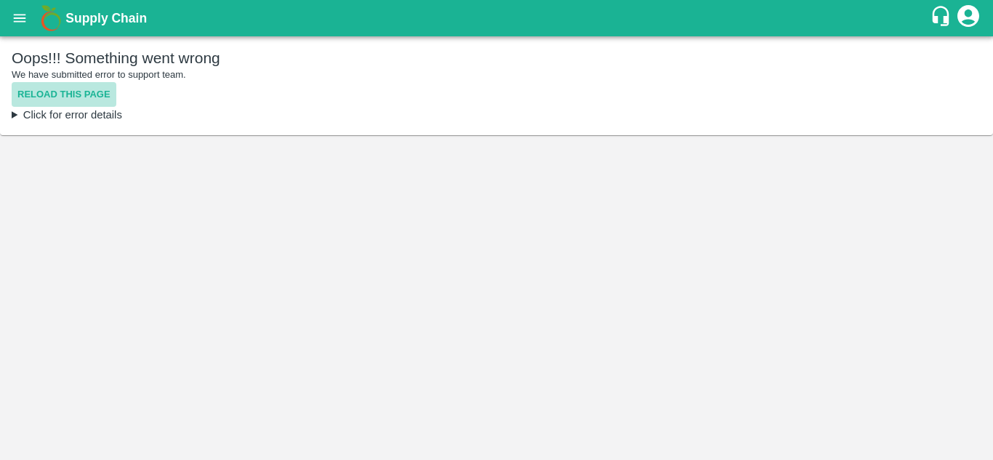
click at [69, 94] on button "Reload this page" at bounding box center [64, 94] width 105 height 25
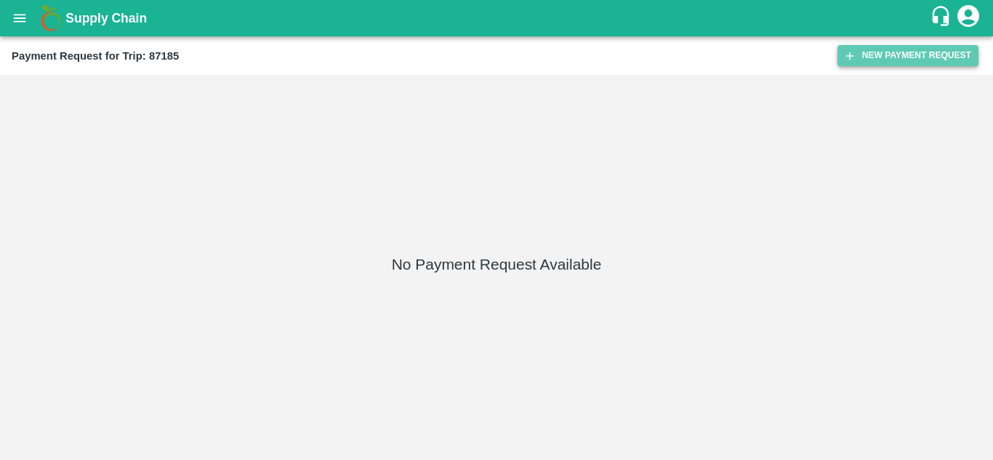
click at [884, 50] on button "New Payment Request" at bounding box center [907, 55] width 141 height 21
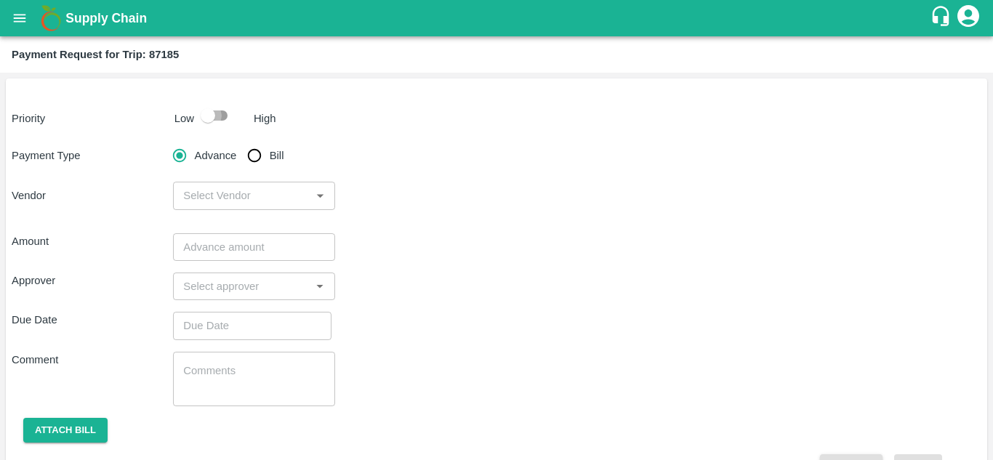
click at [220, 115] on input "checkbox" at bounding box center [207, 116] width 83 height 28
checkbox input "true"
click at [257, 156] on input "Bill" at bounding box center [254, 155] width 29 height 29
radio input "true"
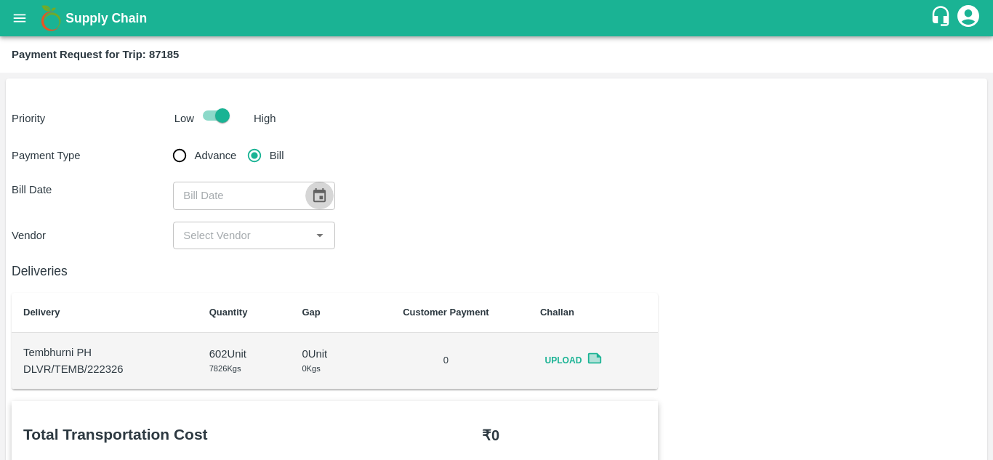
click at [326, 202] on icon "Choose date" at bounding box center [319, 196] width 16 height 16
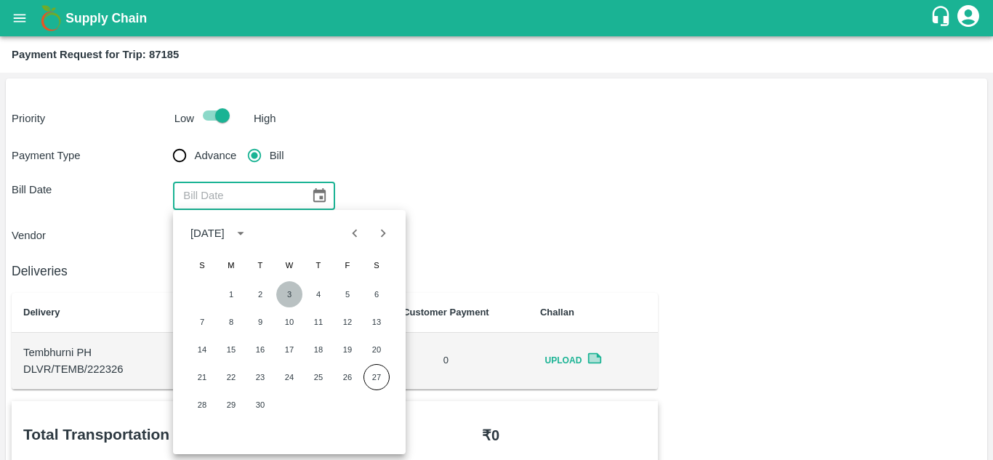
click at [287, 299] on button "3" at bounding box center [289, 294] width 26 height 26
type input "03/09/2025"
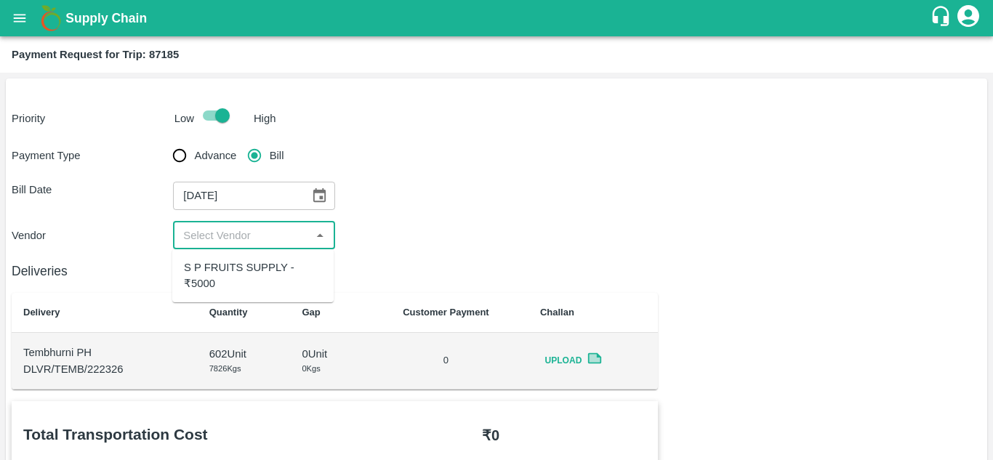
click at [229, 239] on input "input" at bounding box center [241, 235] width 129 height 19
click at [227, 271] on div "S P FRUITS SUPPLY - ₹5000" at bounding box center [253, 275] width 138 height 33
type input "S P FRUITS SUPPLY - ₹5000"
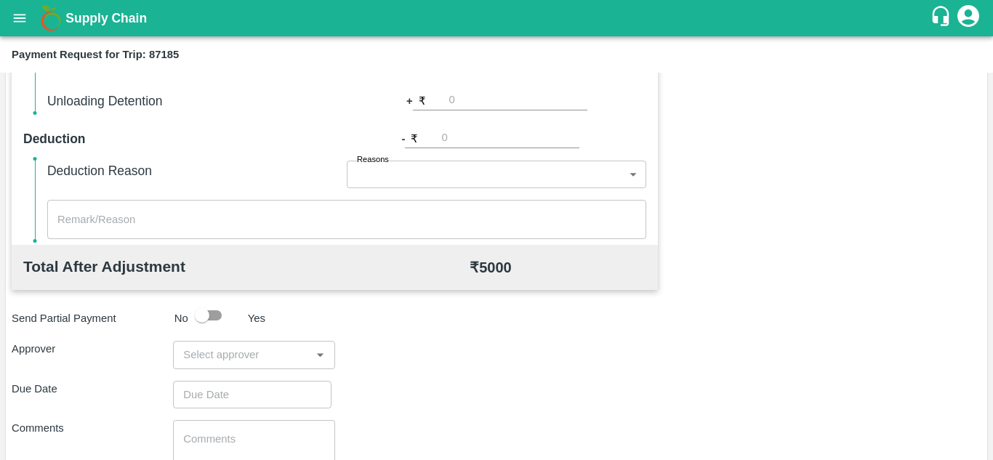
scroll to position [557, 0]
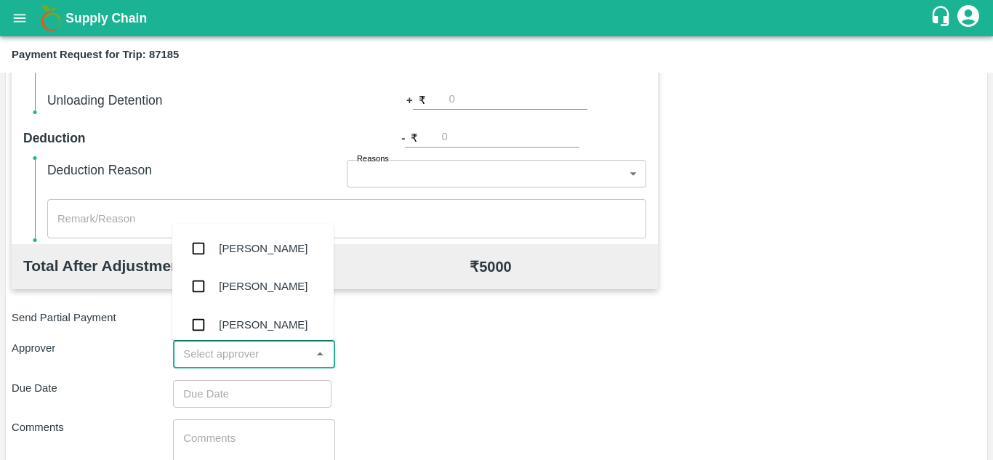
click at [193, 361] on input "input" at bounding box center [241, 354] width 129 height 19
type input "P"
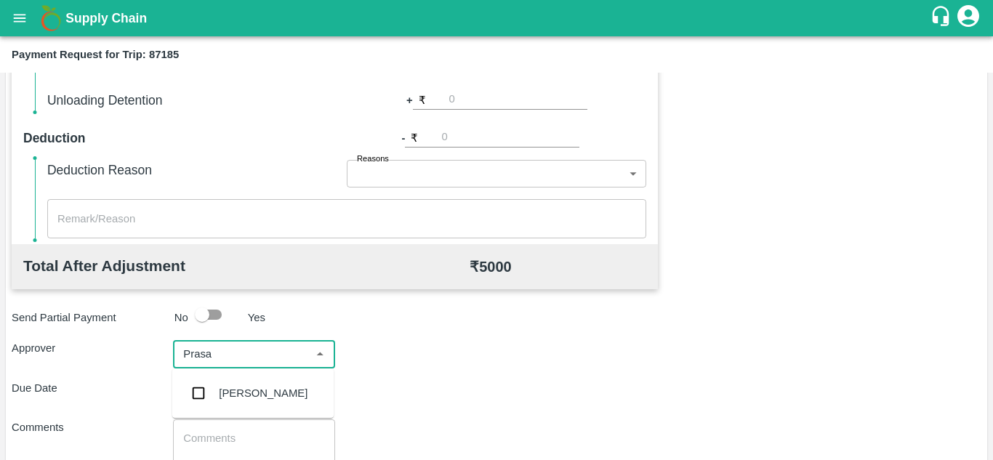
type input "Prasad"
click at [273, 398] on div "Prasad Waghade" at bounding box center [263, 393] width 89 height 16
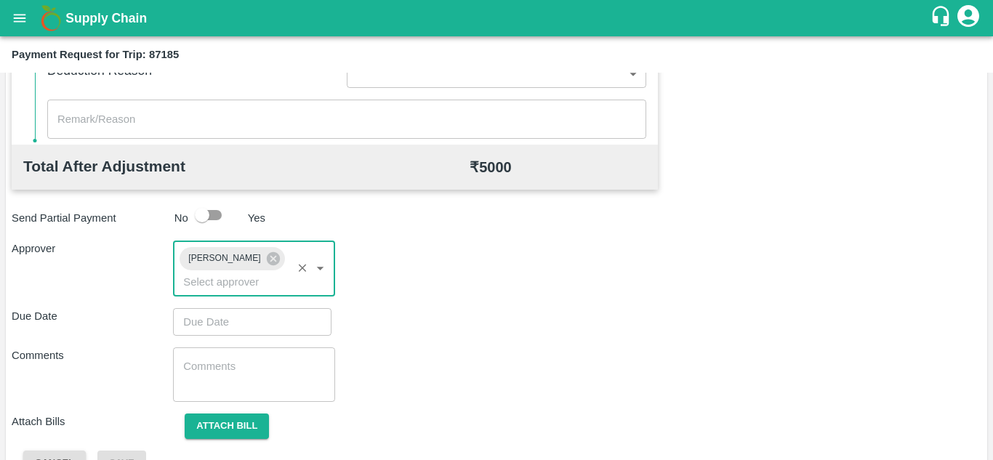
scroll to position [657, 0]
type input "DD/MM/YYYY hh:mm aa"
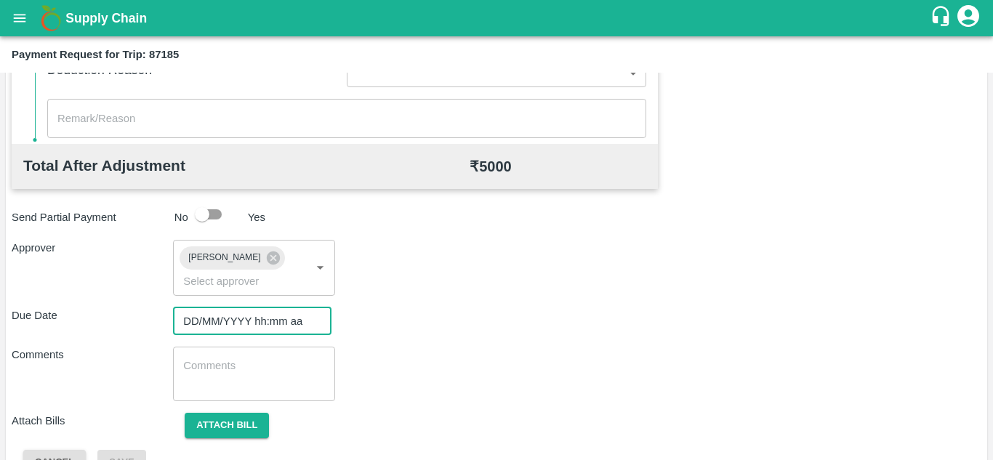
click at [230, 326] on input "DD/MM/YYYY hh:mm aa" at bounding box center [247, 321] width 148 height 28
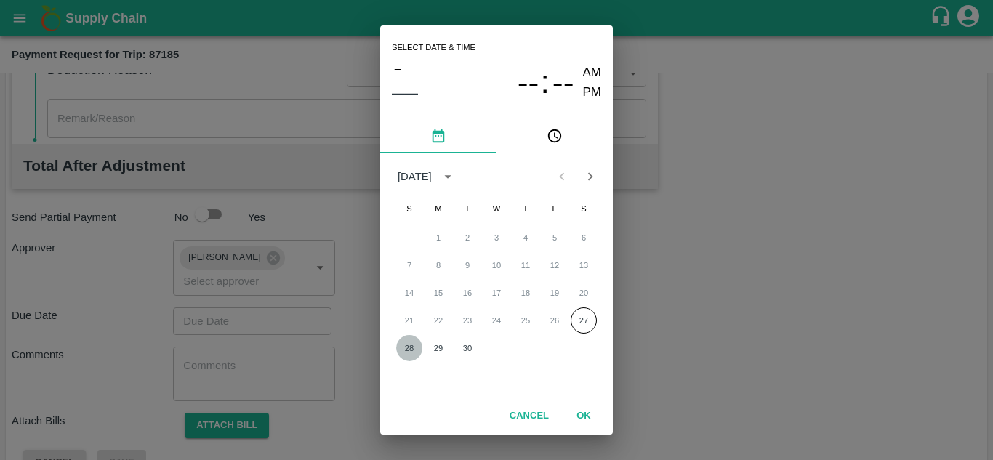
click at [408, 343] on button "28" at bounding box center [409, 348] width 26 height 26
type input "28/09/2025 12:00 AM"
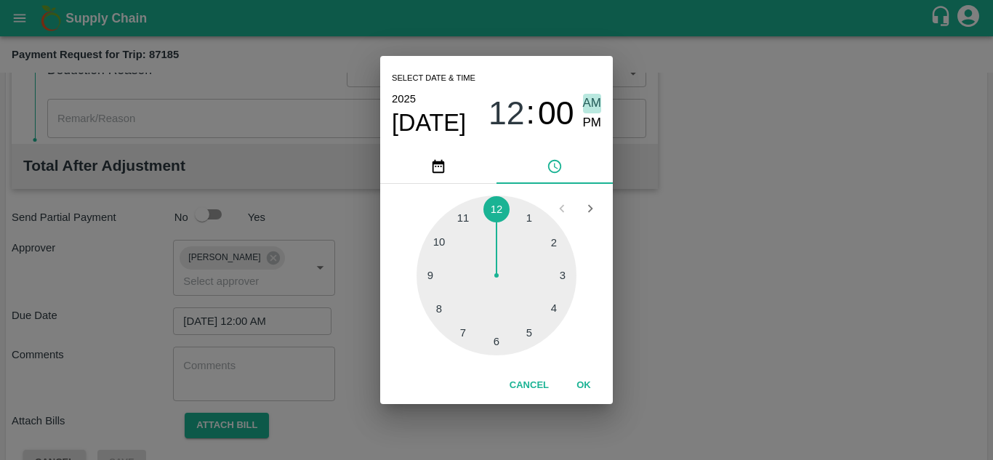
click at [589, 103] on span "AM" at bounding box center [592, 104] width 19 height 20
click at [585, 382] on button "OK" at bounding box center [583, 385] width 47 height 25
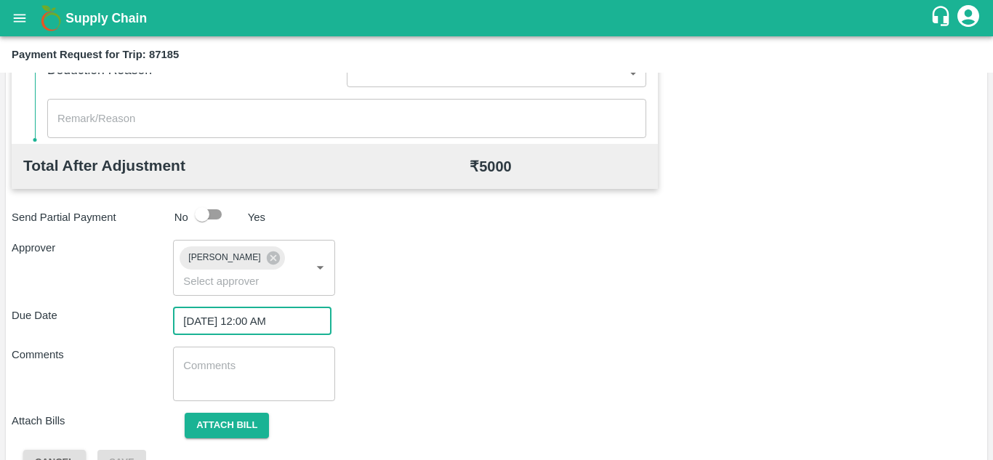
click at [211, 379] on textarea at bounding box center [253, 373] width 141 height 31
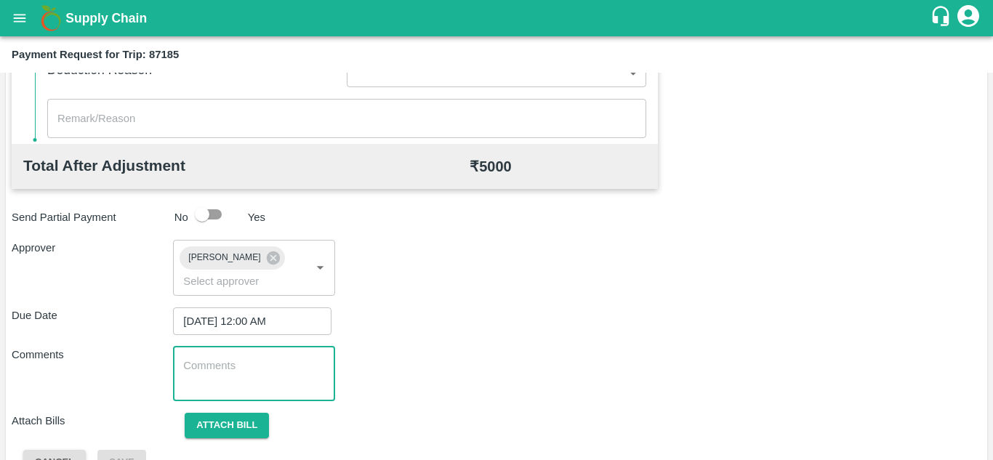
paste textarea "Transport Bill"
type textarea "Transport Bill"
click at [542, 351] on div "Comments Transport Bill x ​" at bounding box center [497, 374] width 970 height 55
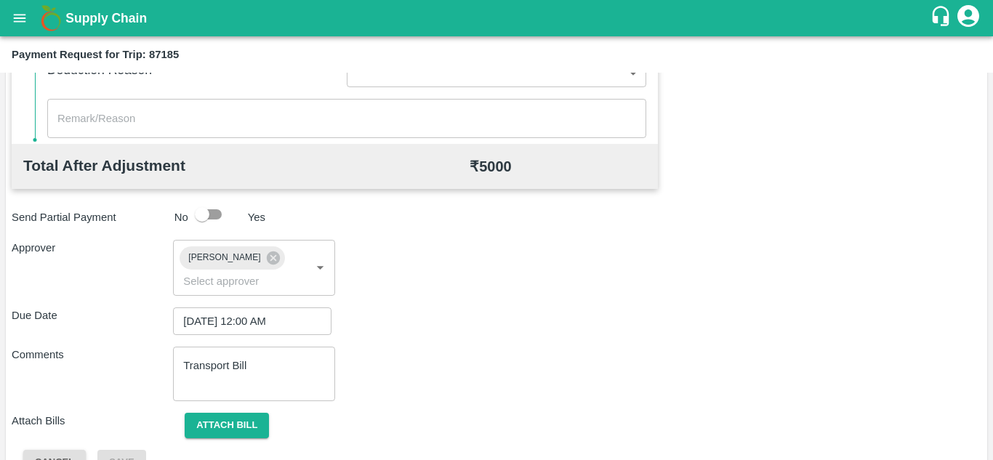
scroll to position [689, 0]
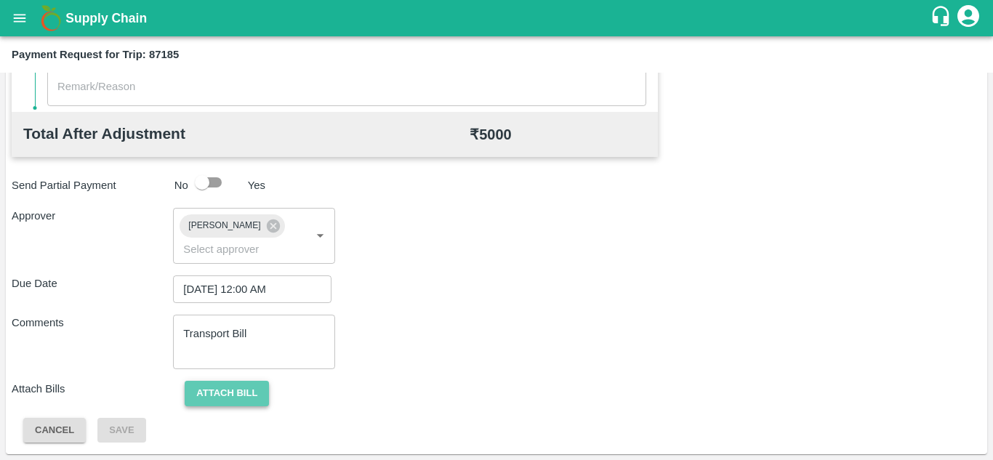
click at [238, 390] on button "Attach bill" at bounding box center [227, 393] width 84 height 25
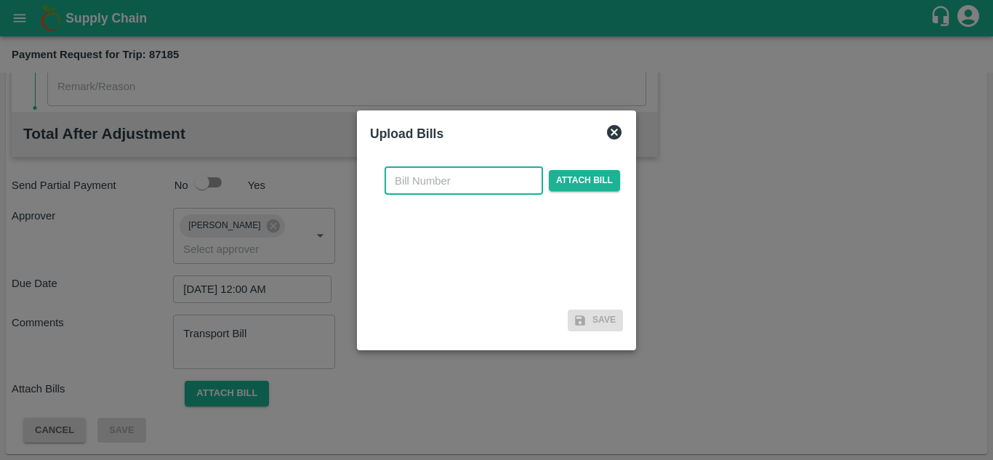
click at [441, 183] on input "text" at bounding box center [464, 181] width 158 height 28
type input "521"
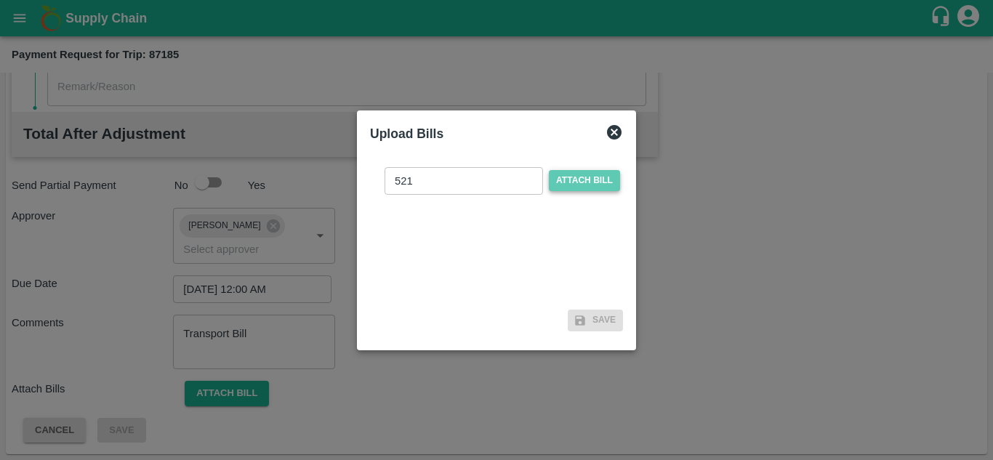
click at [589, 186] on span "Attach bill" at bounding box center [584, 180] width 71 height 21
click at [0, 0] on input "Attach bill" at bounding box center [0, 0] width 0 height 0
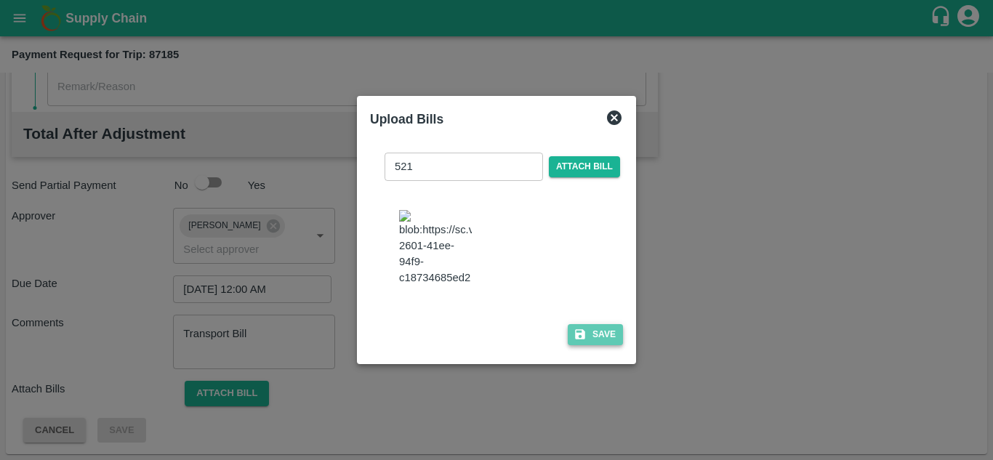
click at [605, 339] on button "Save" at bounding box center [595, 334] width 55 height 21
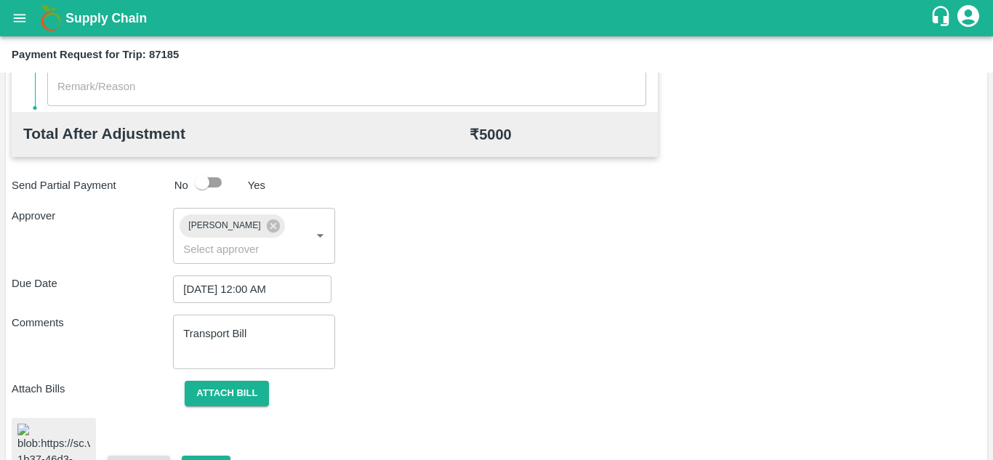
scroll to position [780, 0]
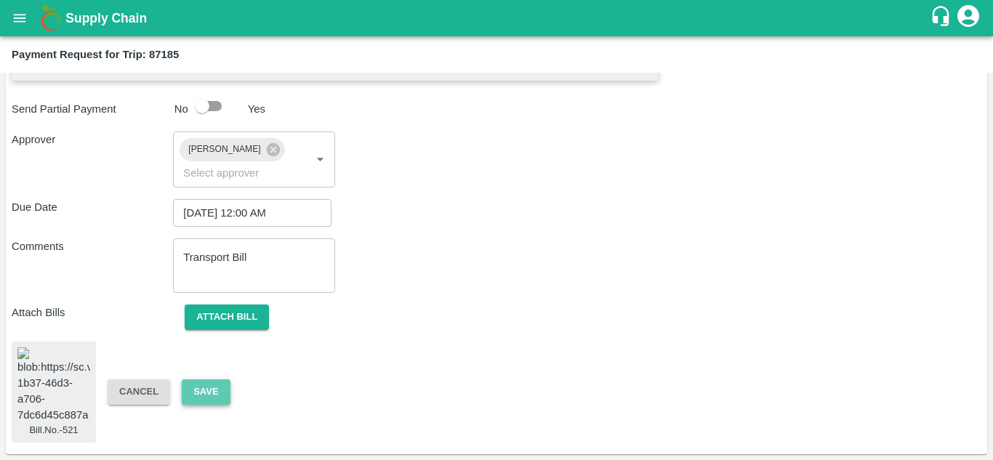
click at [206, 382] on button "Save" at bounding box center [206, 391] width 48 height 25
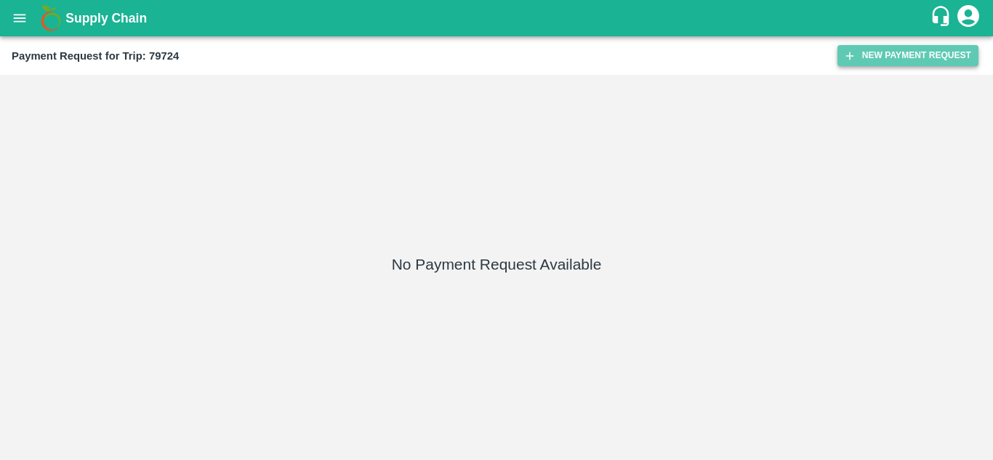
click at [906, 54] on button "New Payment Request" at bounding box center [907, 55] width 141 height 21
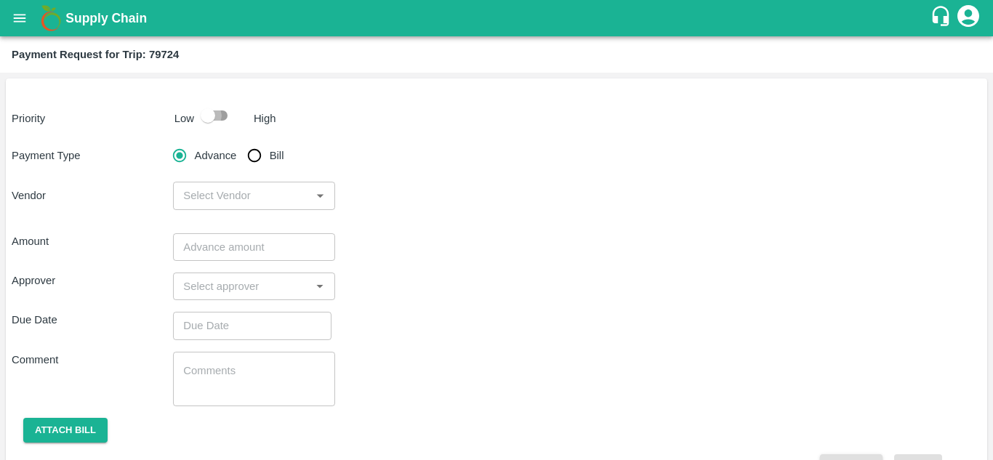
click at [221, 108] on input "checkbox" at bounding box center [207, 116] width 83 height 28
checkbox input "true"
click at [256, 161] on input "Bill" at bounding box center [254, 155] width 29 height 29
radio input "true"
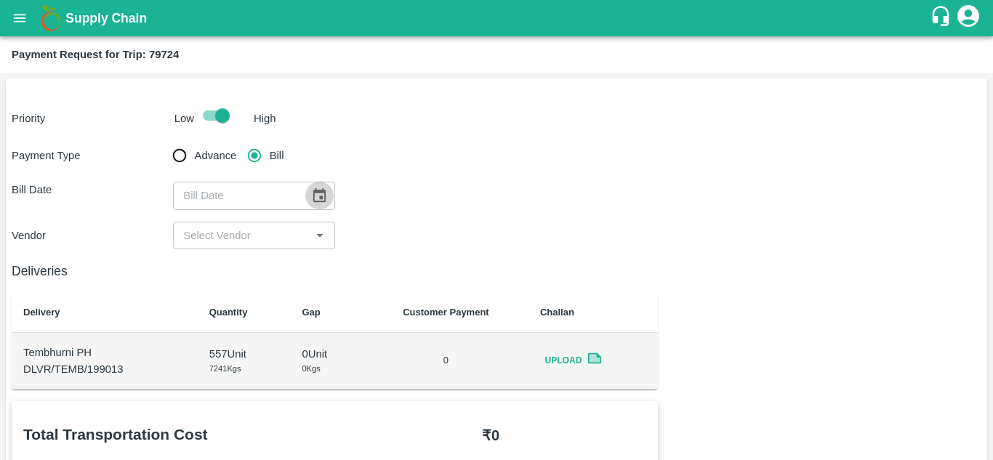
click at [325, 201] on icon "Choose date" at bounding box center [319, 196] width 16 height 16
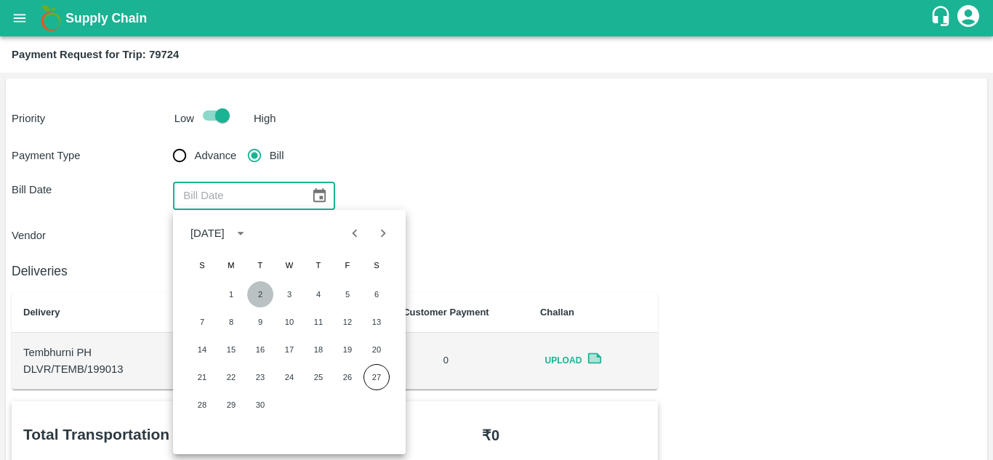
click at [261, 293] on button "2" at bounding box center [260, 294] width 26 height 26
type input "02/09/2025"
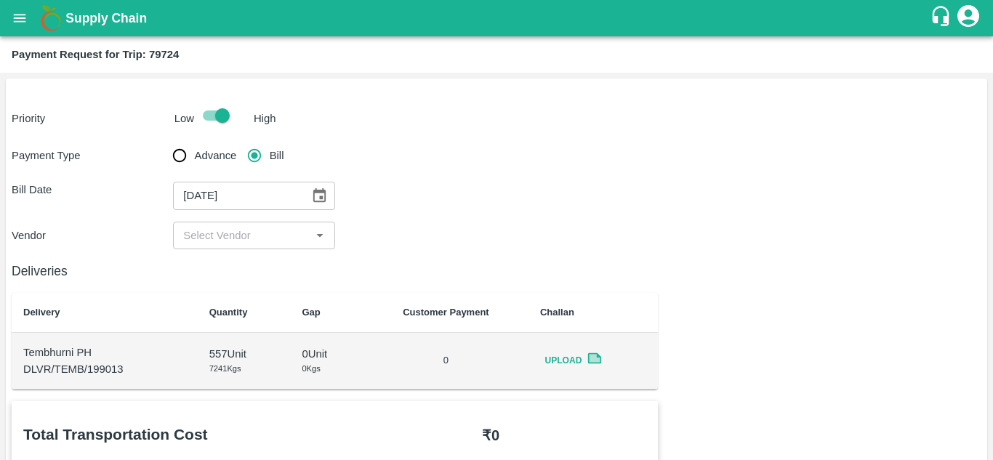
click at [265, 245] on div "​" at bounding box center [253, 236] width 161 height 28
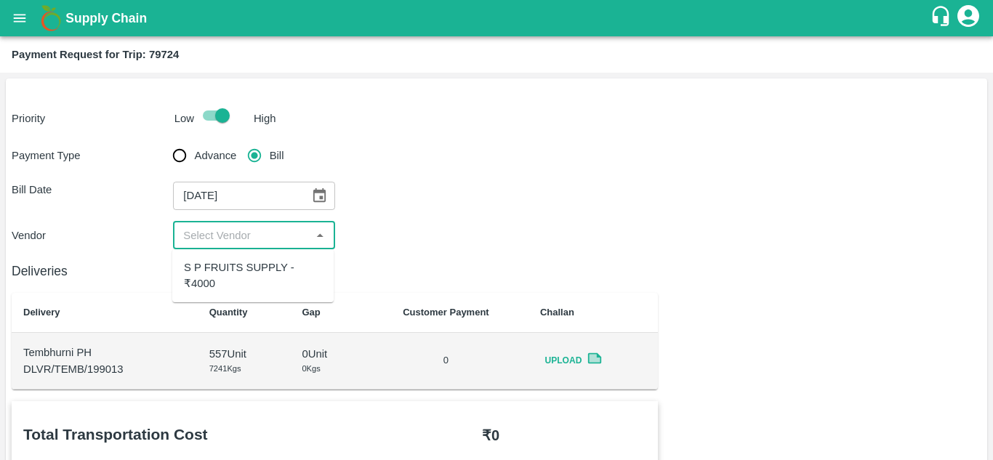
click at [218, 272] on div "S P FRUITS SUPPLY - ₹4000" at bounding box center [253, 275] width 138 height 33
type input "S P FRUITS SUPPLY - ₹4000"
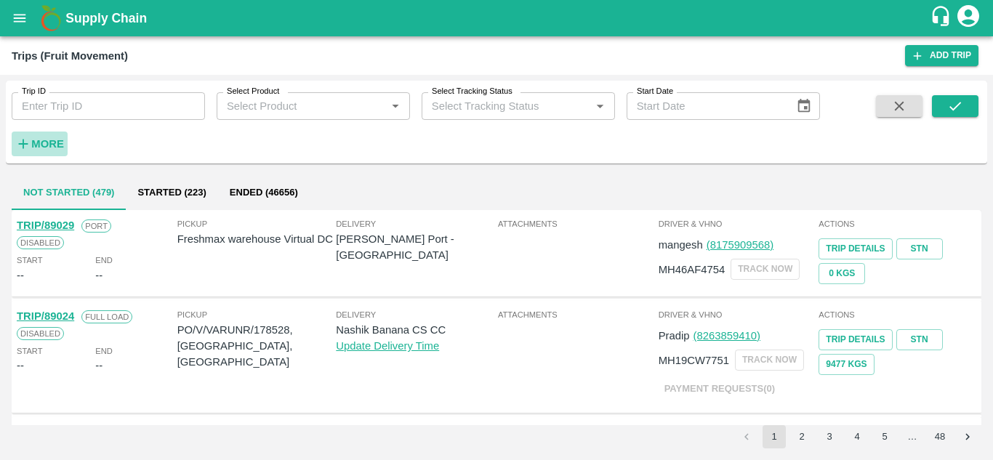
click at [41, 140] on strong "More" at bounding box center [47, 144] width 33 height 12
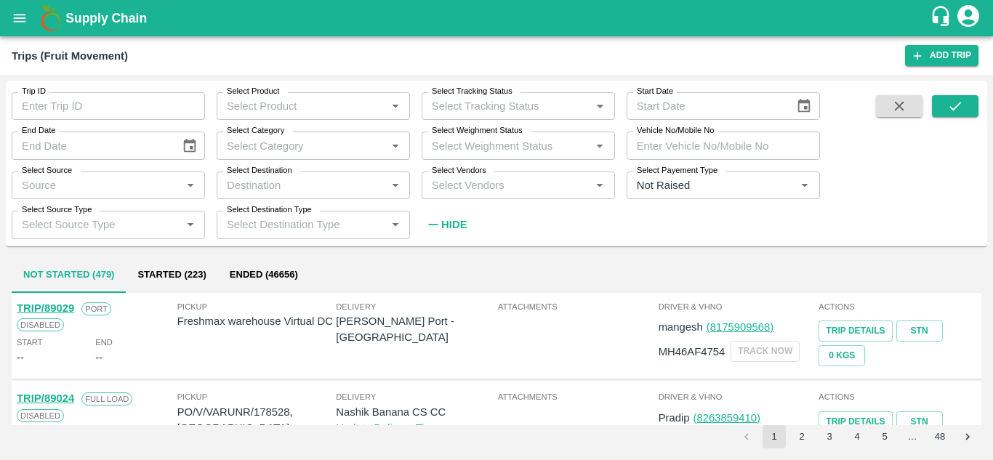
click at [432, 184] on input "Select Vendors" at bounding box center [506, 185] width 161 height 19
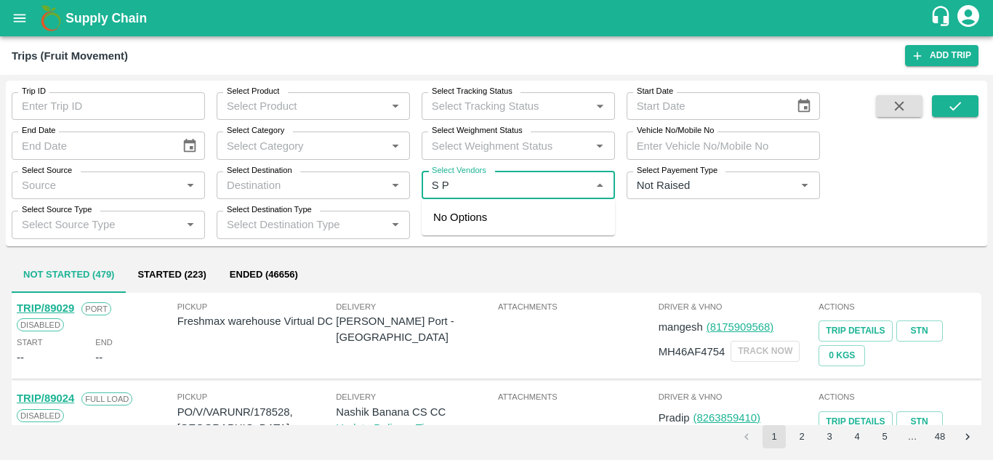
type input "S P F"
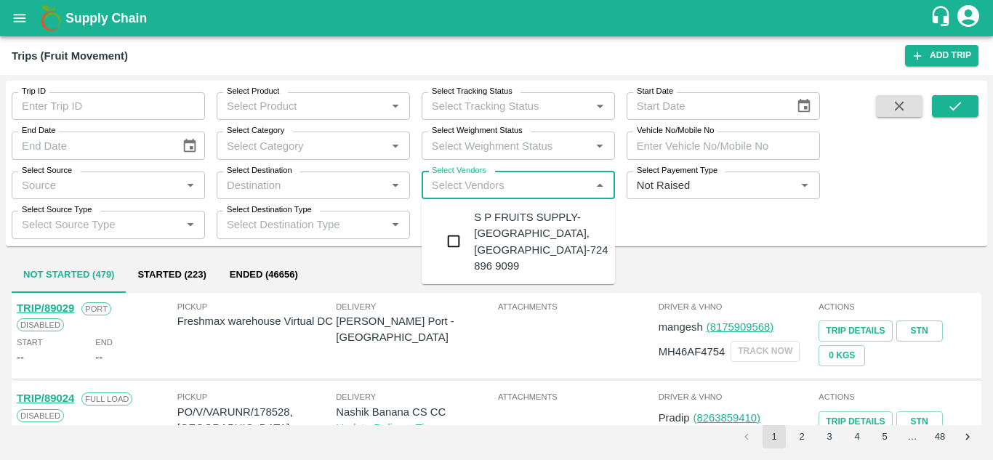
click at [520, 225] on div "S P FRUITS SUPPLY-Akole Khurd, Solapur-724 896 9099" at bounding box center [541, 241] width 134 height 65
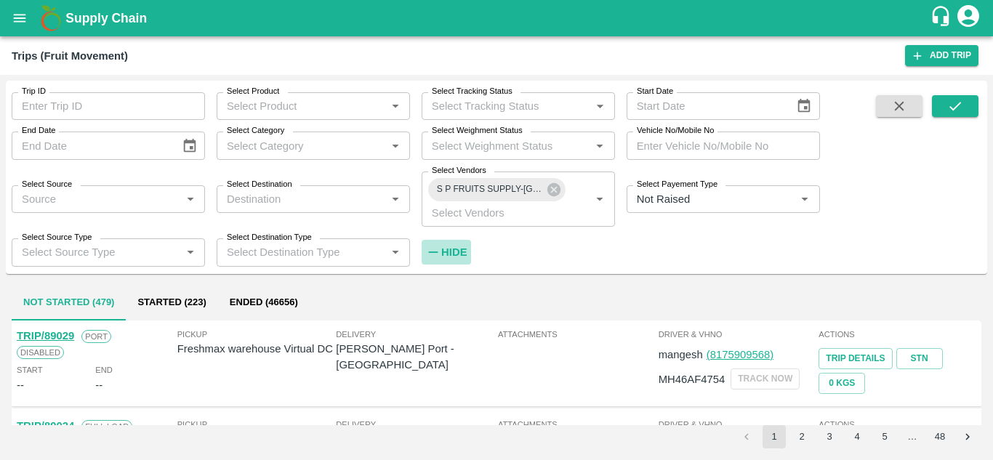
click at [451, 257] on strong "Hide" at bounding box center [453, 252] width 25 height 12
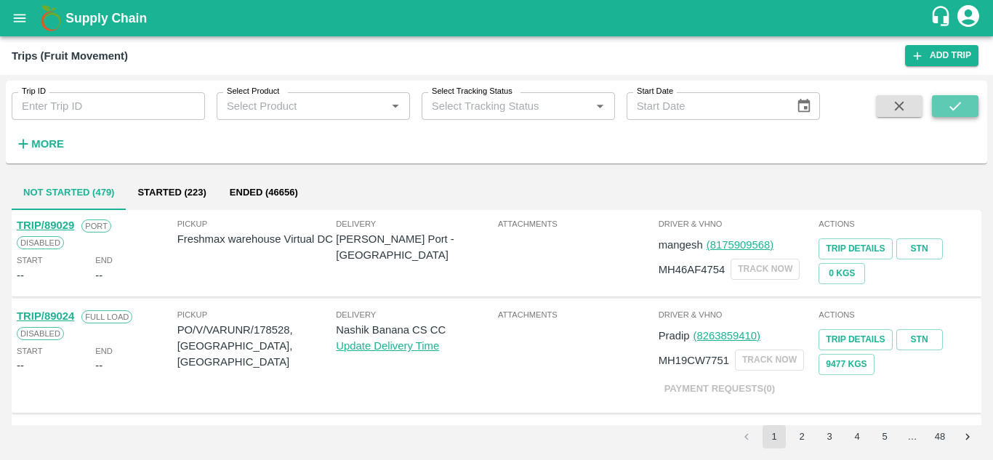
click at [948, 108] on icon "submit" at bounding box center [955, 106] width 16 height 16
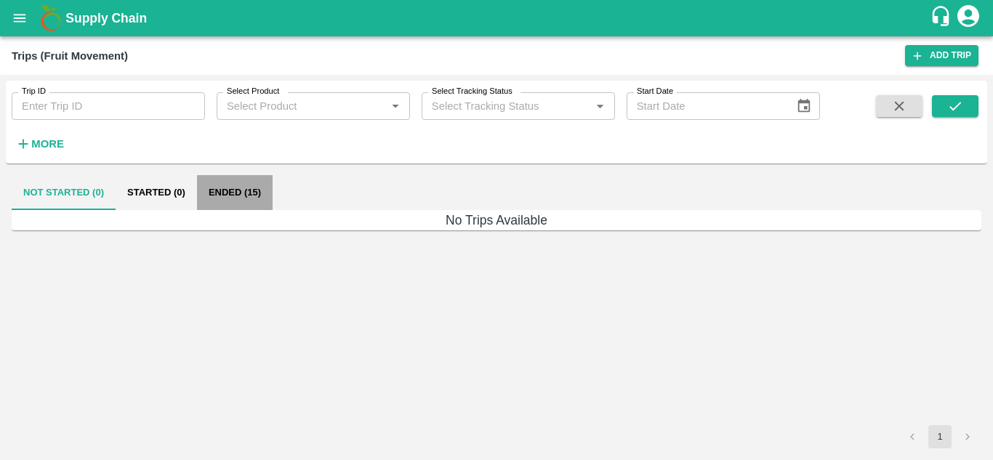
click at [228, 200] on button "Ended (15)" at bounding box center [235, 192] width 76 height 35
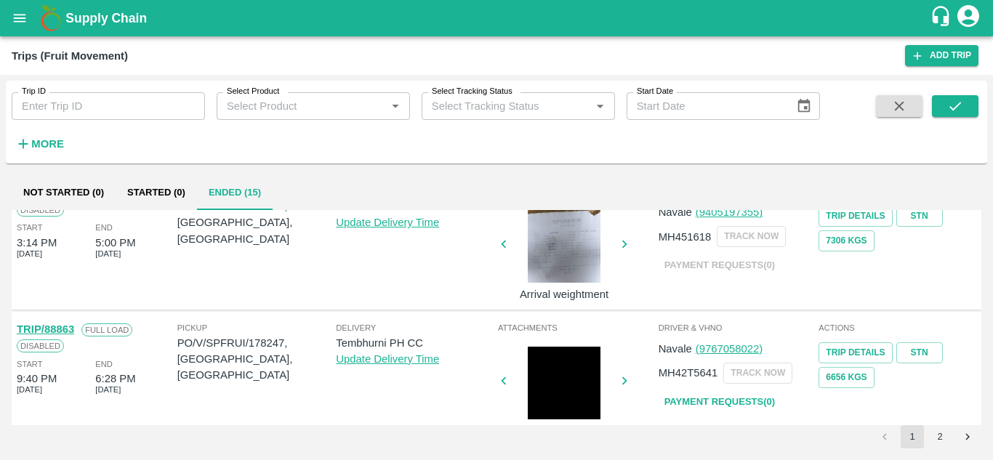
scroll to position [144, 0]
click at [968, 436] on icon "Go to next page" at bounding box center [967, 436] width 4 height 7
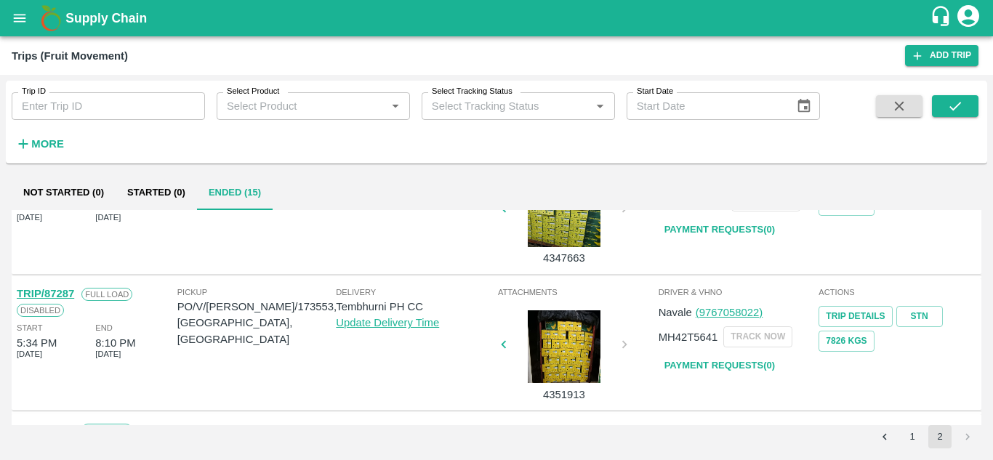
scroll to position [208, 0]
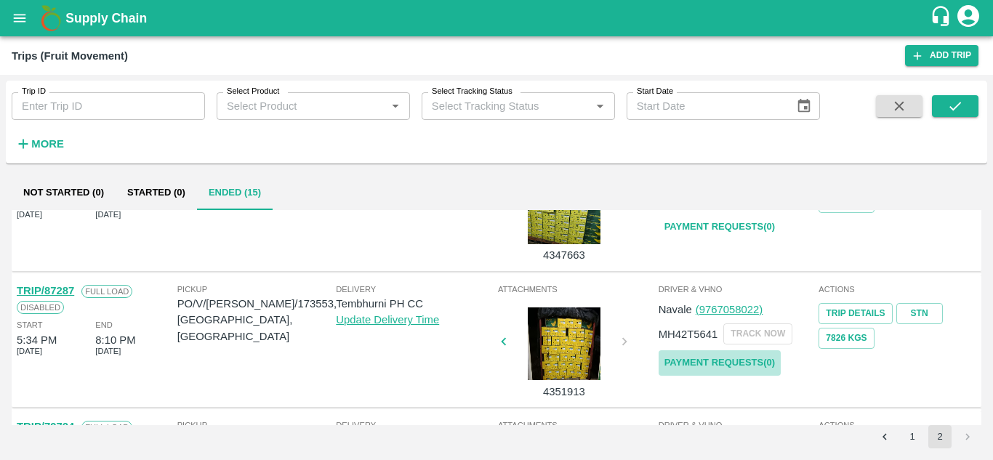
click at [726, 362] on link "Payment Requests( 0 )" at bounding box center [720, 362] width 122 height 25
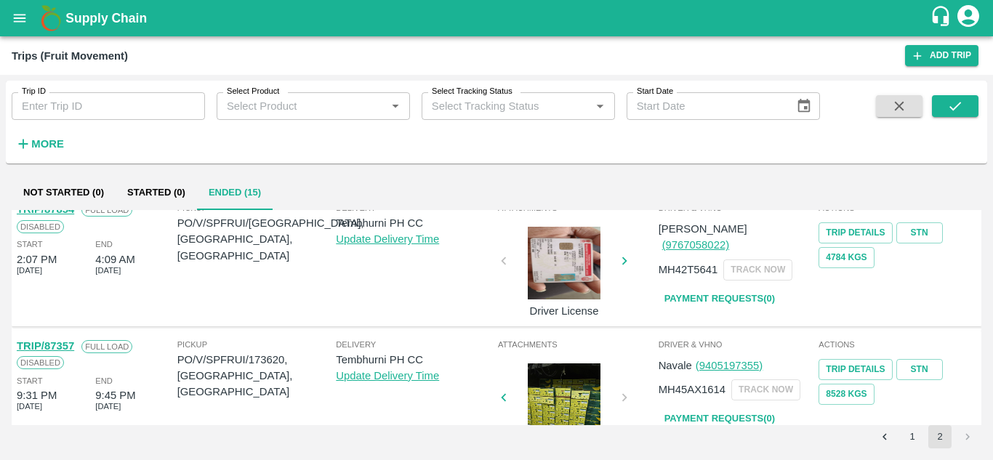
scroll to position [0, 0]
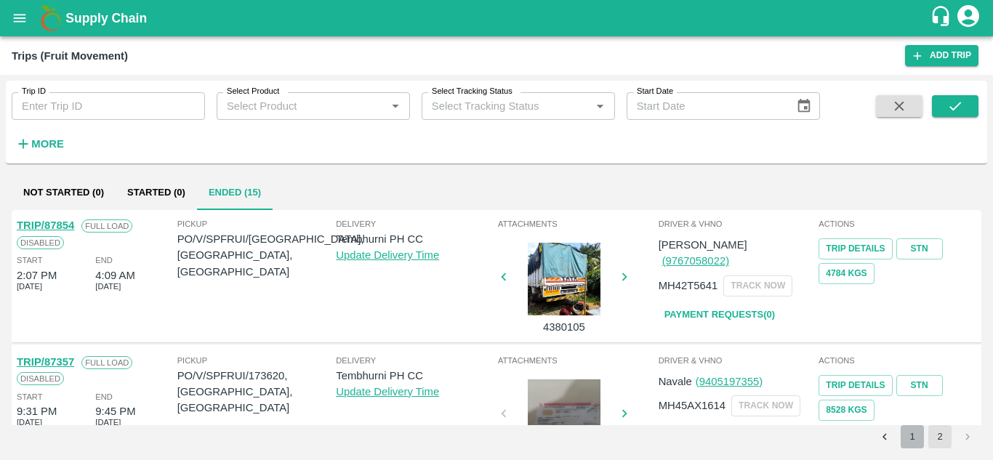
click at [909, 445] on button "1" at bounding box center [912, 436] width 23 height 23
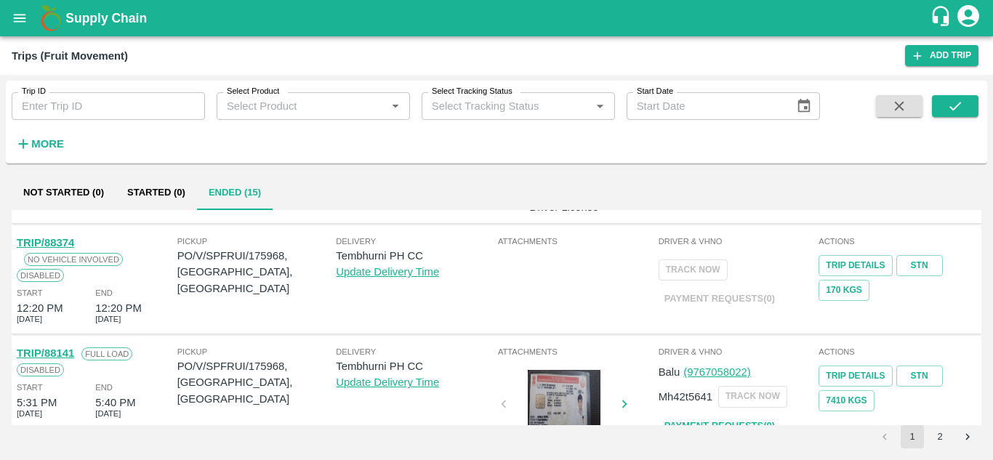
scroll to position [1045, 0]
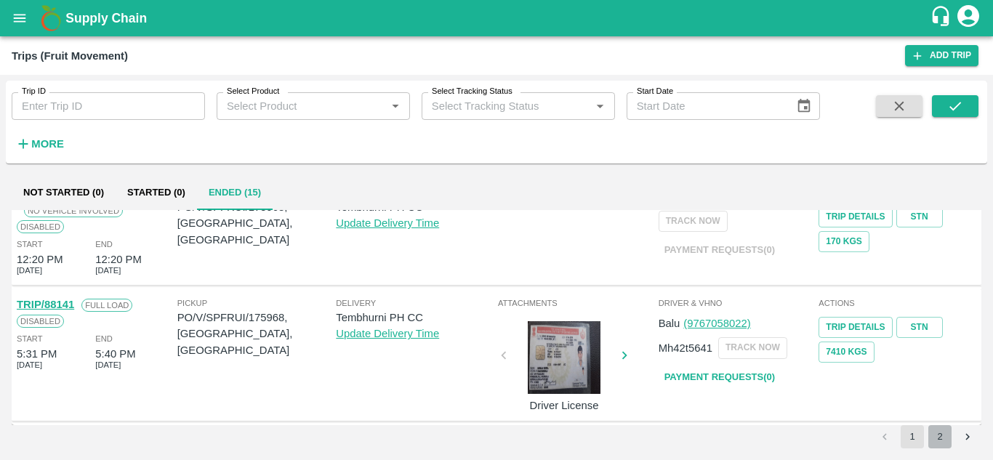
click at [946, 433] on button "2" at bounding box center [939, 436] width 23 height 23
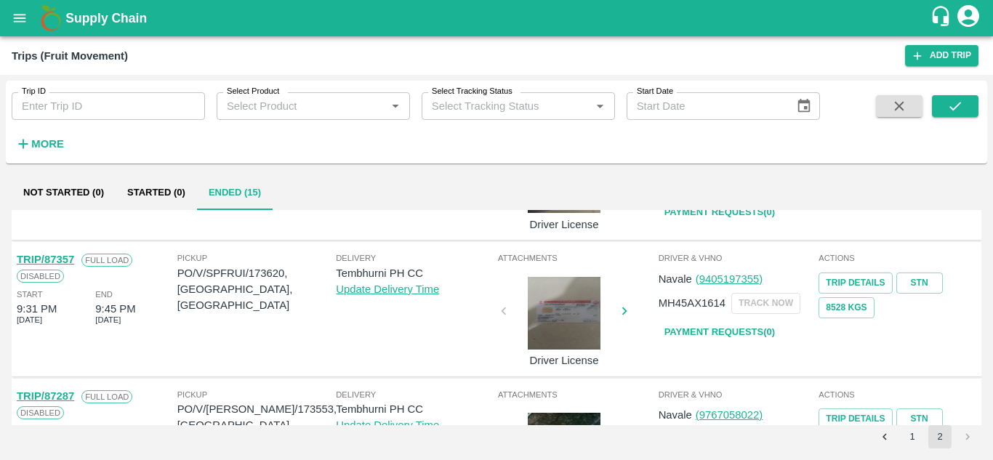
scroll to position [104, 0]
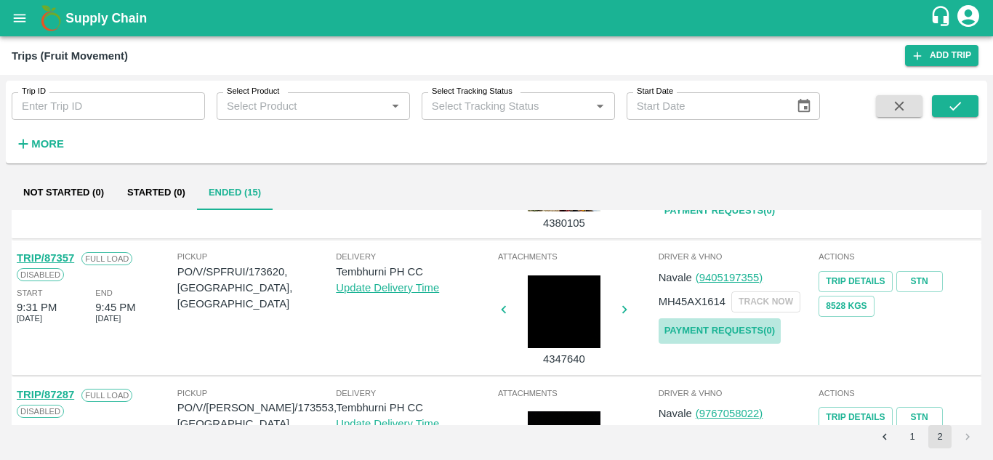
click at [726, 330] on link "Payment Requests( 0 )" at bounding box center [720, 330] width 122 height 25
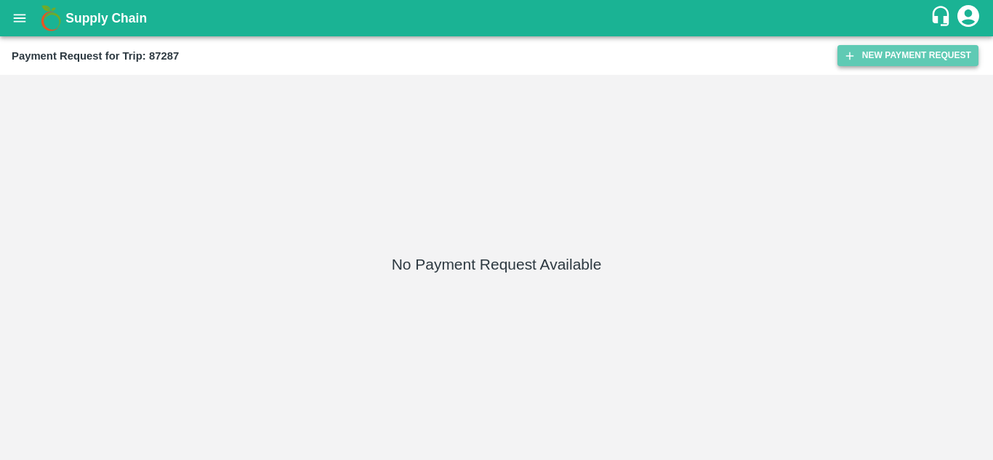
click at [905, 47] on button "New Payment Request" at bounding box center [907, 55] width 141 height 21
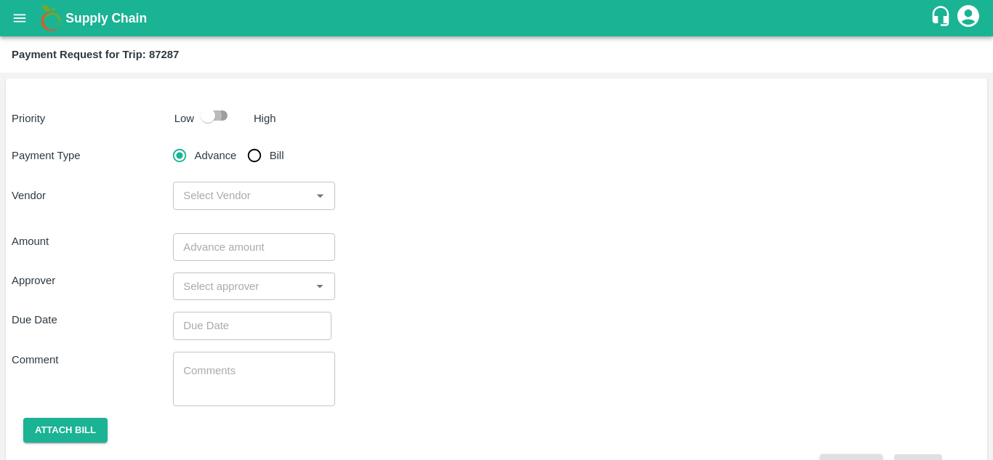
click at [214, 116] on input "checkbox" at bounding box center [207, 116] width 83 height 28
checkbox input "true"
click at [255, 155] on input "Bill" at bounding box center [254, 155] width 29 height 29
radio input "true"
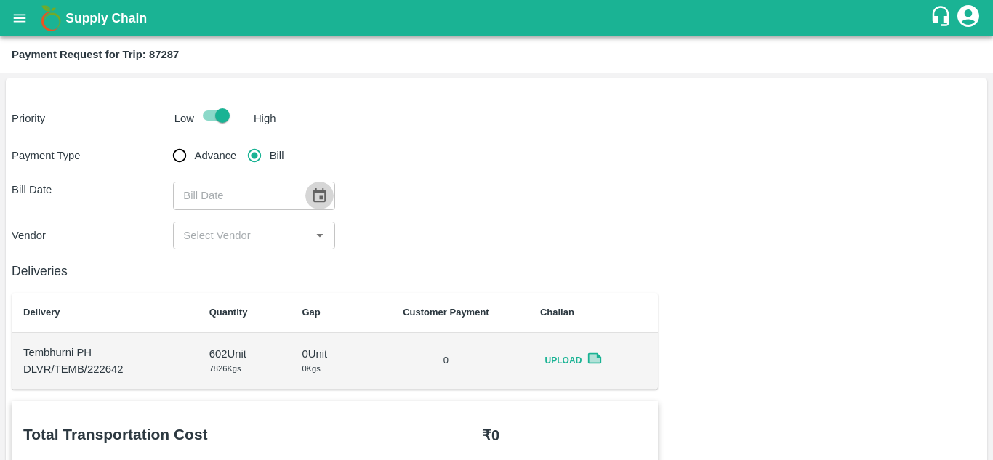
click at [323, 188] on icon "Choose date" at bounding box center [319, 196] width 16 height 16
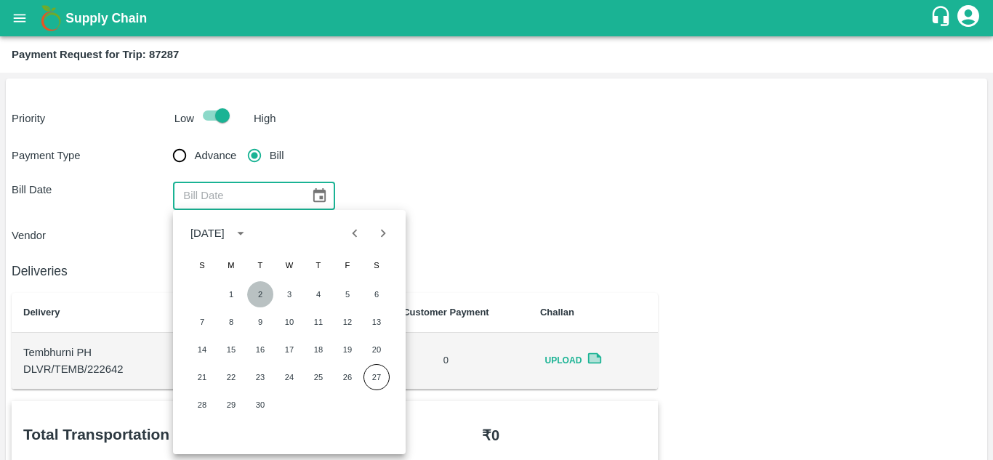
click at [269, 299] on button "2" at bounding box center [260, 294] width 26 height 26
type input "[DATE]"
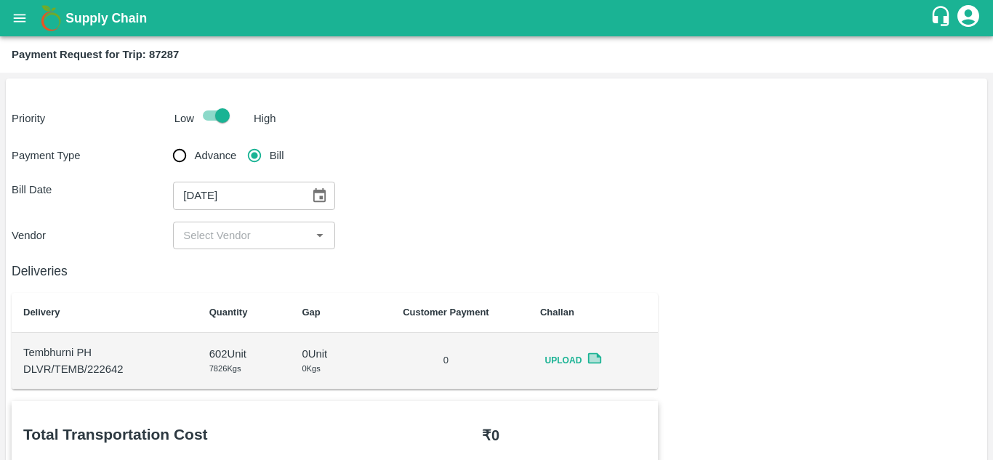
click at [593, 363] on icon at bounding box center [595, 358] width 14 height 11
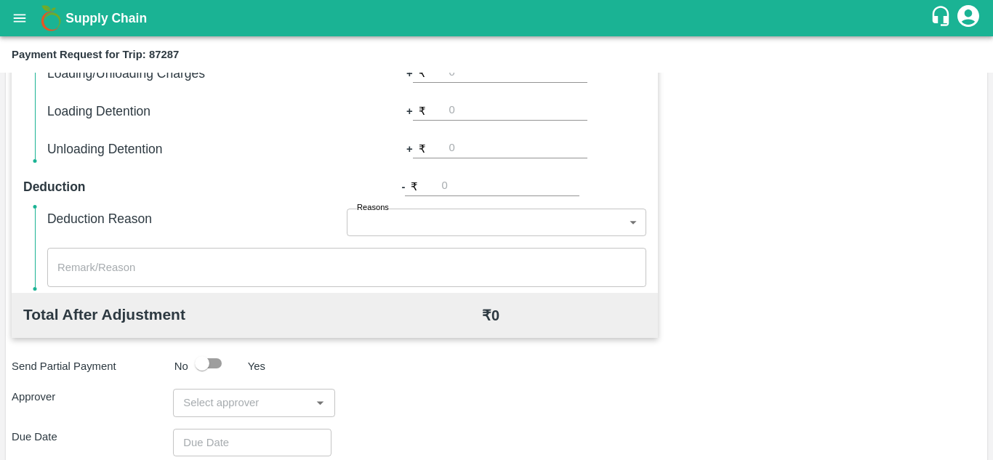
scroll to position [661, 0]
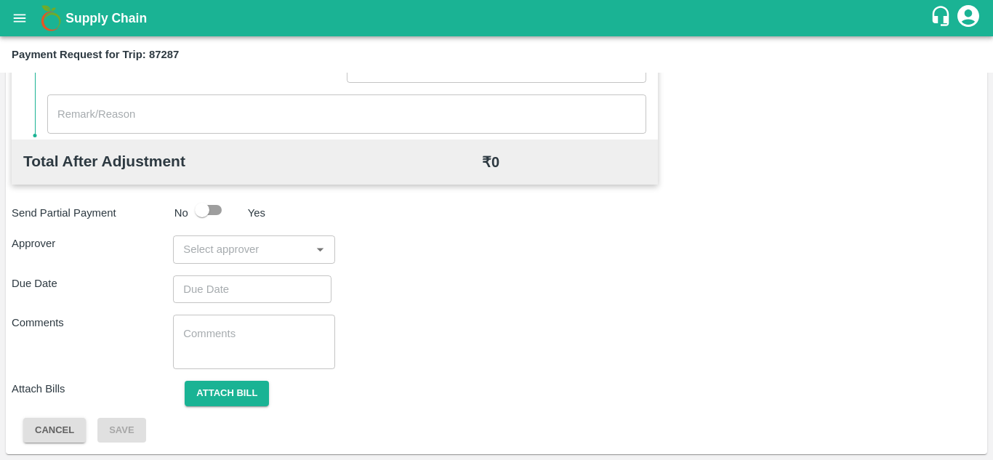
click at [214, 236] on div "​" at bounding box center [253, 250] width 161 height 28
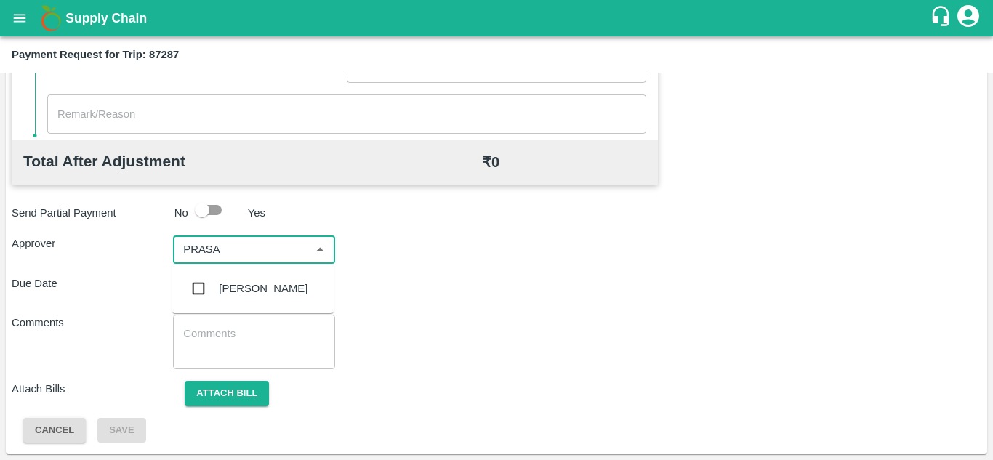
type input "PRASAD"
click at [263, 278] on div "[PERSON_NAME]" at bounding box center [252, 289] width 161 height 38
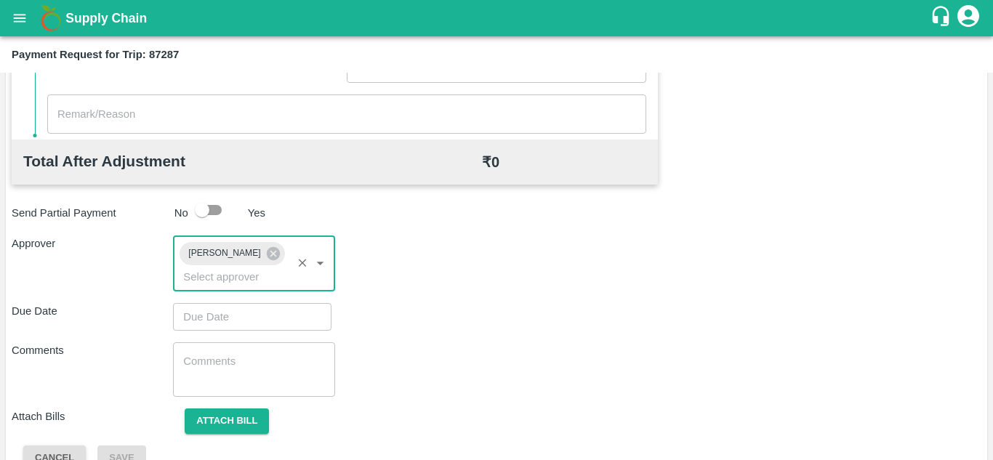
type input "DD/MM/YYYY hh:mm aa"
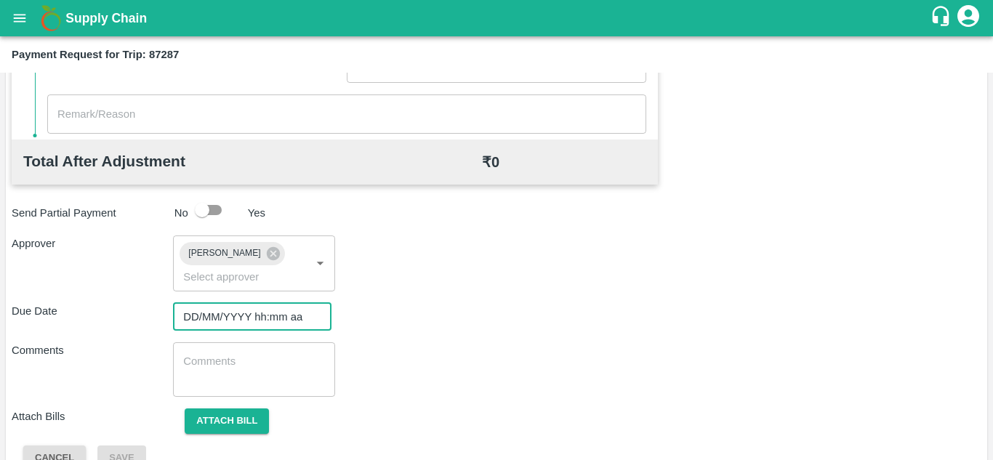
click at [200, 313] on input "DD/MM/YYYY hh:mm aa" at bounding box center [247, 317] width 148 height 28
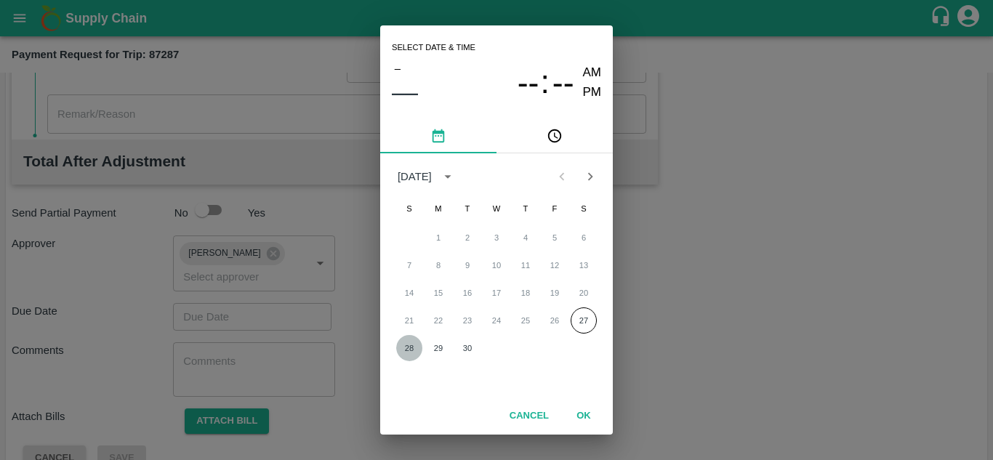
click at [403, 349] on button "28" at bounding box center [409, 348] width 26 height 26
type input "[DATE] 12:00 AM"
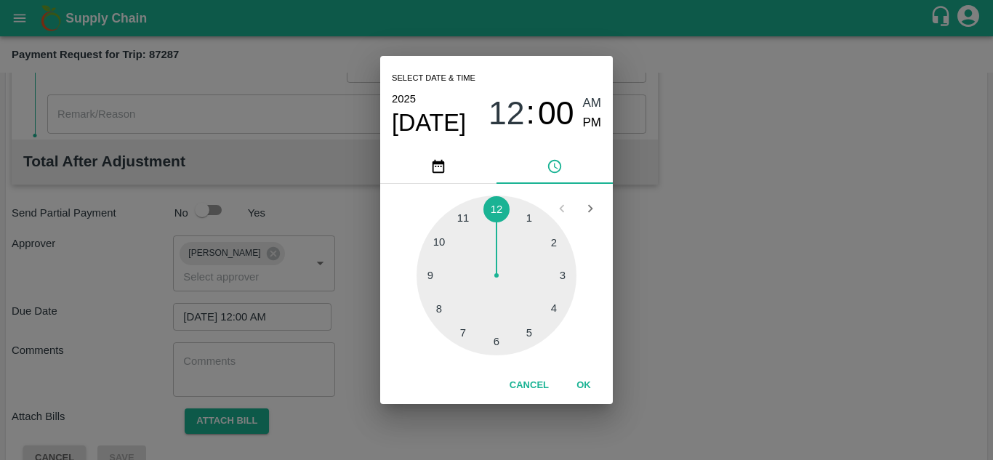
drag, startPoint x: 593, startPoint y: 93, endPoint x: 592, endPoint y: 105, distance: 12.4
click at [592, 105] on div "[DATE] 12 : 00 AM PM" at bounding box center [496, 113] width 209 height 48
click at [592, 105] on span "AM" at bounding box center [592, 104] width 19 height 20
click at [584, 379] on button "OK" at bounding box center [583, 385] width 47 height 25
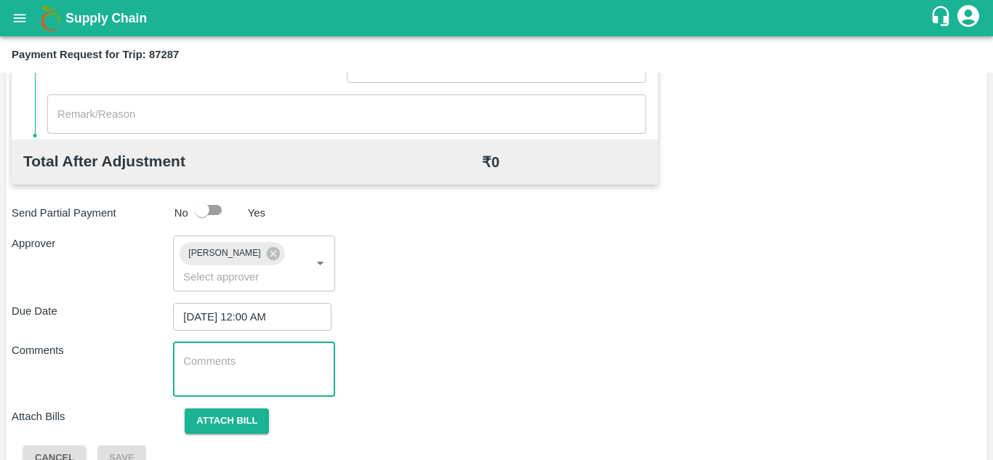
click at [289, 369] on textarea at bounding box center [253, 369] width 141 height 31
paste textarea "Transport Bill"
type textarea "Transport Bill"
click at [512, 328] on div "Due Date [DATE] 12:00 AM ​" at bounding box center [497, 317] width 970 height 28
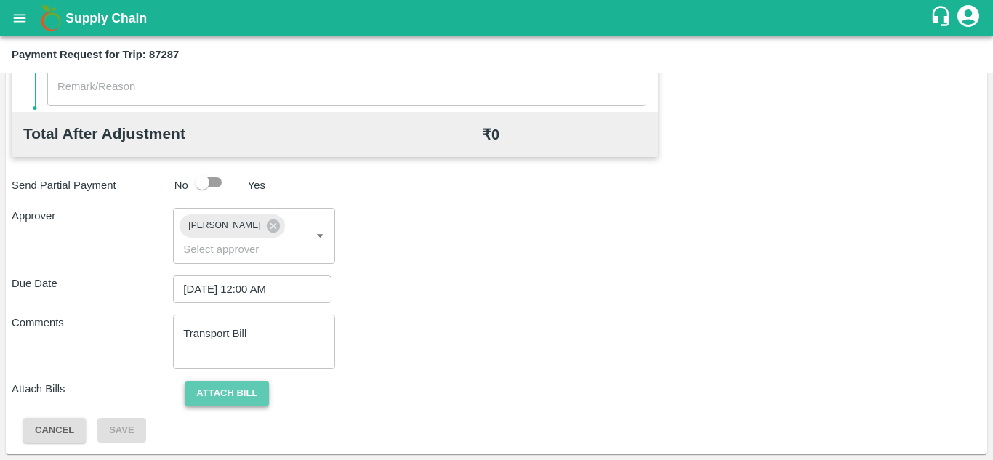
click at [238, 390] on button "Attach bill" at bounding box center [227, 393] width 84 height 25
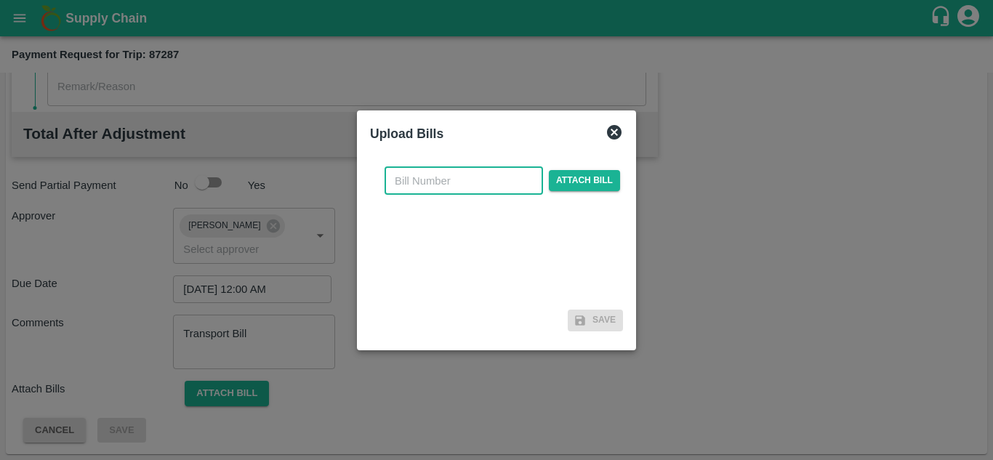
click at [416, 182] on input "text" at bounding box center [464, 181] width 158 height 28
type input "517"
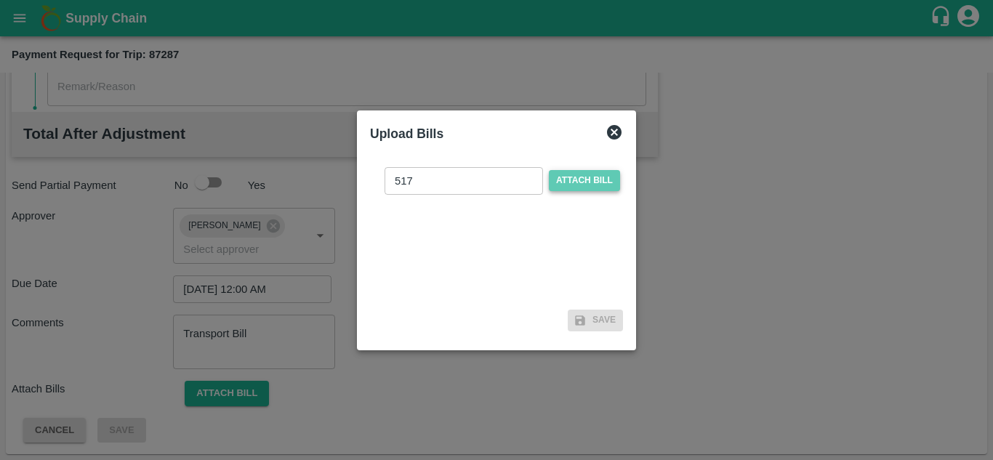
click at [594, 176] on span "Attach bill" at bounding box center [584, 180] width 71 height 21
click at [0, 0] on input "Attach bill" at bounding box center [0, 0] width 0 height 0
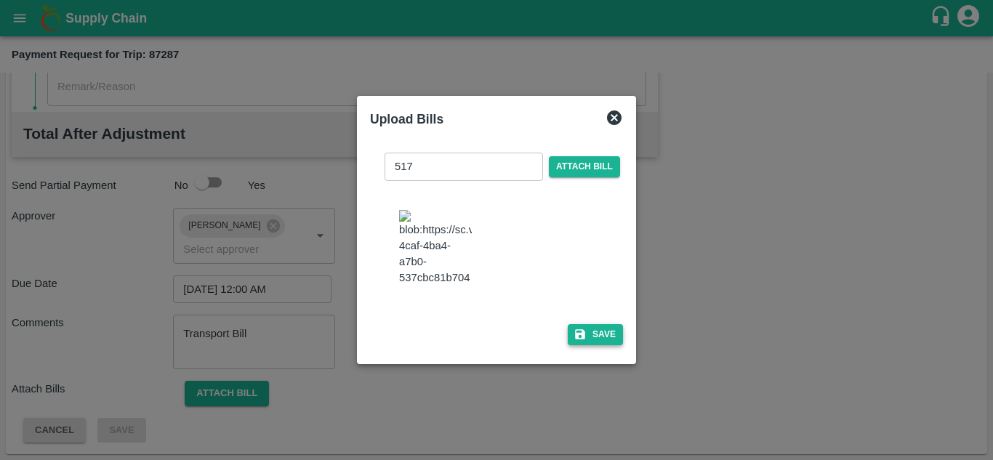
click at [609, 339] on button "Save" at bounding box center [595, 334] width 55 height 21
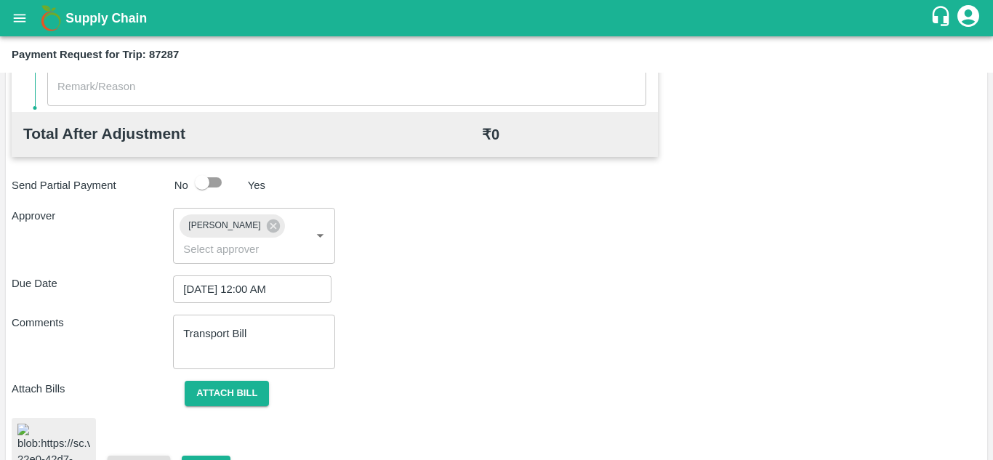
scroll to position [786, 0]
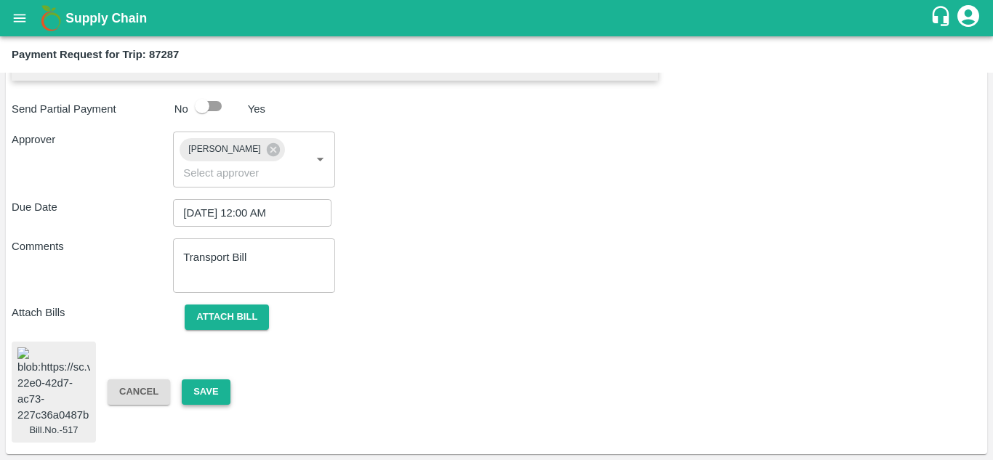
click at [212, 382] on button "Save" at bounding box center [206, 391] width 48 height 25
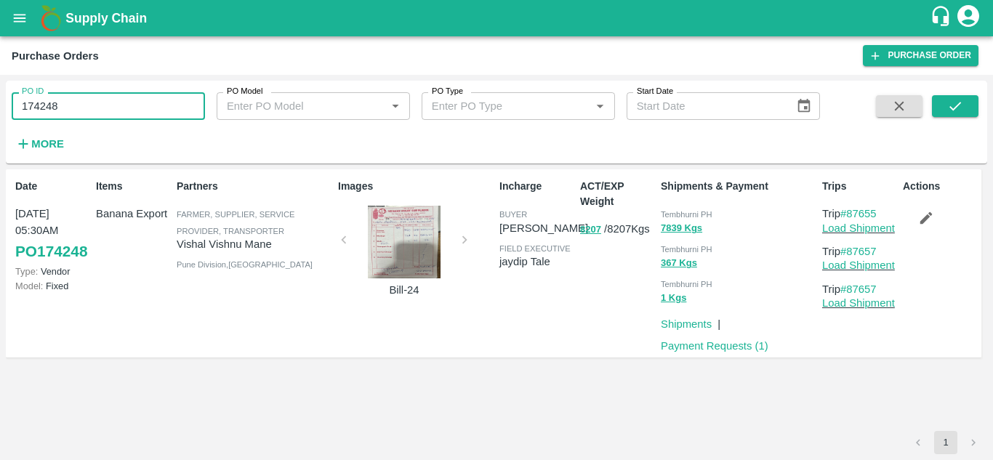
click at [71, 104] on input "174248" at bounding box center [108, 106] width 193 height 28
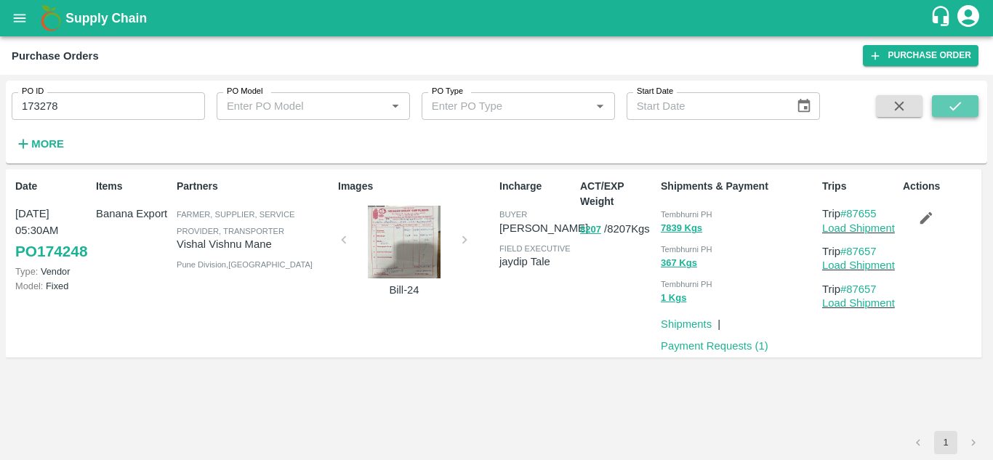
click at [954, 107] on icon "submit" at bounding box center [955, 106] width 16 height 16
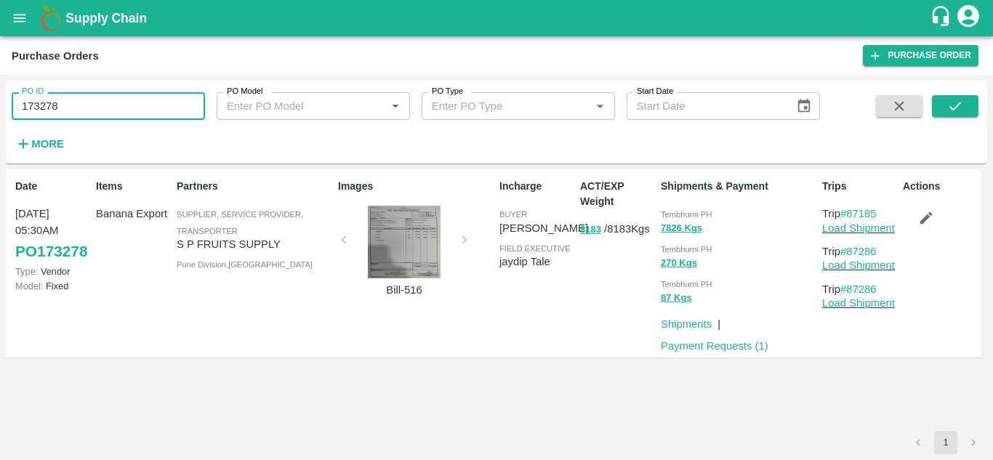
click at [86, 114] on input "173278" at bounding box center [108, 106] width 193 height 28
paste input "text"
type input "174935"
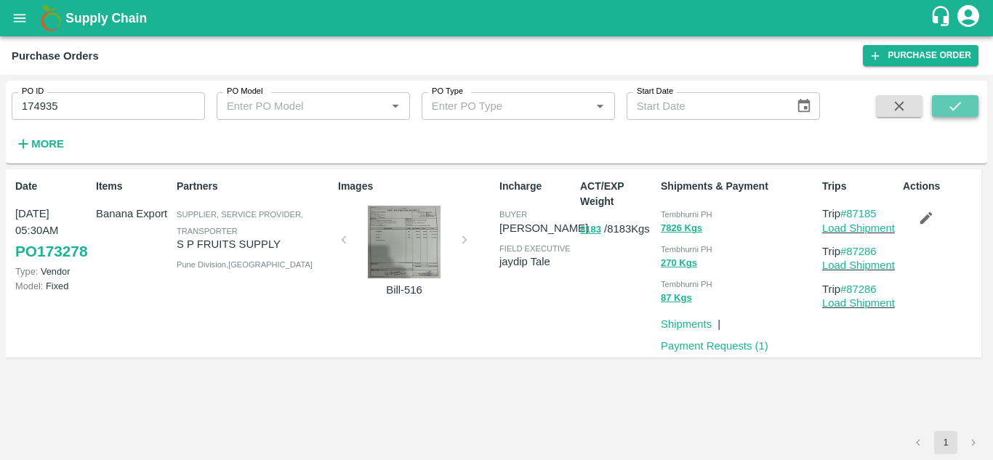
click at [952, 108] on icon "submit" at bounding box center [955, 106] width 12 height 9
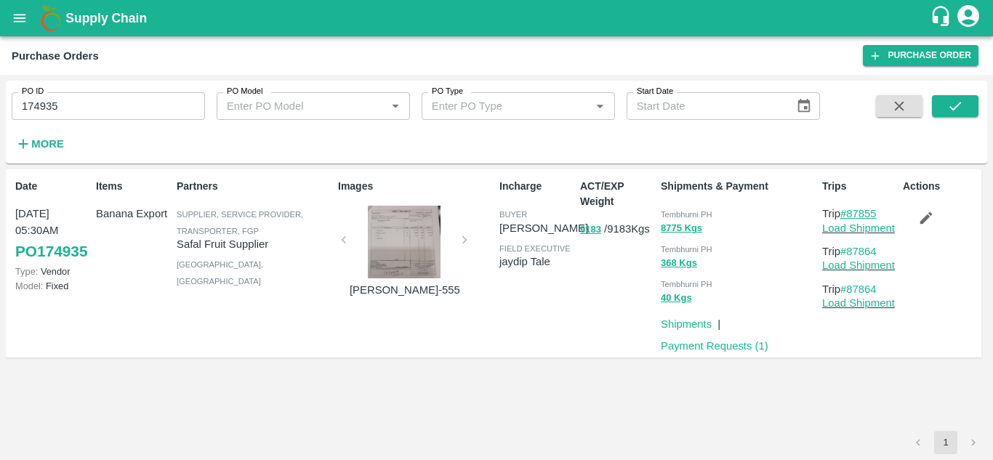
drag, startPoint x: 884, startPoint y: 212, endPoint x: 850, endPoint y: 208, distance: 33.6
click at [850, 208] on p "Trip #87855" at bounding box center [859, 214] width 75 height 16
copy link "87855"
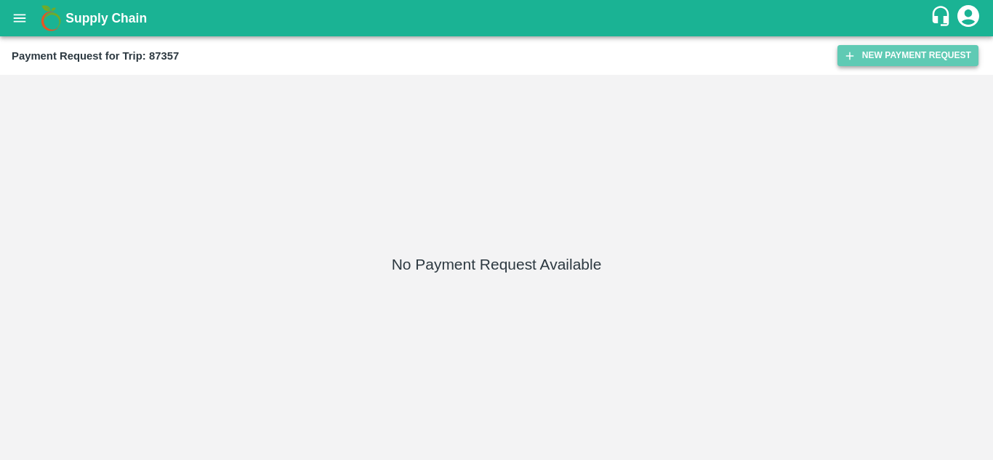
click at [905, 53] on button "New Payment Request" at bounding box center [907, 55] width 141 height 21
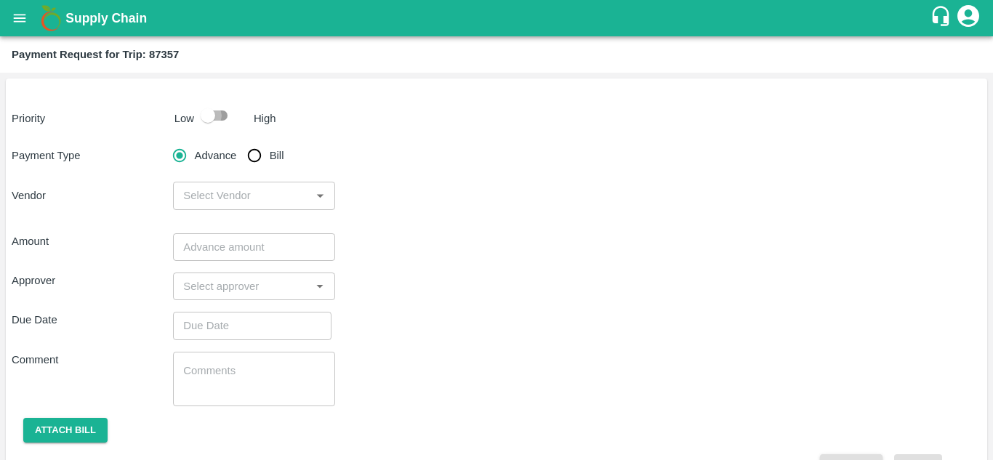
click at [224, 118] on input "checkbox" at bounding box center [207, 116] width 83 height 28
checkbox input "true"
click at [259, 155] on input "Bill" at bounding box center [254, 155] width 29 height 29
radio input "true"
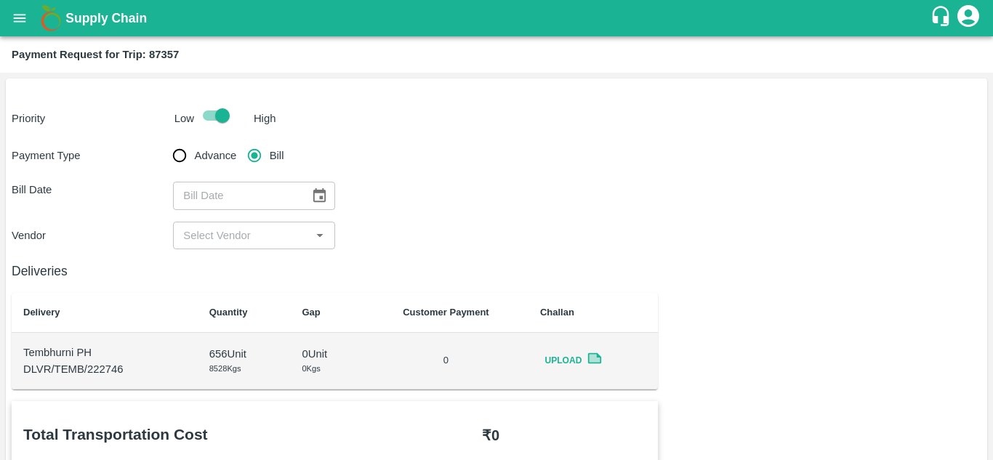
click at [322, 192] on icon "Choose date" at bounding box center [319, 195] width 12 height 14
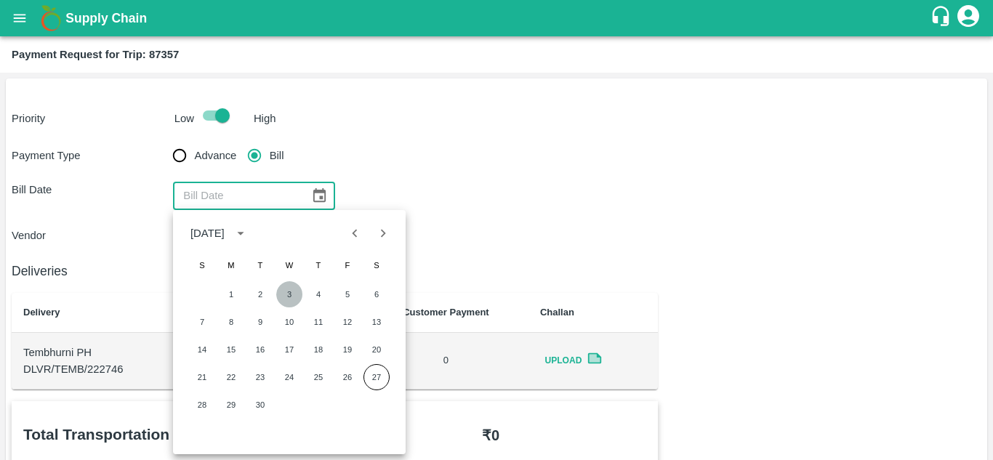
click at [290, 298] on button "3" at bounding box center [289, 294] width 26 height 26
type input "[DATE]"
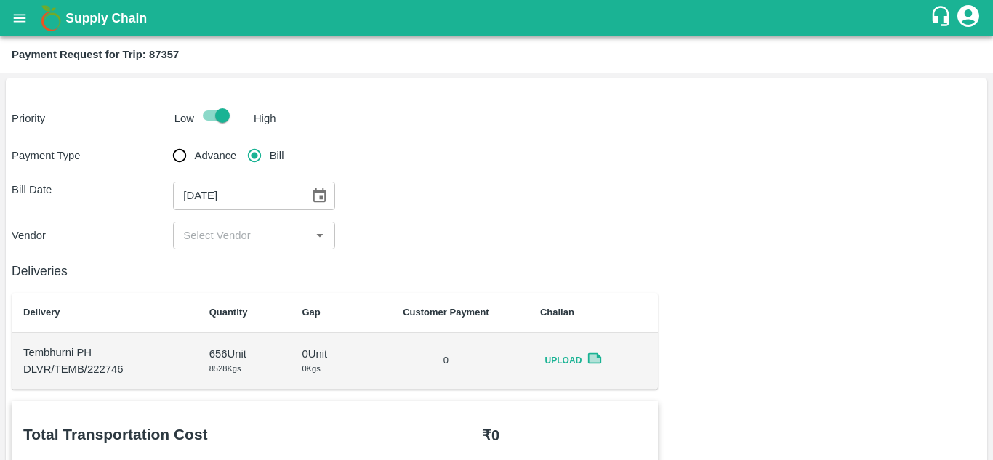
click at [256, 225] on div "​" at bounding box center [253, 236] width 161 height 28
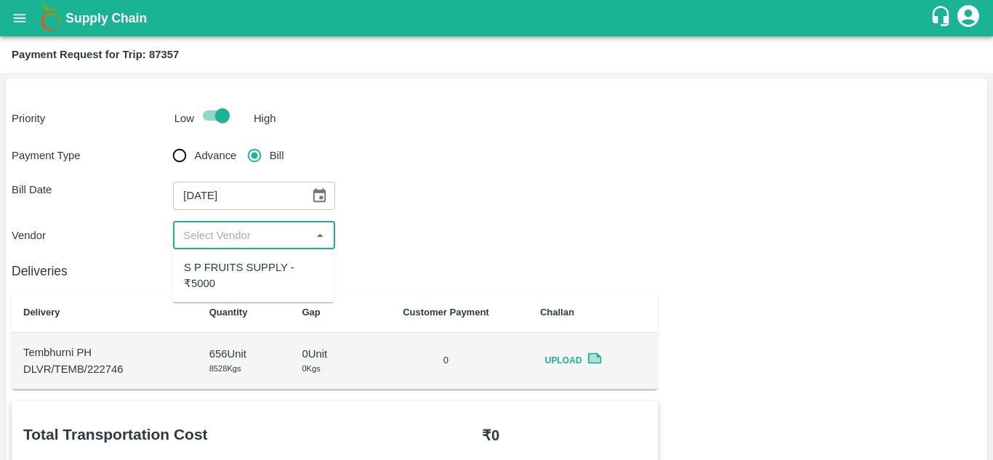
click at [237, 275] on div "S P FRUITS SUPPLY - ₹5000" at bounding box center [253, 275] width 138 height 33
type input "S P FRUITS SUPPLY - ₹5000"
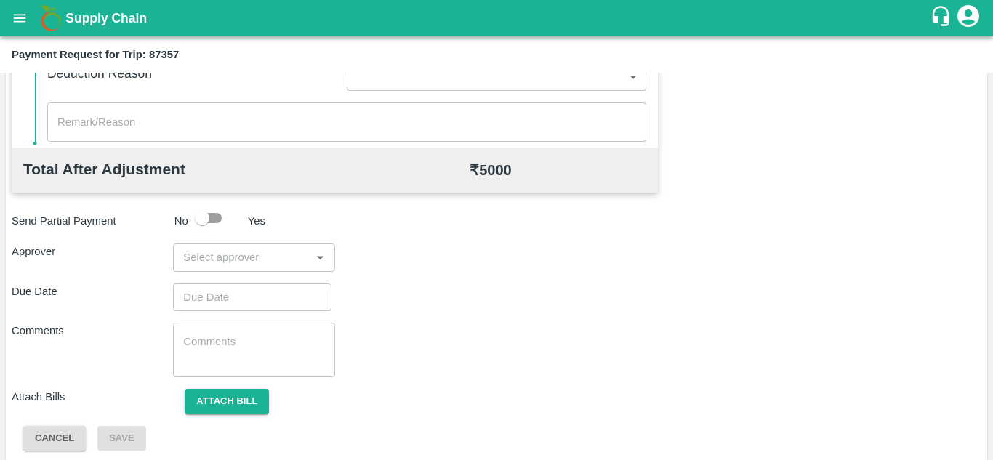
scroll to position [661, 0]
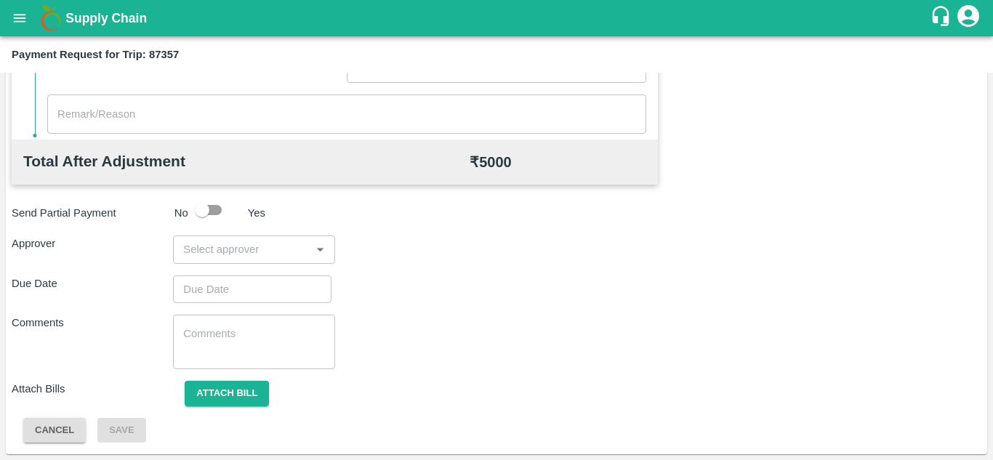
click at [209, 250] on input "input" at bounding box center [241, 249] width 129 height 19
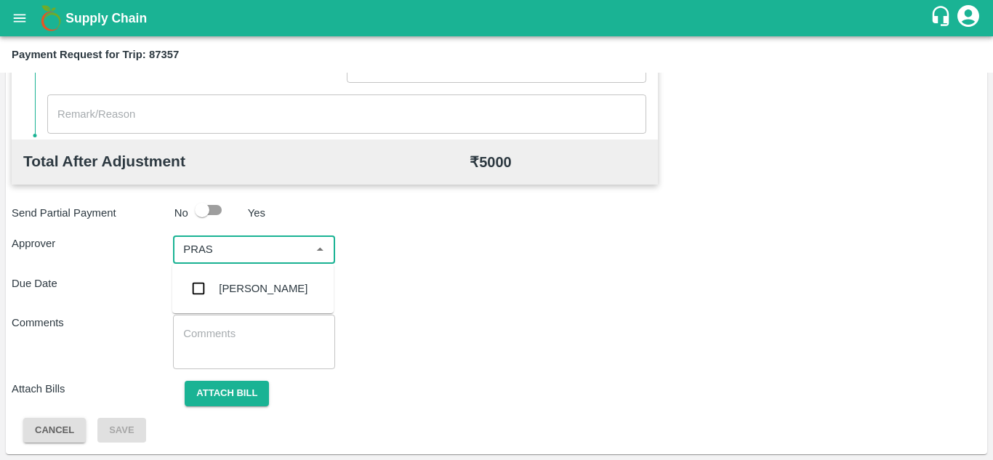
type input "PRASA"
click at [262, 281] on div "Prasad Waghade" at bounding box center [263, 289] width 89 height 16
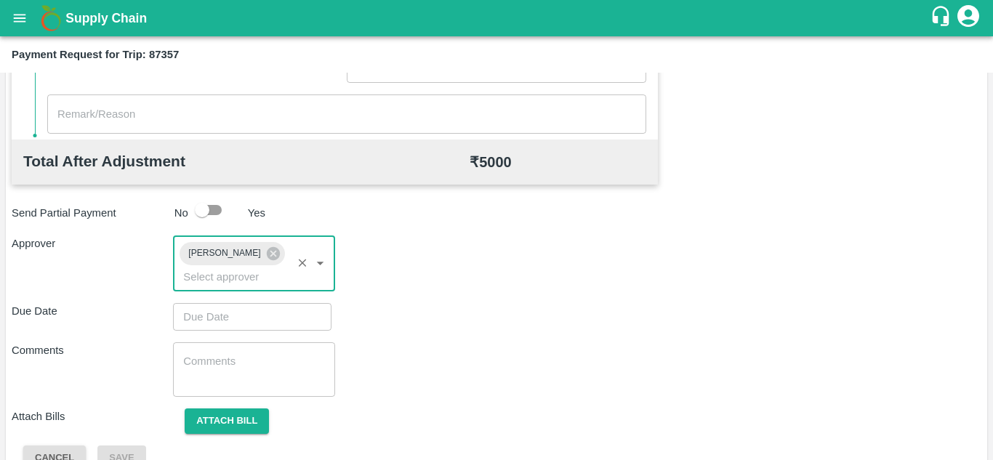
type input "DD/MM/YYYY hh:mm aa"
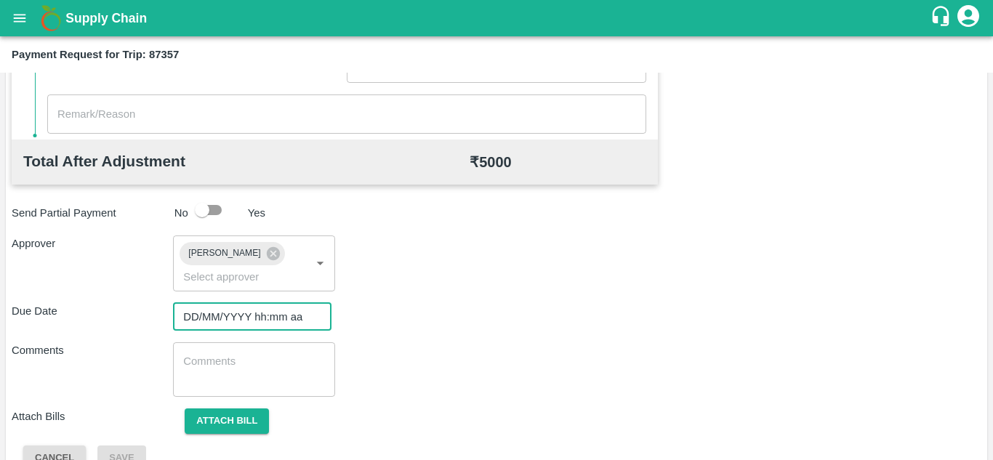
click at [217, 321] on input "DD/MM/YYYY hh:mm aa" at bounding box center [247, 317] width 148 height 28
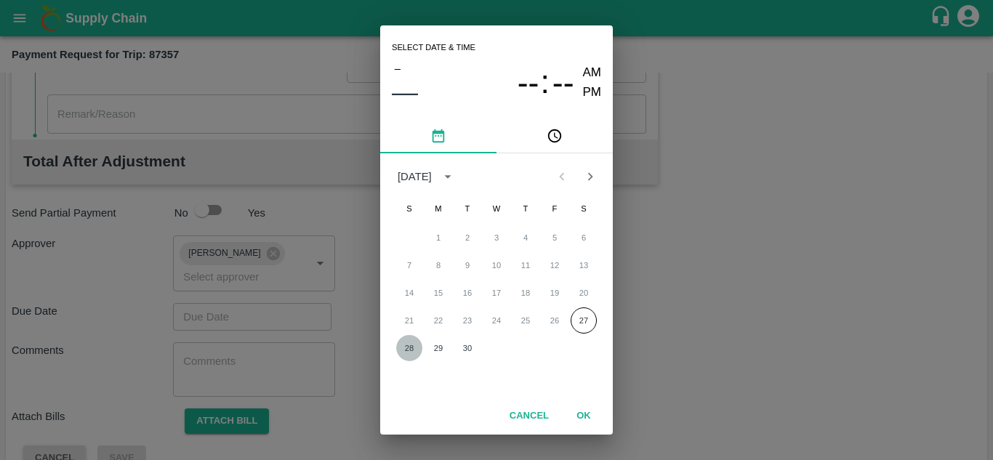
click at [406, 348] on button "28" at bounding box center [409, 348] width 26 height 26
type input "28/09/2025 12:00 AM"
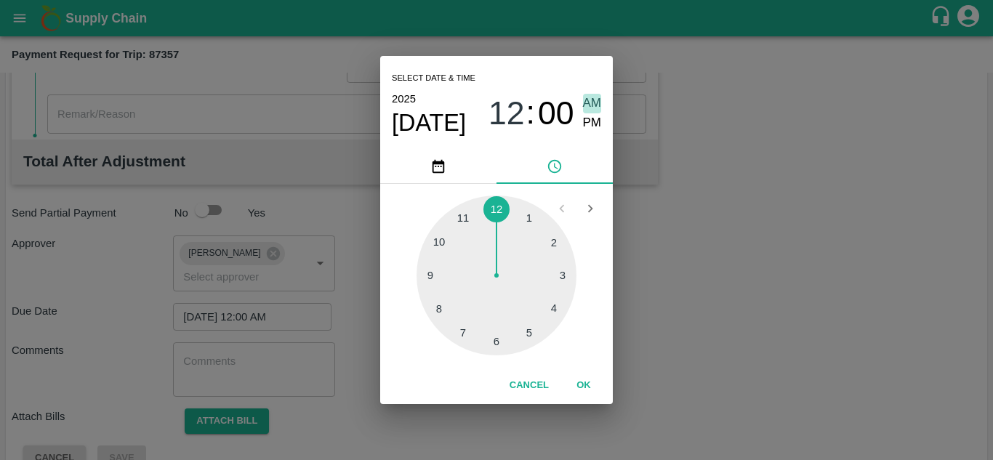
click at [591, 96] on span "AM" at bounding box center [592, 104] width 19 height 20
click at [580, 380] on button "OK" at bounding box center [583, 385] width 47 height 25
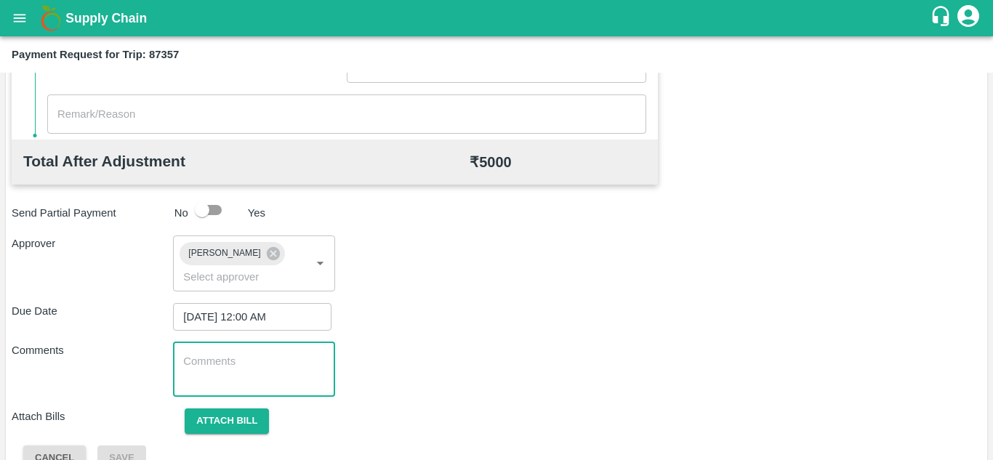
click at [254, 375] on textarea at bounding box center [253, 369] width 141 height 31
paste textarea "Transport Bill"
type textarea "Transport Bill"
click at [480, 337] on div "Total Transportation Cost ₹ 5000 Advance payment - ₹ Additional Charges(+) Inam…" at bounding box center [497, 105] width 970 height 731
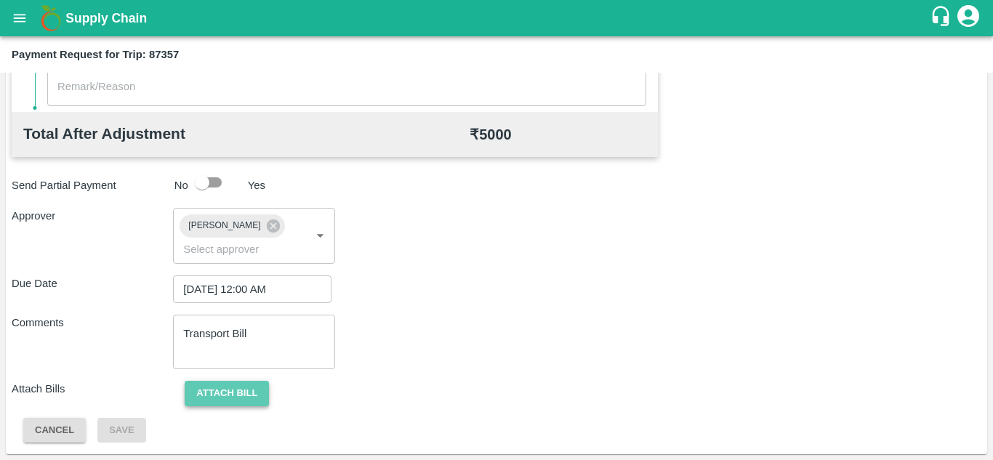
click at [228, 395] on button "Attach bill" at bounding box center [227, 393] width 84 height 25
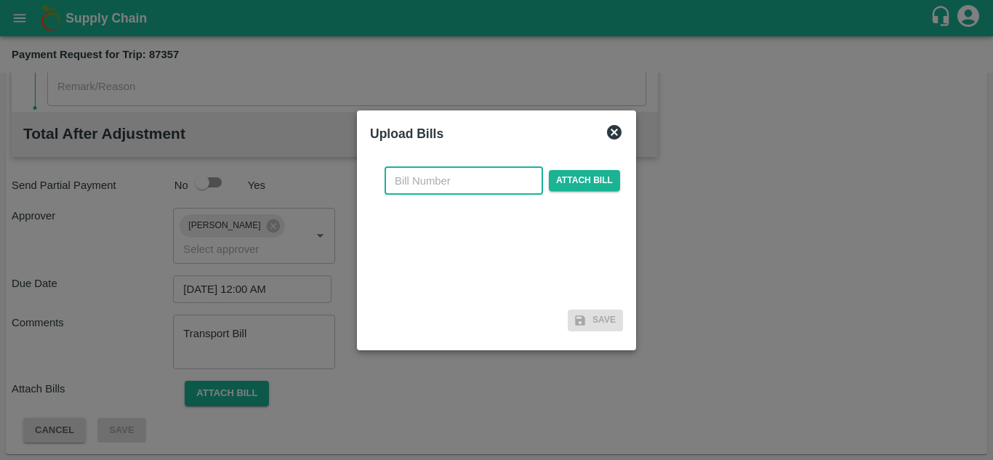
click at [395, 182] on input "text" at bounding box center [464, 181] width 158 height 28
type input "523"
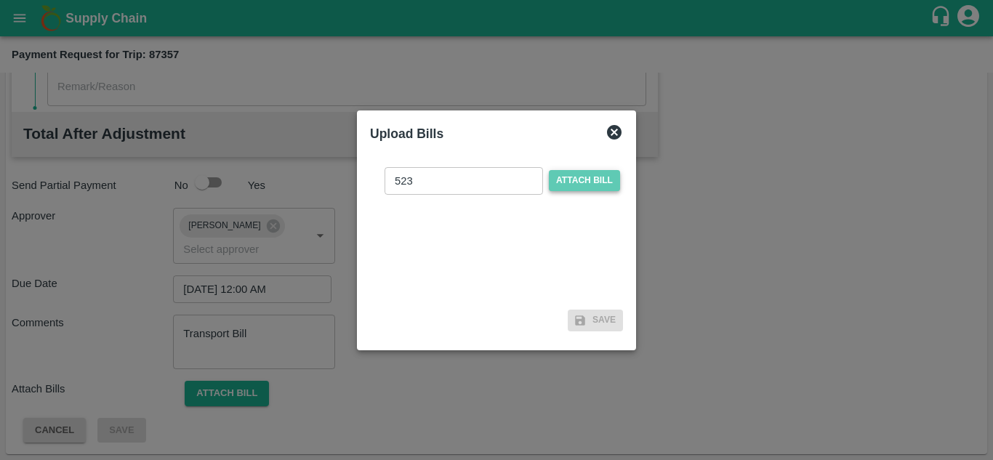
click at [579, 180] on span "Attach bill" at bounding box center [584, 180] width 71 height 21
click at [0, 0] on input "Attach bill" at bounding box center [0, 0] width 0 height 0
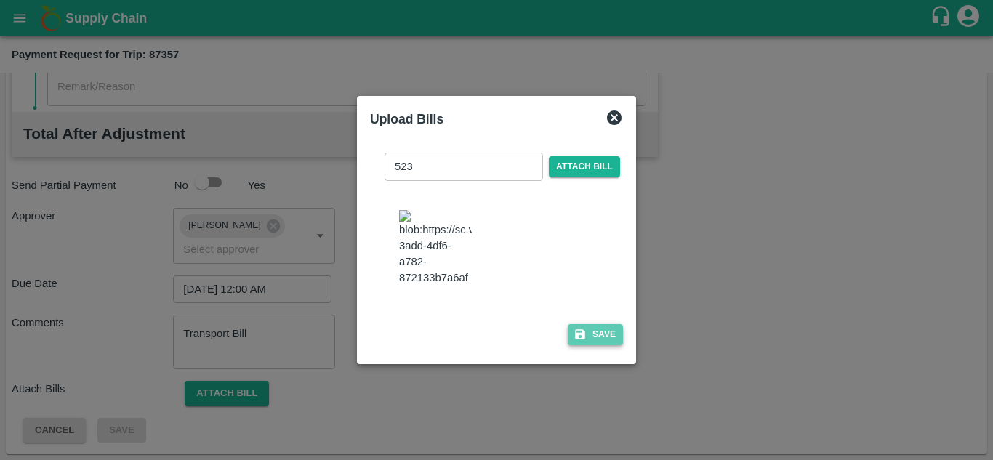
click at [603, 332] on button "Save" at bounding box center [595, 334] width 55 height 21
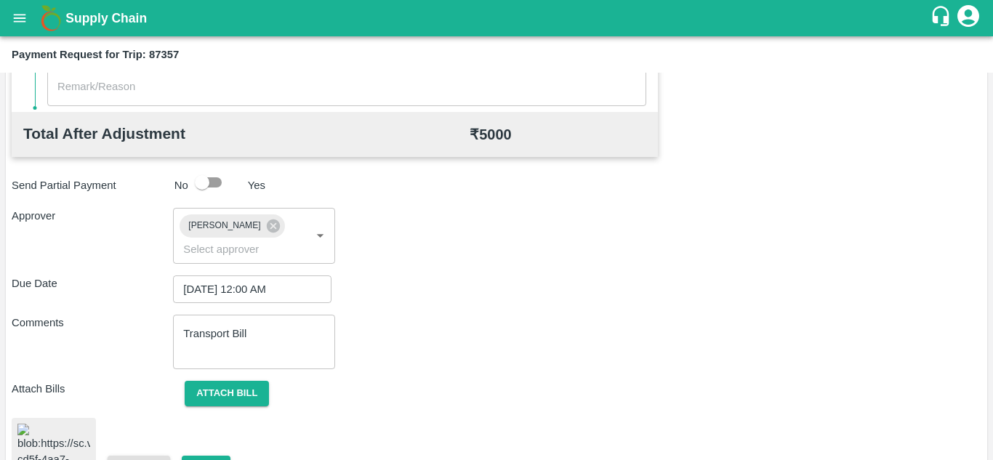
scroll to position [781, 0]
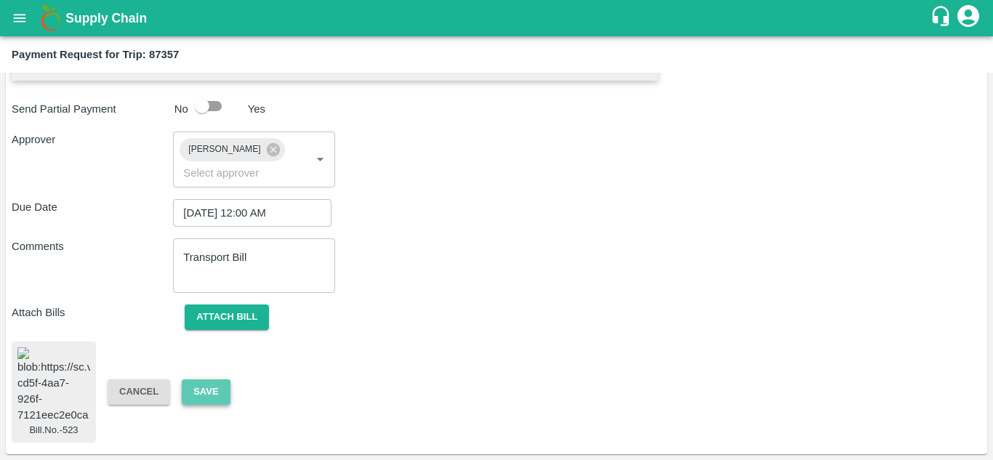
click at [216, 381] on button "Save" at bounding box center [206, 391] width 48 height 25
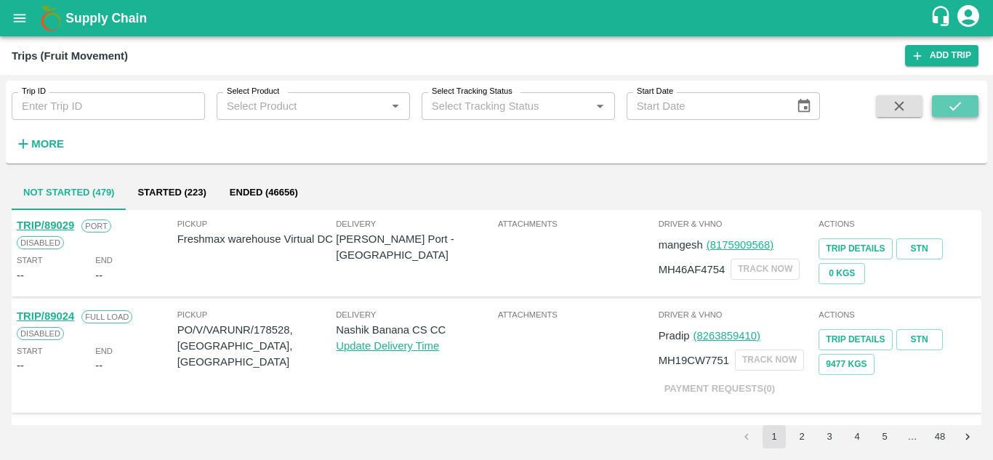
click at [965, 98] on button "submit" at bounding box center [955, 106] width 47 height 22
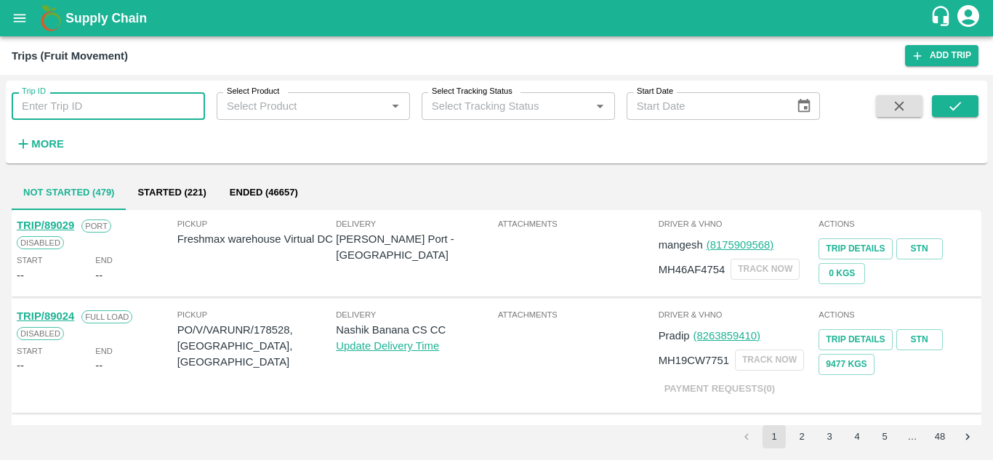
click at [100, 105] on input "Trip ID" at bounding box center [108, 106] width 193 height 28
paste input "87855"
type input "87855"
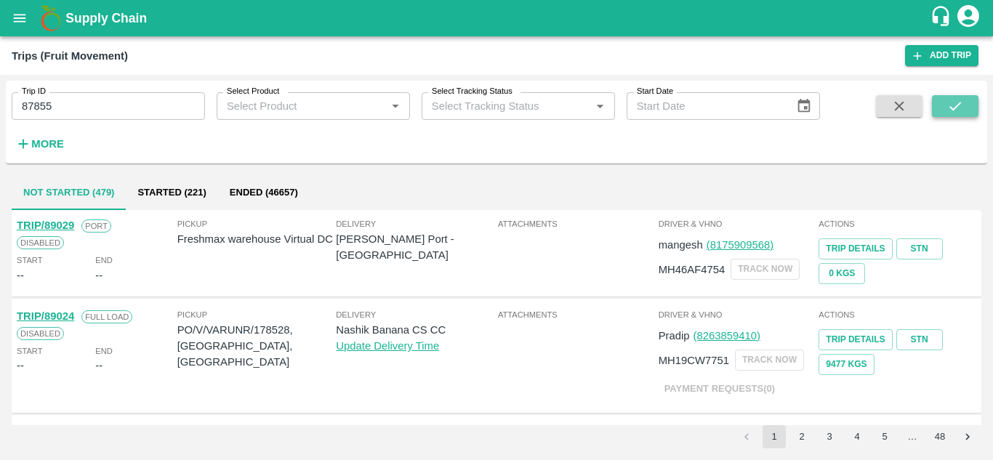
click at [970, 113] on button "submit" at bounding box center [955, 106] width 47 height 22
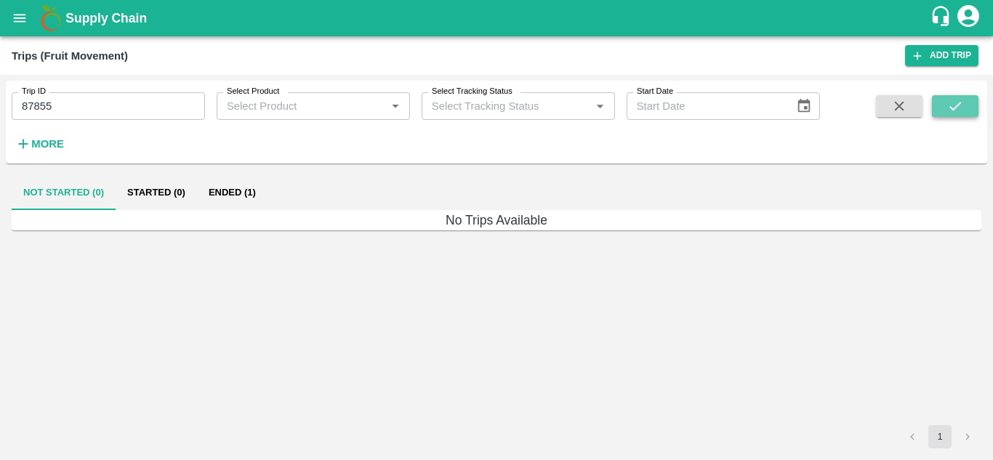
click at [962, 105] on icon "submit" at bounding box center [955, 106] width 16 height 16
click at [217, 182] on button "Ended (1)" at bounding box center [232, 192] width 71 height 35
